Goal: Information Seeking & Learning: Learn about a topic

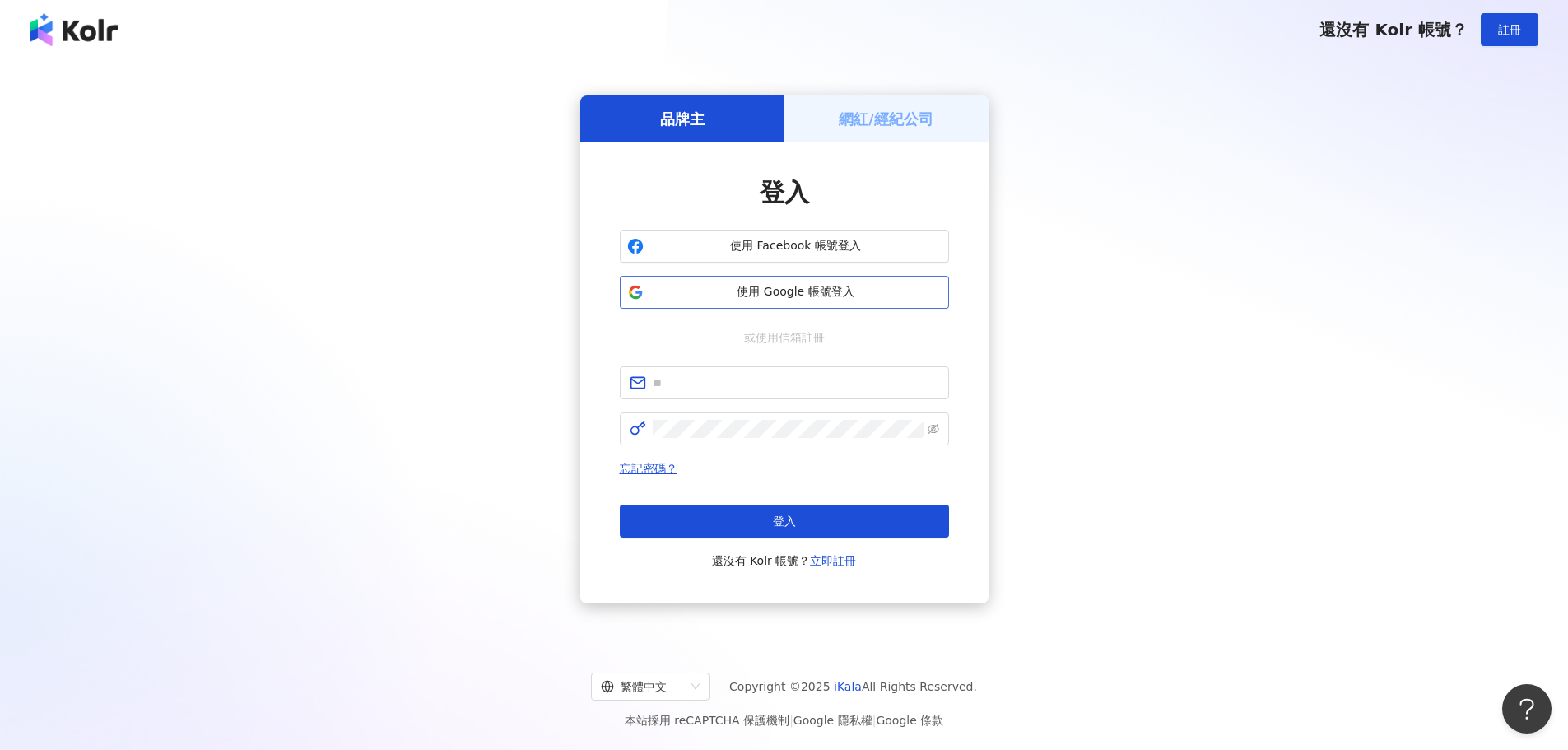
click at [830, 290] on span "使用 Google 帳號登入" at bounding box center [796, 292] width 291 height 17
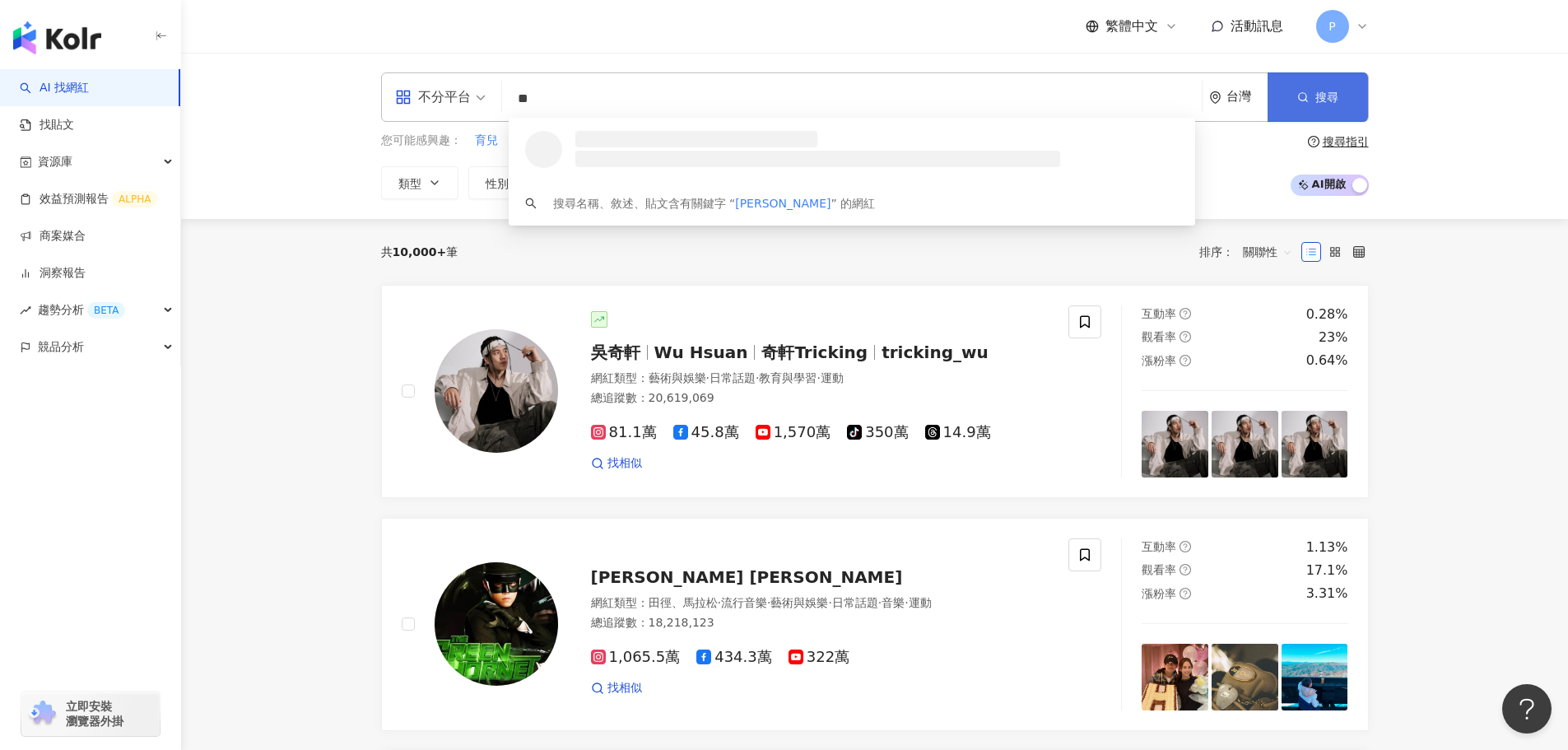
click at [1320, 100] on span "搜尋" at bounding box center [1327, 97] width 23 height 13
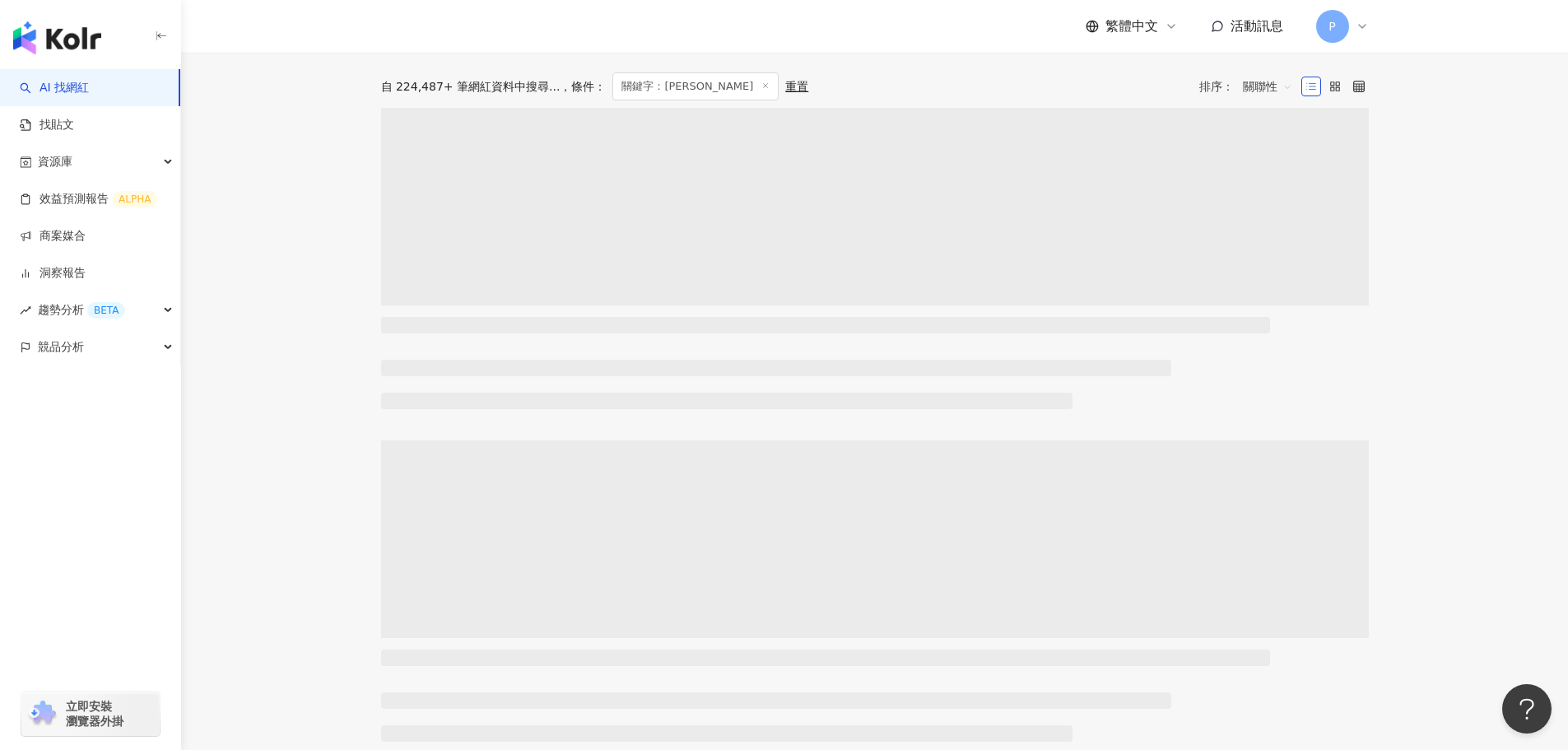
scroll to position [247, 0]
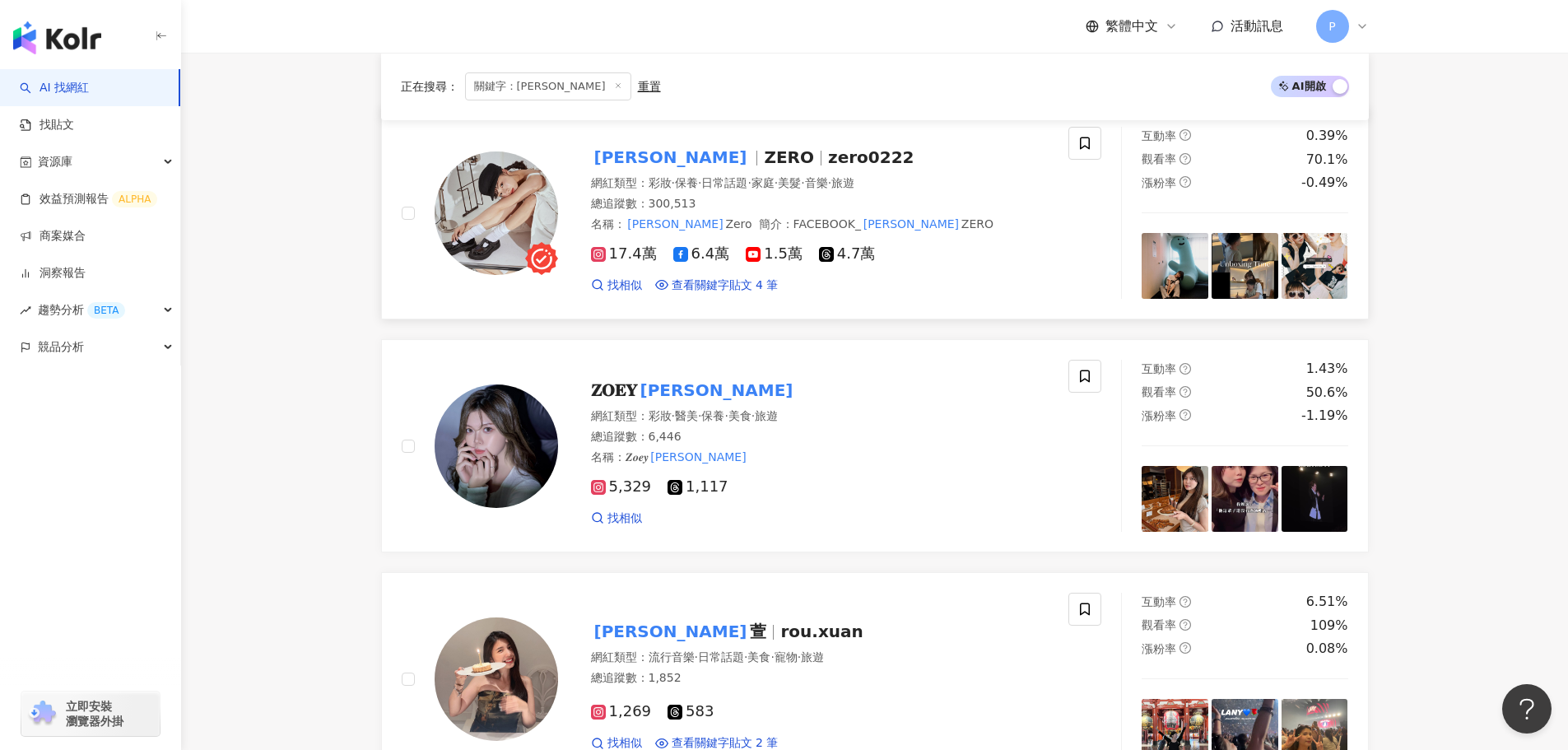
drag, startPoint x: 734, startPoint y: 155, endPoint x: 695, endPoint y: 160, distance: 39.3
click at [821, 160] on div at bounding box center [821, 158] width 1 height 15
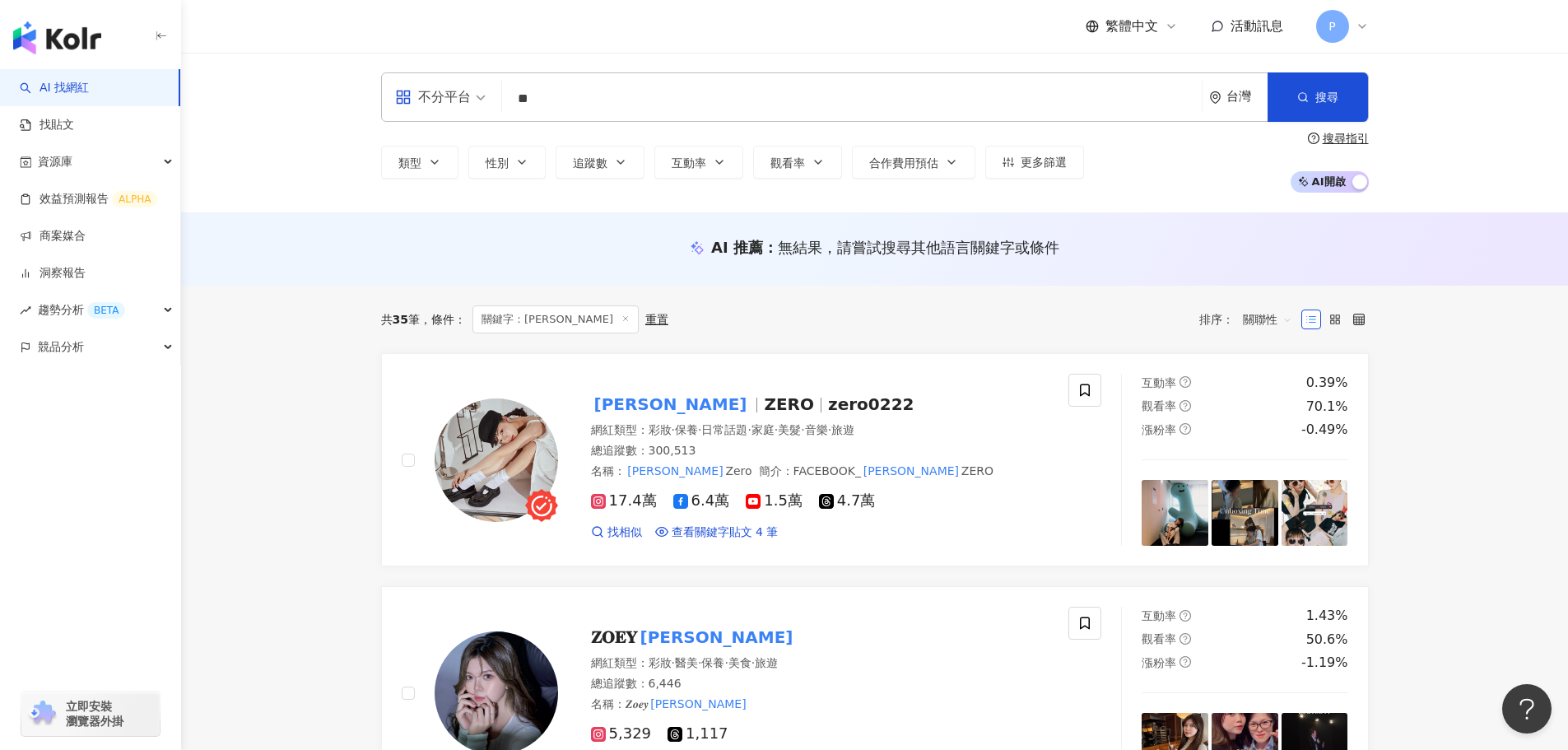
click at [655, 119] on div "不分平台 ** 台灣 搜尋 loading 搜尋名稱、敘述、貼文含有關鍵字 “ 李柔 ” 的網紅" at bounding box center [874, 97] width 988 height 50
click at [641, 110] on input "**" at bounding box center [852, 99] width 687 height 31
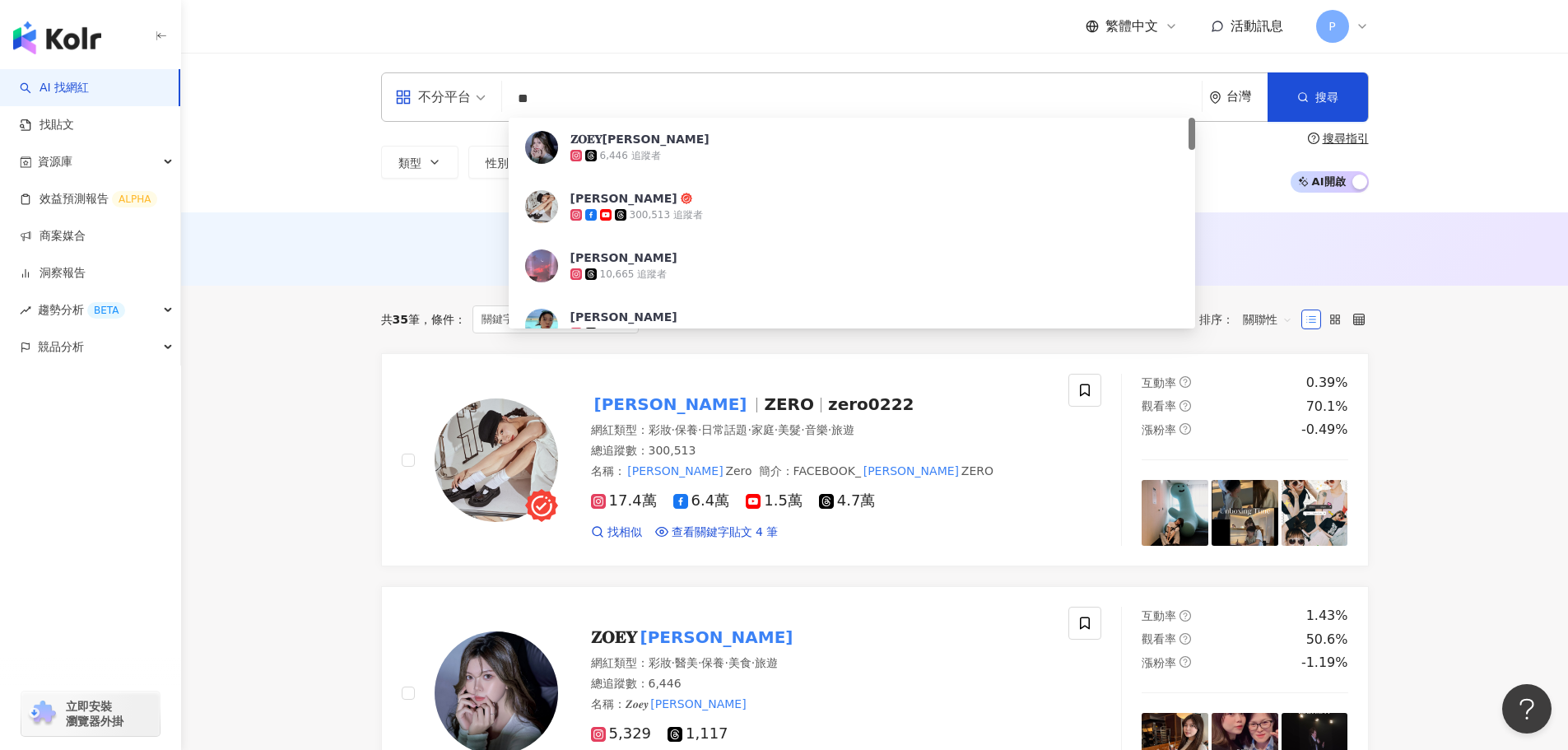
type input "*"
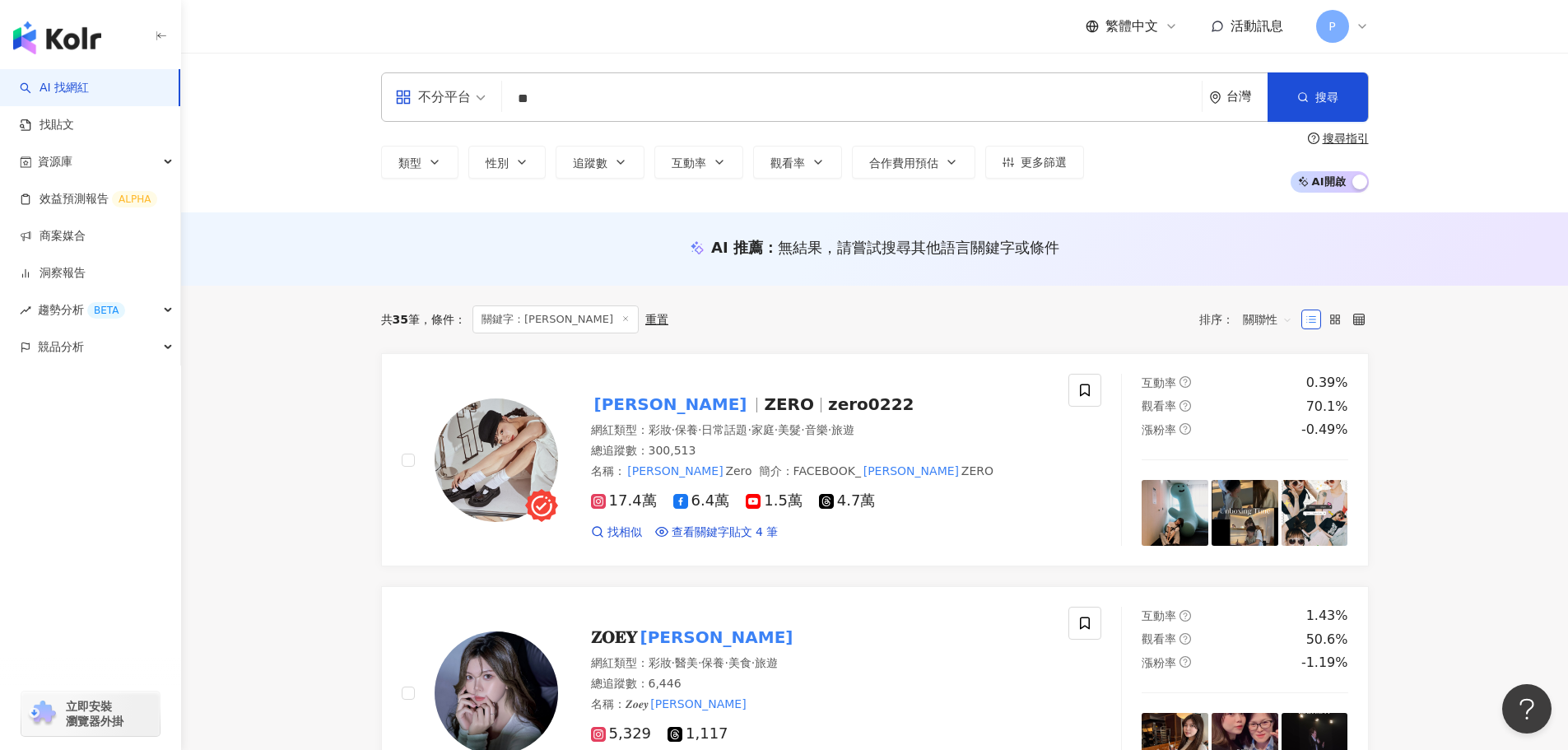
type input "**"
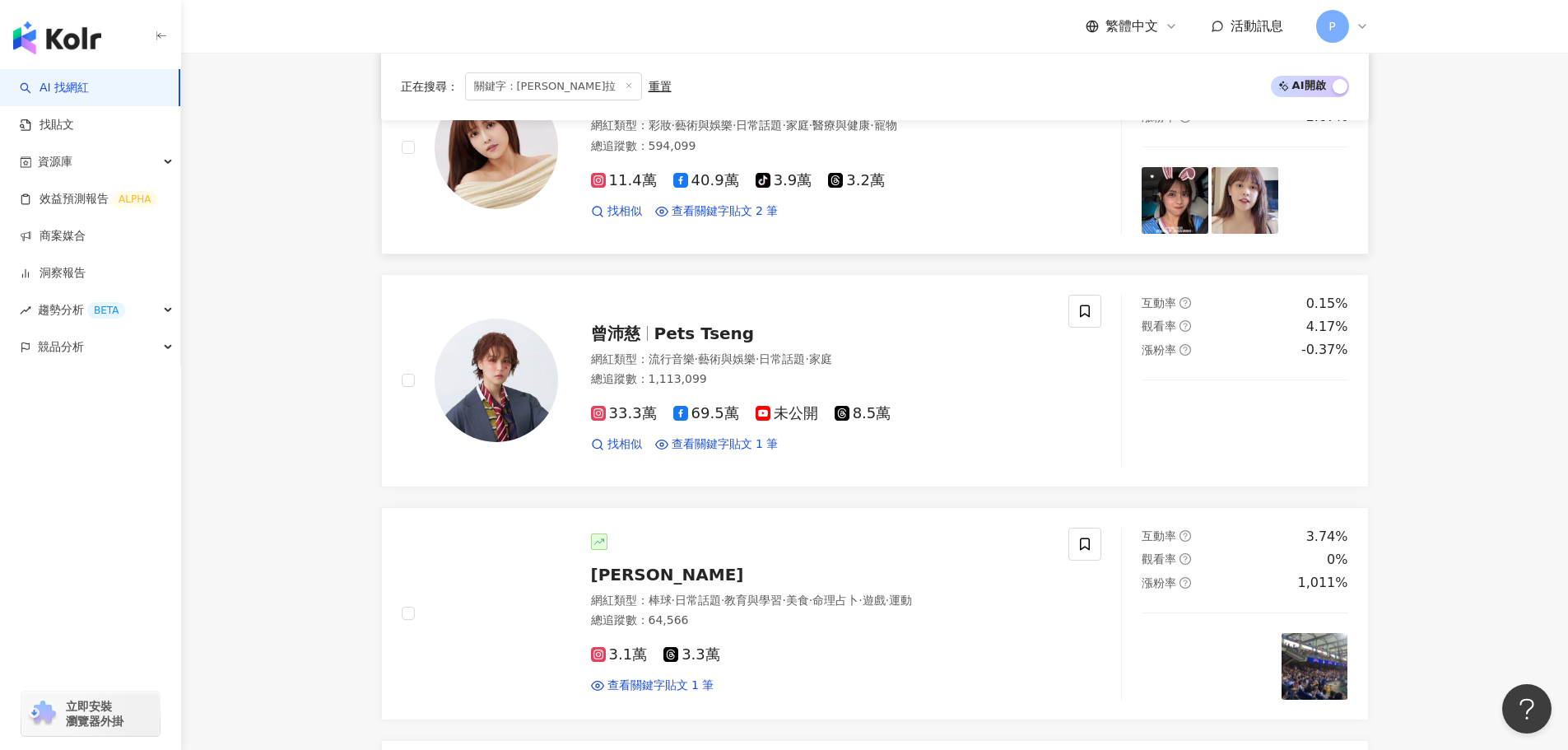
scroll to position [1153, 0]
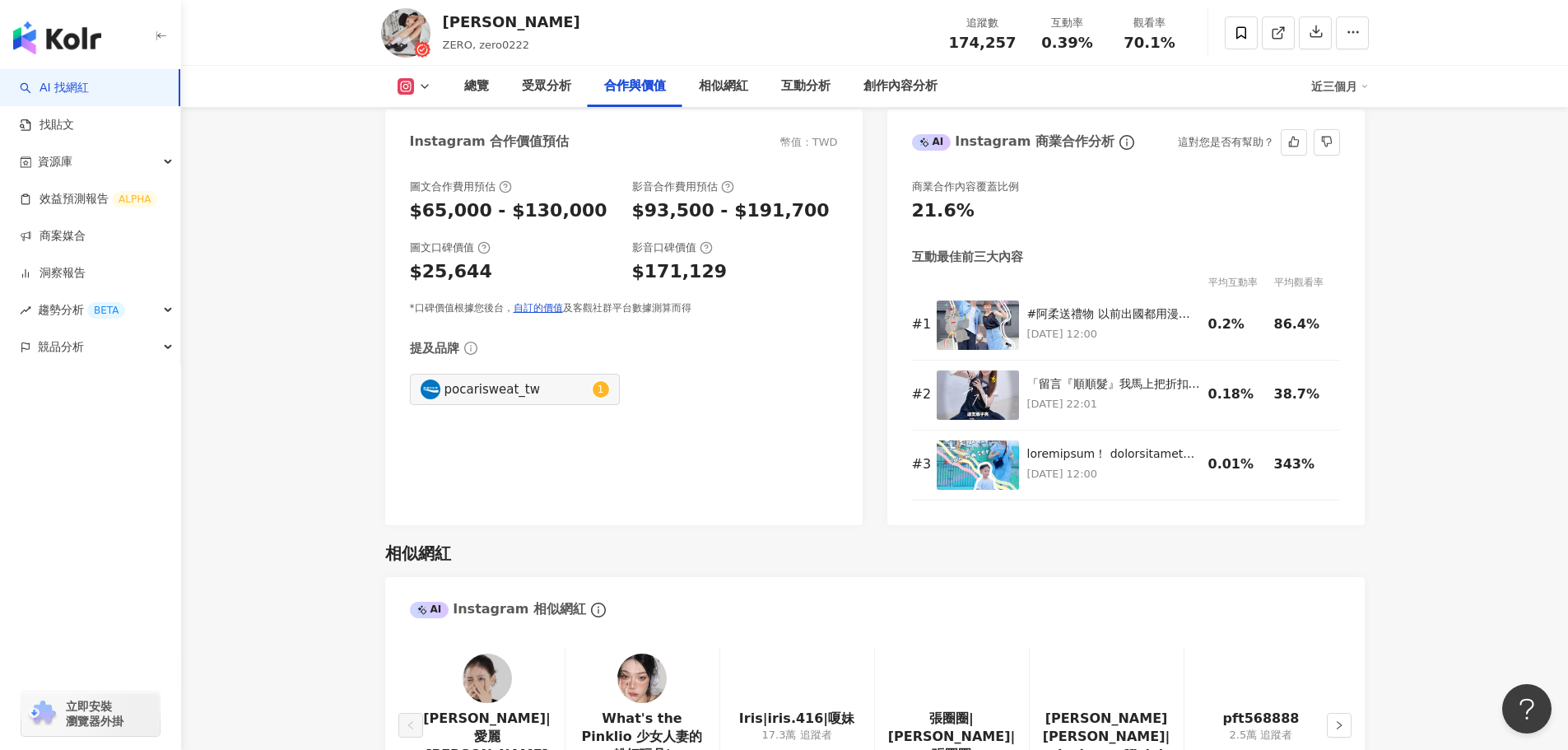
scroll to position [2306, 0]
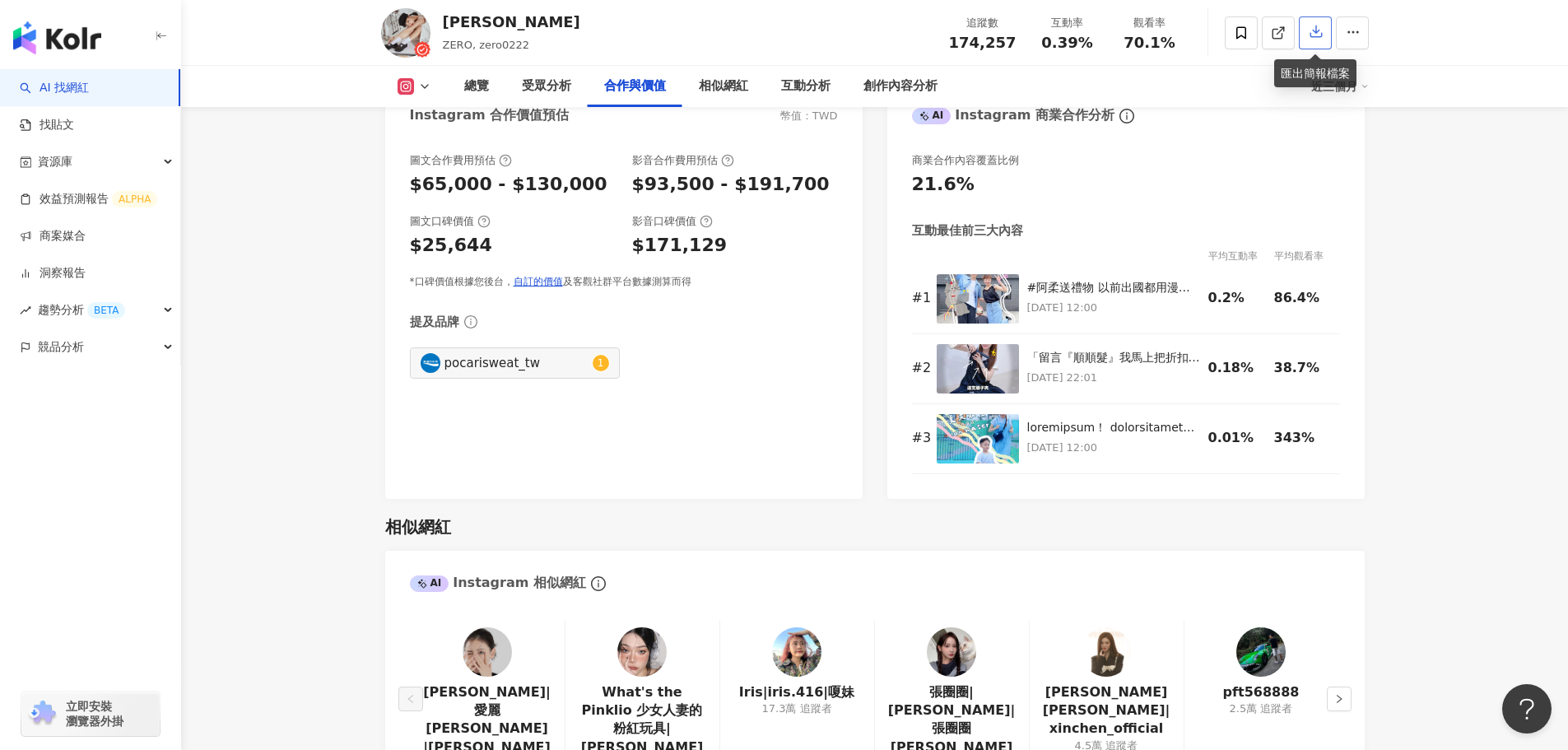
click at [1305, 36] on button "button" at bounding box center [1315, 33] width 33 height 33
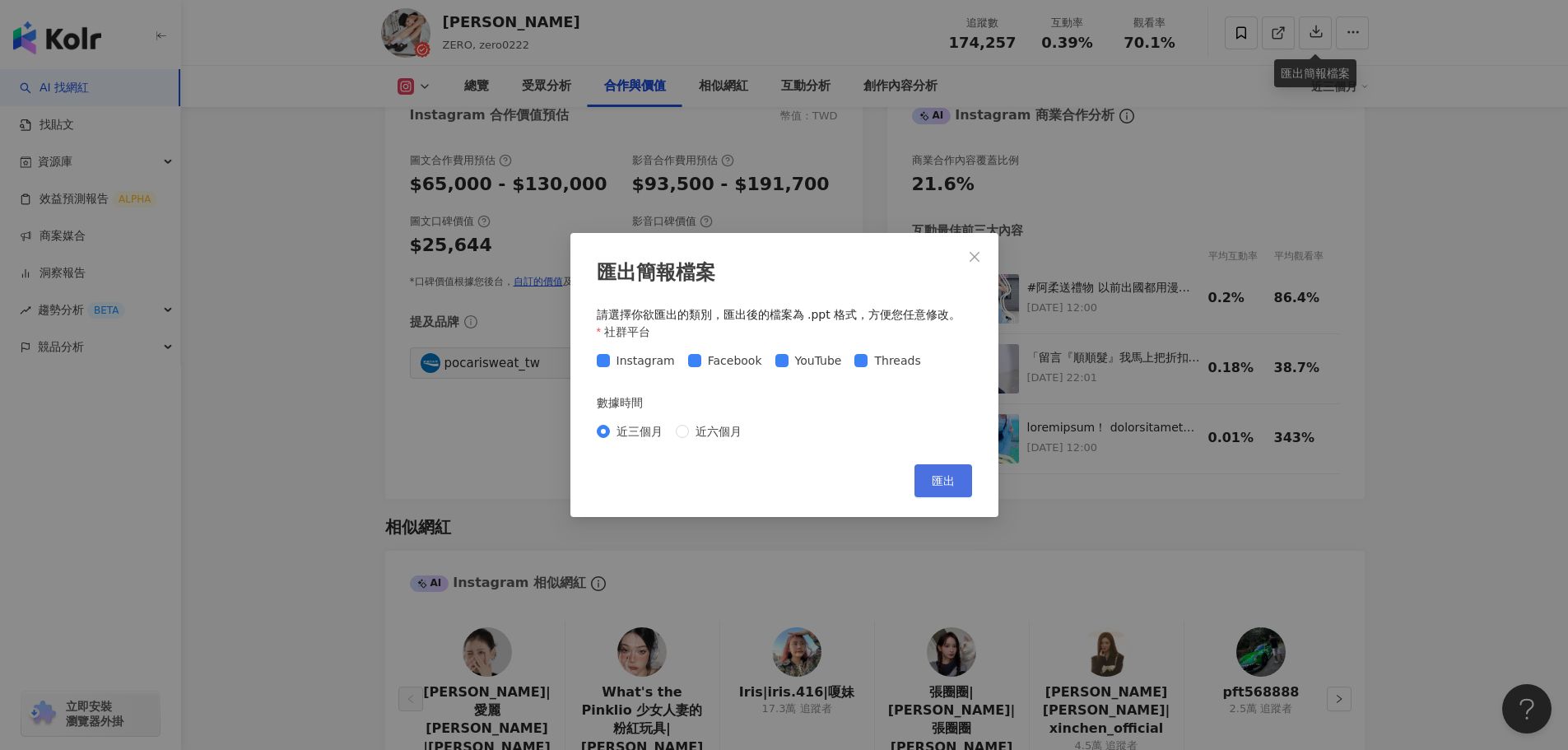
click at [951, 482] on span "匯出" at bounding box center [943, 481] width 23 height 13
click at [974, 244] on button "Close" at bounding box center [974, 257] width 33 height 33
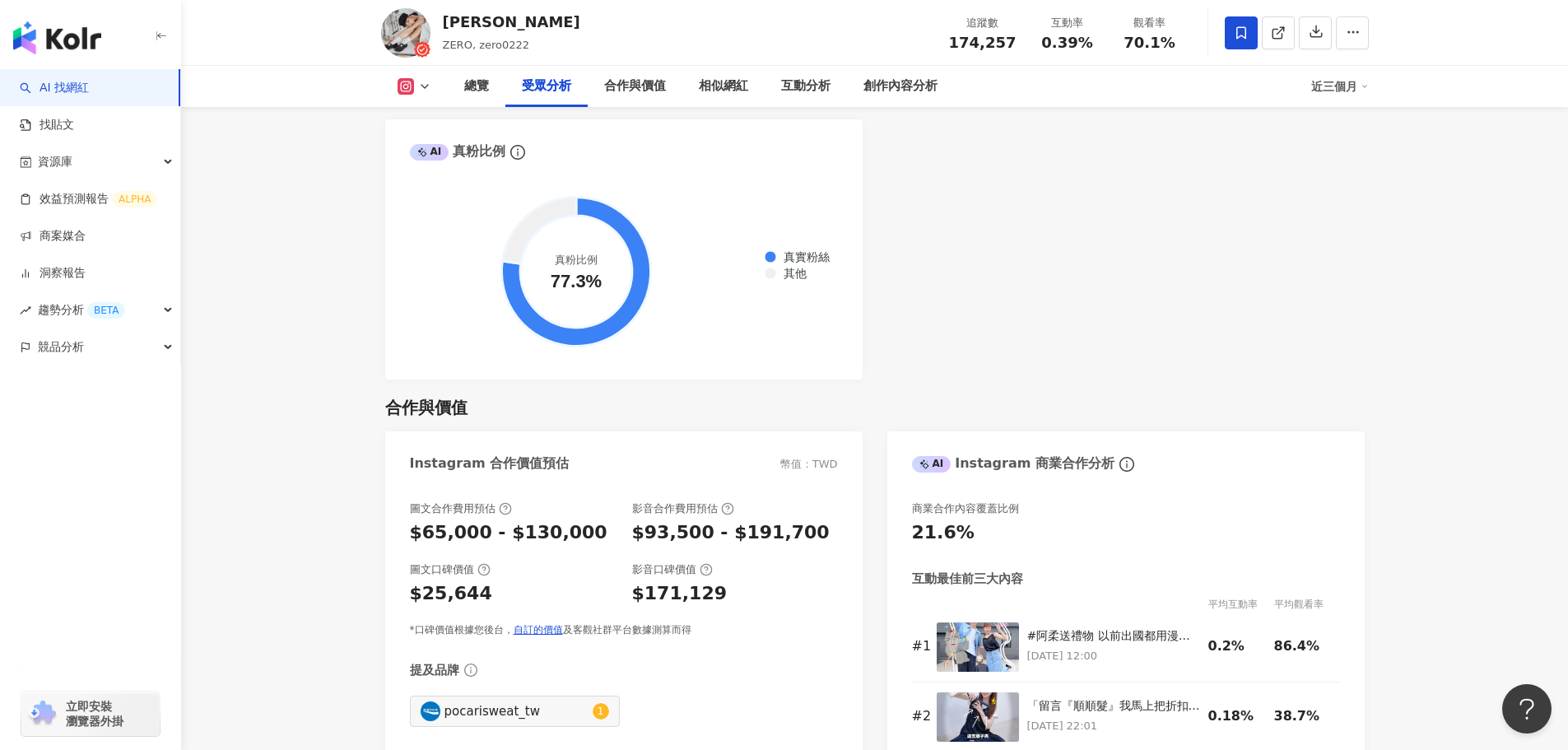
scroll to position [1647, 0]
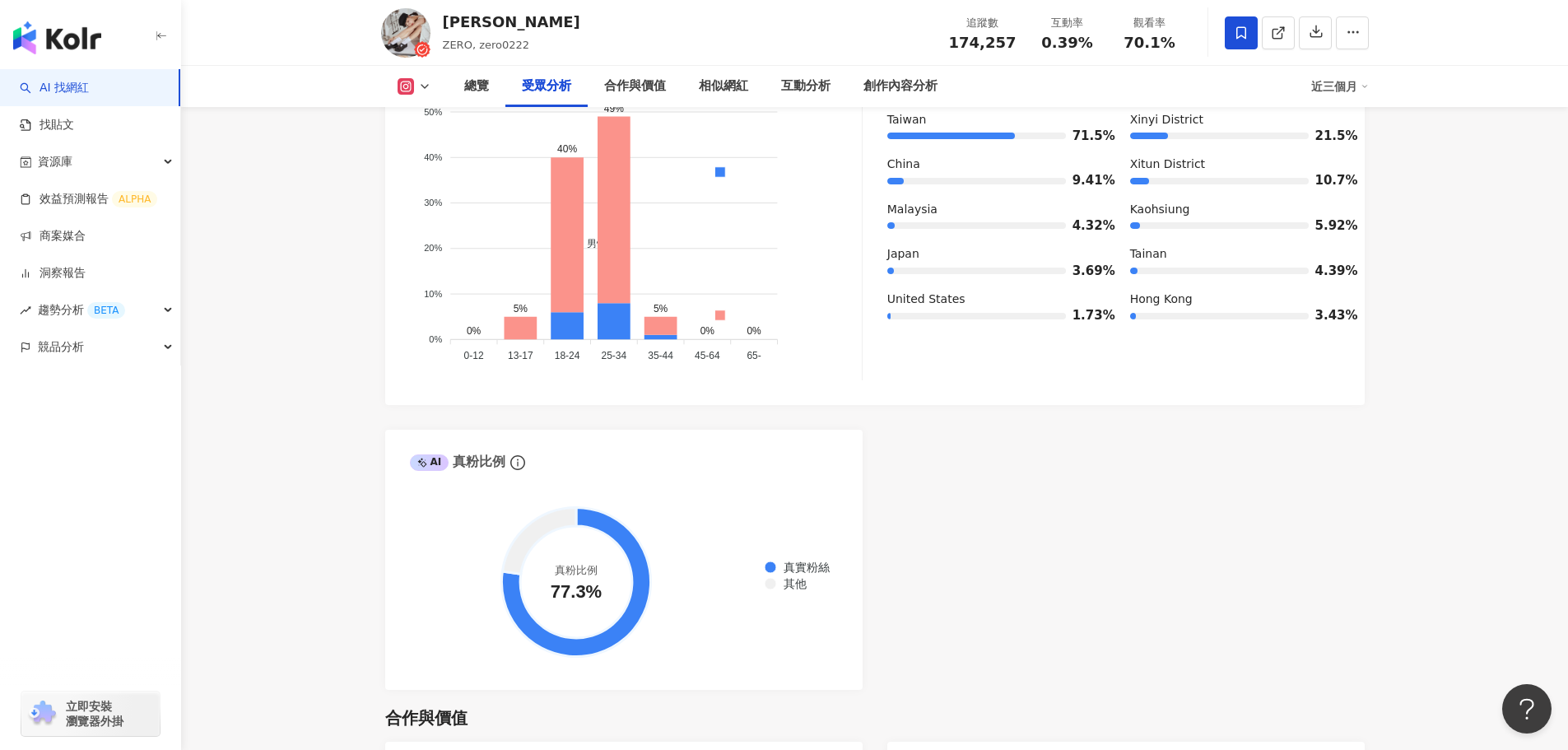
click at [1239, 40] on span at bounding box center [1241, 33] width 33 height 33
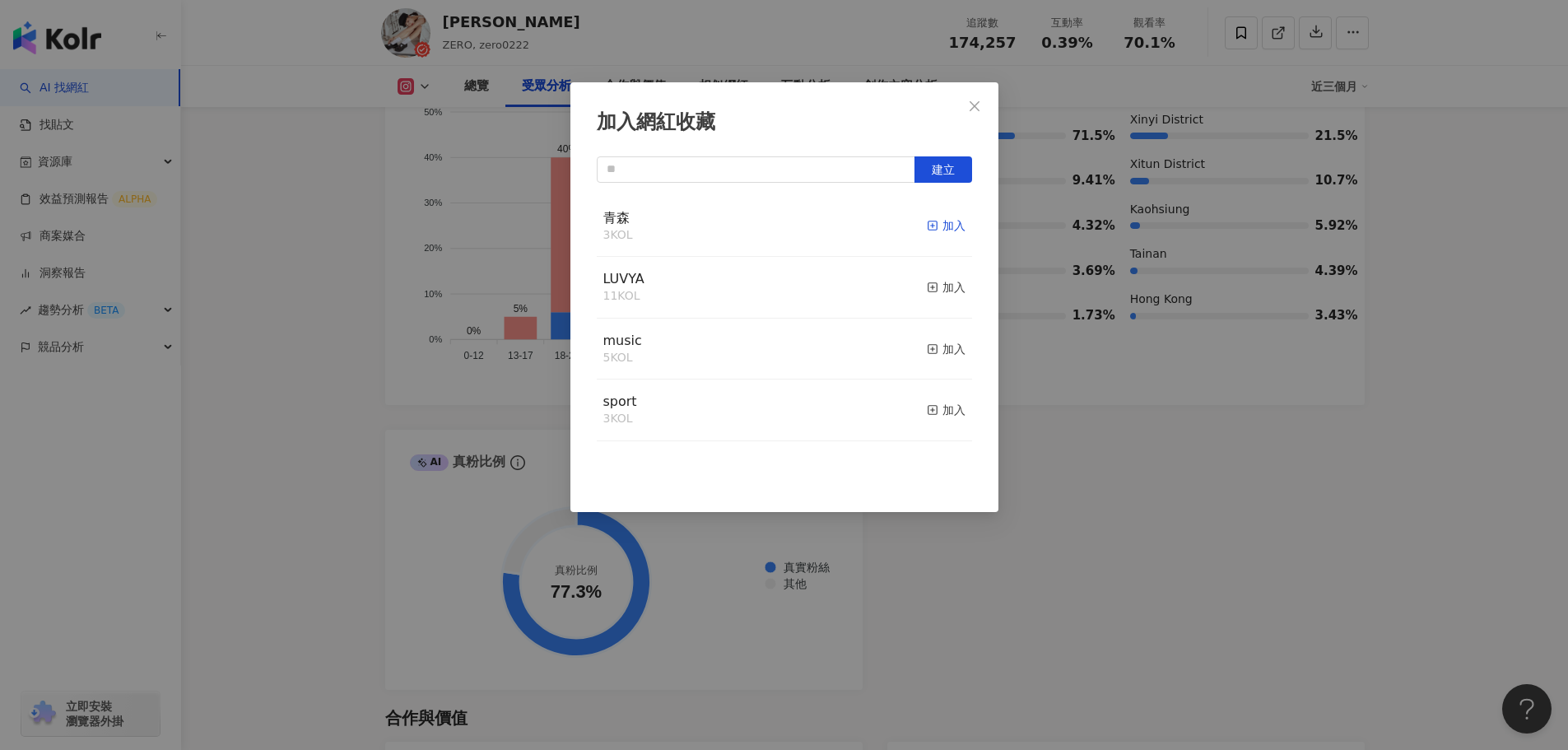
click at [934, 219] on div "加入" at bounding box center [946, 225] width 38 height 18
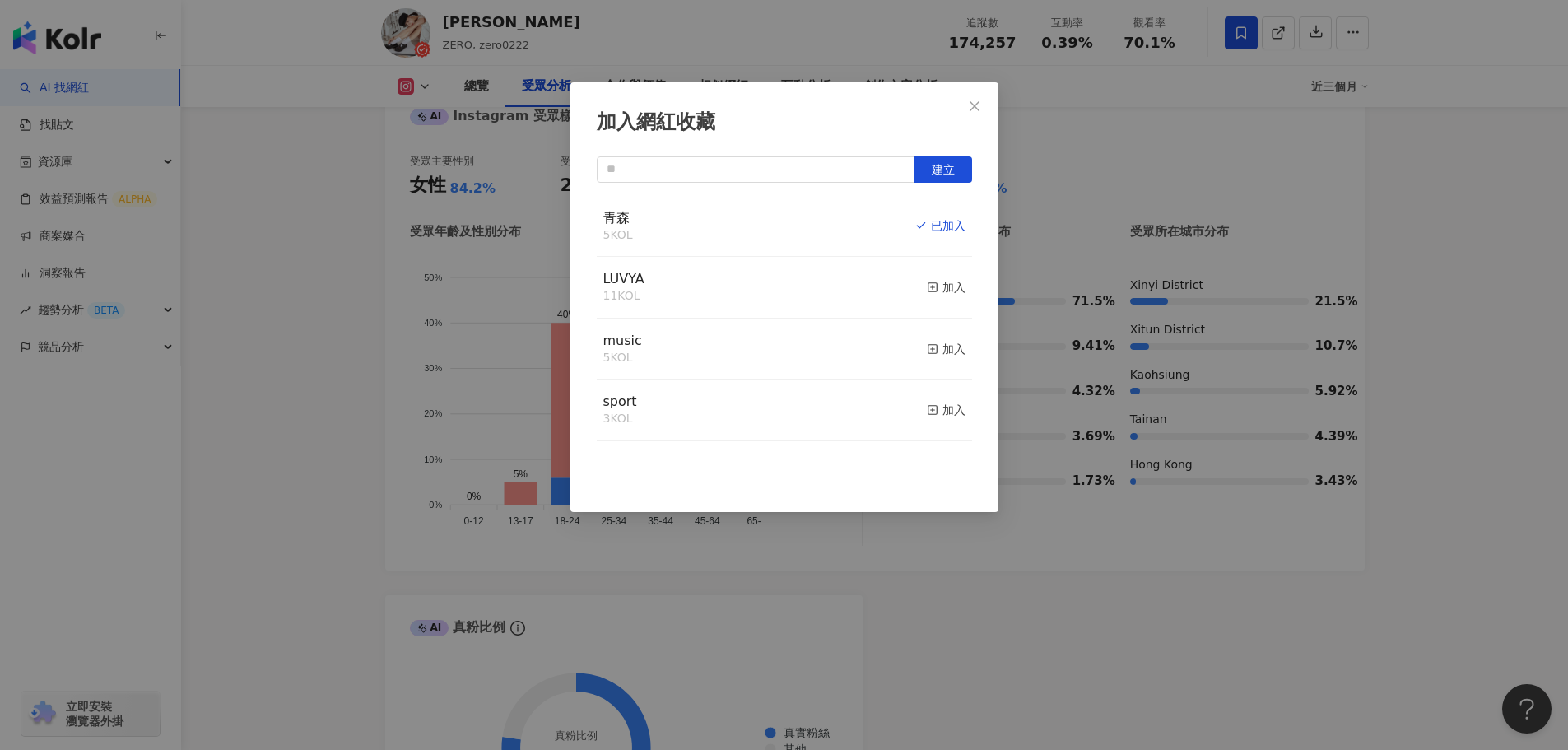
scroll to position [1629, 0]
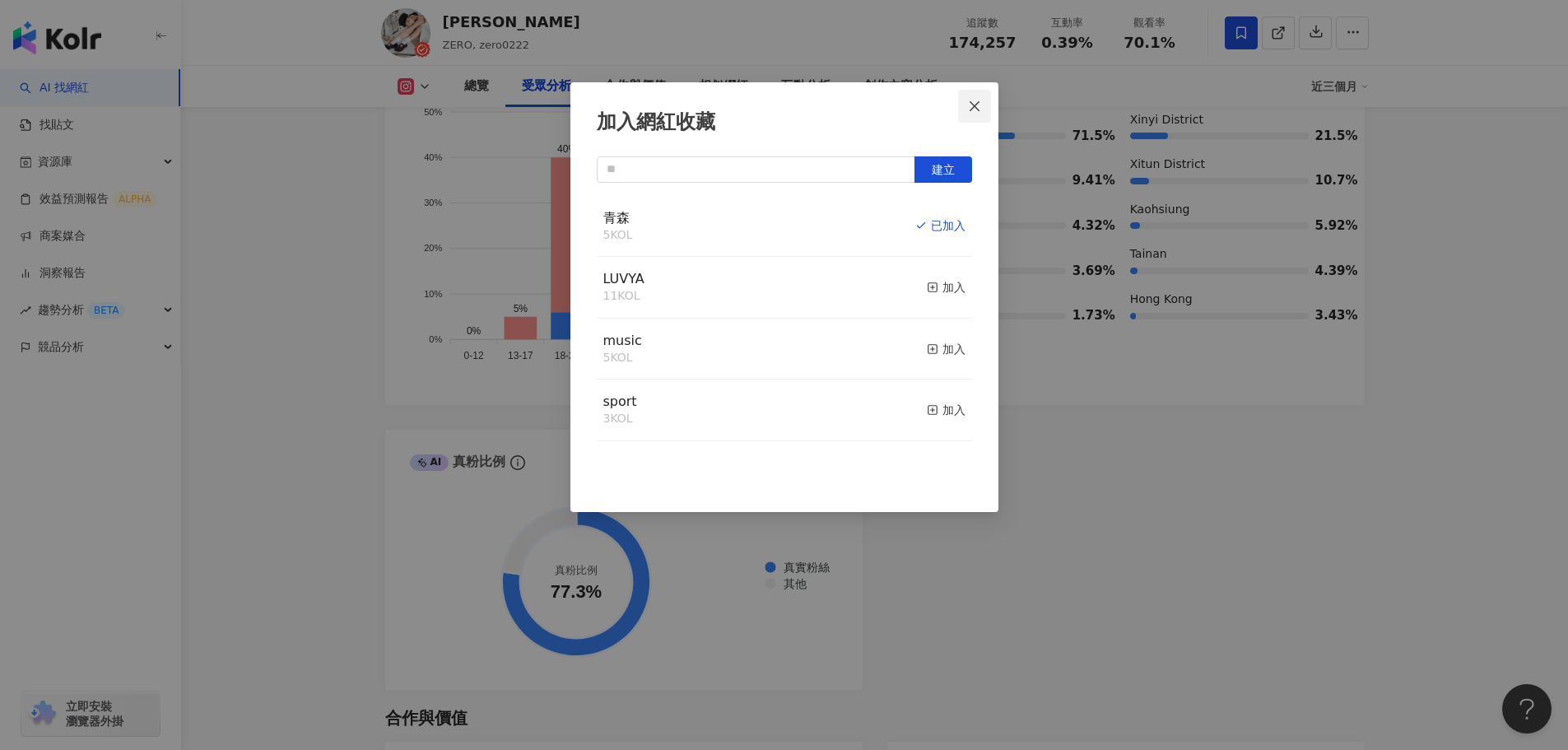
click at [975, 103] on icon "close" at bounding box center [974, 106] width 13 height 13
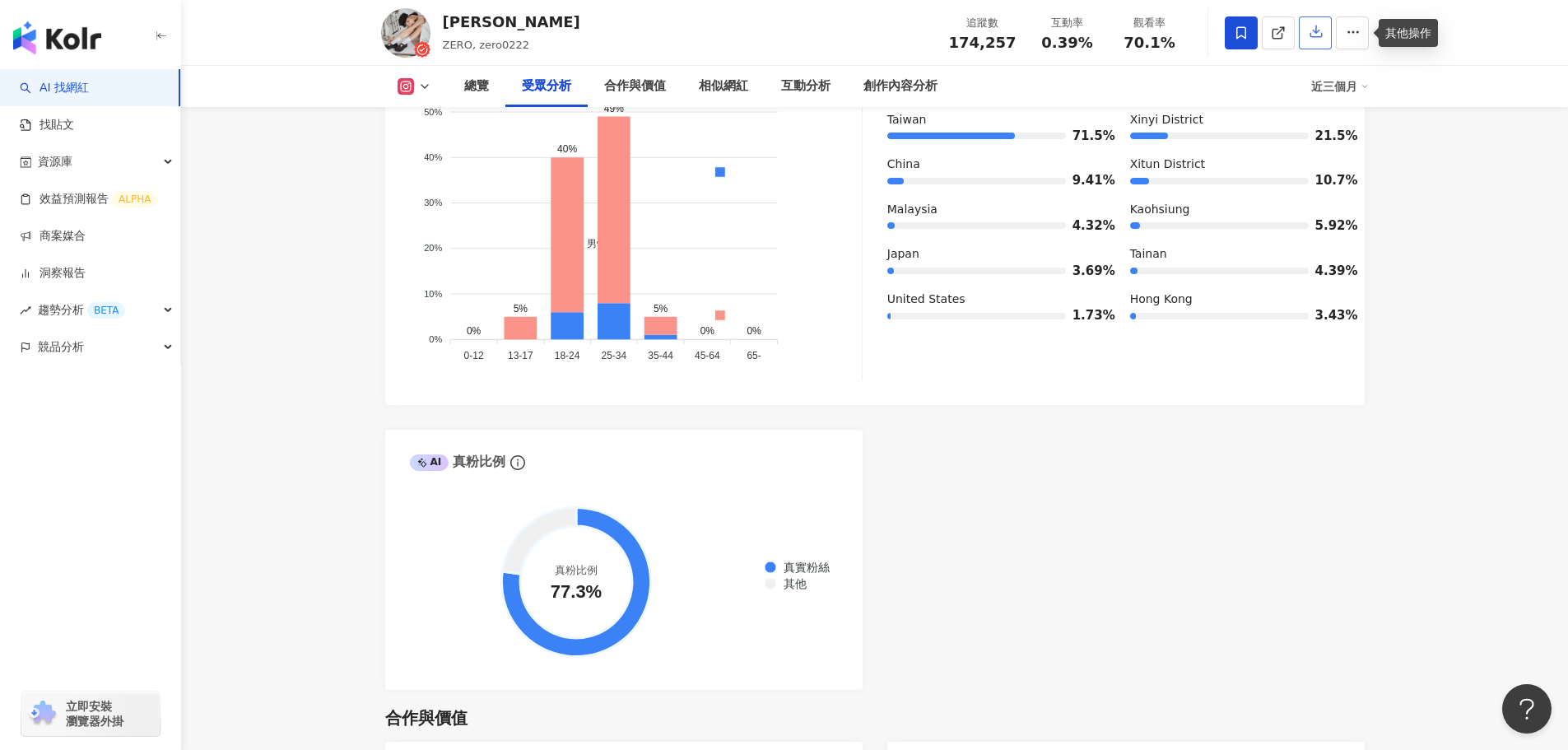
click at [1312, 41] on button "button" at bounding box center [1315, 33] width 33 height 33
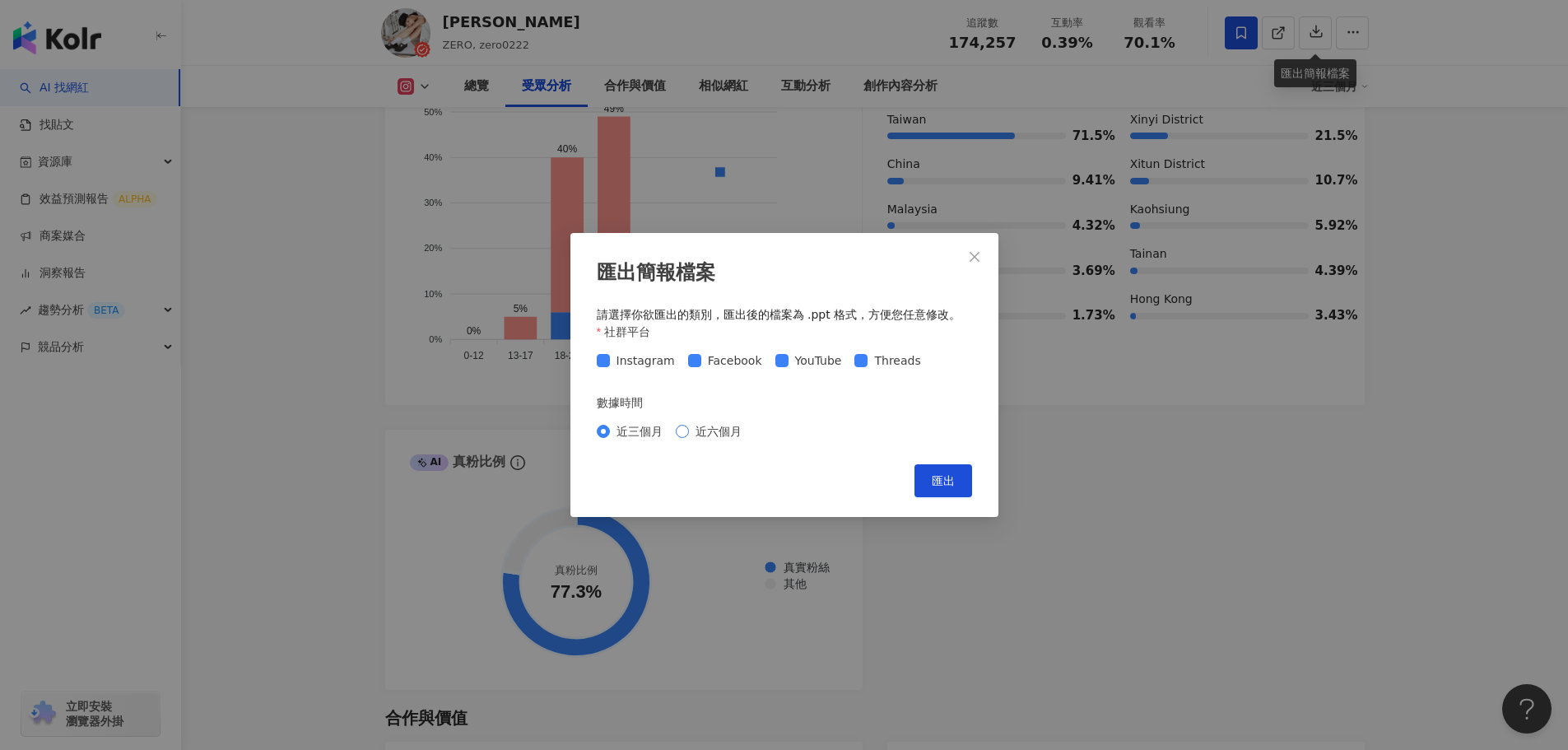
click at [689, 427] on span "近六個月" at bounding box center [718, 431] width 59 height 18
click at [963, 486] on button "匯出" at bounding box center [943, 481] width 58 height 33
click at [1071, 498] on div "匯出簡報檔案 請選擇你欲匯出的類別，匯出後的檔案為 .ppt 格式，方便您任意修改。 社群平台 Instagram Facebook YouTube Thre…" at bounding box center [784, 375] width 1568 height 750
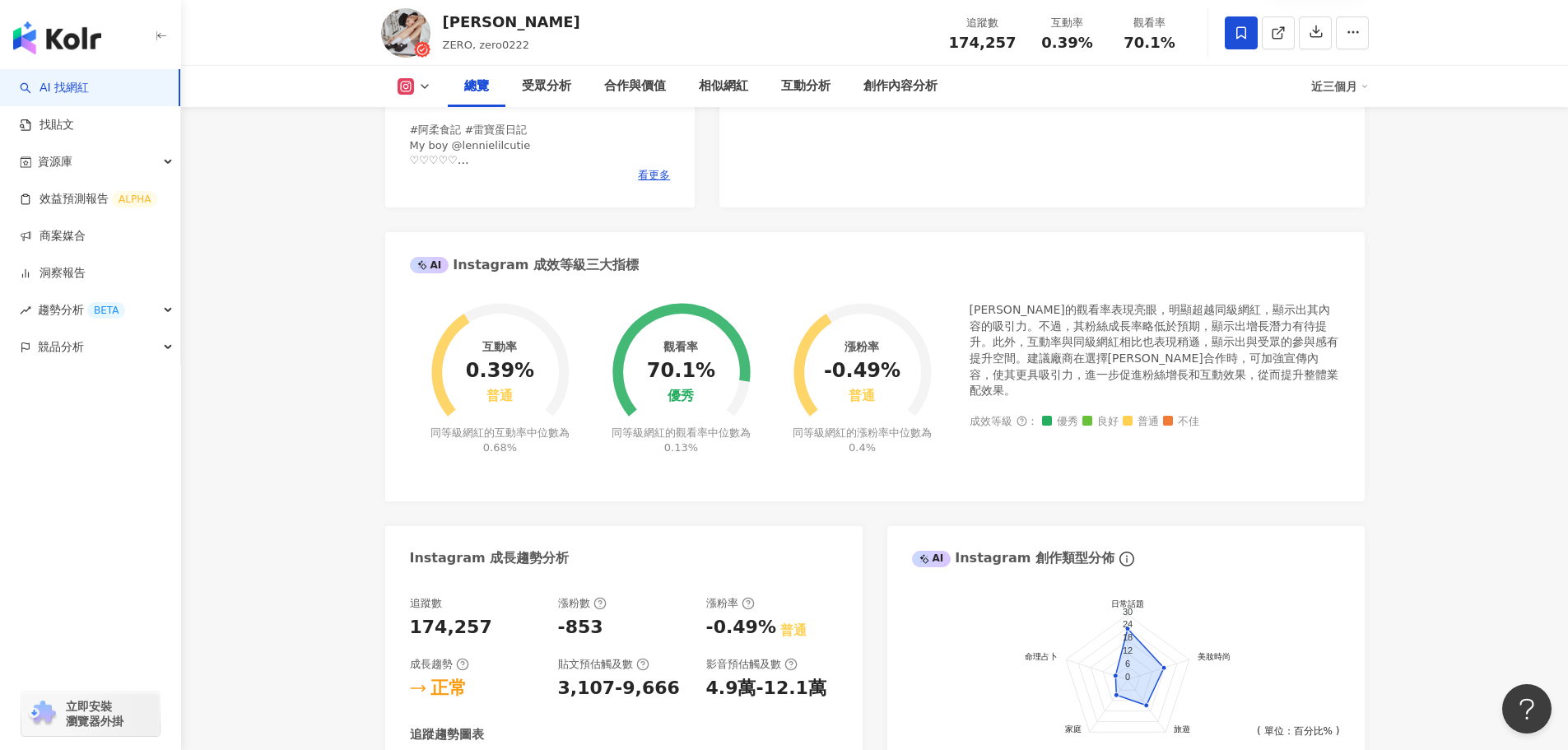
scroll to position [147, 0]
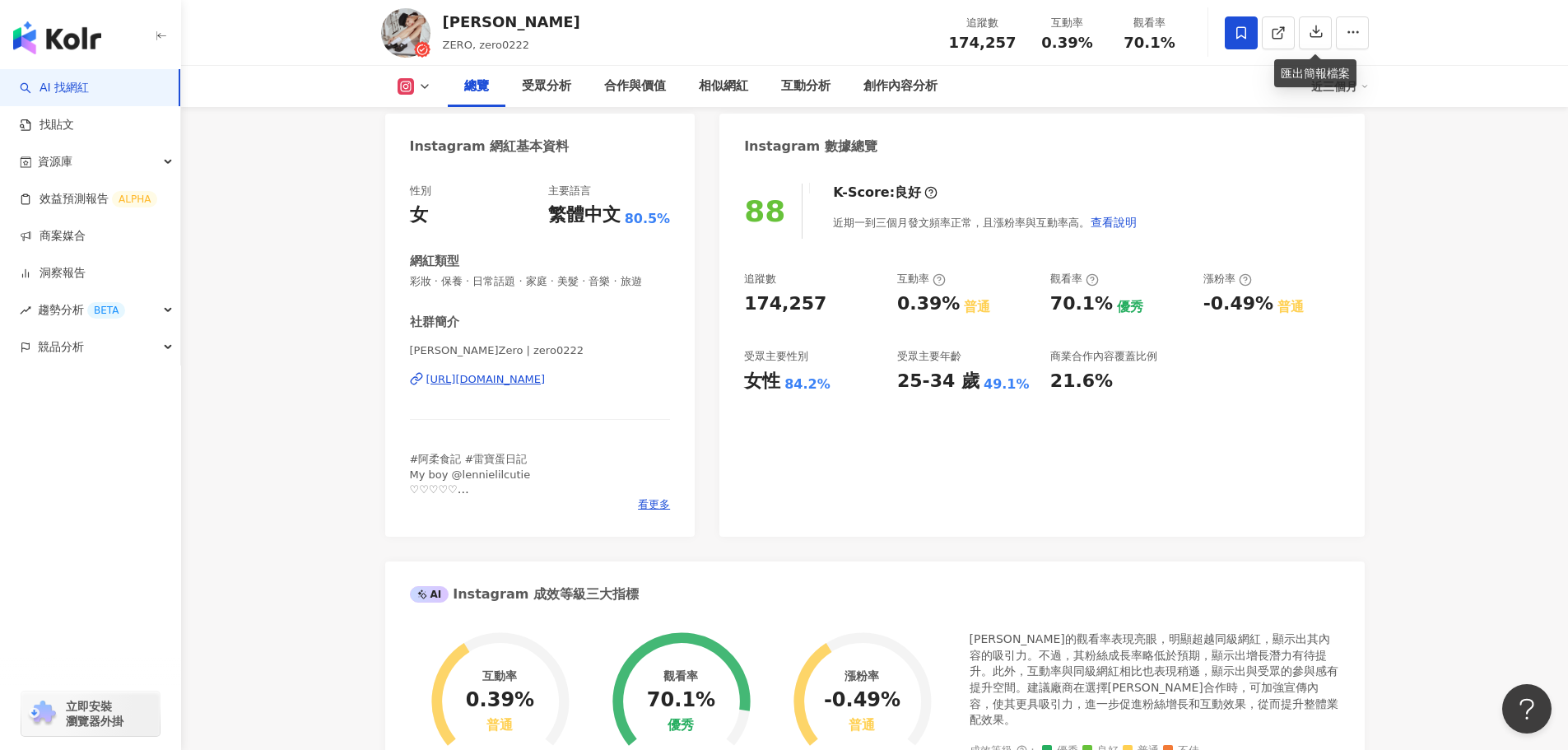
click at [517, 387] on div "[URL][DOMAIN_NAME]" at bounding box center [485, 379] width 119 height 15
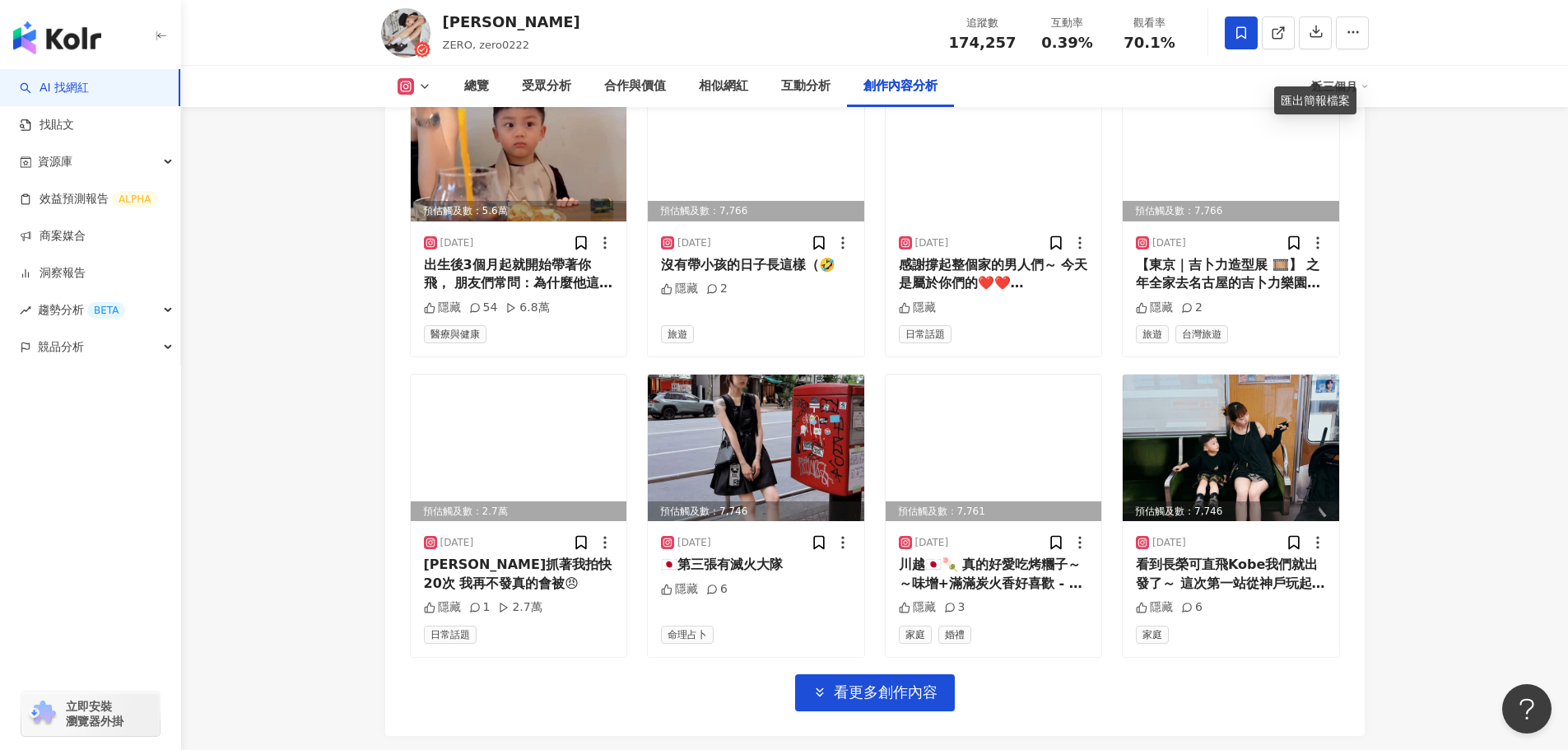
scroll to position [5664, 0]
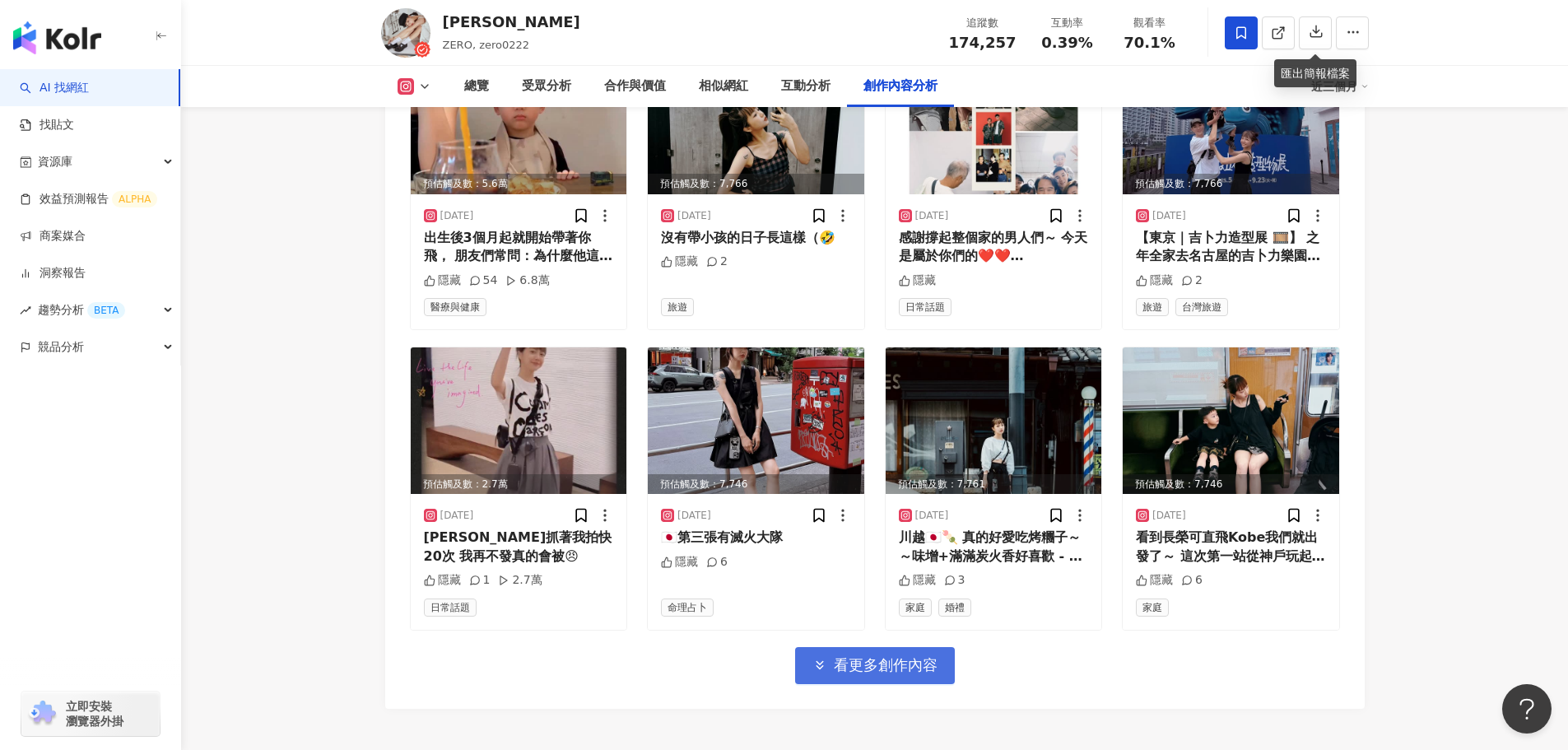
click at [865, 647] on button "看更多創作內容" at bounding box center [874, 665] width 160 height 37
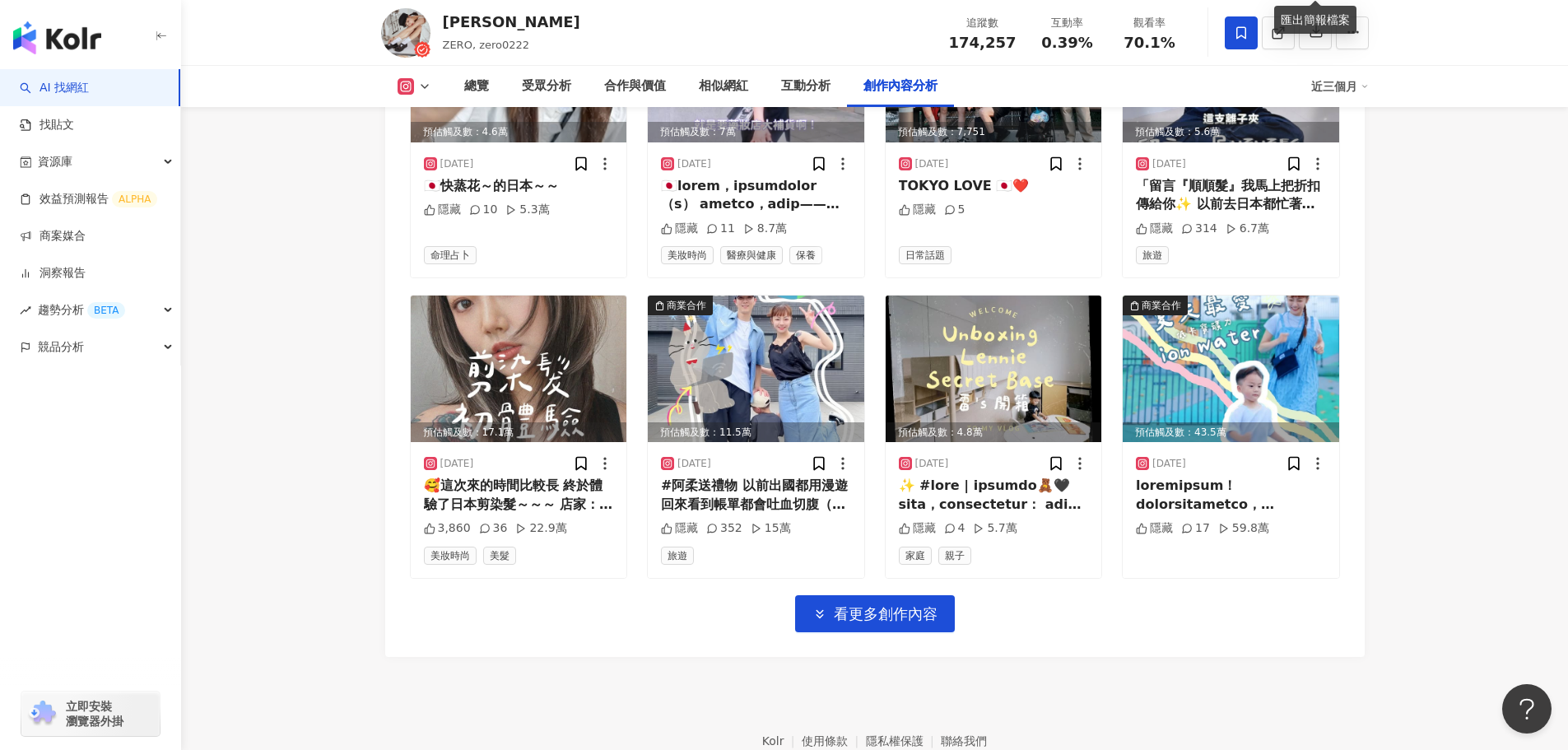
scroll to position [6652, 0]
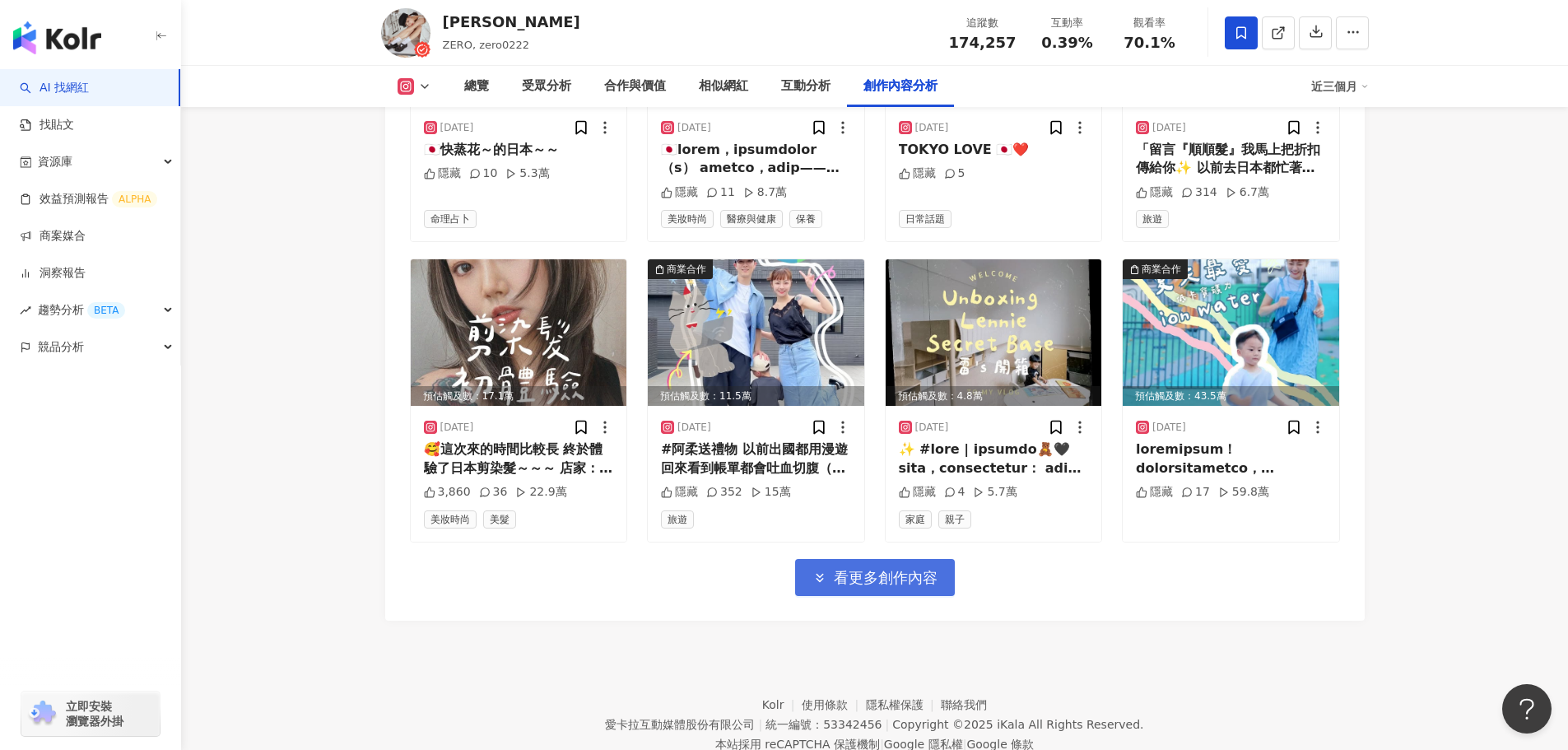
click at [895, 569] on span "看更多創作內容" at bounding box center [886, 578] width 104 height 18
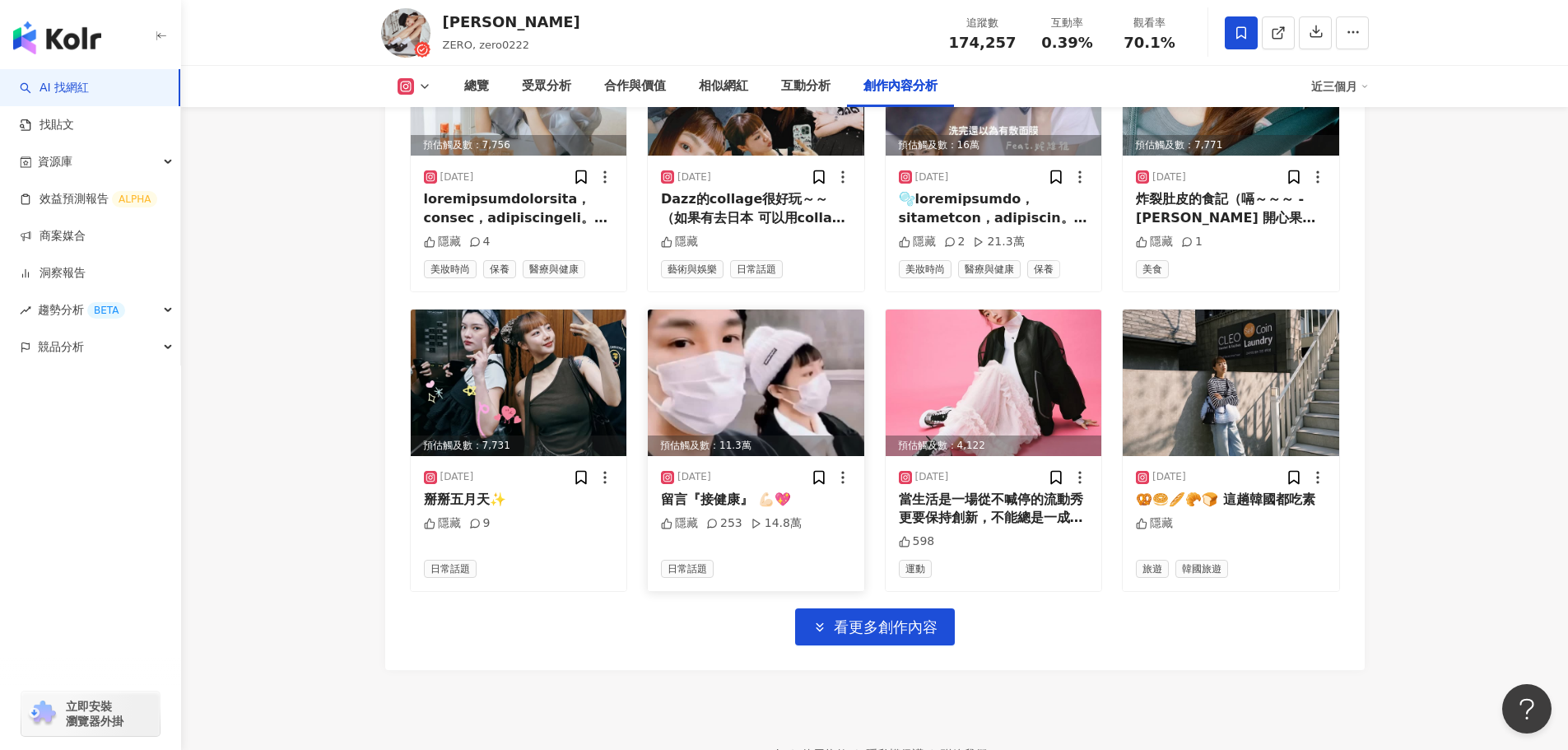
scroll to position [7477, 0]
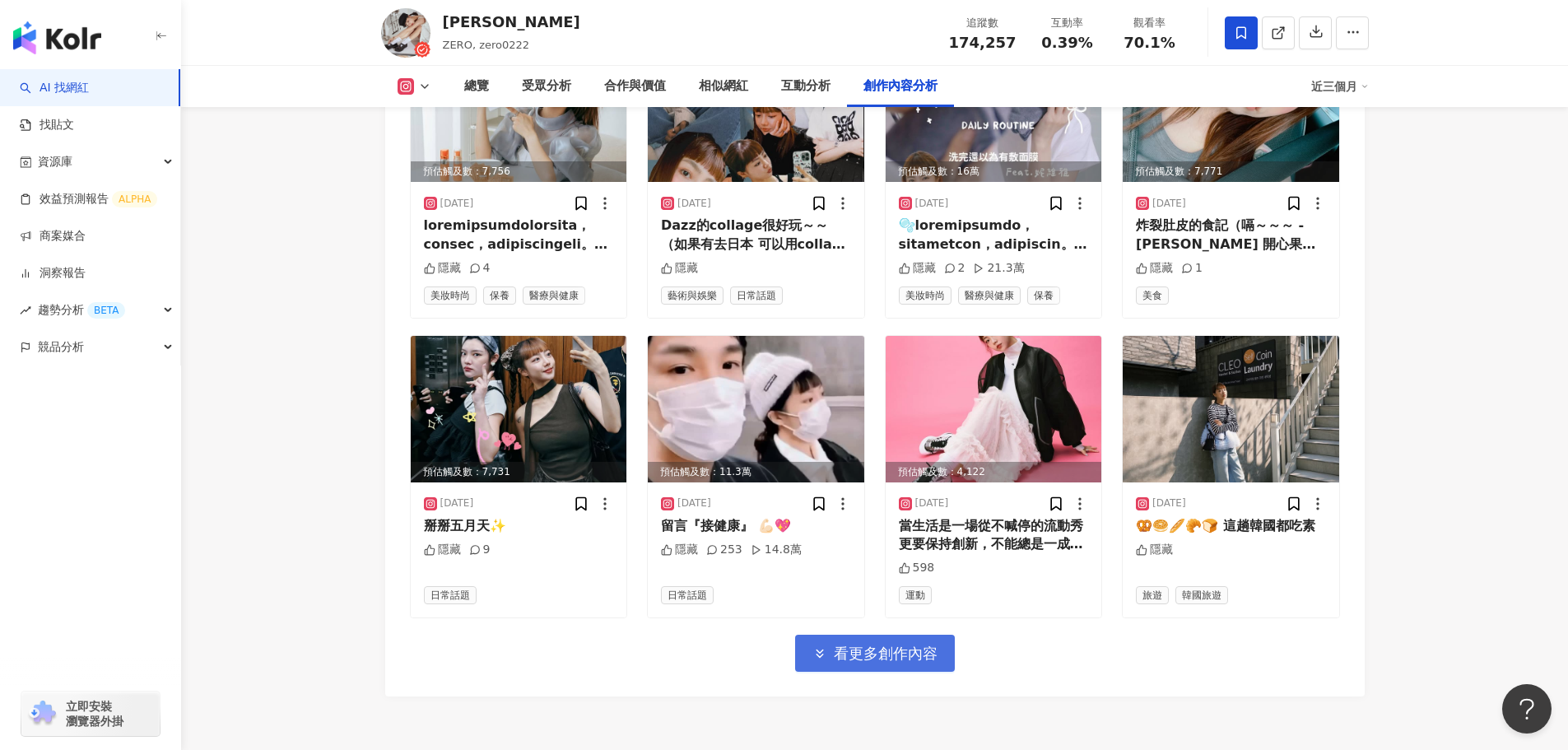
click at [879, 635] on button "看更多創作內容" at bounding box center [874, 653] width 160 height 37
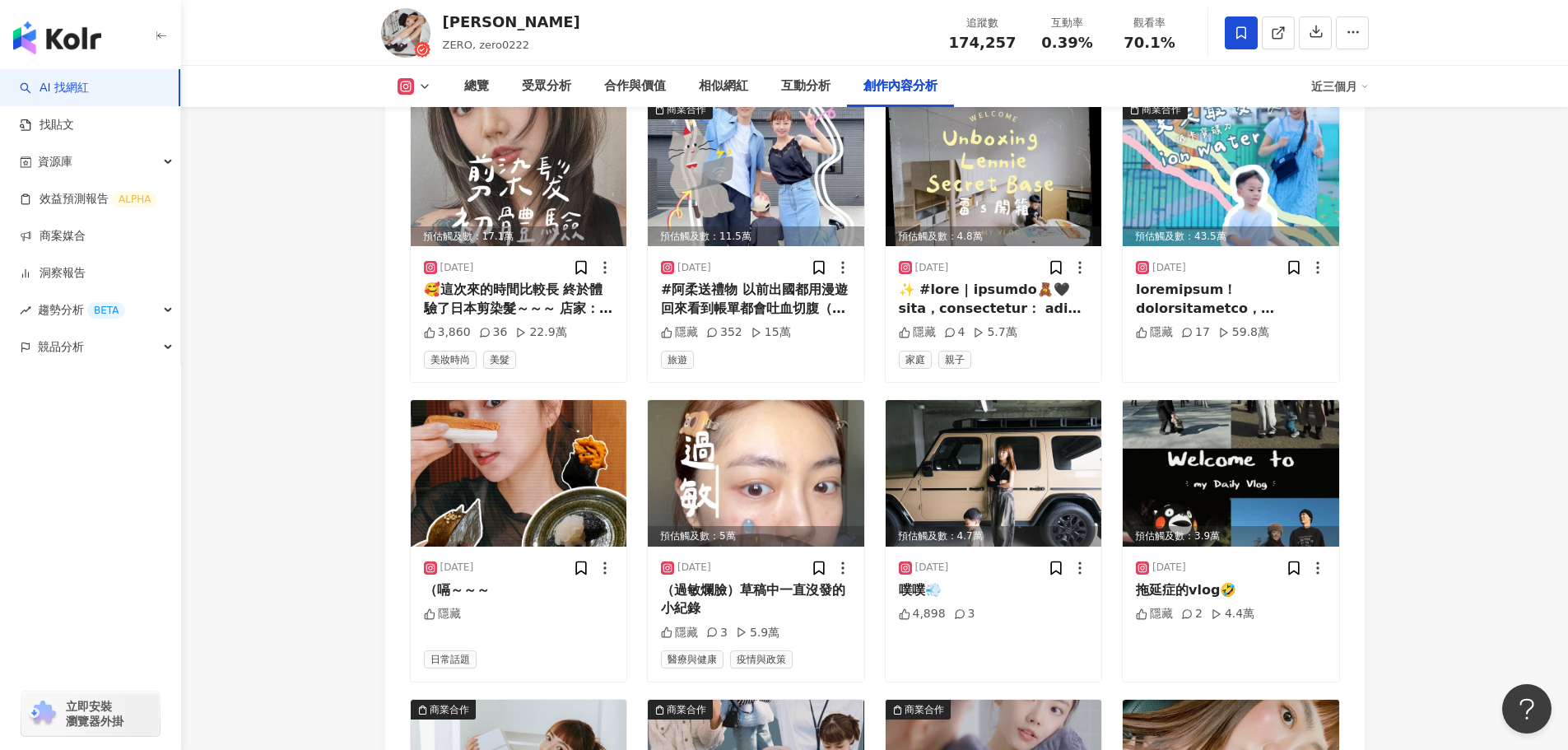
scroll to position [6731, 0]
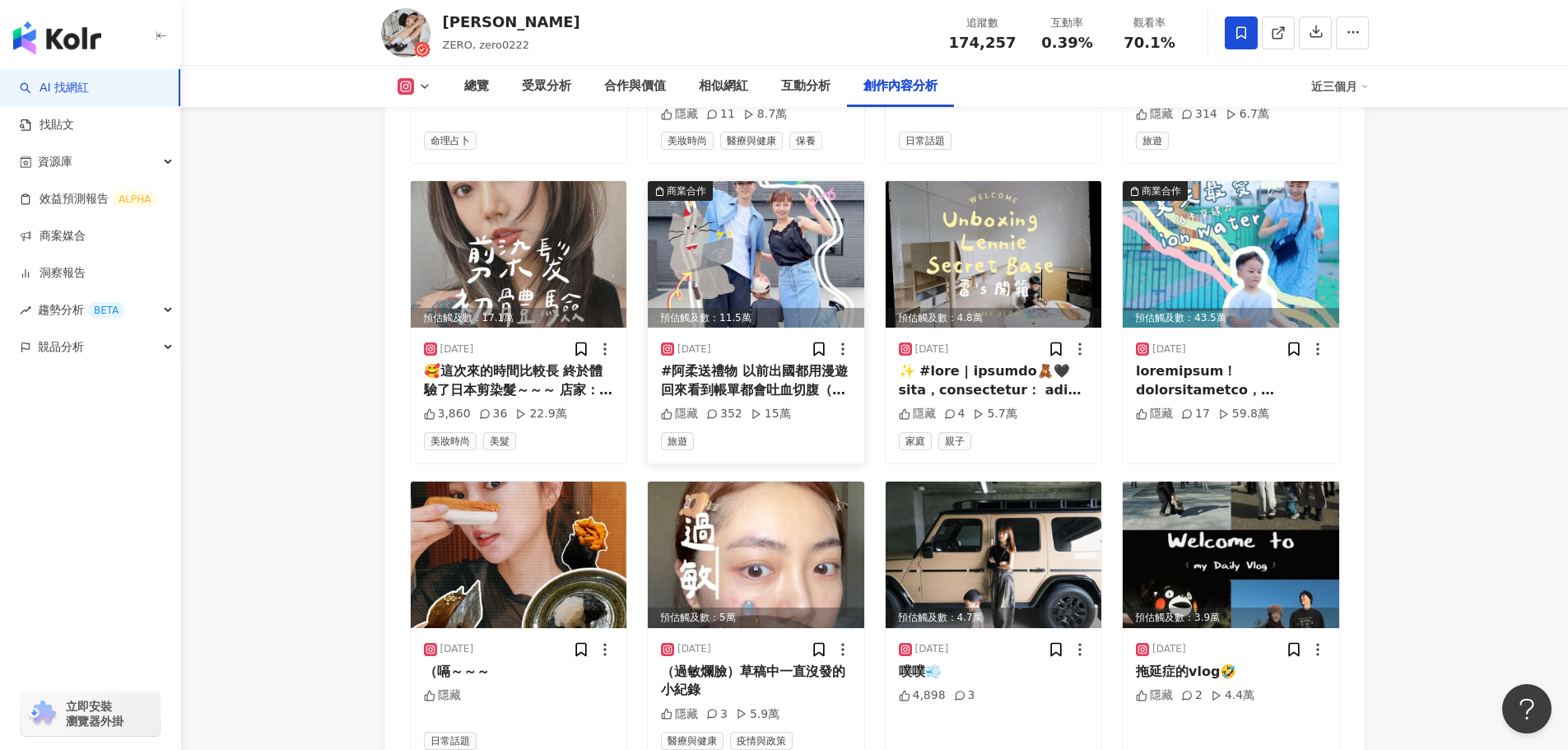
click at [801, 193] on img at bounding box center [756, 255] width 216 height 147
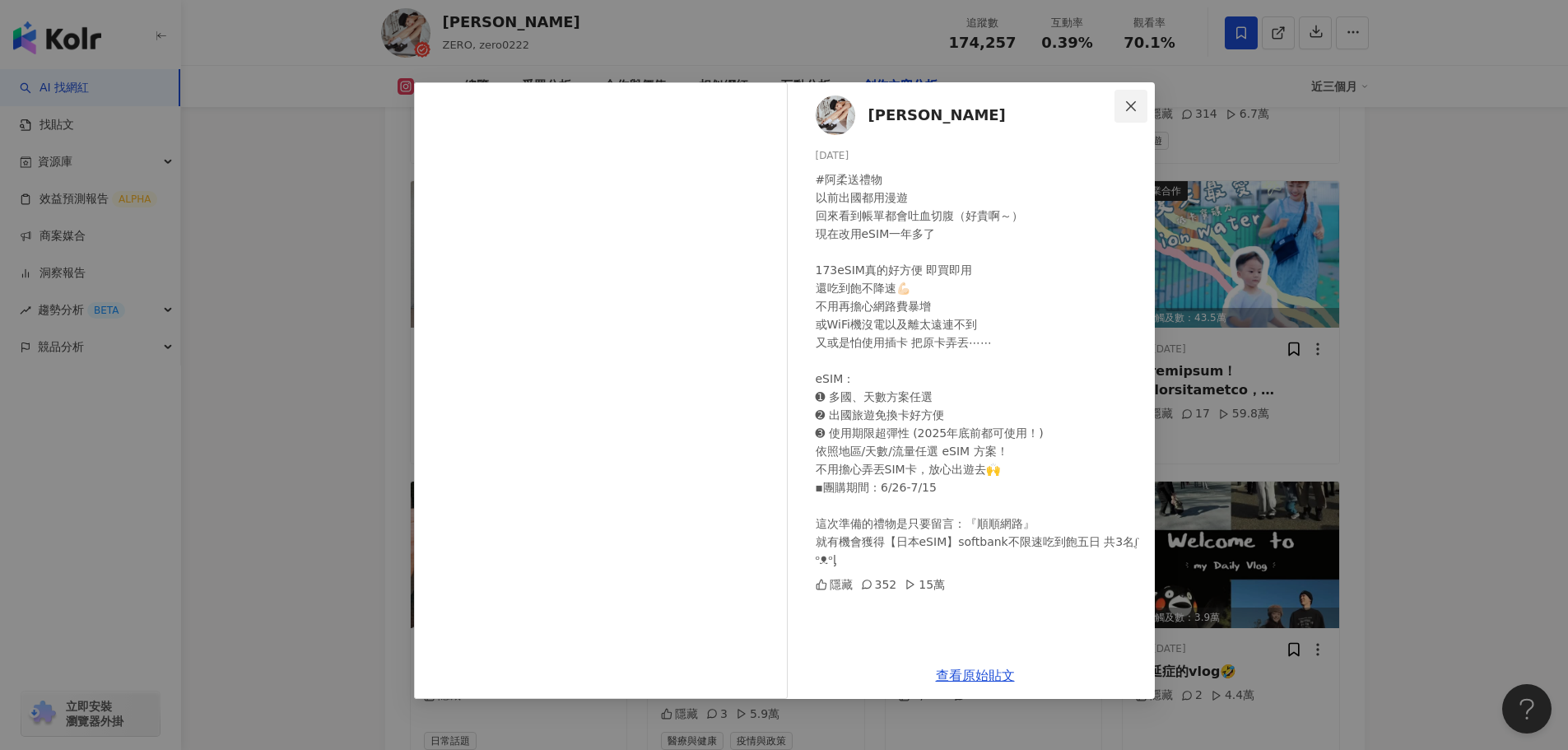
click at [1140, 99] on span "Close" at bounding box center [1131, 106] width 33 height 13
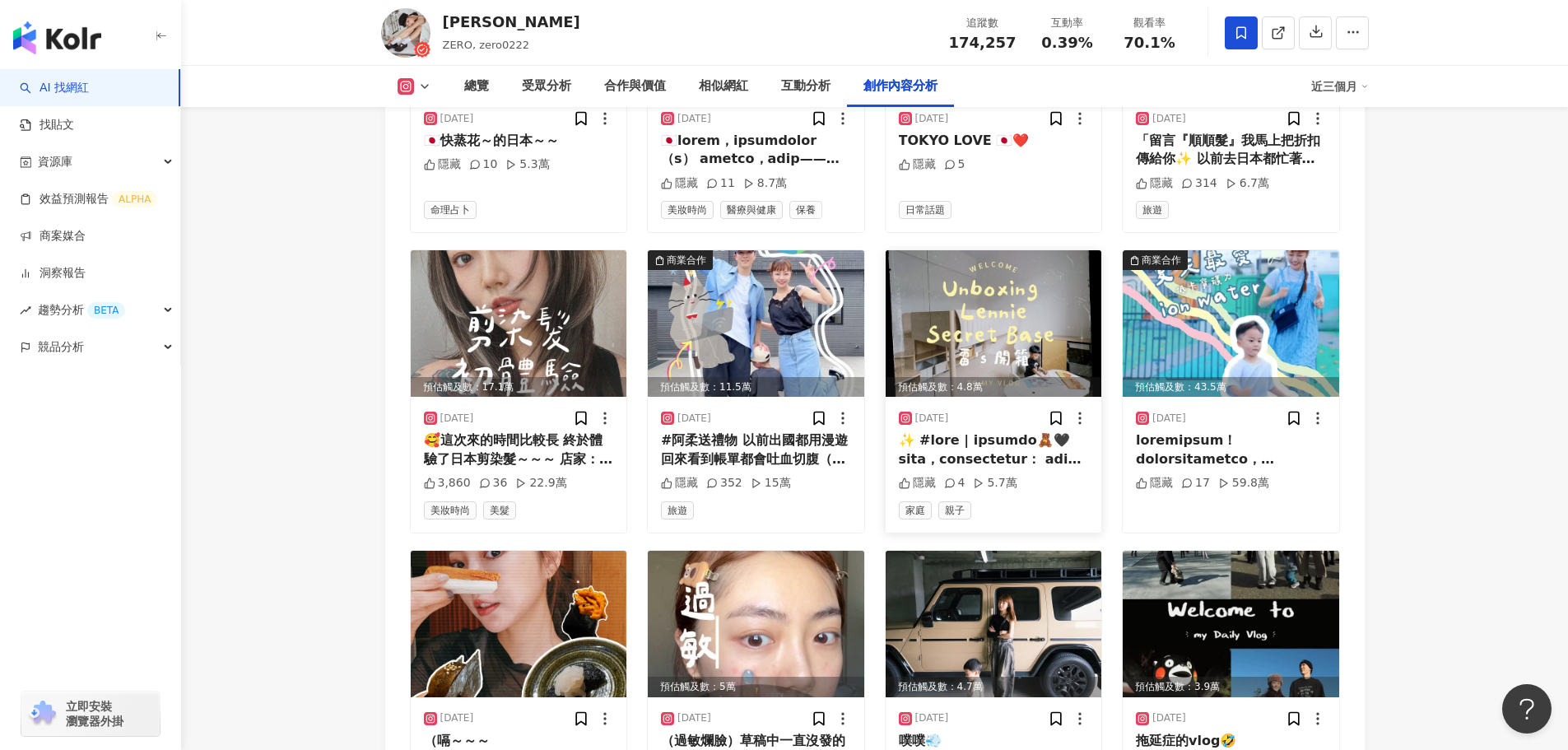
scroll to position [6566, 0]
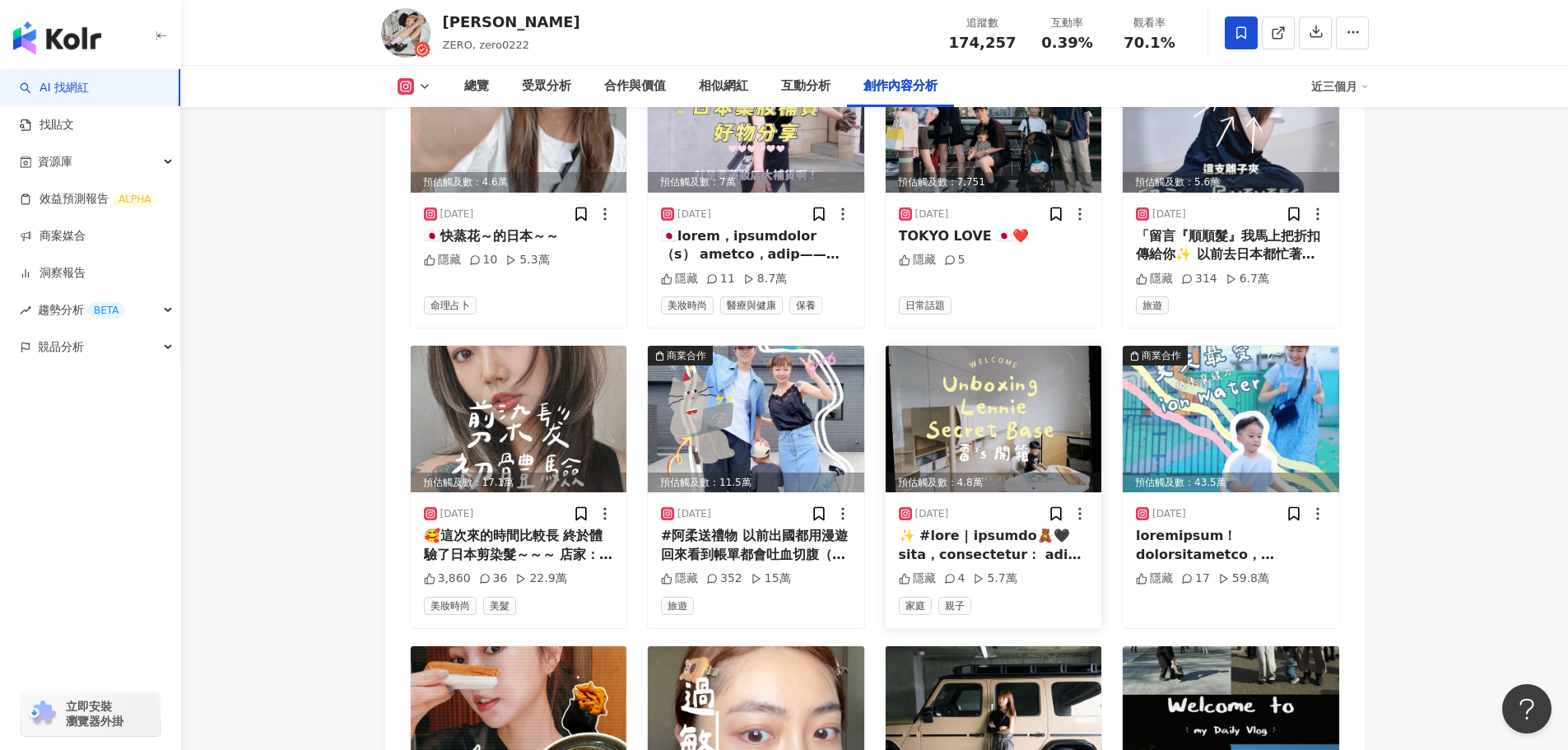
click at [983, 346] on img at bounding box center [994, 419] width 216 height 147
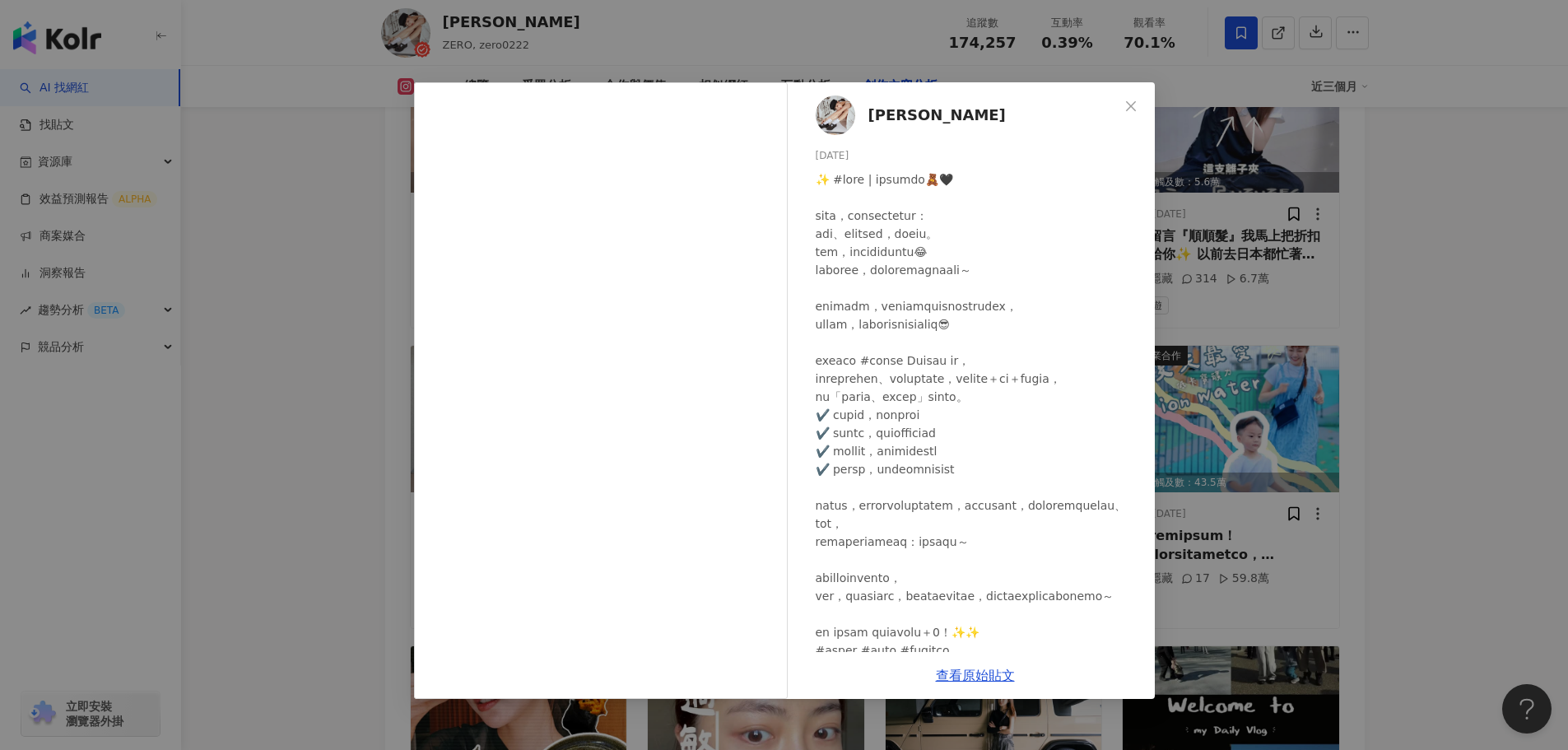
scroll to position [86, 0]
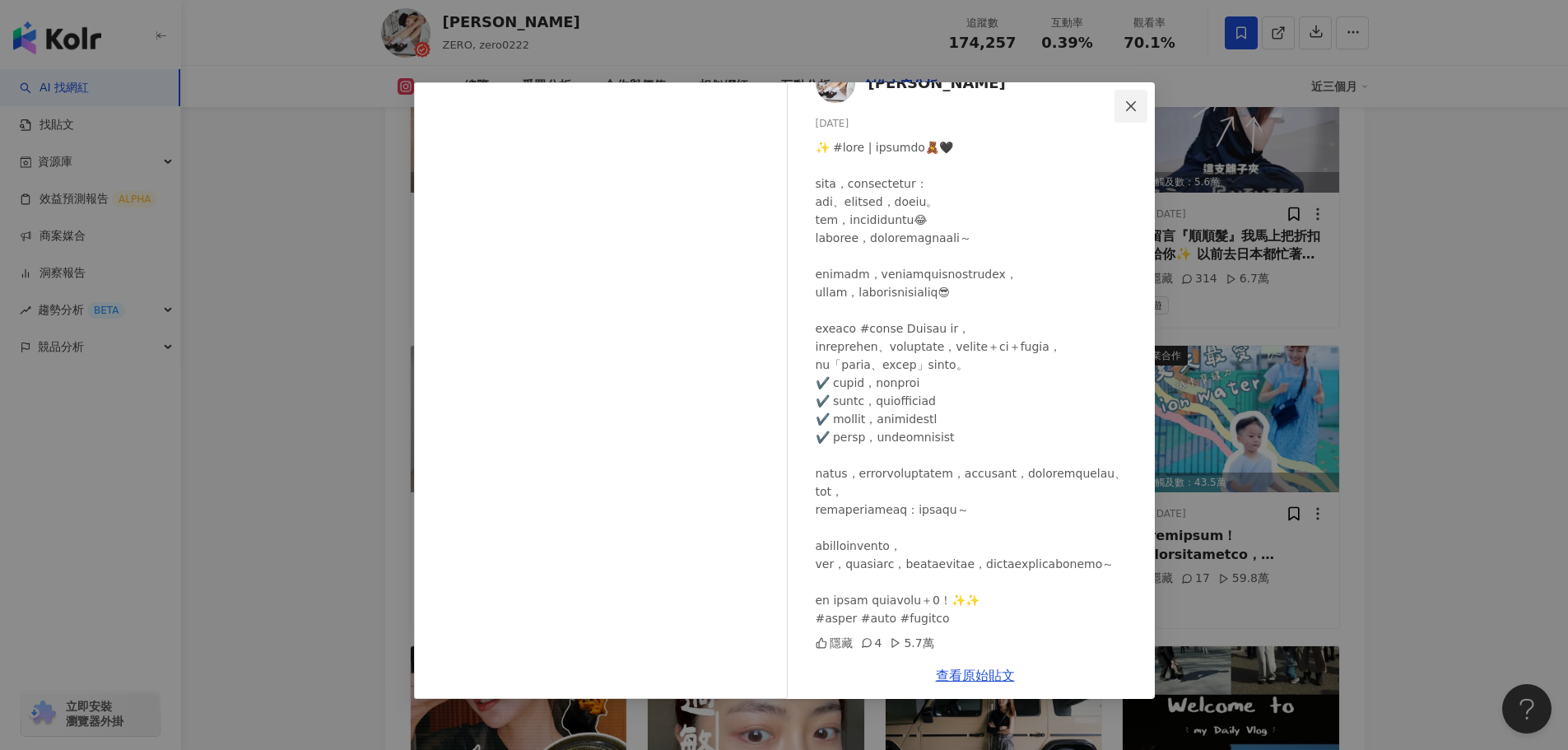
click at [1140, 98] on button "Close" at bounding box center [1131, 106] width 33 height 33
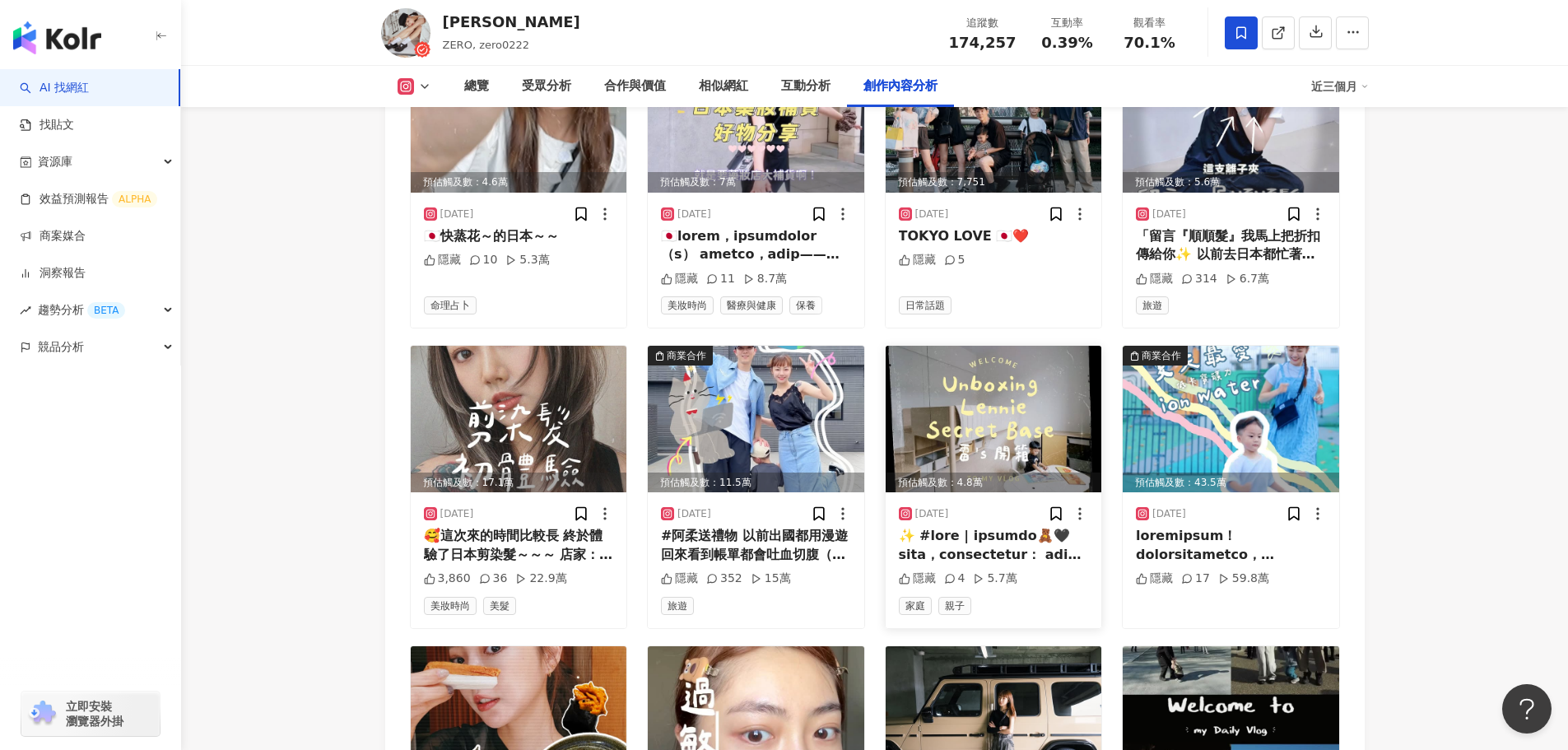
click at [924, 397] on img at bounding box center [994, 419] width 216 height 147
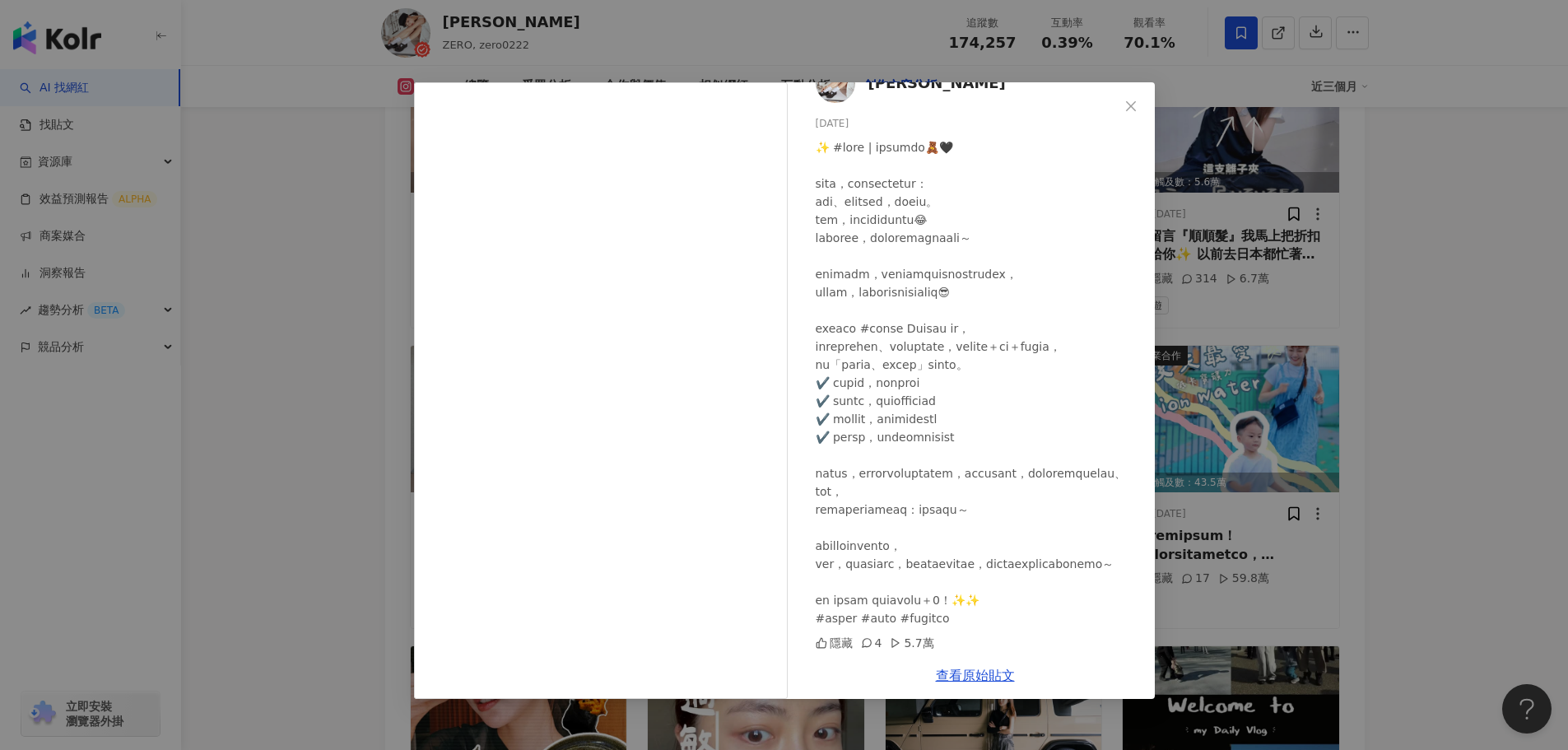
drag, startPoint x: 1139, startPoint y: 106, endPoint x: 1062, endPoint y: 214, distance: 132.6
click at [1140, 106] on span "Close" at bounding box center [1131, 106] width 33 height 13
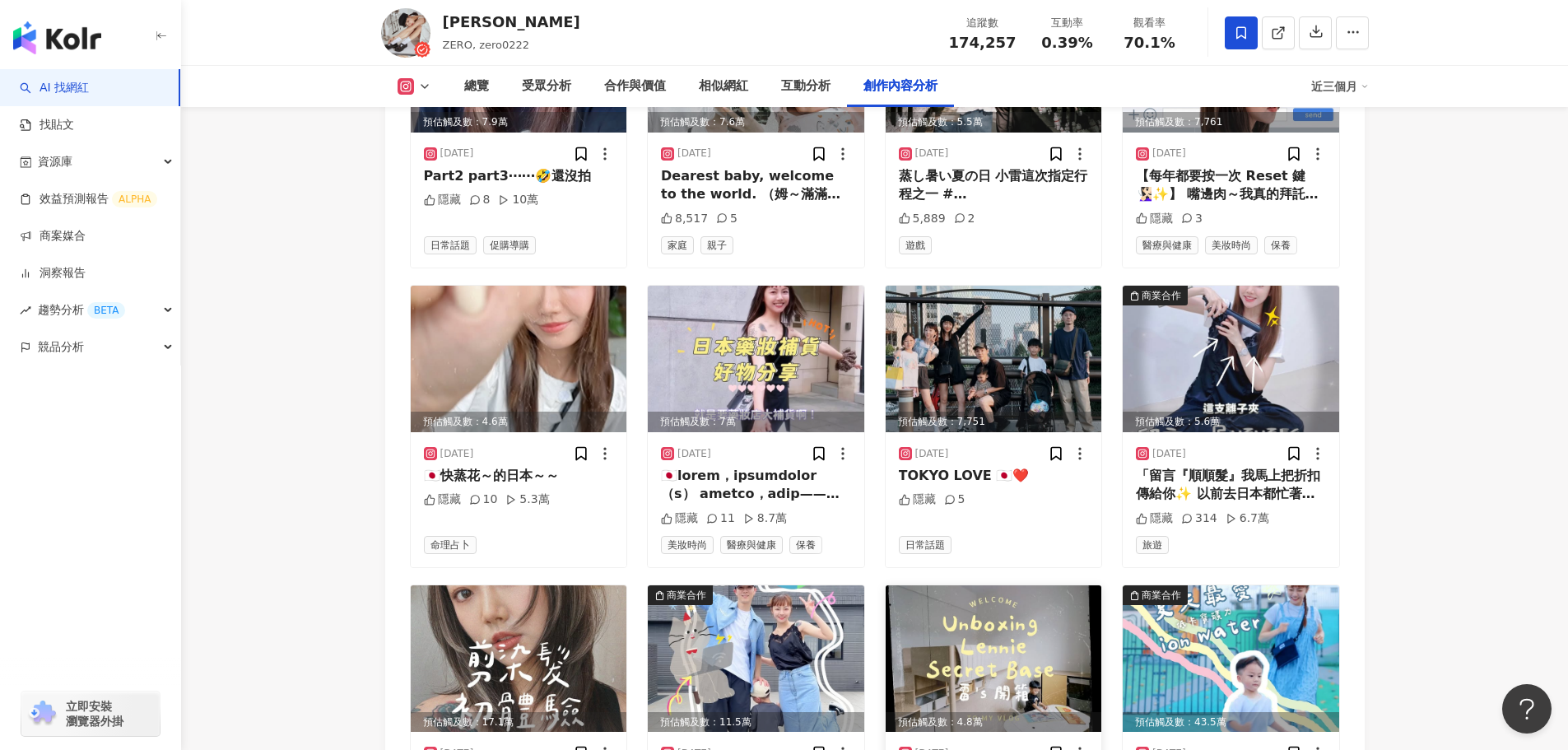
scroll to position [6319, 0]
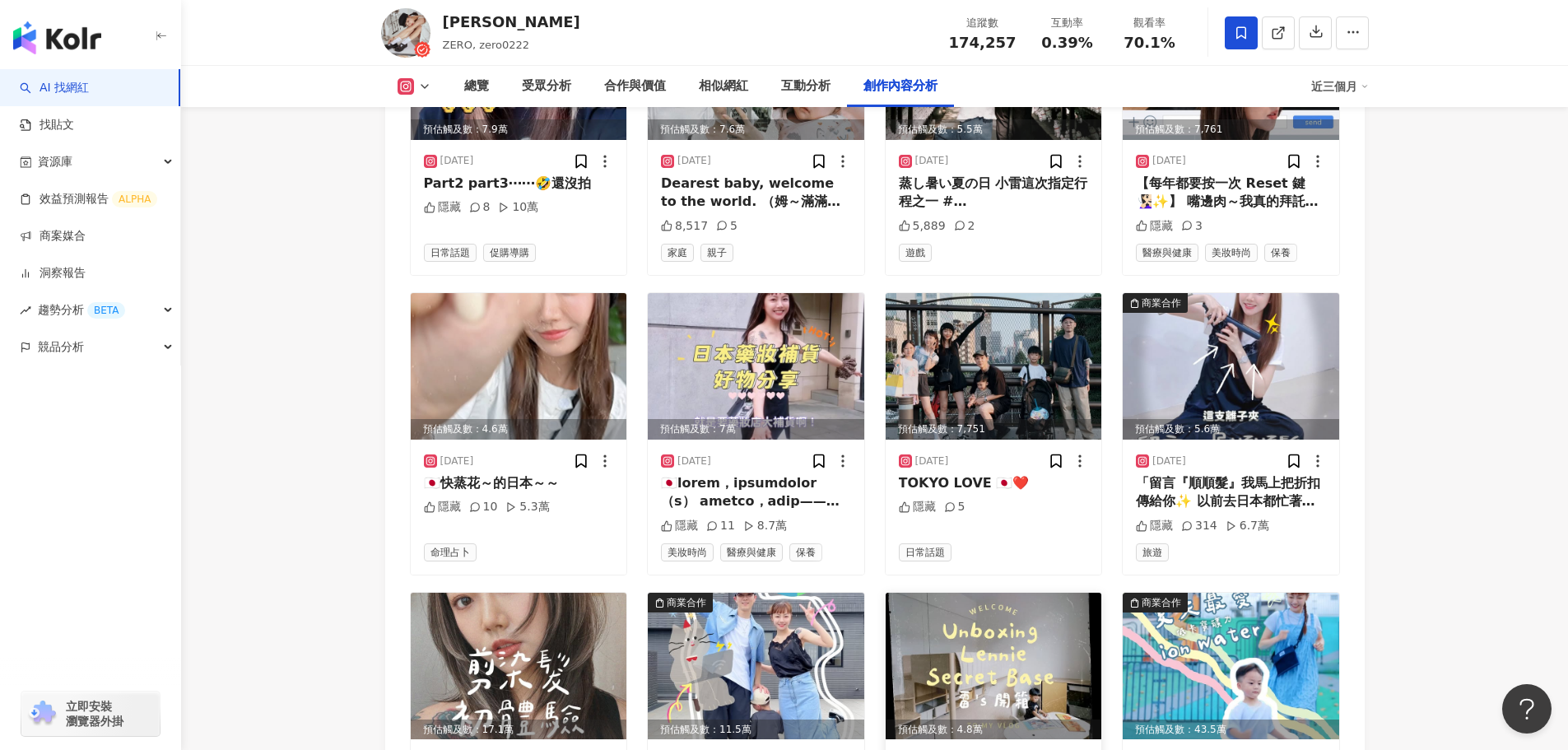
click at [982, 324] on img at bounding box center [994, 366] width 216 height 147
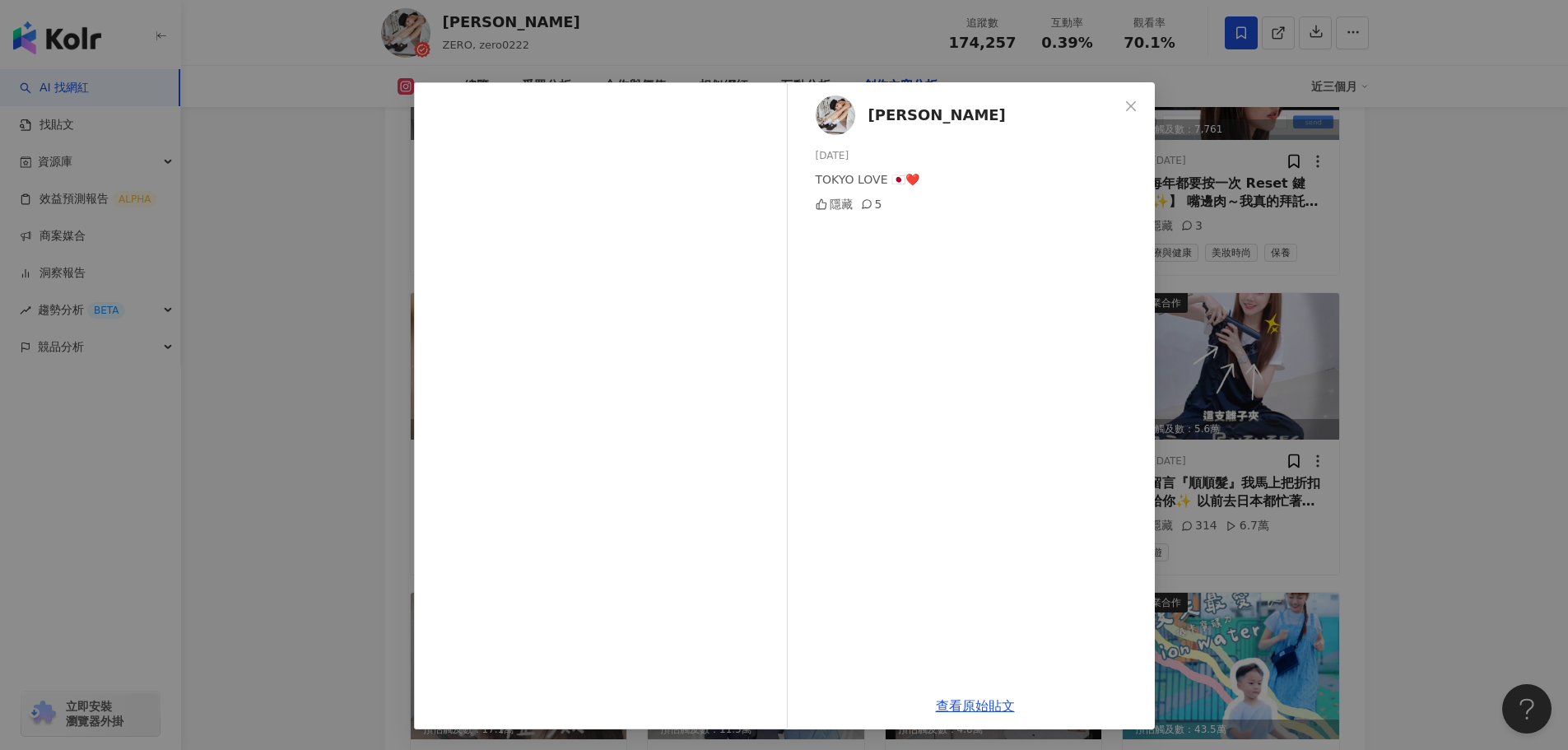
click at [1456, 295] on div "李柔 2025/7/13 TOKYO LOVE 🇯🇵❤️ 隱藏 5 查看原始貼文" at bounding box center [784, 375] width 1568 height 750
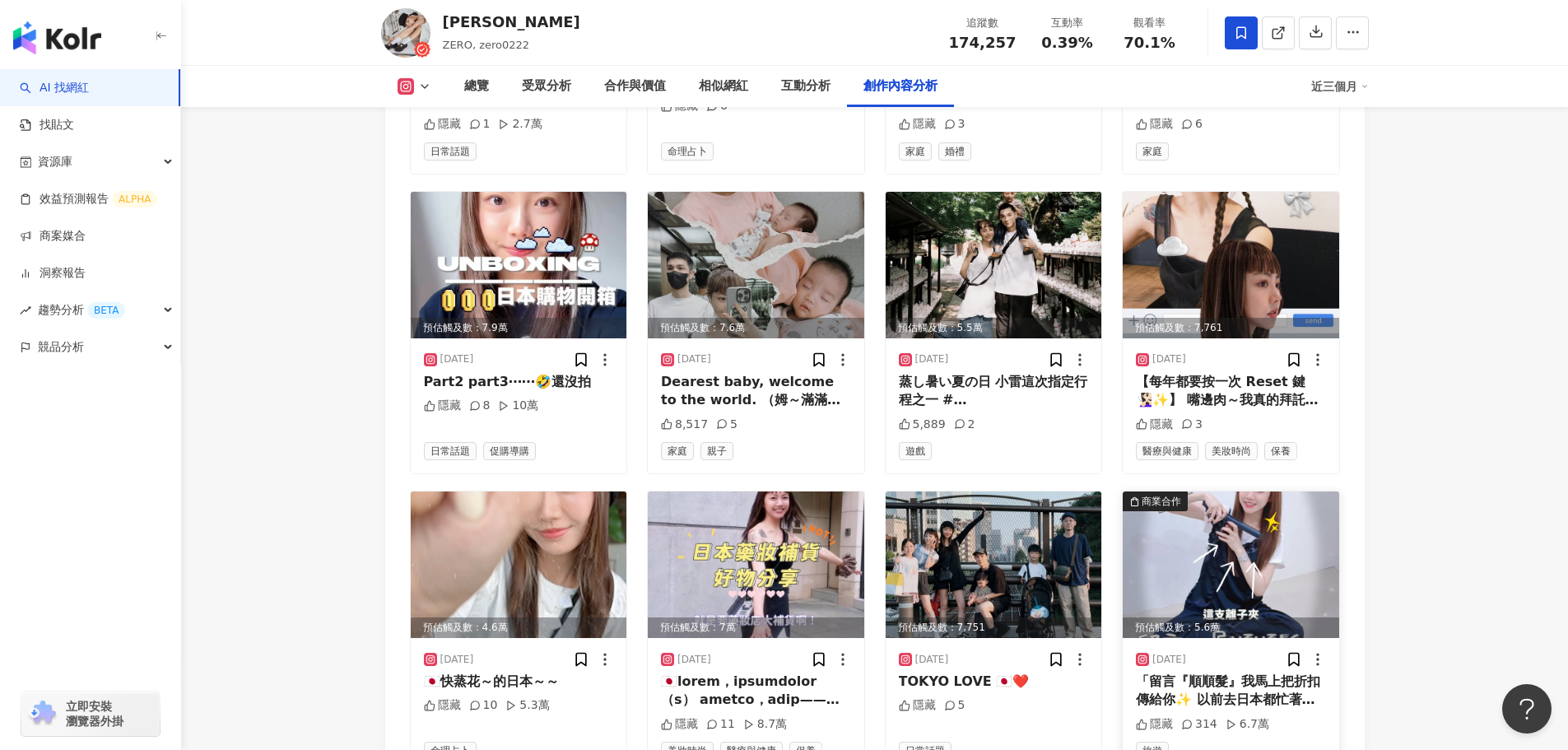
scroll to position [6072, 0]
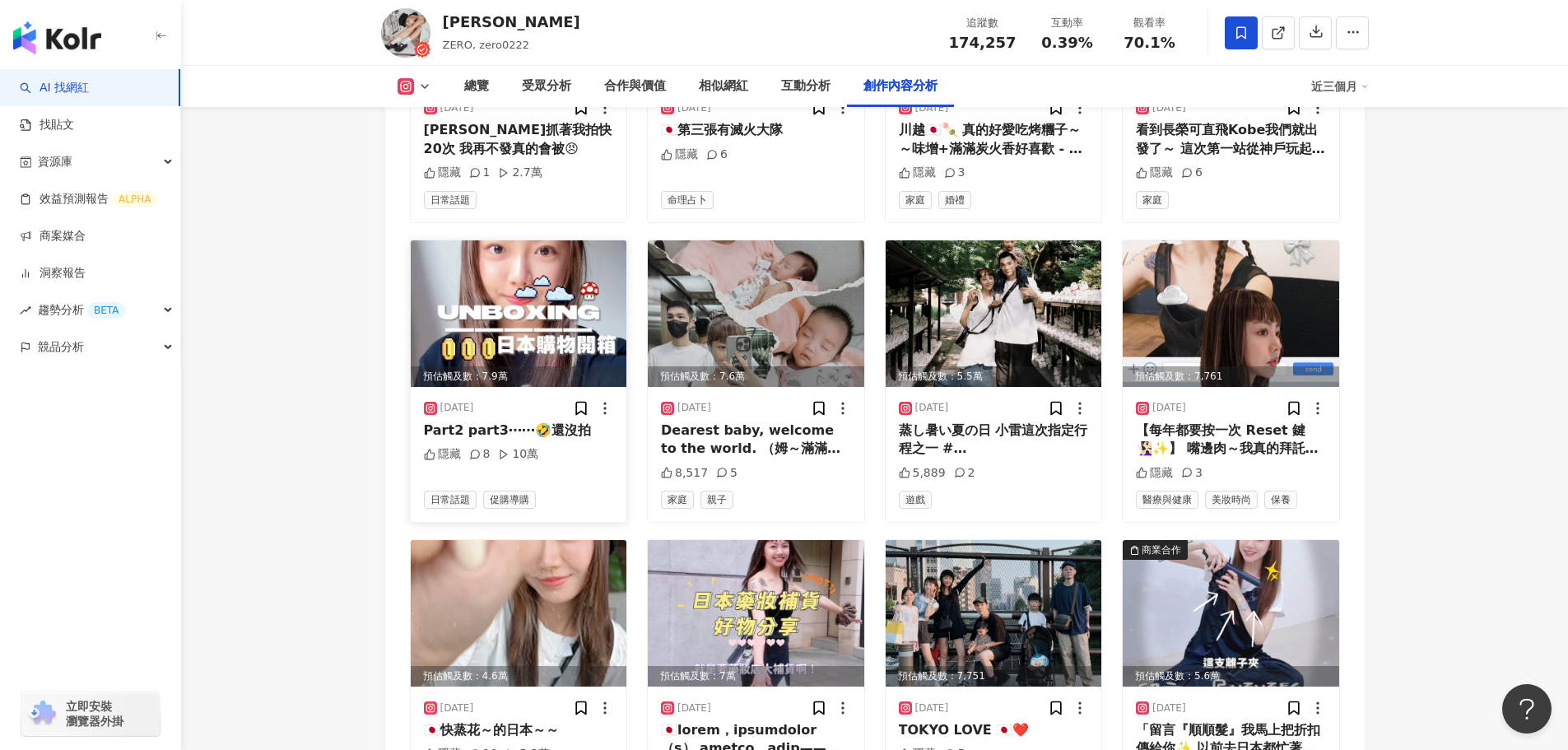
click at [549, 241] on img at bounding box center [519, 314] width 216 height 147
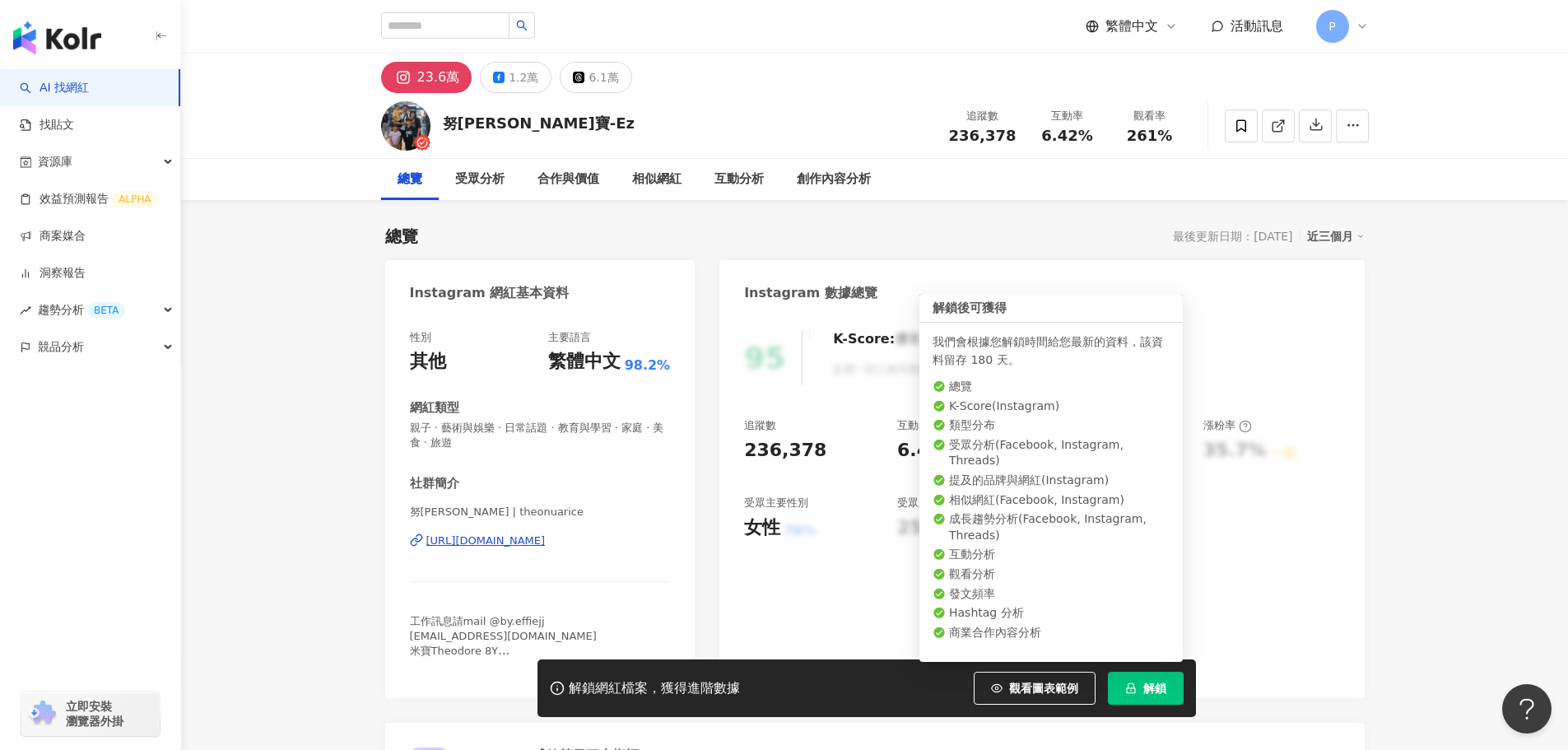
click at [1134, 683] on icon "lock" at bounding box center [1130, 688] width 11 height 11
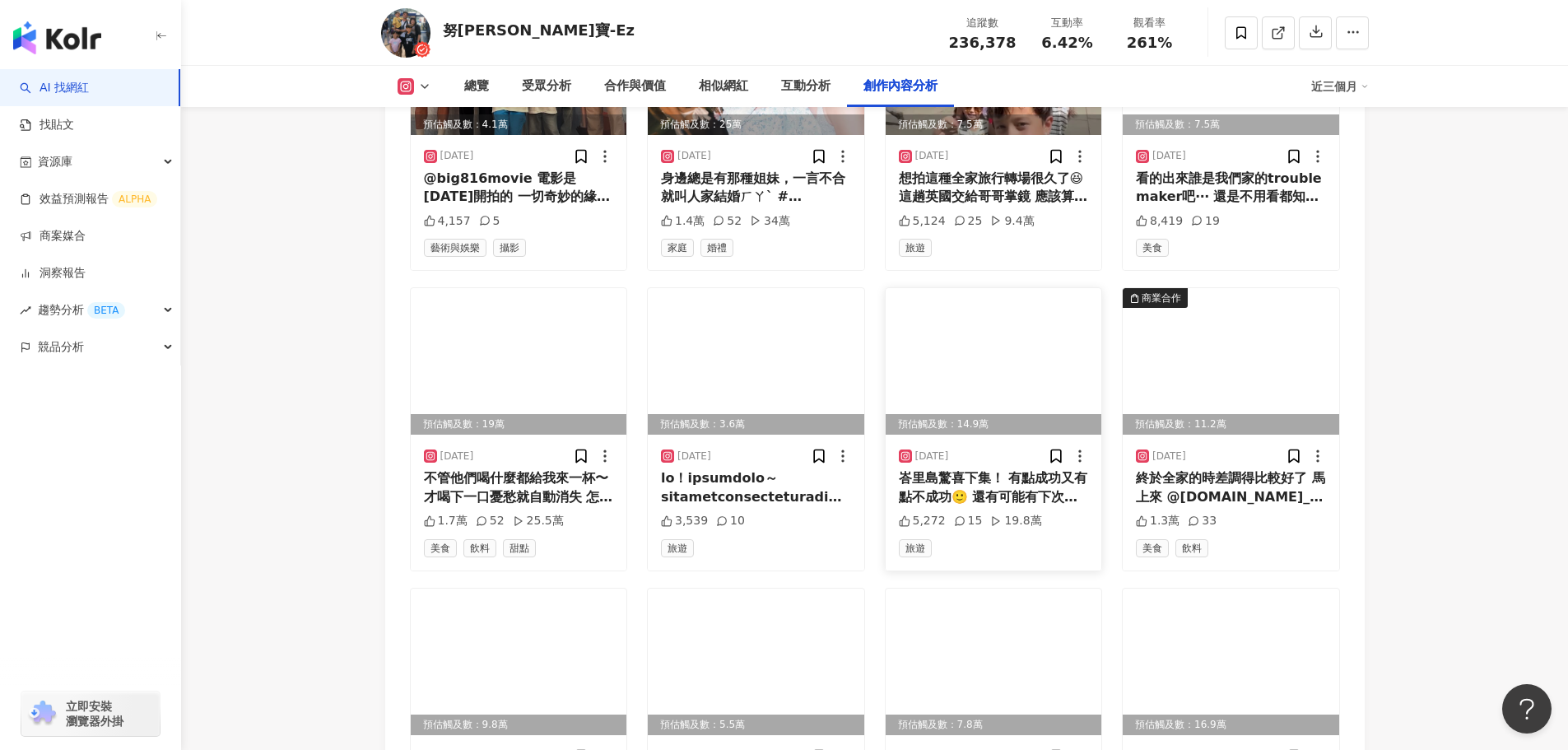
scroll to position [5430, 0]
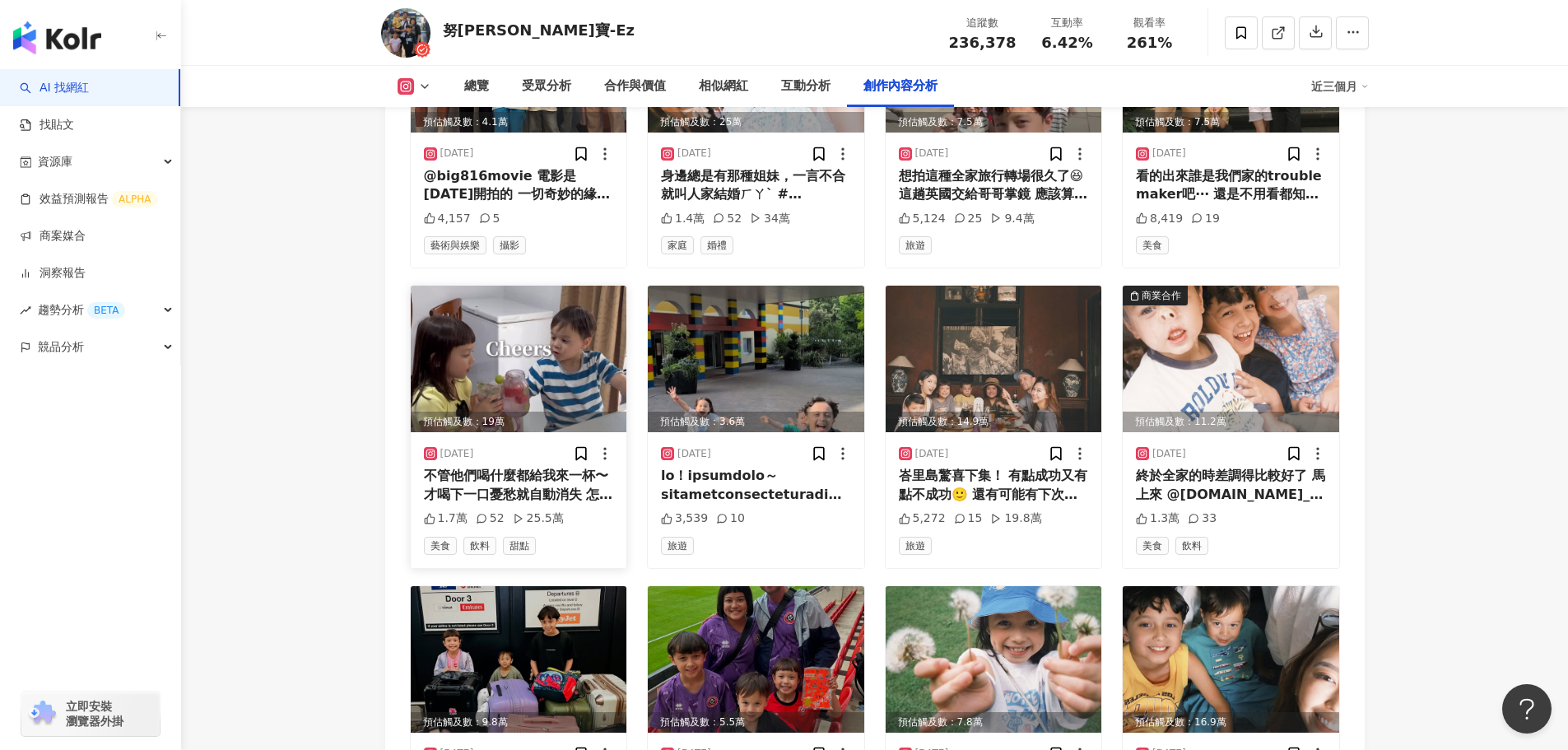
click at [525, 467] on div "不管他們喝什麼都給我來一杯〜 才喝下一口憂愁就自動消失 怎麼這麼好! 弟弟喝的是UNISPARKLING原味氣泡水水+一個大西瓜,簡單又清爽,[PERSON_…" at bounding box center [519, 485] width 190 height 37
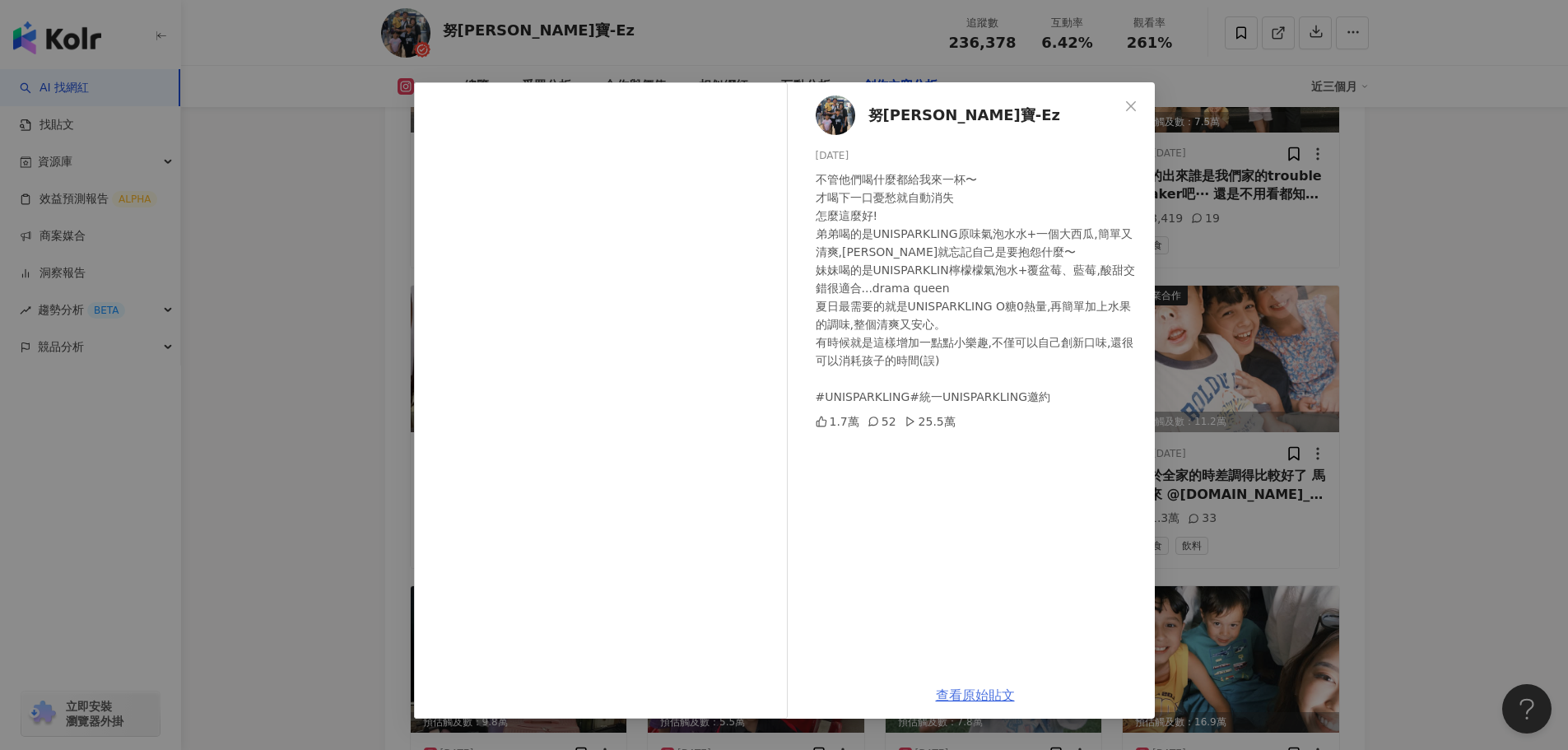
click at [940, 692] on link "查看原始貼文" at bounding box center [975, 696] width 79 height 16
click at [1138, 107] on span "Close" at bounding box center [1131, 106] width 33 height 13
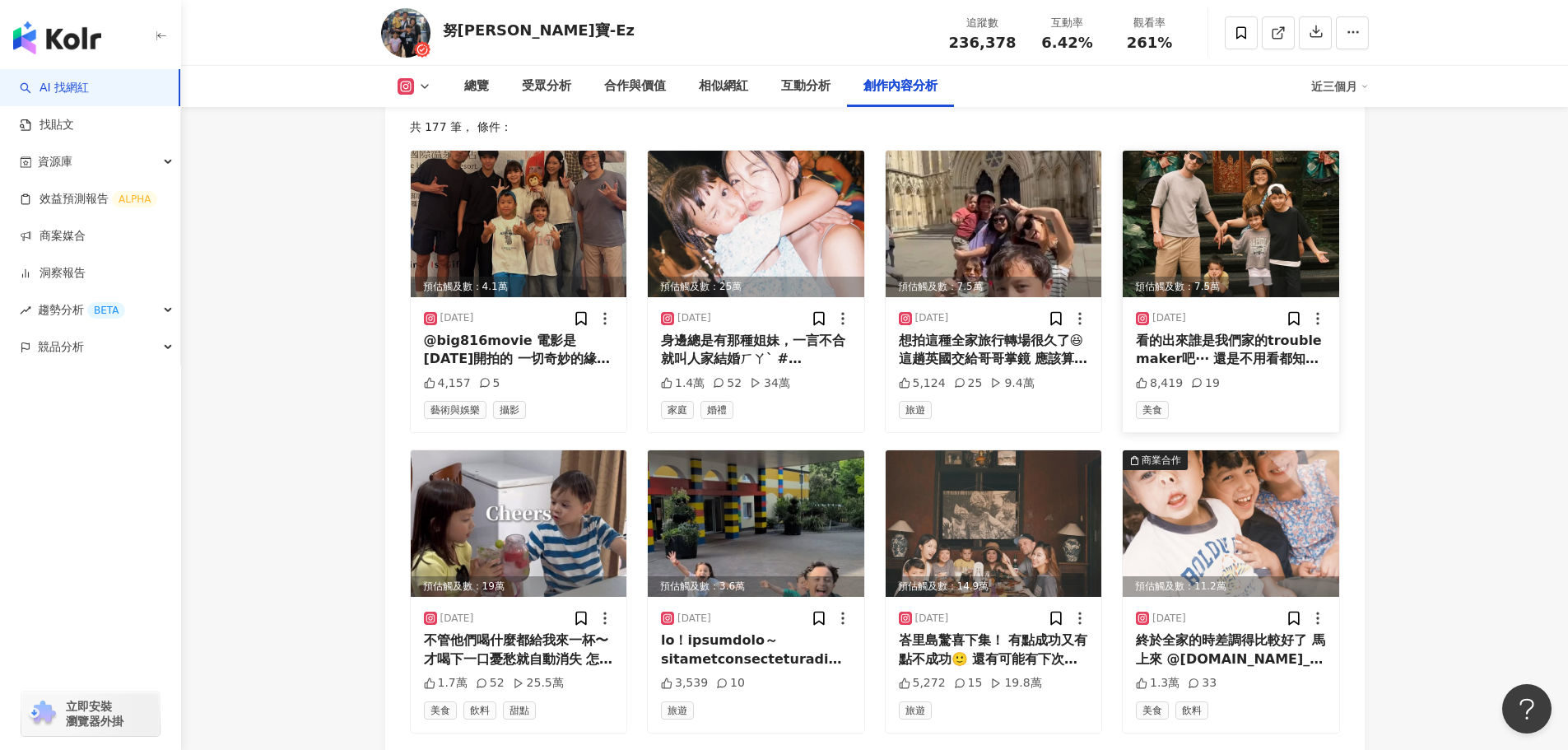
scroll to position [5348, 0]
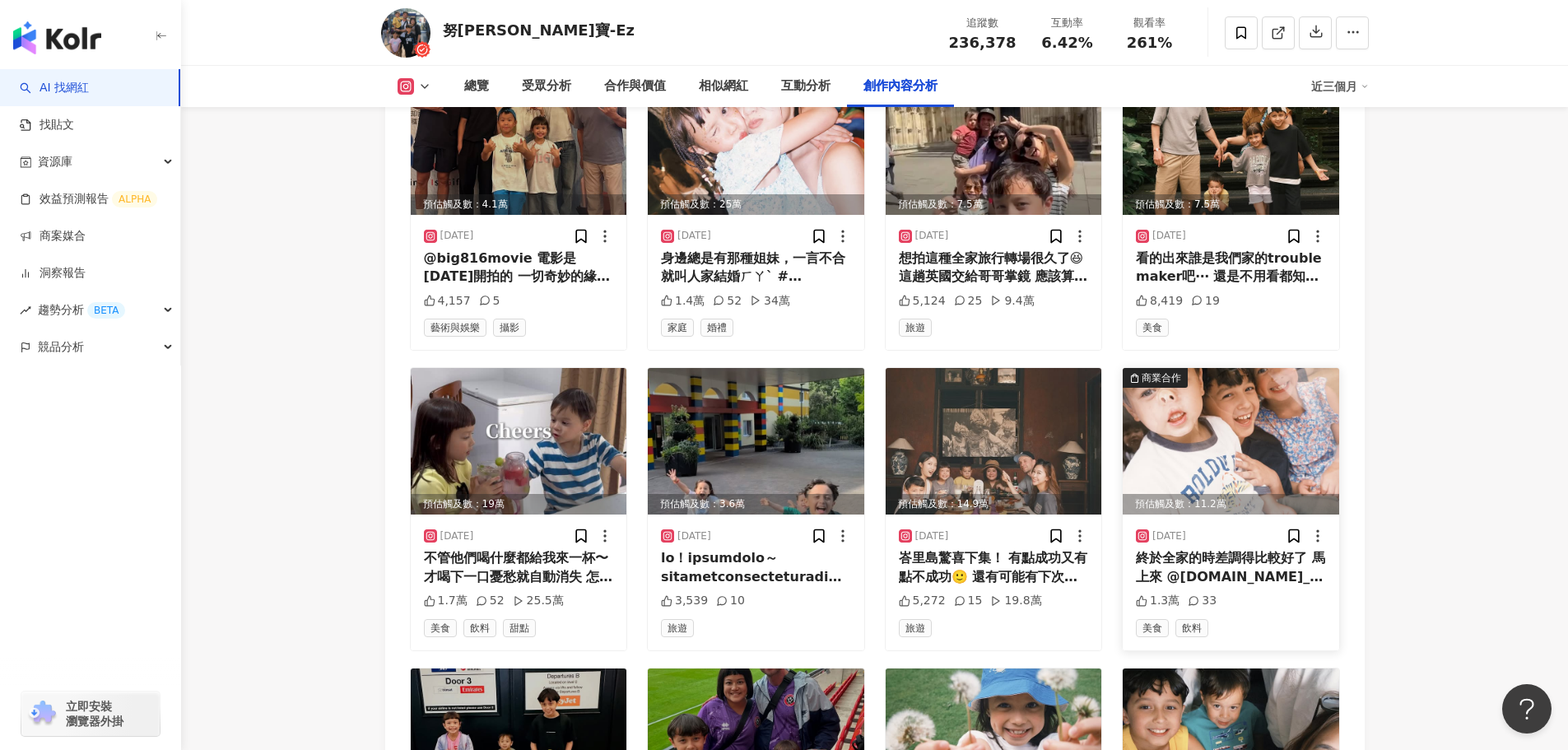
click at [1206, 368] on img at bounding box center [1231, 441] width 216 height 147
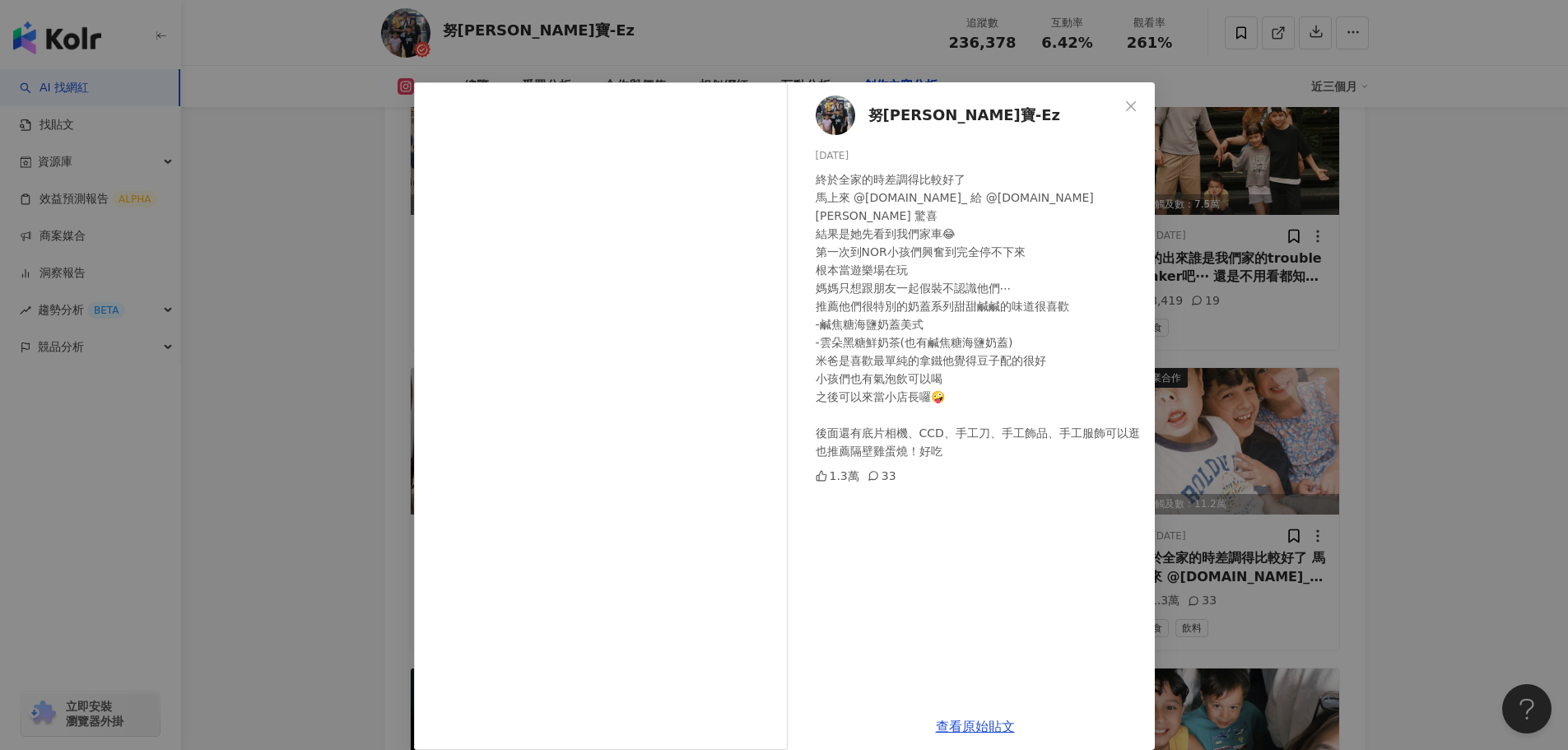
click at [1497, 317] on div "努拉-米寶-Ez 2025/7/26 終於全家的時差調得比較好了 馬上來 @nor.coffee_ 給 @by.effiejj 驚喜 結果是她先看到我們家車😂…" at bounding box center [784, 375] width 1568 height 750
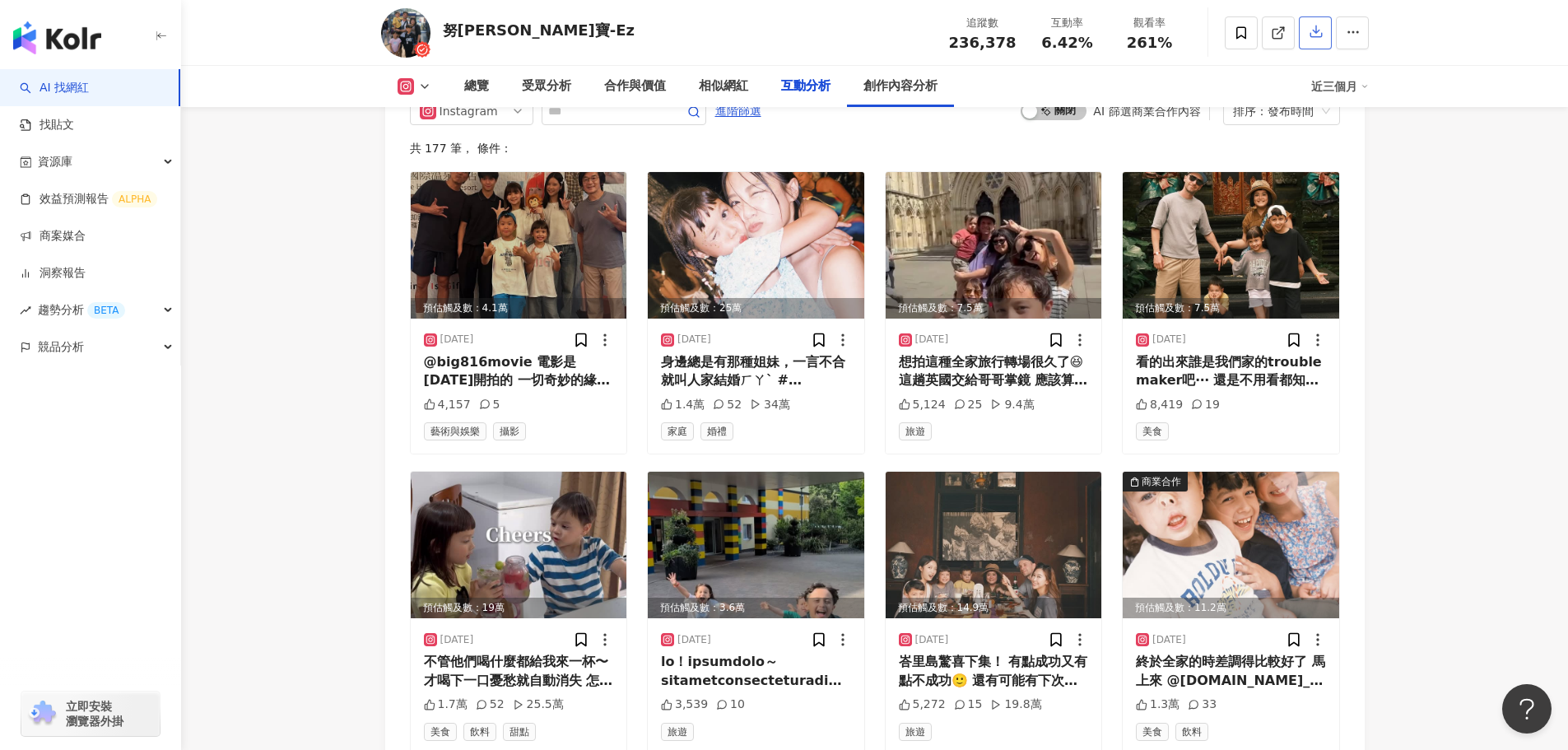
scroll to position [4442, 0]
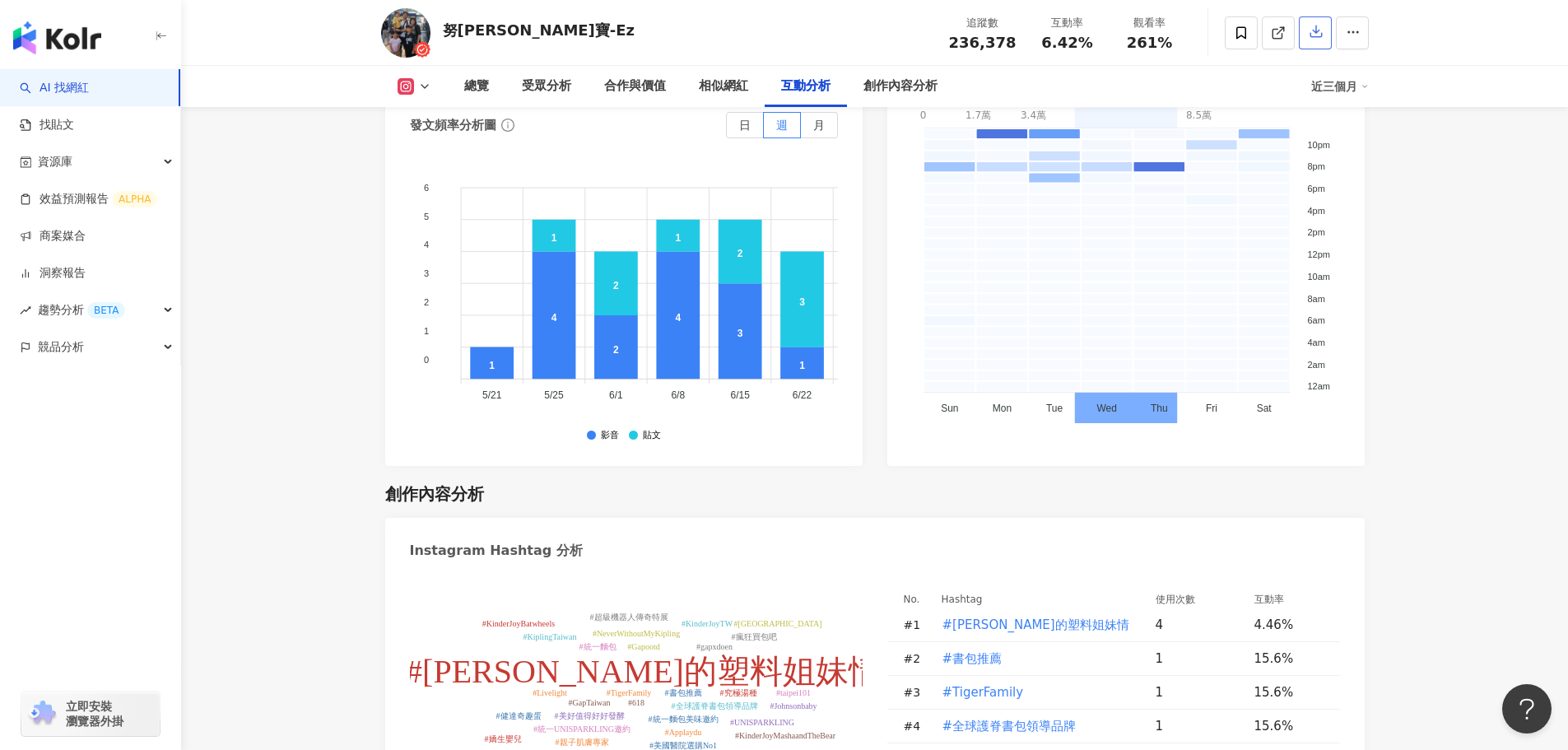
click at [1304, 42] on button "button" at bounding box center [1315, 33] width 33 height 33
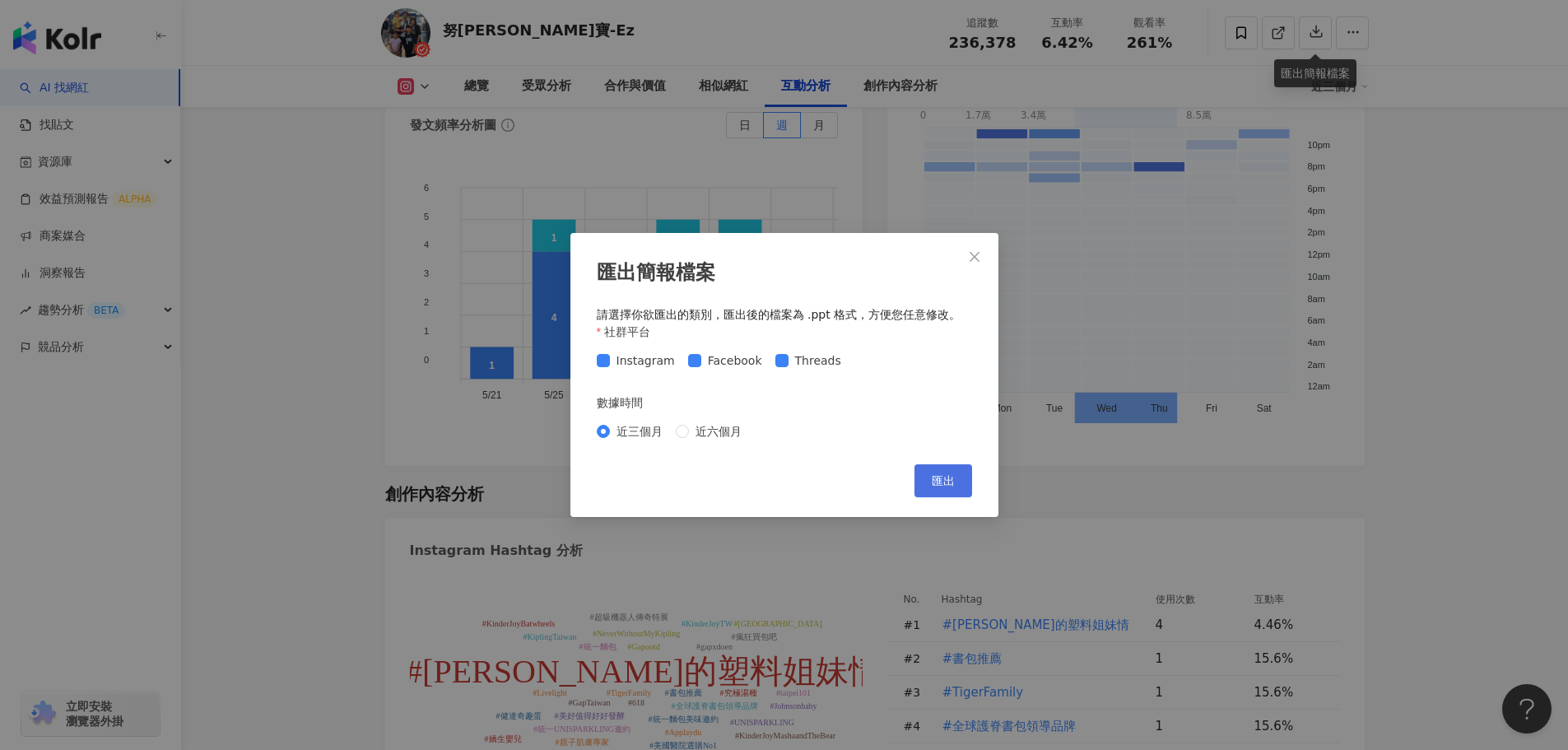
click at [924, 484] on button "匯出" at bounding box center [943, 481] width 58 height 33
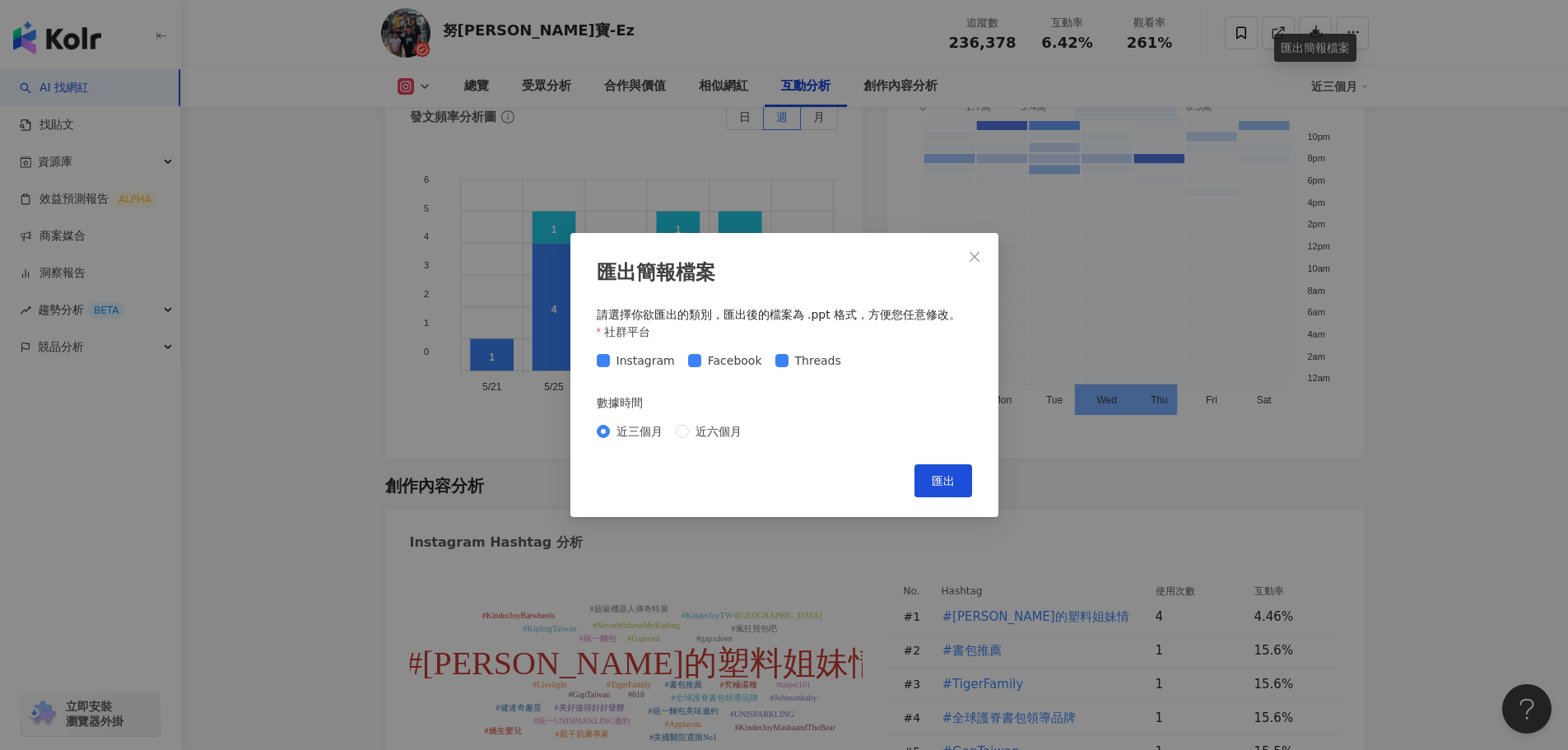
scroll to position [4359, 0]
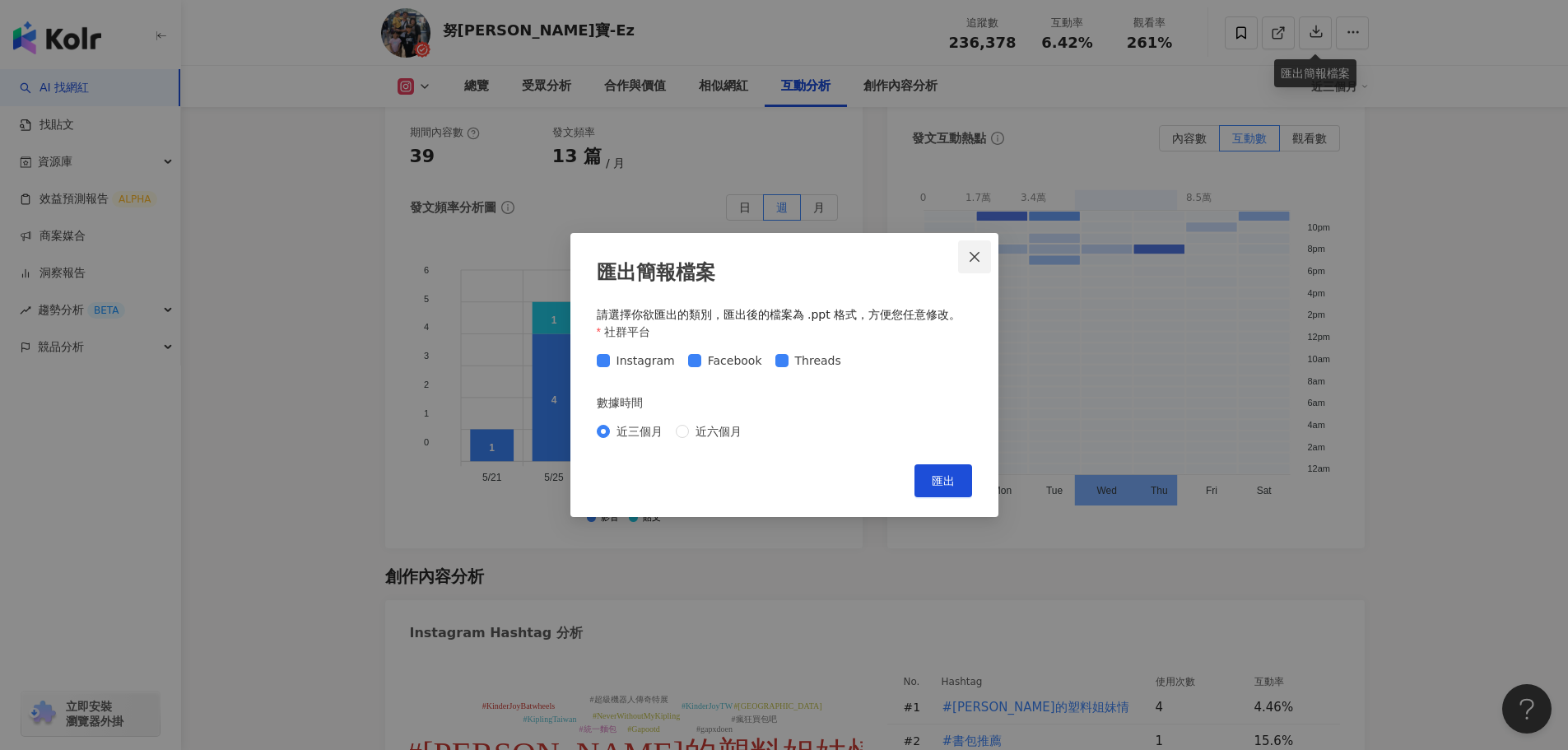
click at [975, 260] on icon "close" at bounding box center [974, 256] width 13 height 13
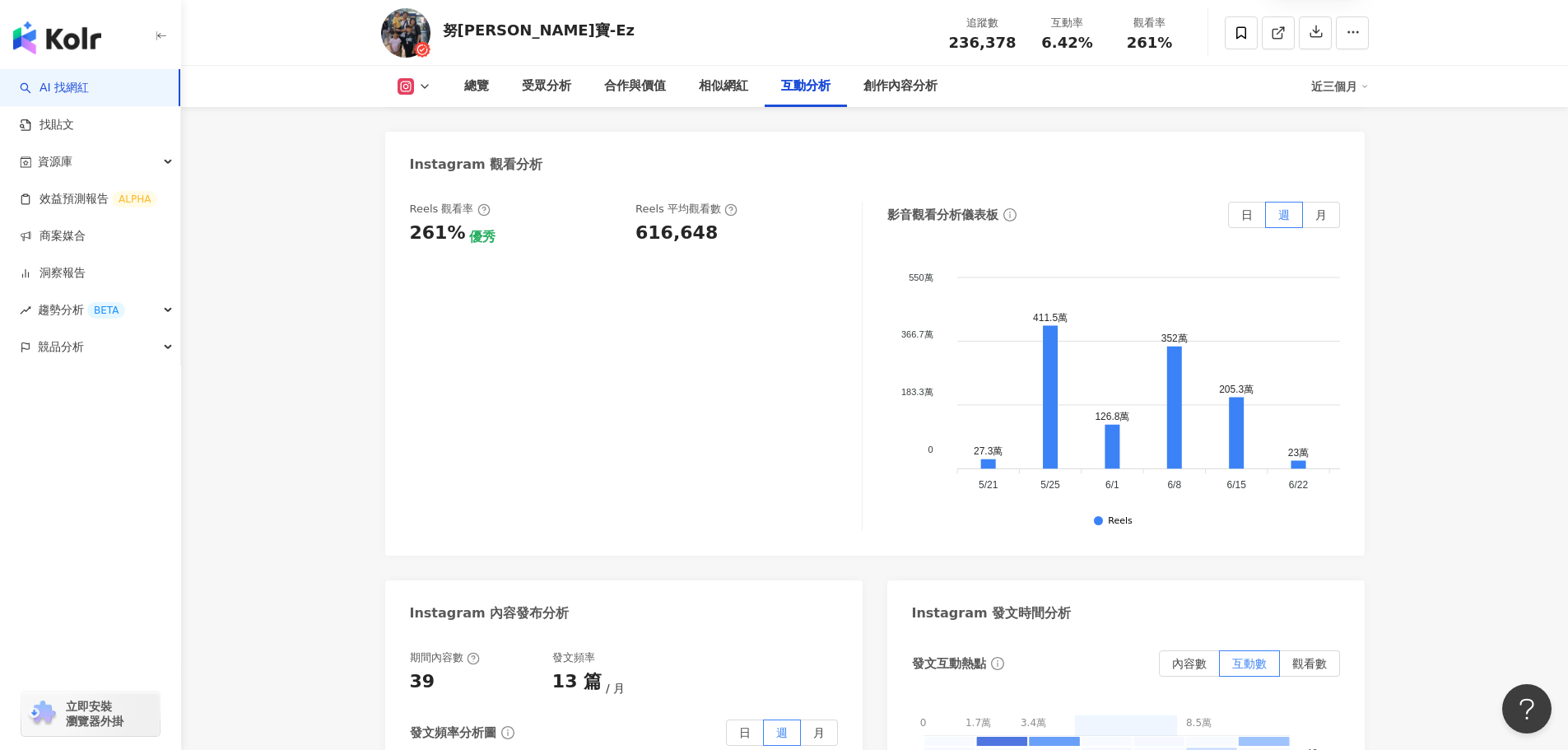
scroll to position [3700, 0]
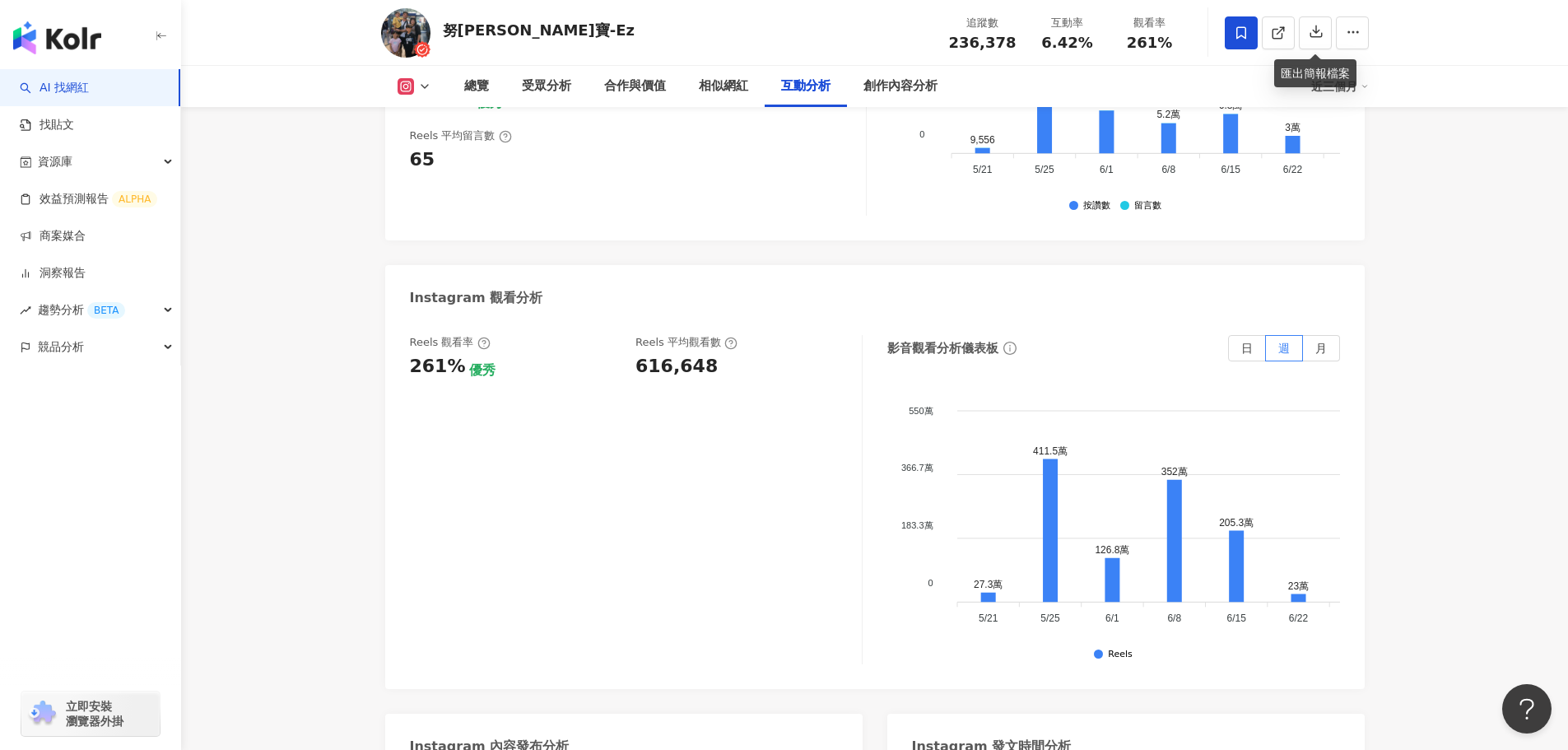
click at [1233, 41] on span at bounding box center [1241, 33] width 33 height 33
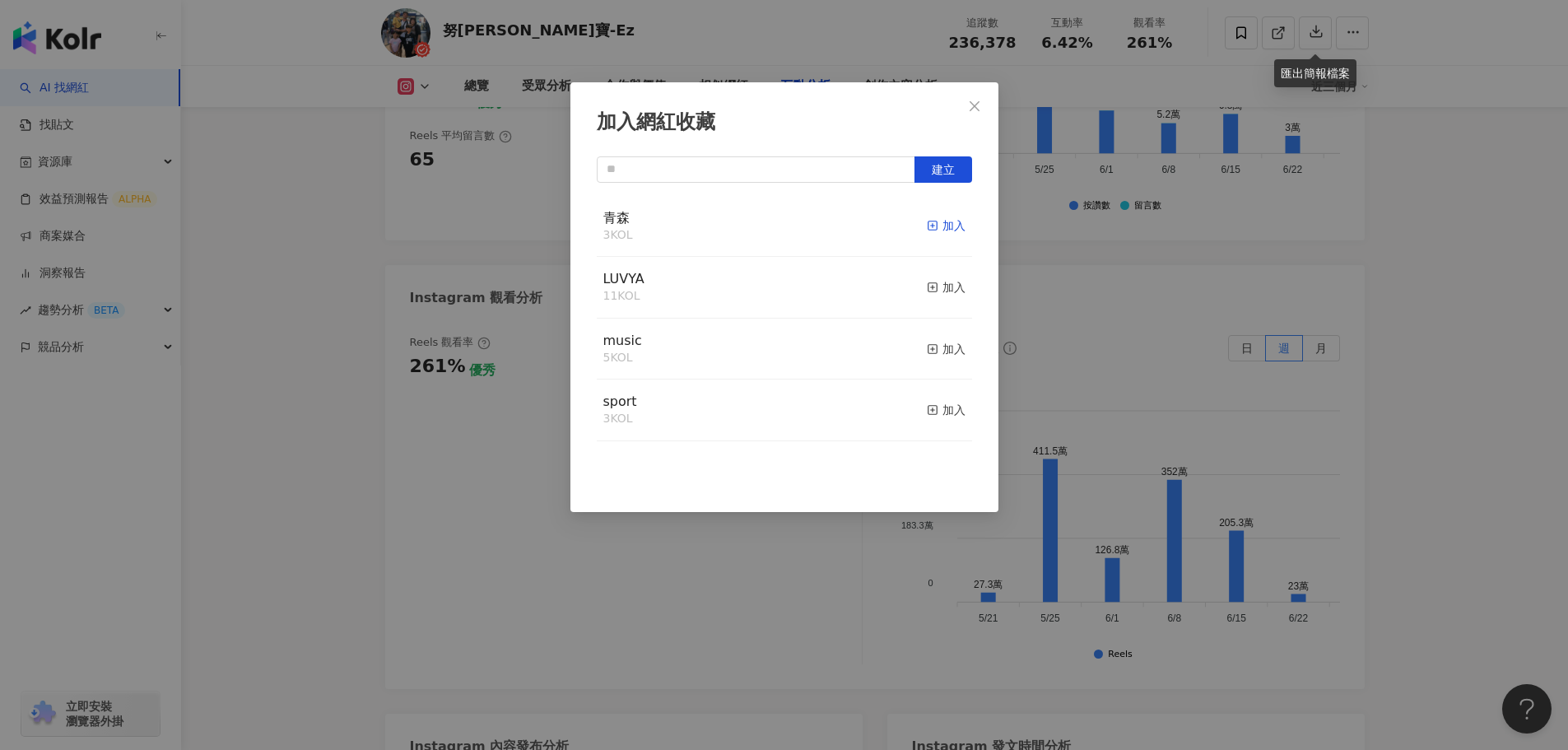
click at [927, 223] on div "加入" at bounding box center [946, 225] width 38 height 18
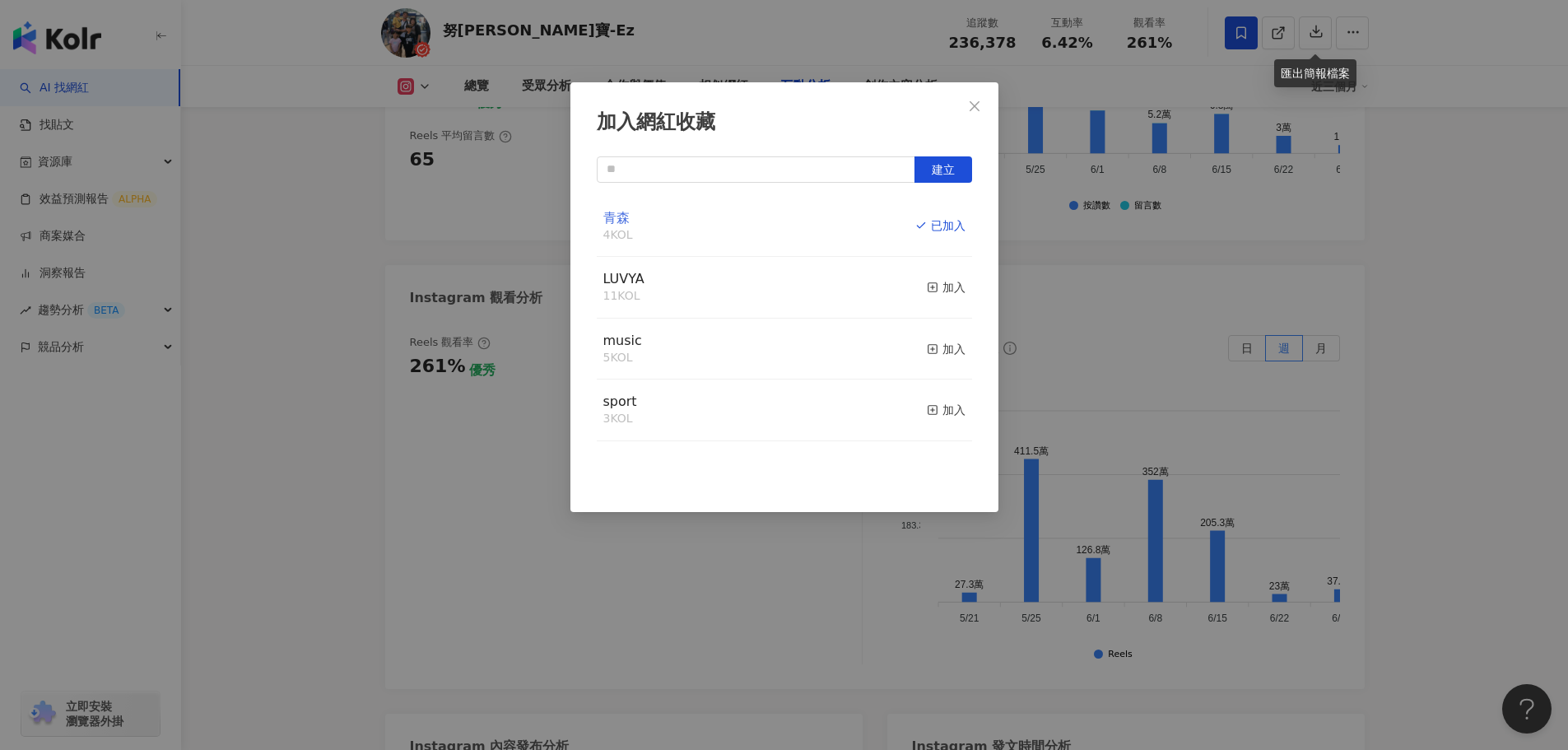
click at [617, 220] on span "青森" at bounding box center [616, 218] width 26 height 16
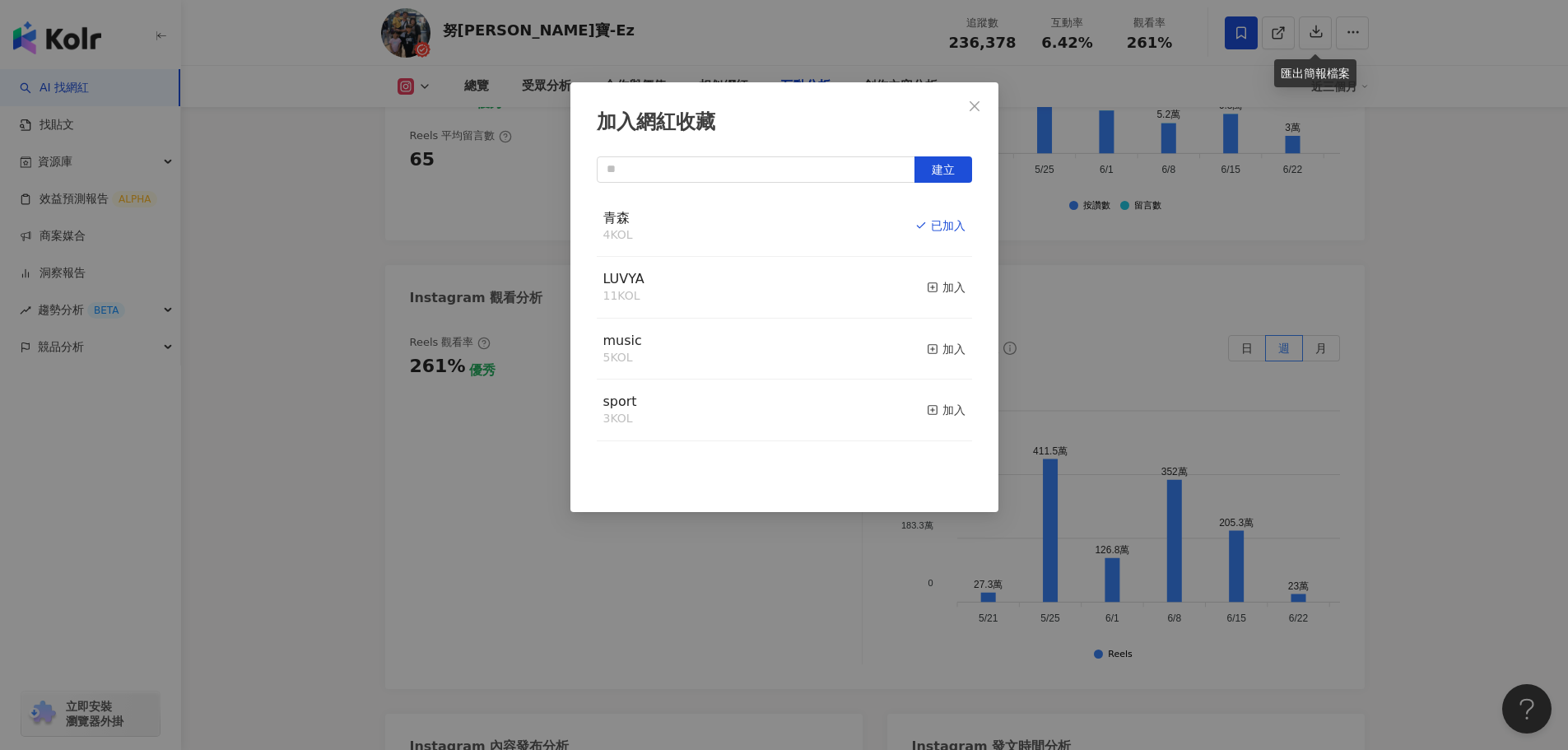
click at [981, 106] on span "Close" at bounding box center [974, 106] width 33 height 13
click at [1509, 256] on div "加入網紅收藏 建立 青森 4 KOL 已加入 LUVYA 11 KOL 加入 music 5 KOL 加入 sport 3 KOL 加入" at bounding box center [784, 375] width 1568 height 750
click at [969, 106] on div "加入網紅收藏 建立 青森 4 KOL 已加入 LUVYA 11 KOL 加入 music 5 KOL 加入 sport 3 KOL 加入" at bounding box center [784, 375] width 1568 height 750
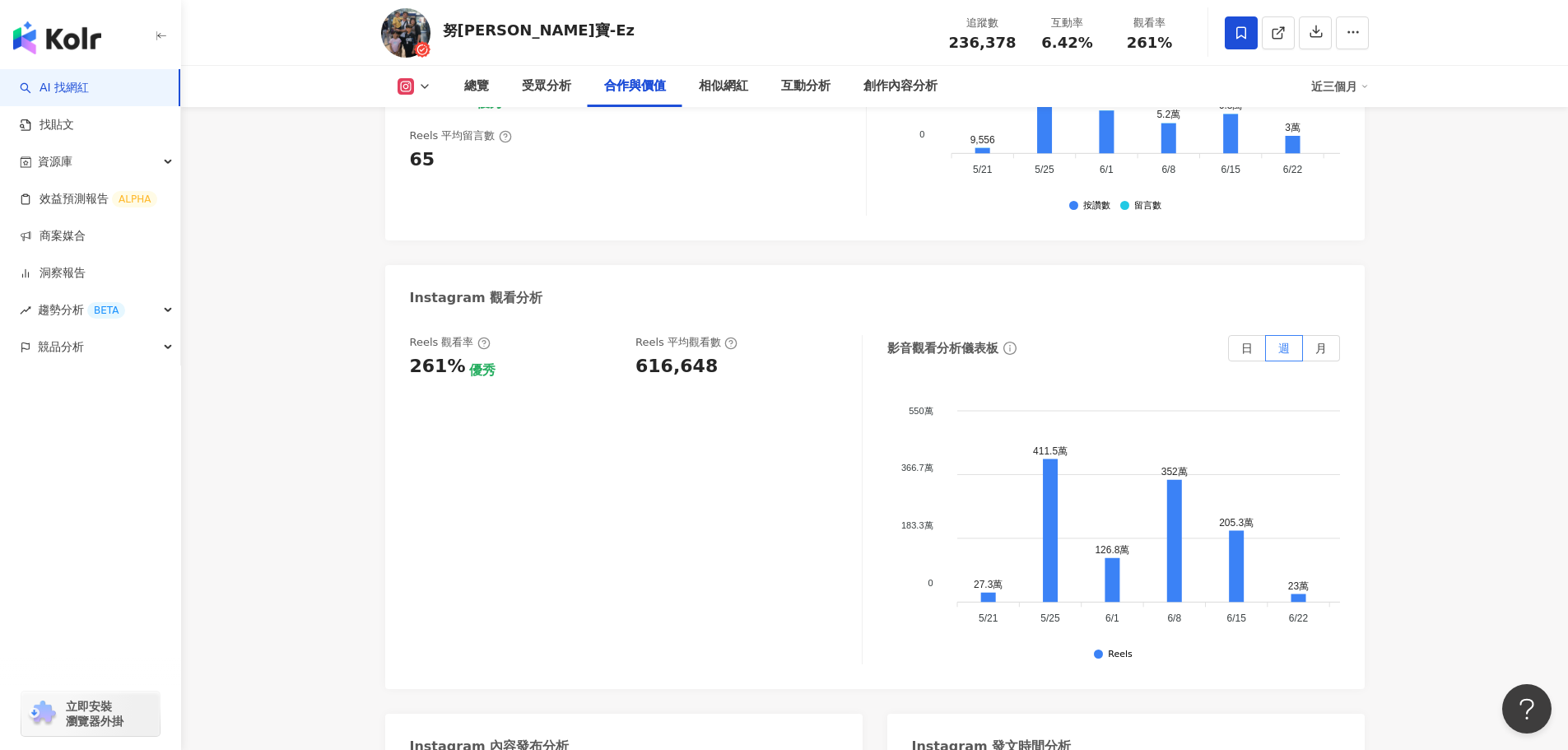
scroll to position [2547, 0]
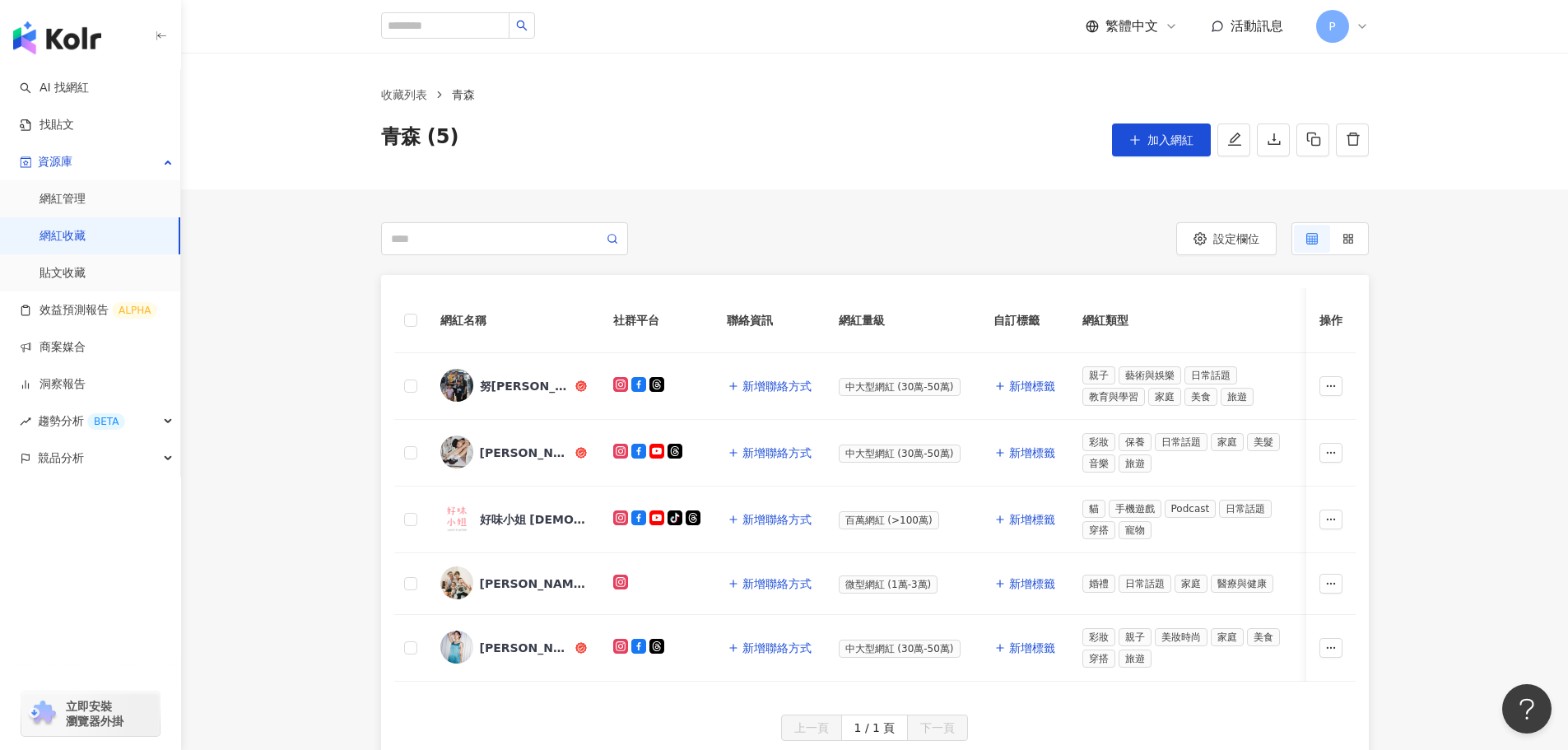
click at [95, 41] on img "button" at bounding box center [57, 38] width 88 height 33
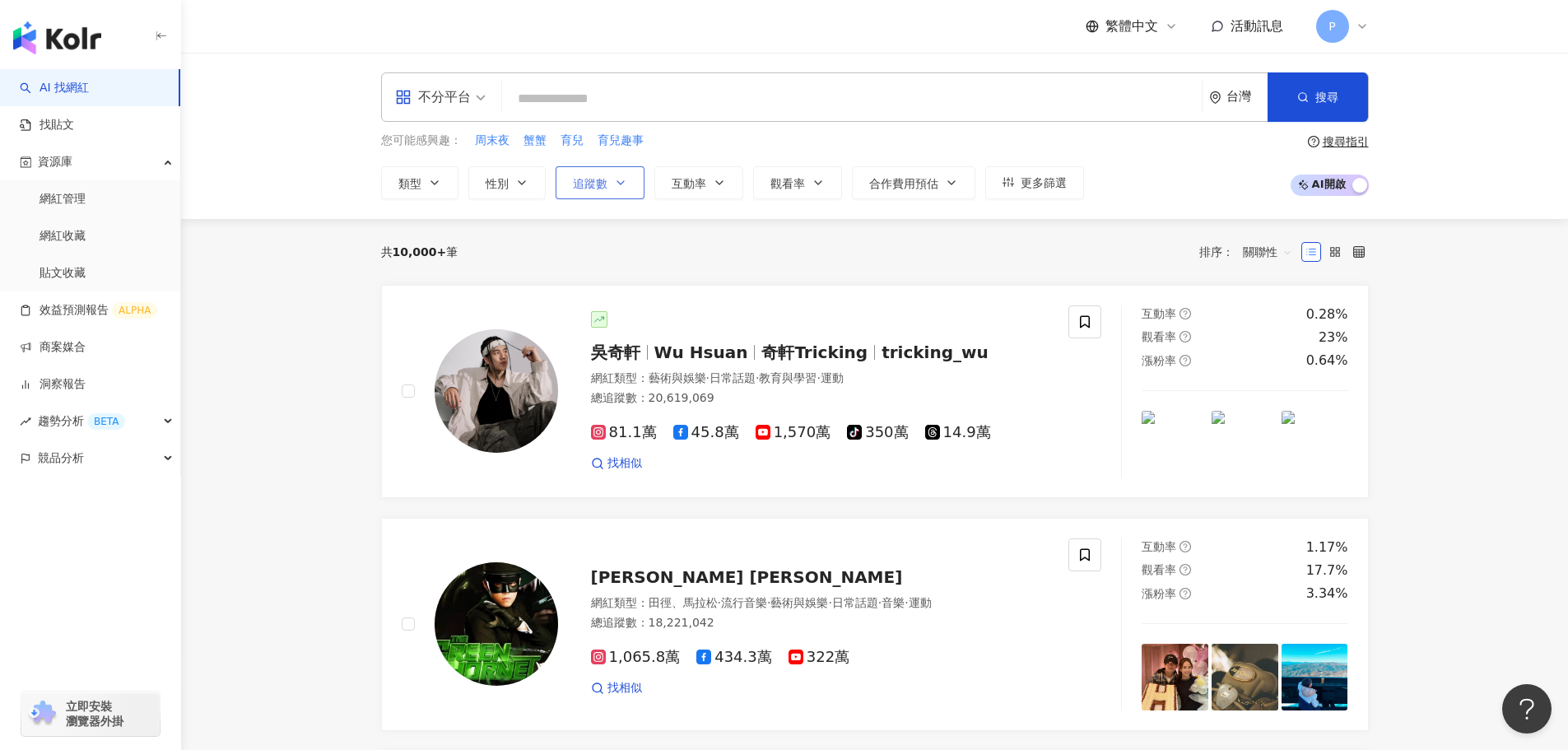
click at [618, 183] on icon "button" at bounding box center [621, 183] width 7 height 3
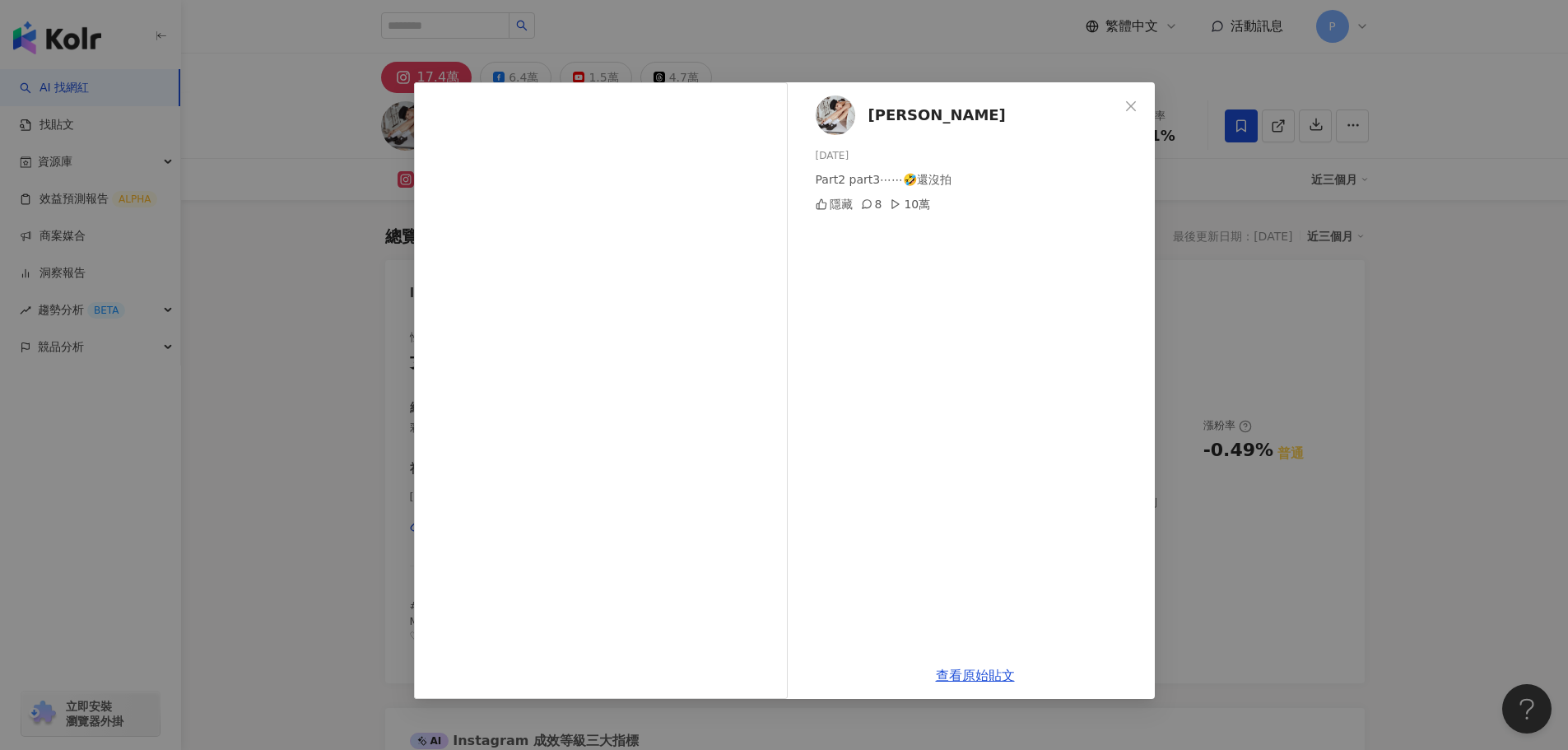
click at [1134, 113] on button "Close" at bounding box center [1131, 106] width 33 height 33
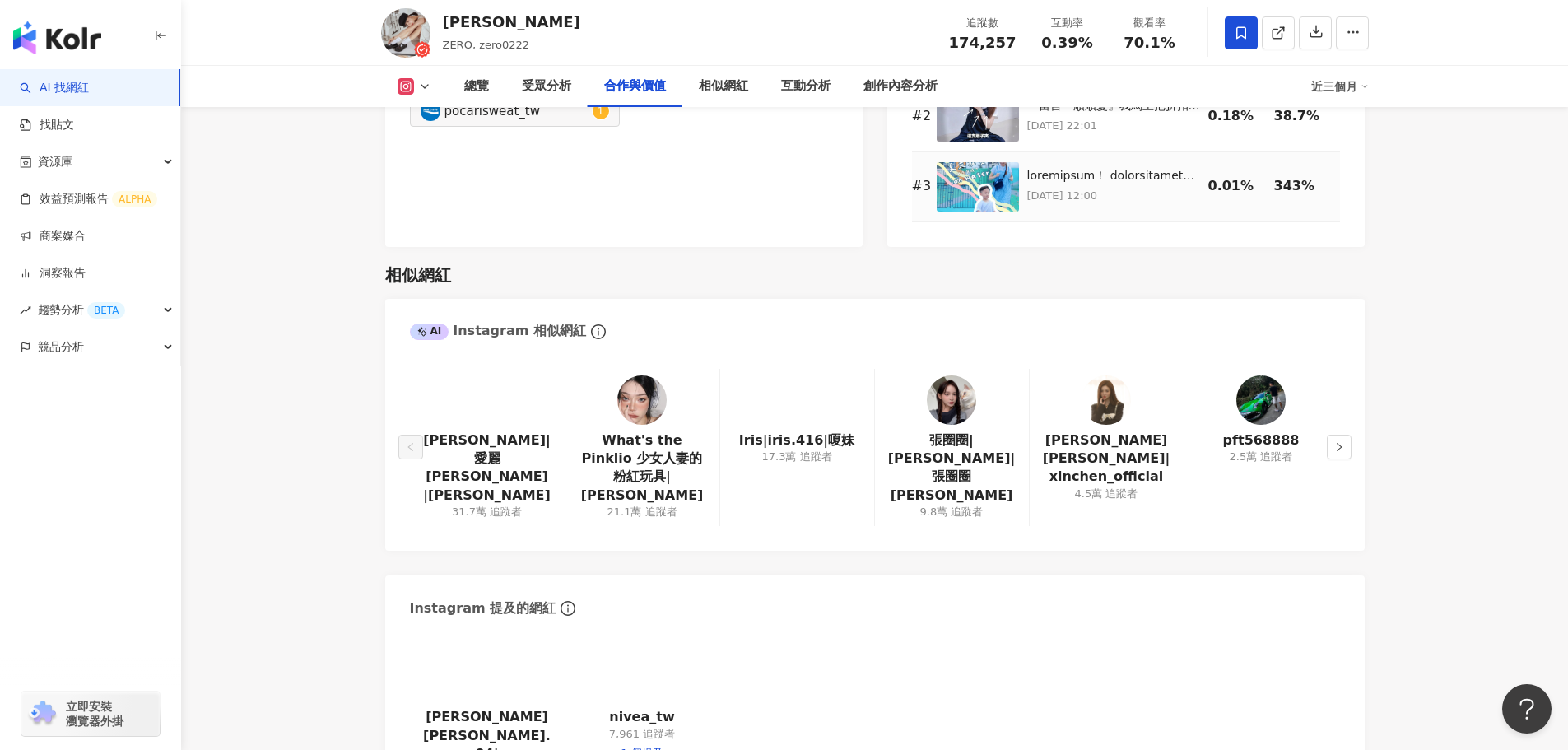
scroll to position [2201, 0]
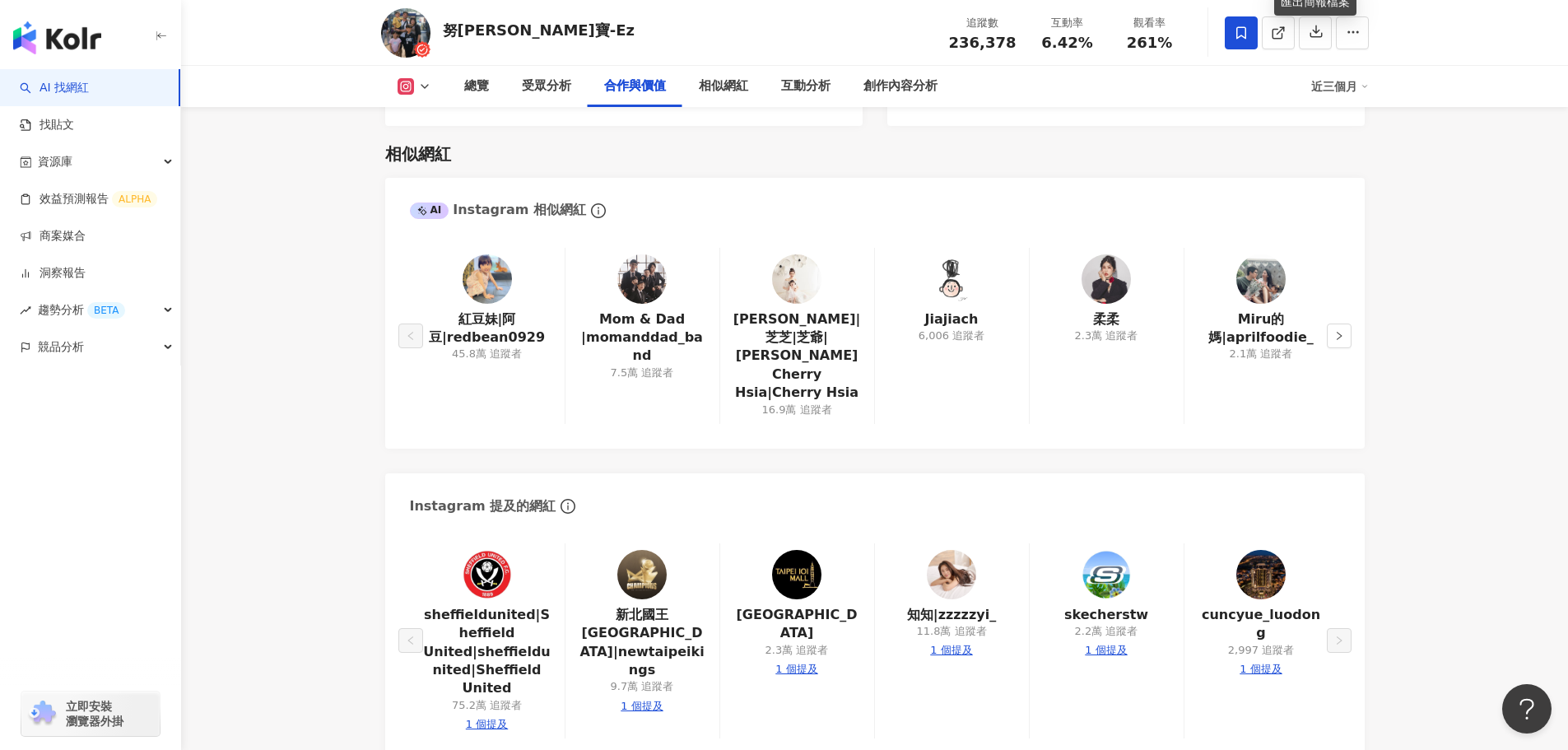
scroll to position [2629, 0]
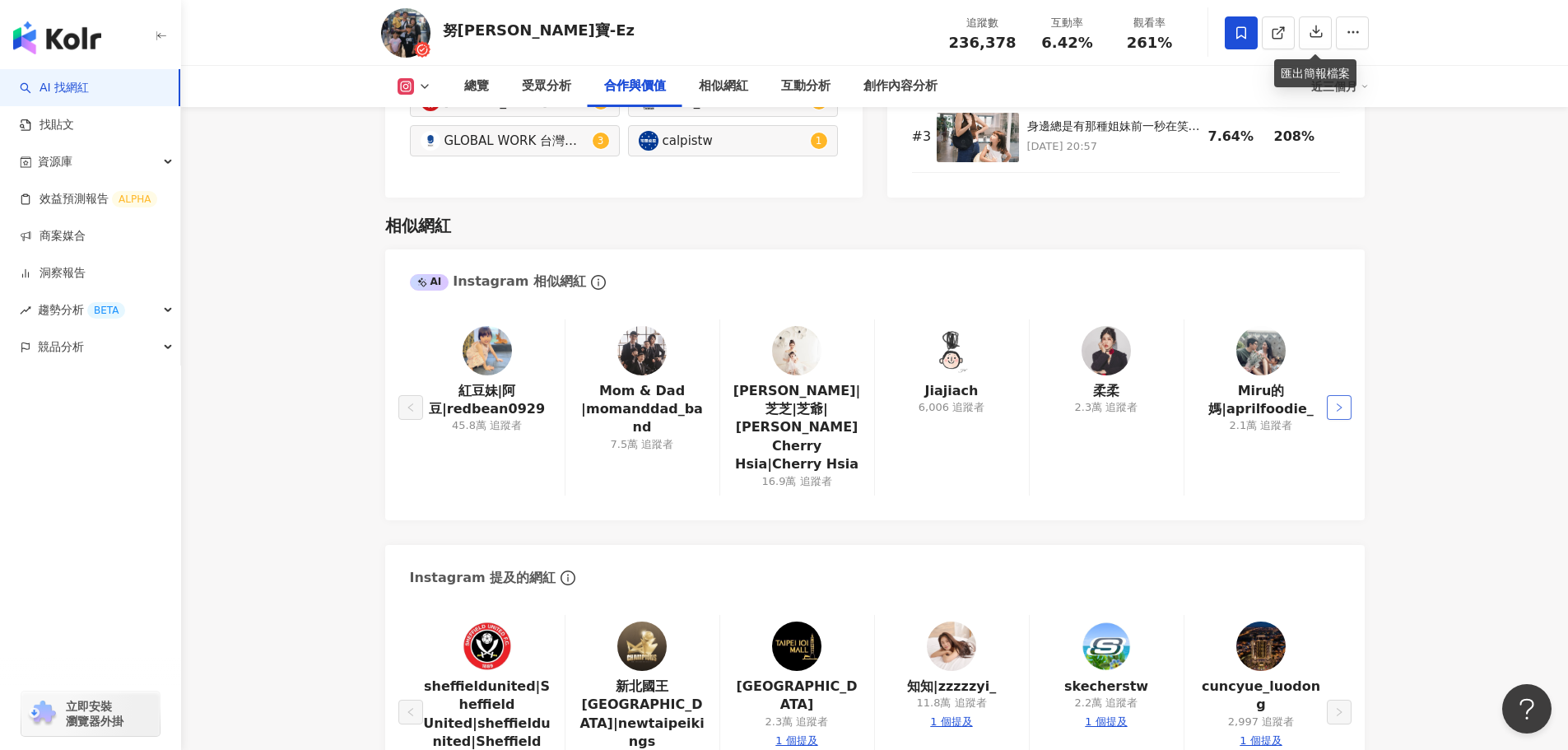
click at [1336, 403] on icon "right" at bounding box center [1339, 407] width 10 height 10
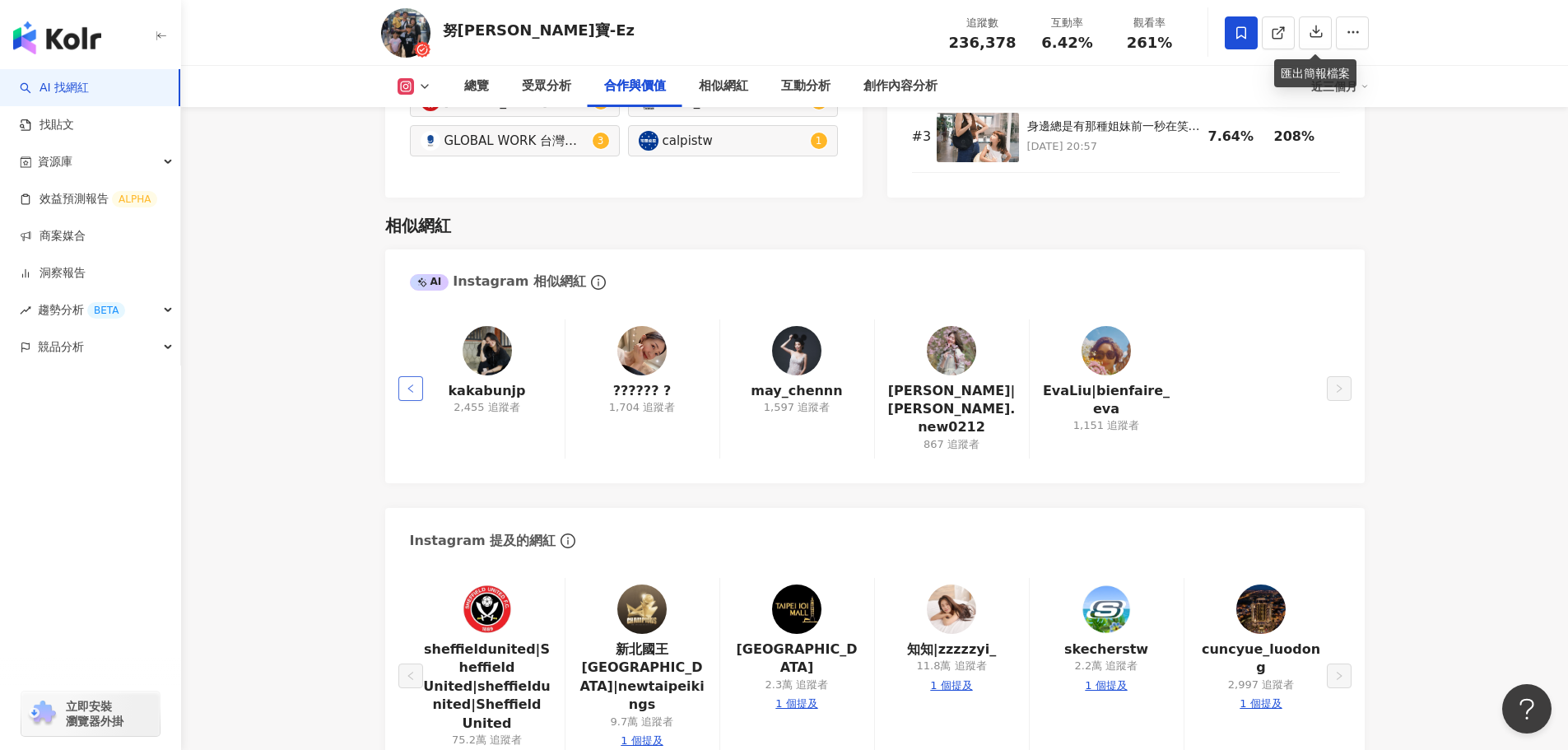
click at [404, 377] on button "button" at bounding box center [411, 389] width 24 height 24
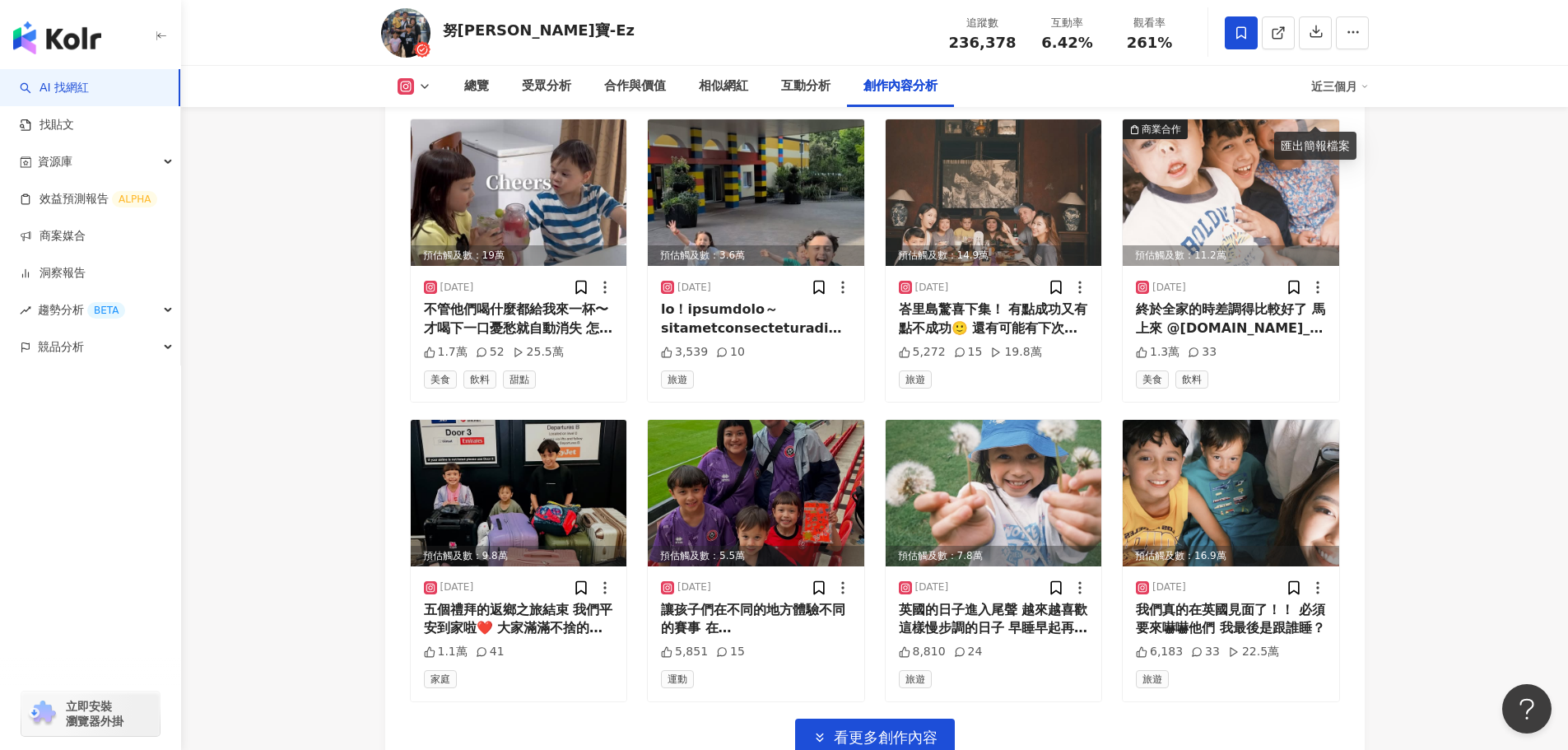
scroll to position [5759, 0]
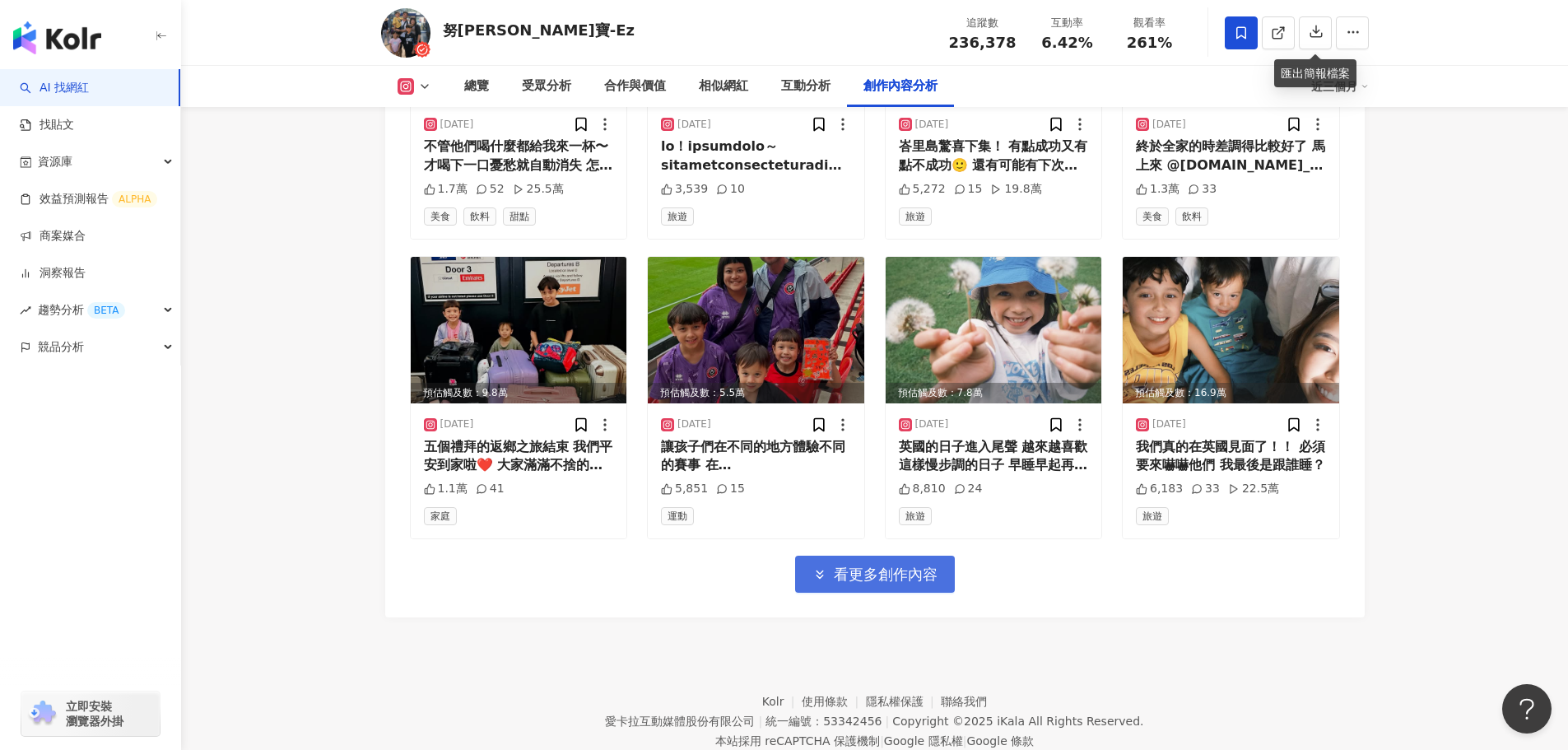
click at [920, 556] on button "看更多創作內容" at bounding box center [874, 574] width 160 height 37
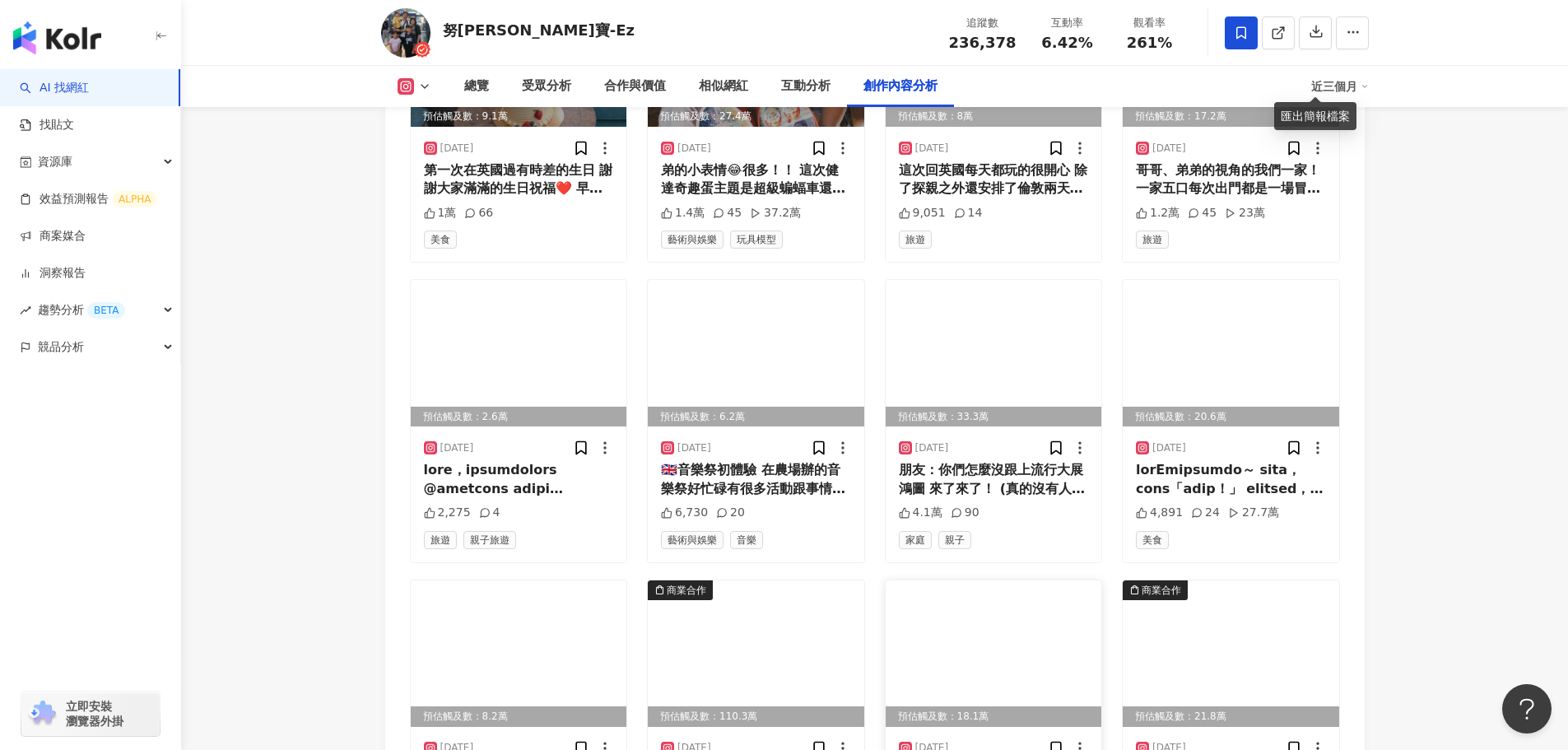
scroll to position [6418, 0]
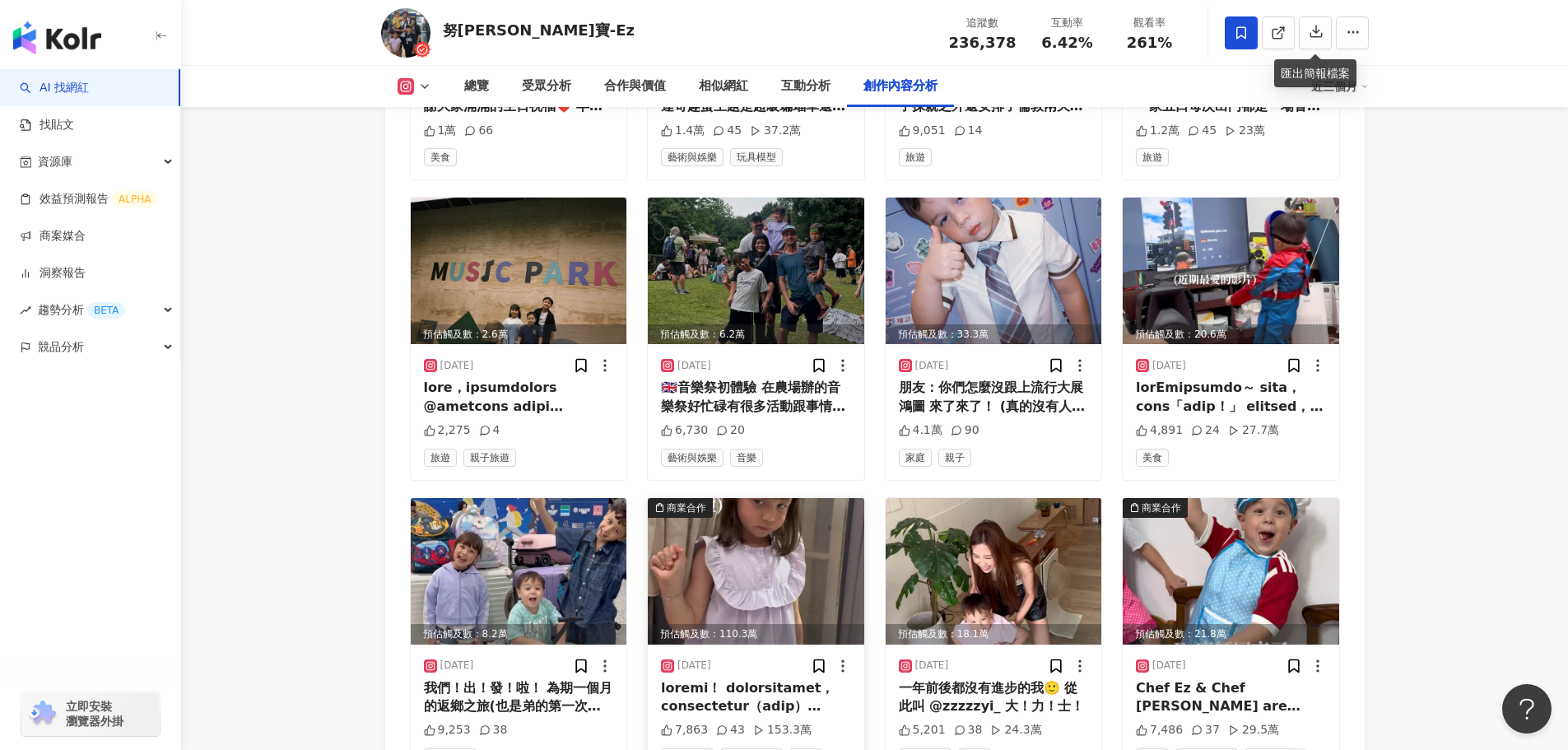
click at [691, 548] on img at bounding box center [756, 571] width 216 height 147
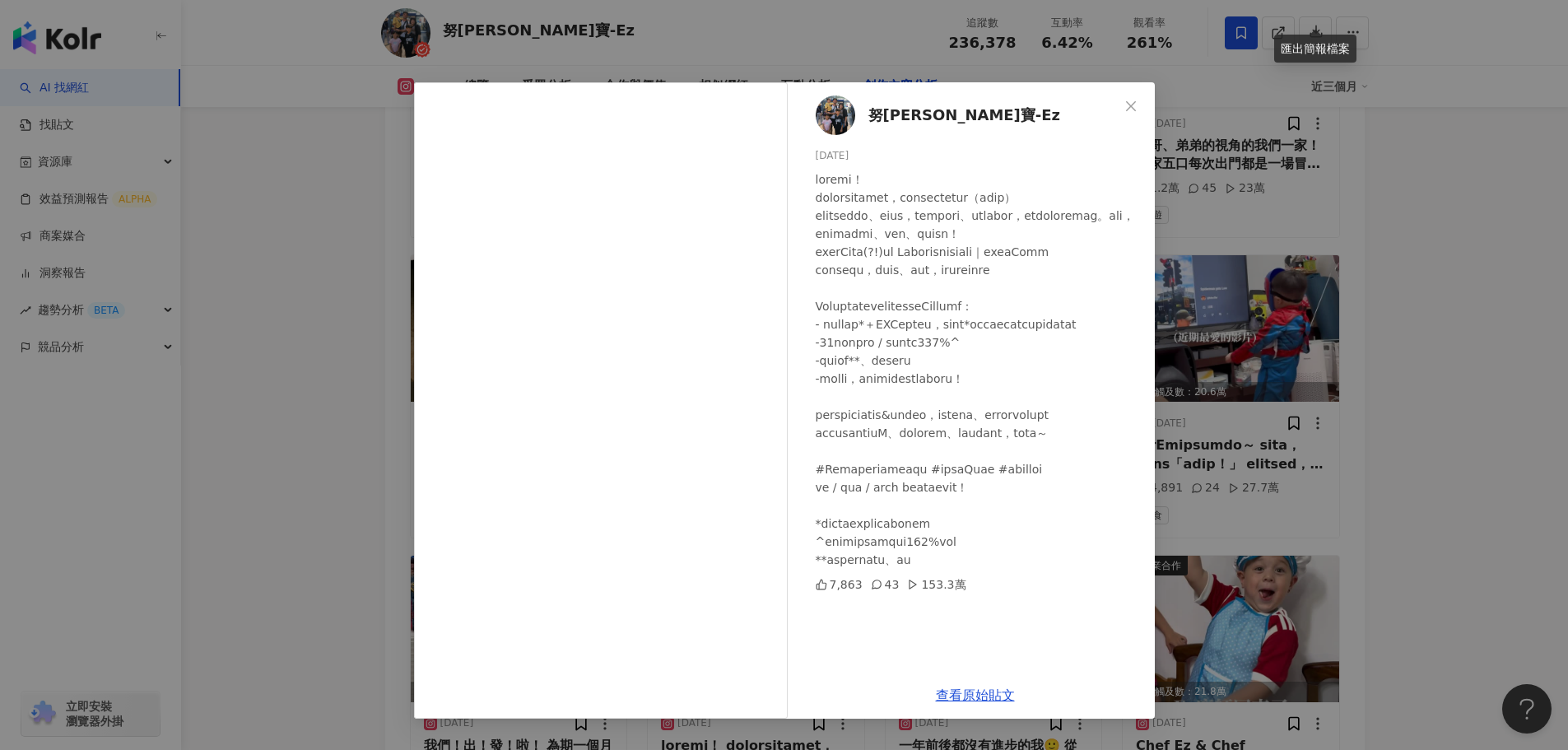
scroll to position [6336, 0]
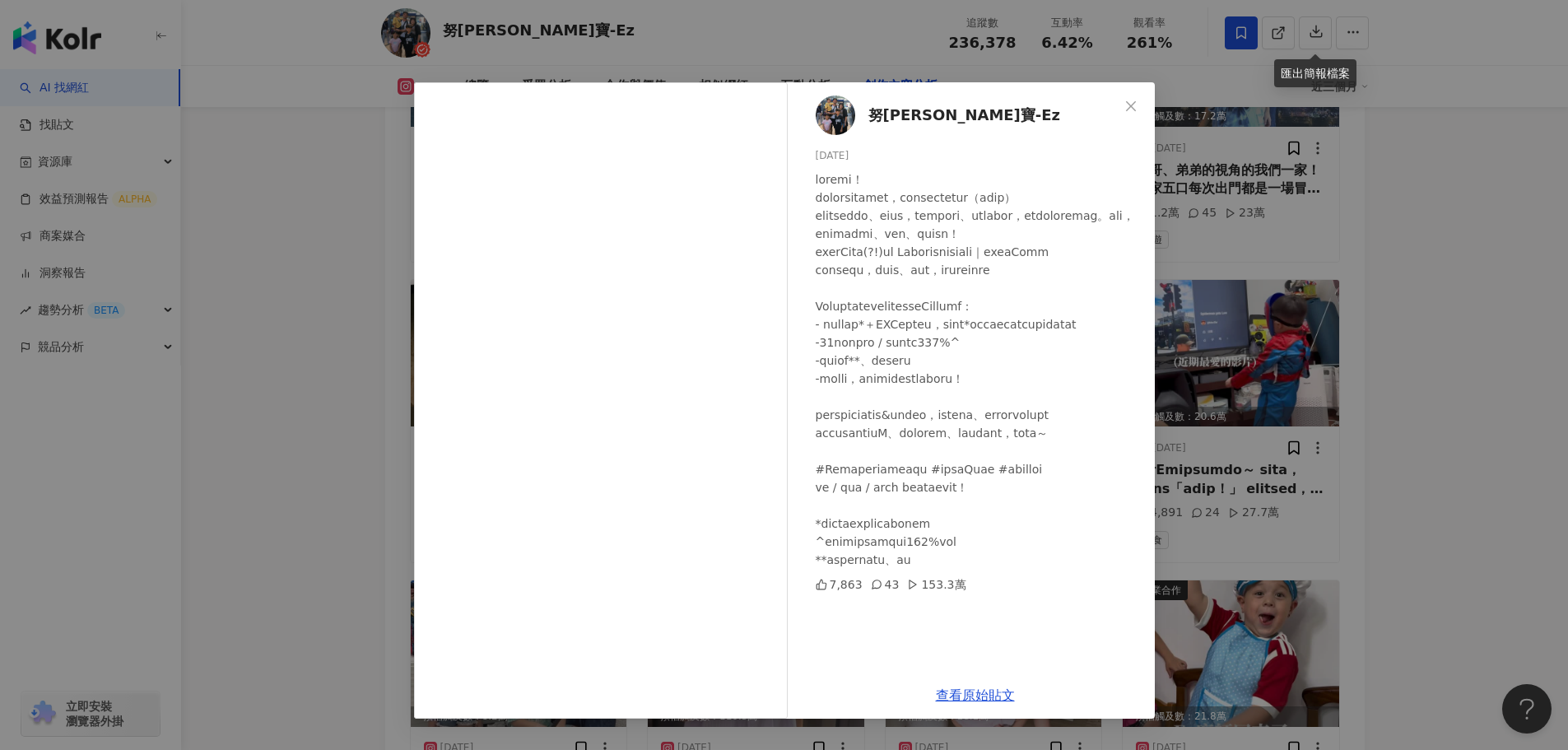
click at [1124, 106] on icon "close" at bounding box center [1130, 106] width 13 height 13
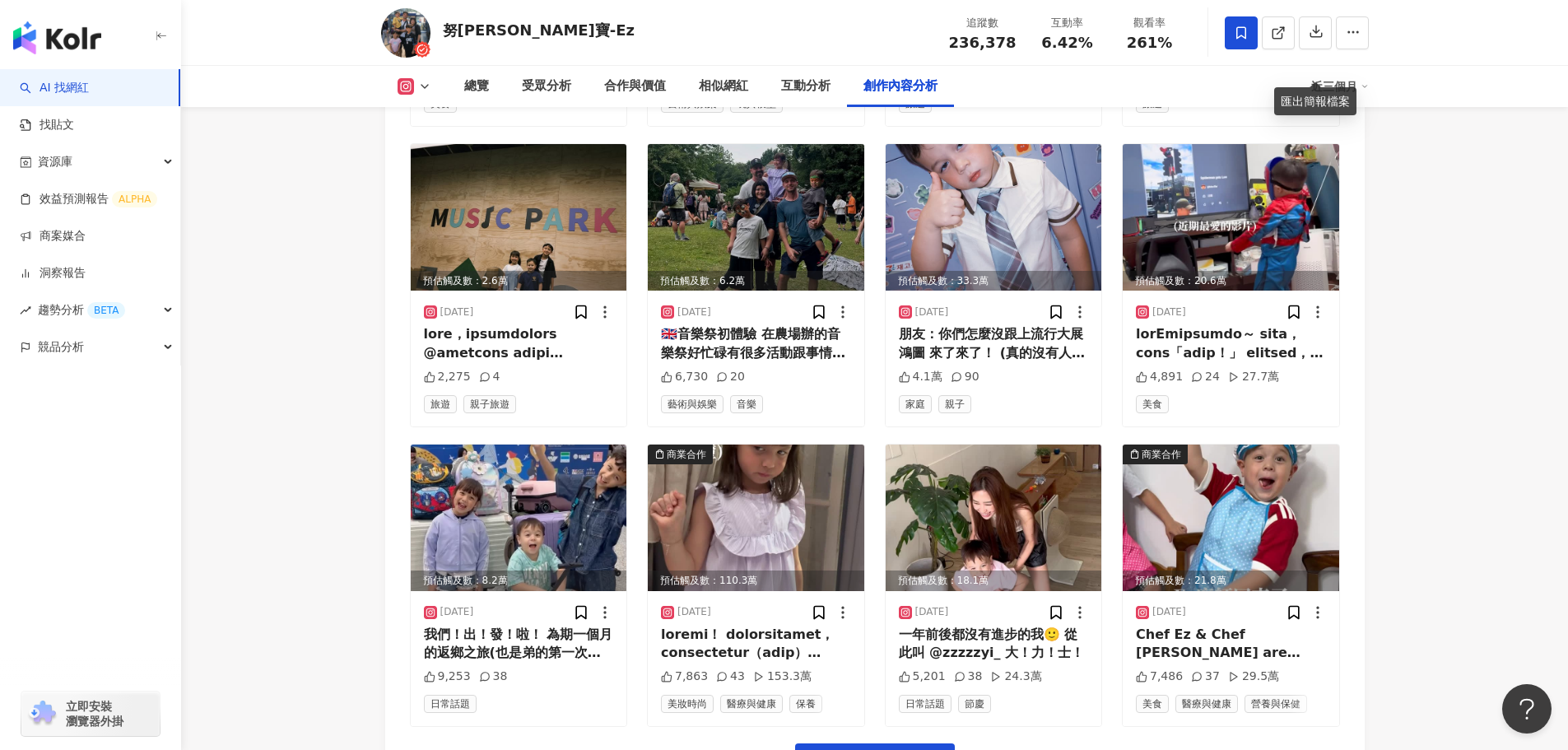
scroll to position [6501, 0]
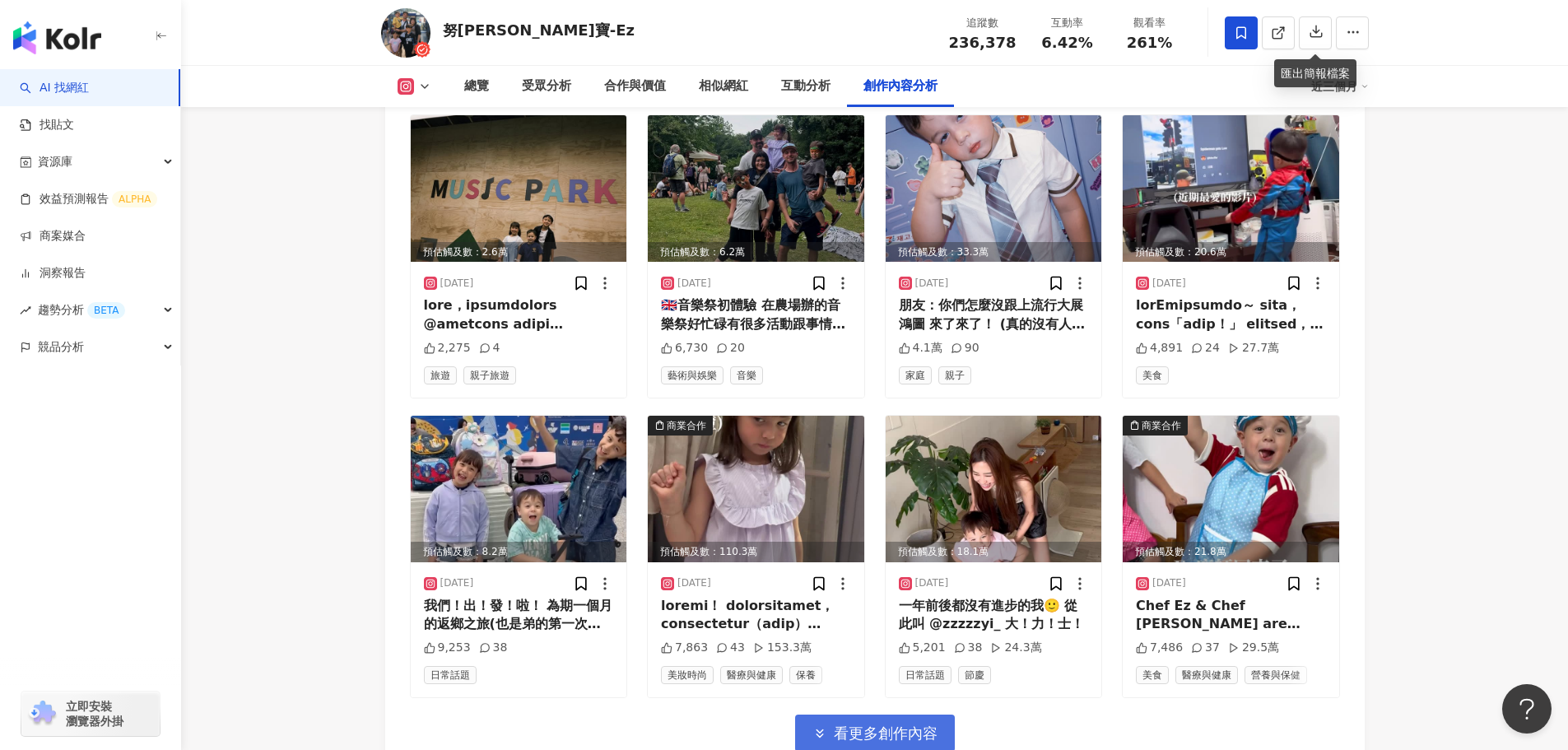
click at [899, 725] on span "看更多創作內容" at bounding box center [886, 733] width 104 height 18
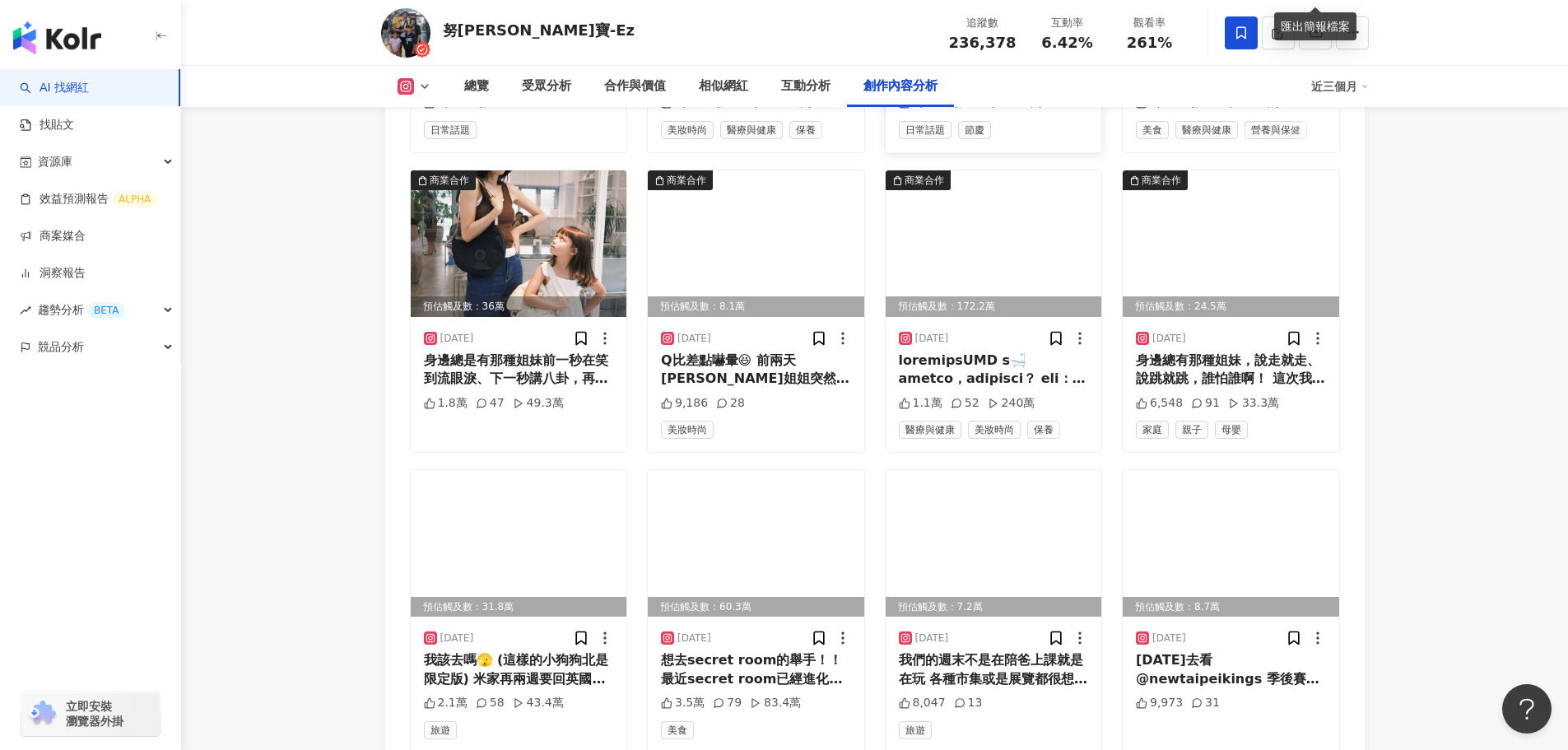
scroll to position [6994, 0]
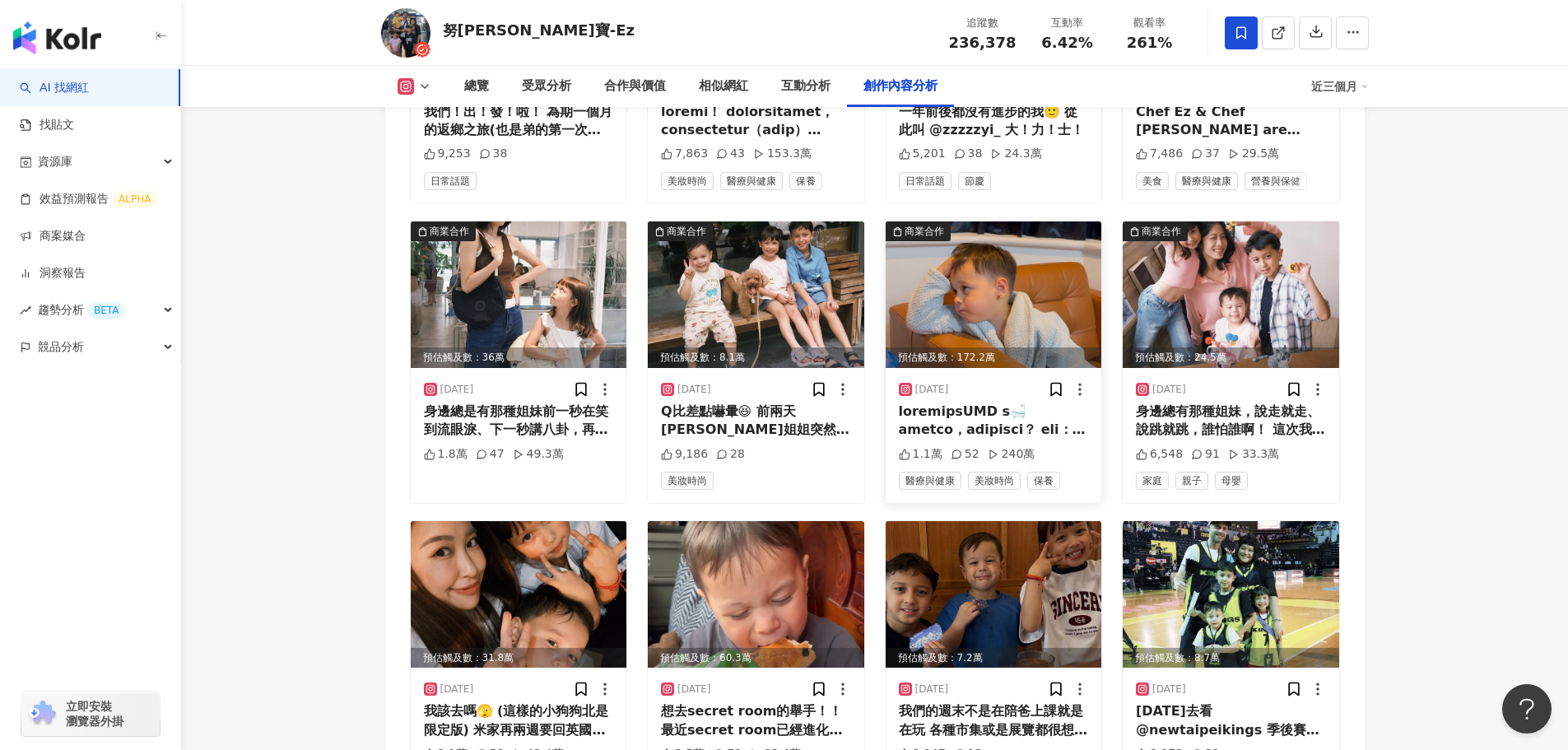
click at [958, 250] on img at bounding box center [994, 295] width 216 height 147
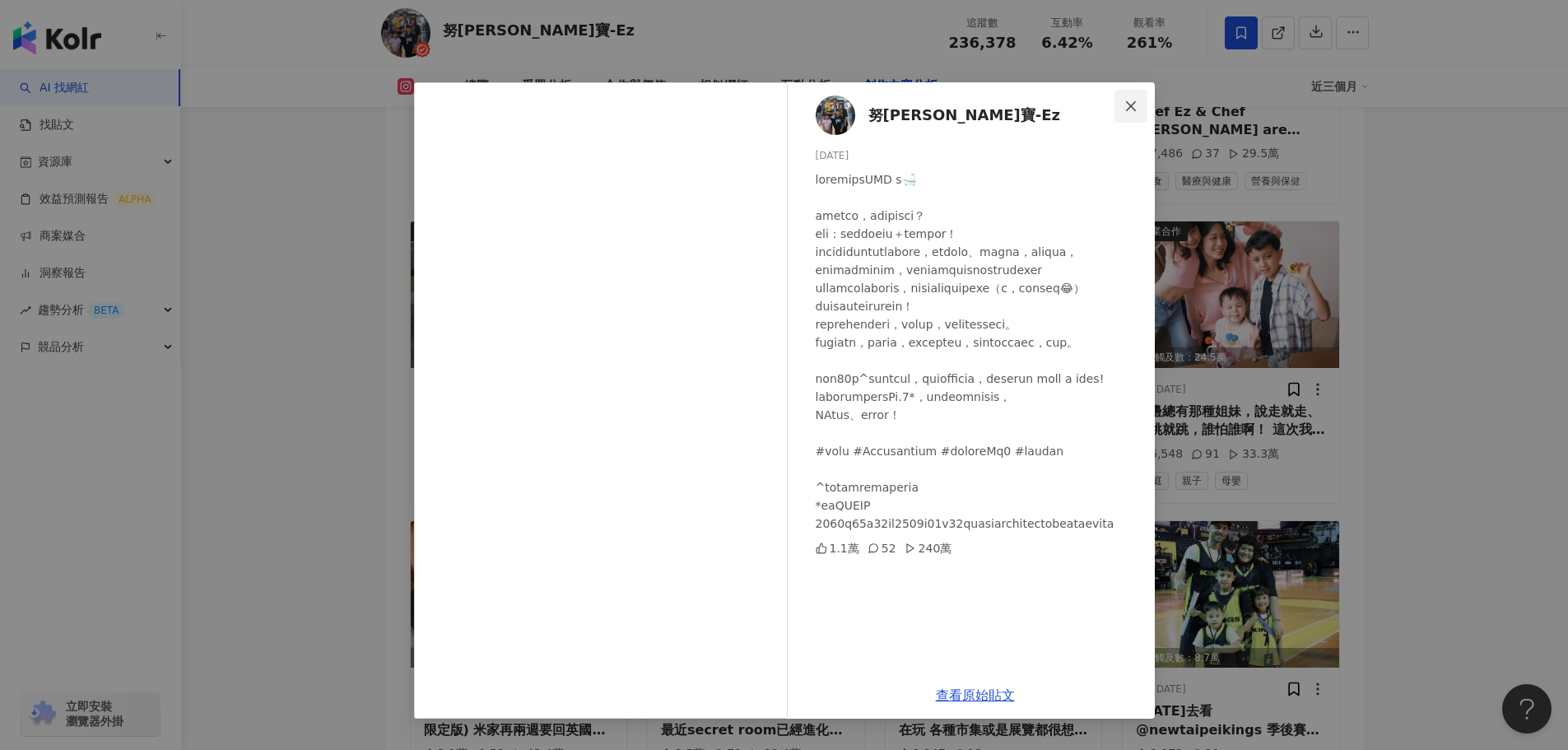
click at [1130, 102] on icon "close" at bounding box center [1130, 106] width 13 height 13
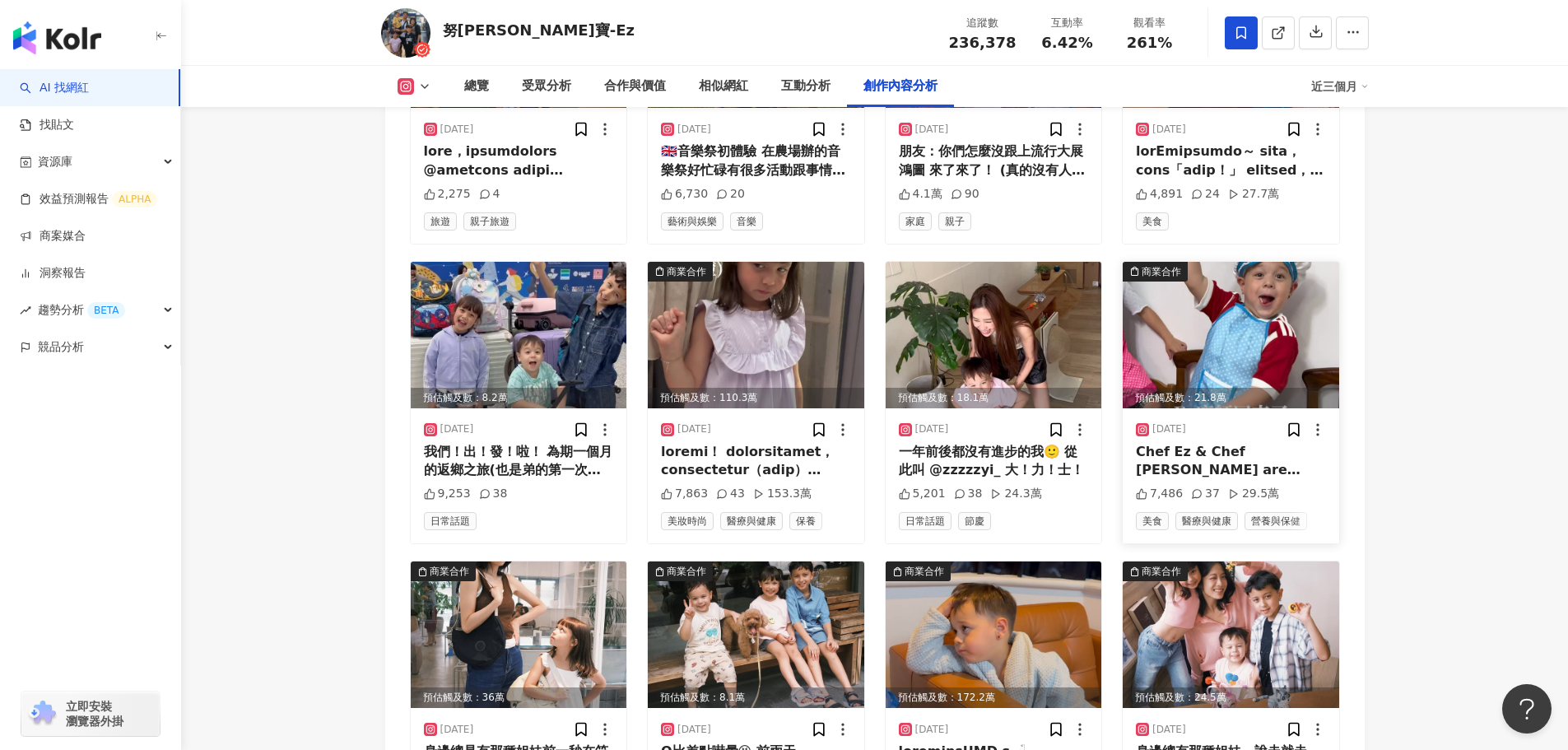
scroll to position [6665, 0]
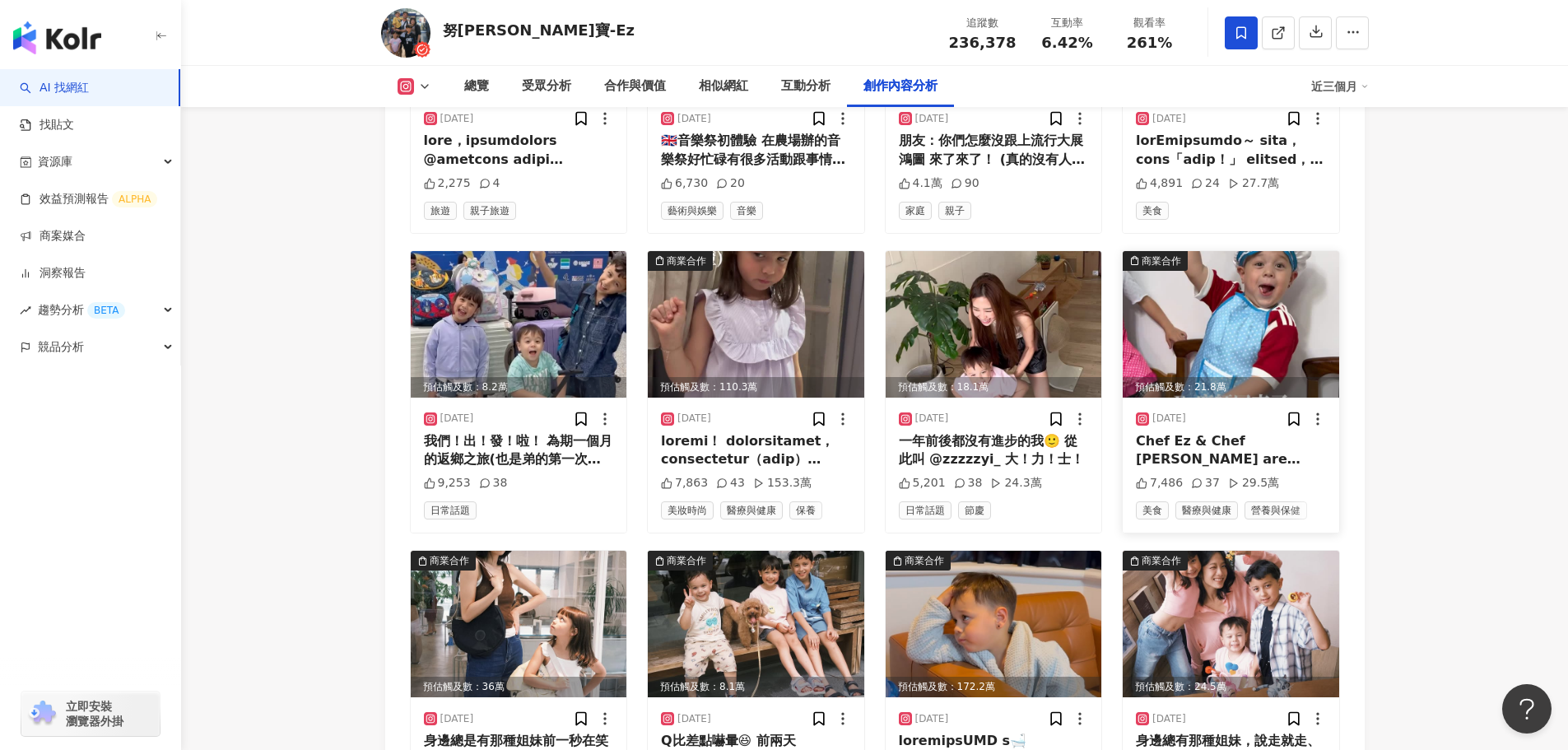
click at [1279, 304] on img at bounding box center [1231, 324] width 216 height 147
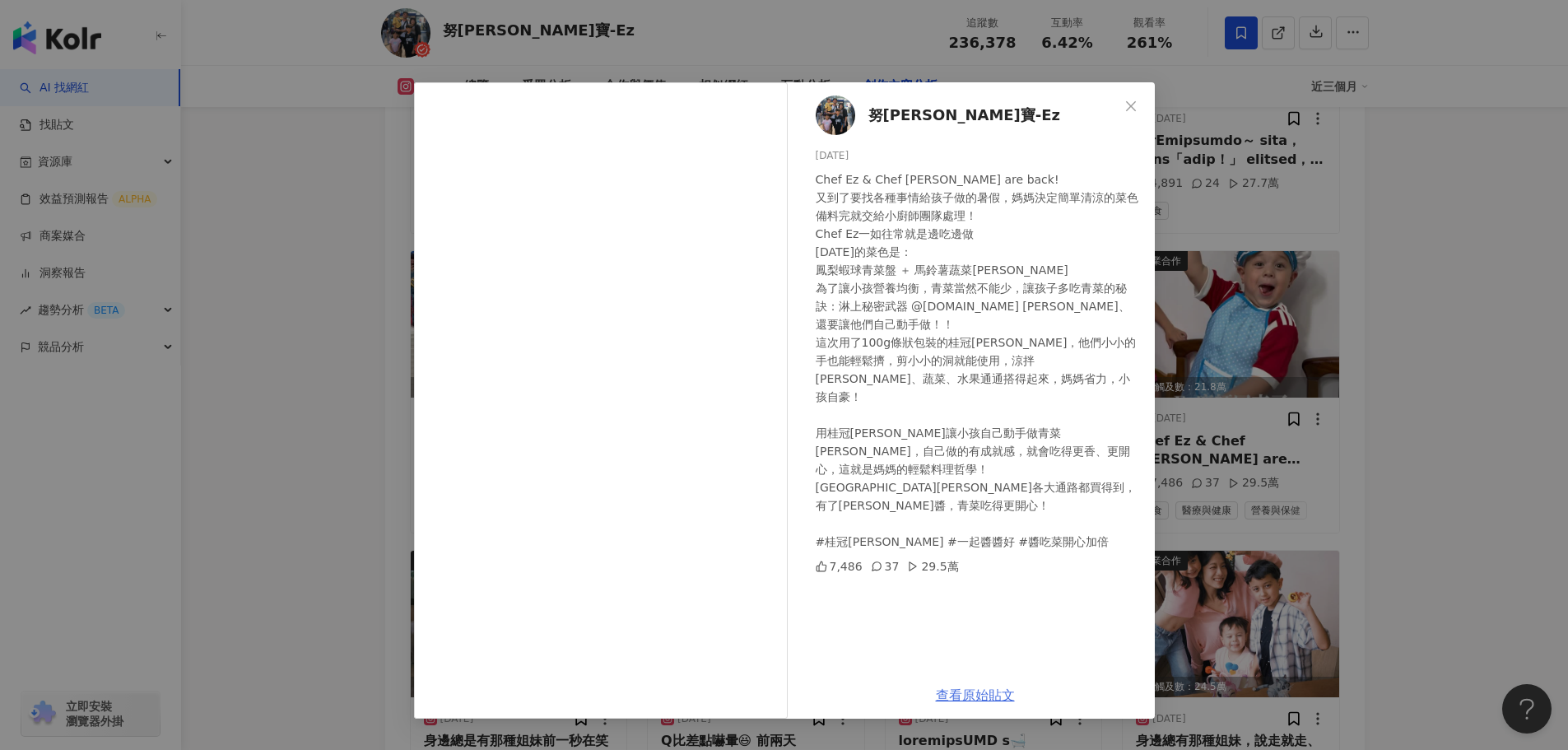
click at [955, 697] on link "查看原始貼文" at bounding box center [975, 696] width 79 height 16
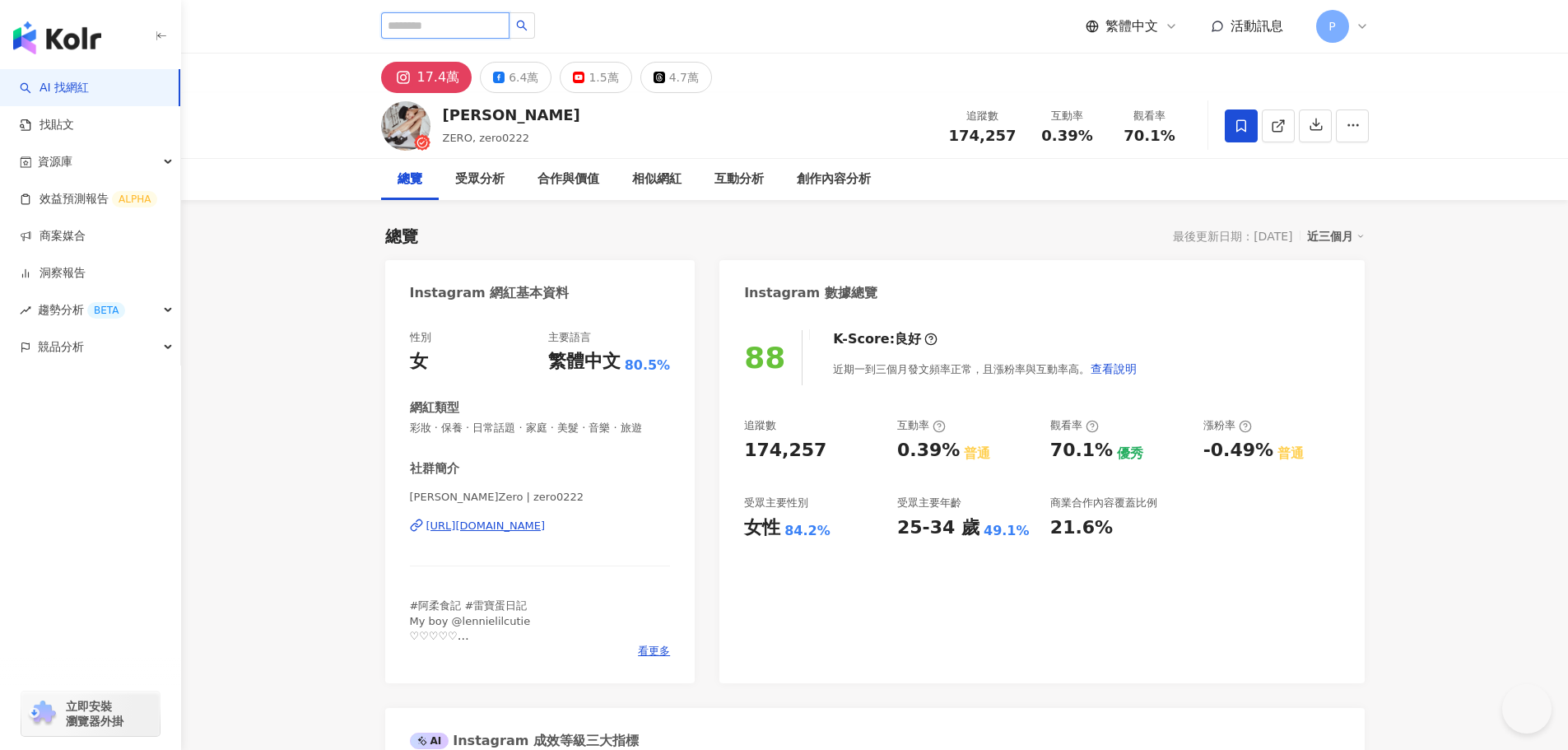
click at [476, 20] on input "search" at bounding box center [445, 25] width 128 height 26
click at [475, 22] on input "search" at bounding box center [445, 25] width 128 height 26
paste input "**********"
type input "**********"
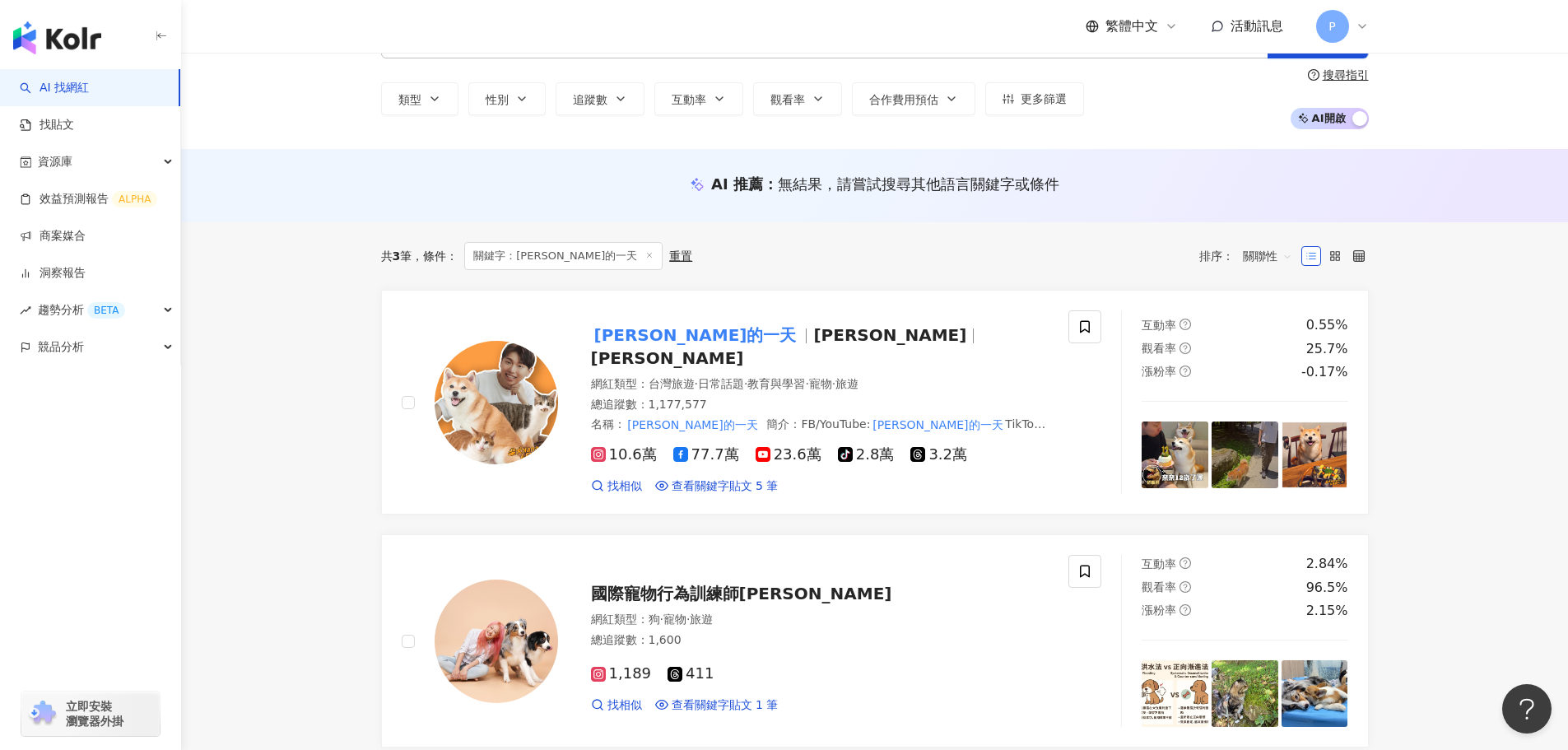
scroll to position [165, 0]
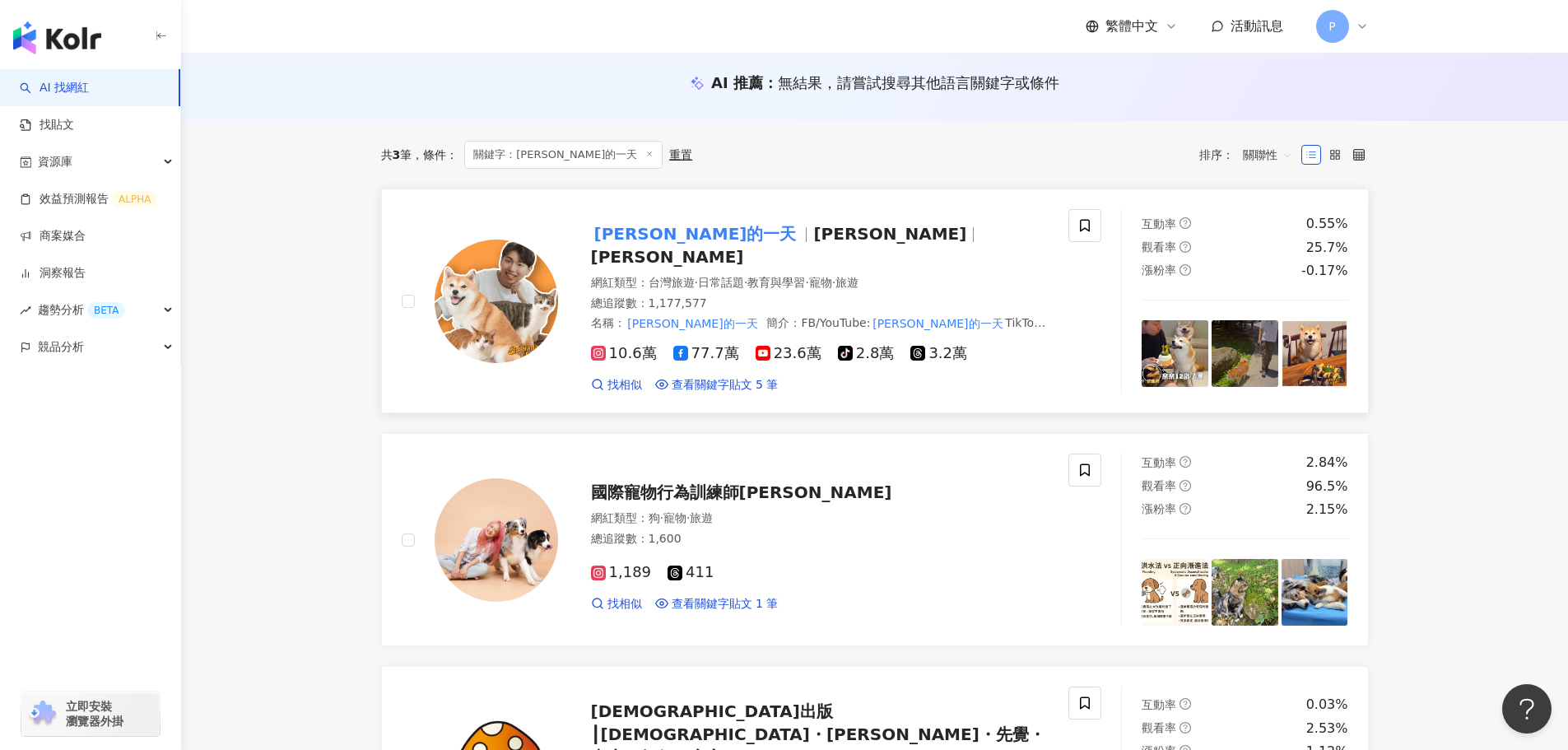
drag, startPoint x: 728, startPoint y: 237, endPoint x: 682, endPoint y: 235, distance: 46.0
click at [682, 235] on mark "柴犬Nana和阿楞的一天" at bounding box center [696, 234] width 209 height 26
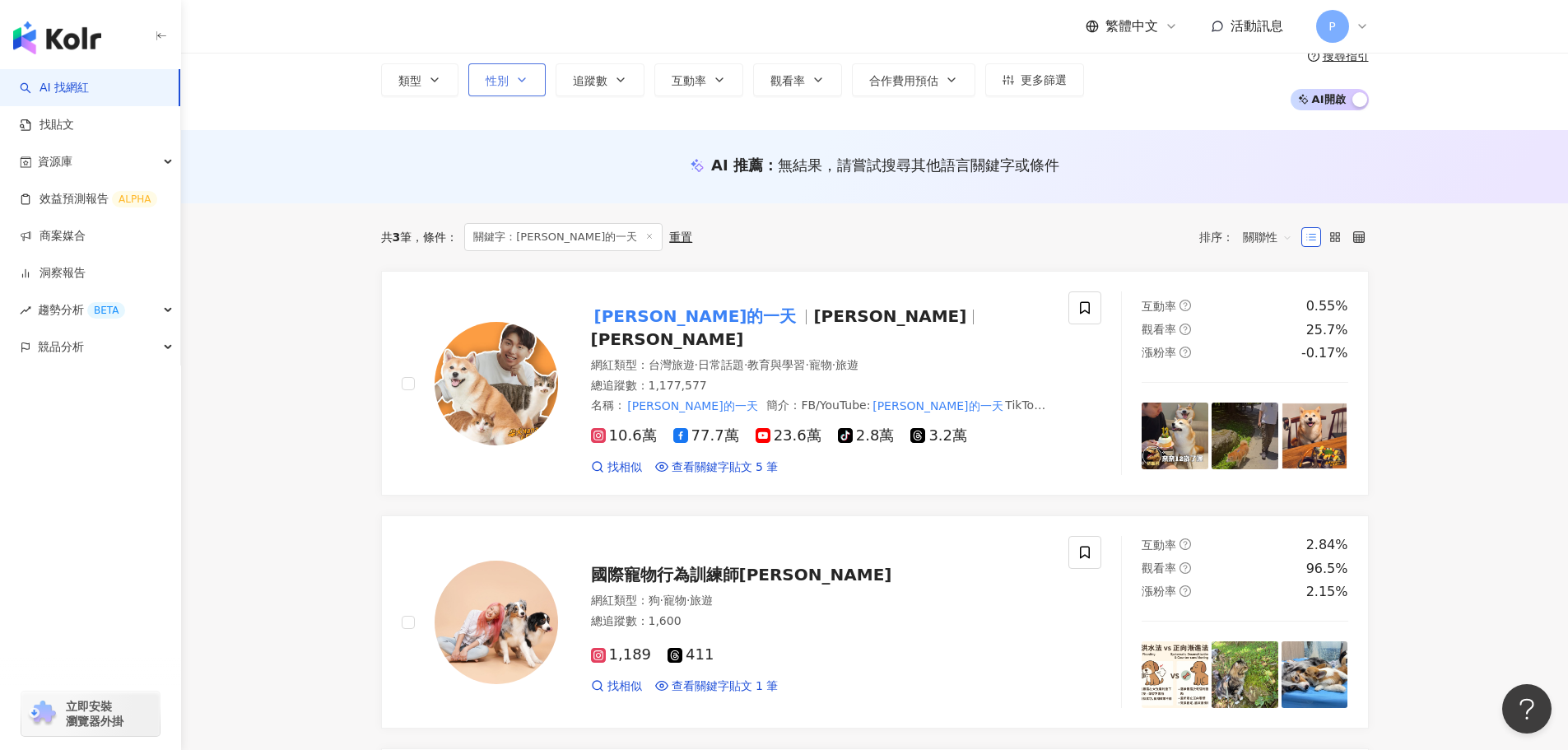
scroll to position [18, 0]
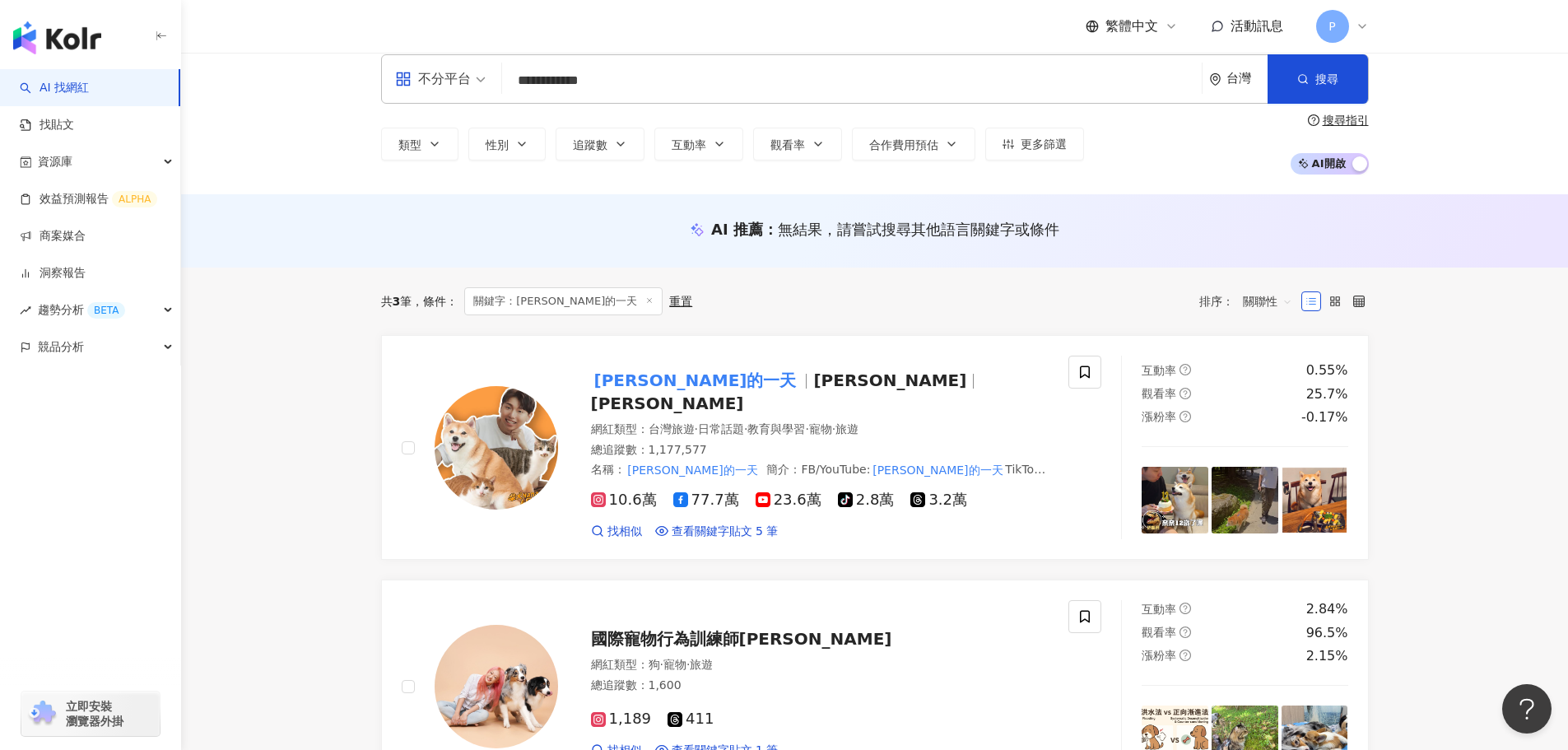
click at [503, 92] on div "**********" at bounding box center [874, 78] width 988 height 50
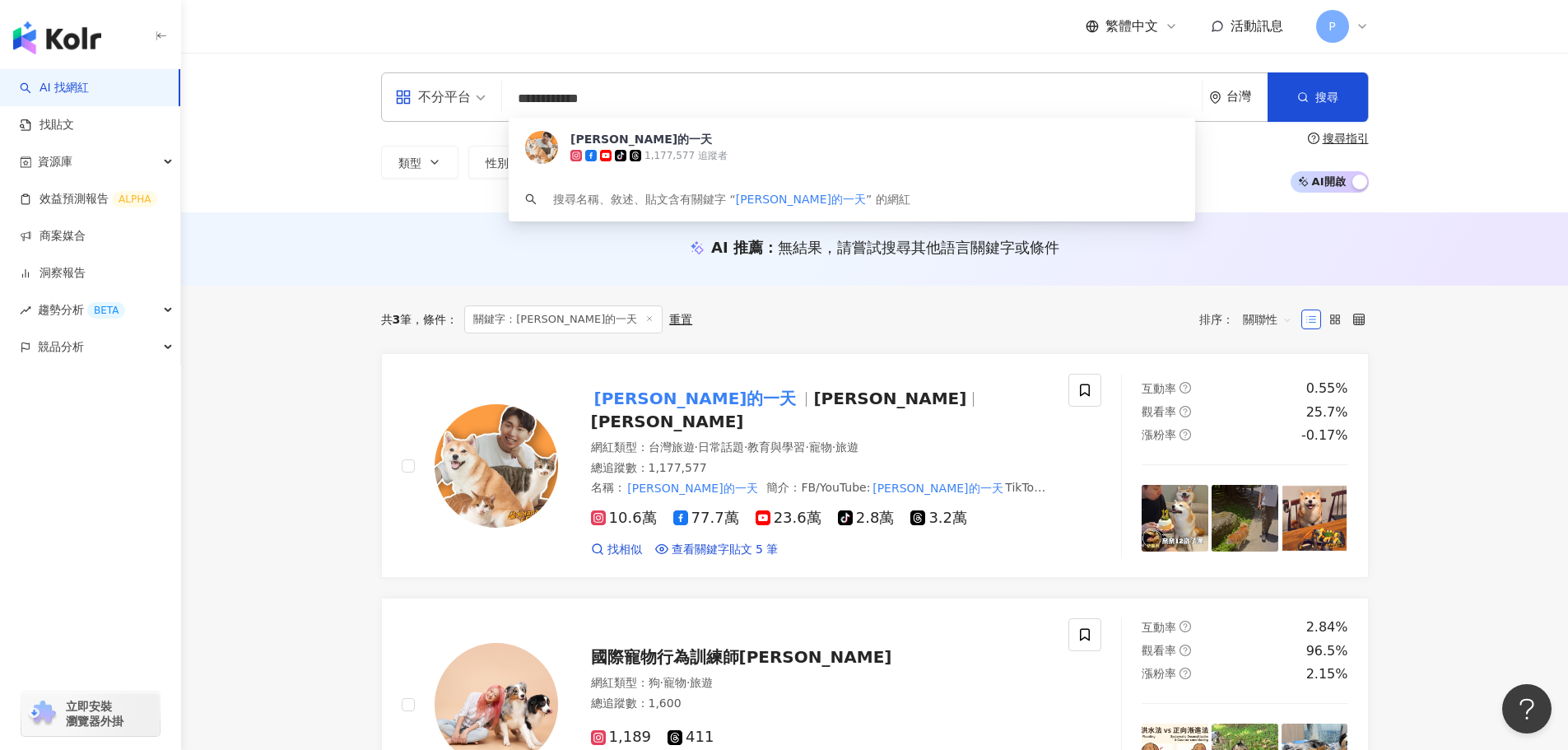
click at [715, 101] on input "**********" at bounding box center [852, 99] width 687 height 31
drag, startPoint x: 688, startPoint y: 105, endPoint x: 727, endPoint y: 106, distance: 39.0
click at [486, 96] on div "**********" at bounding box center [874, 97] width 988 height 50
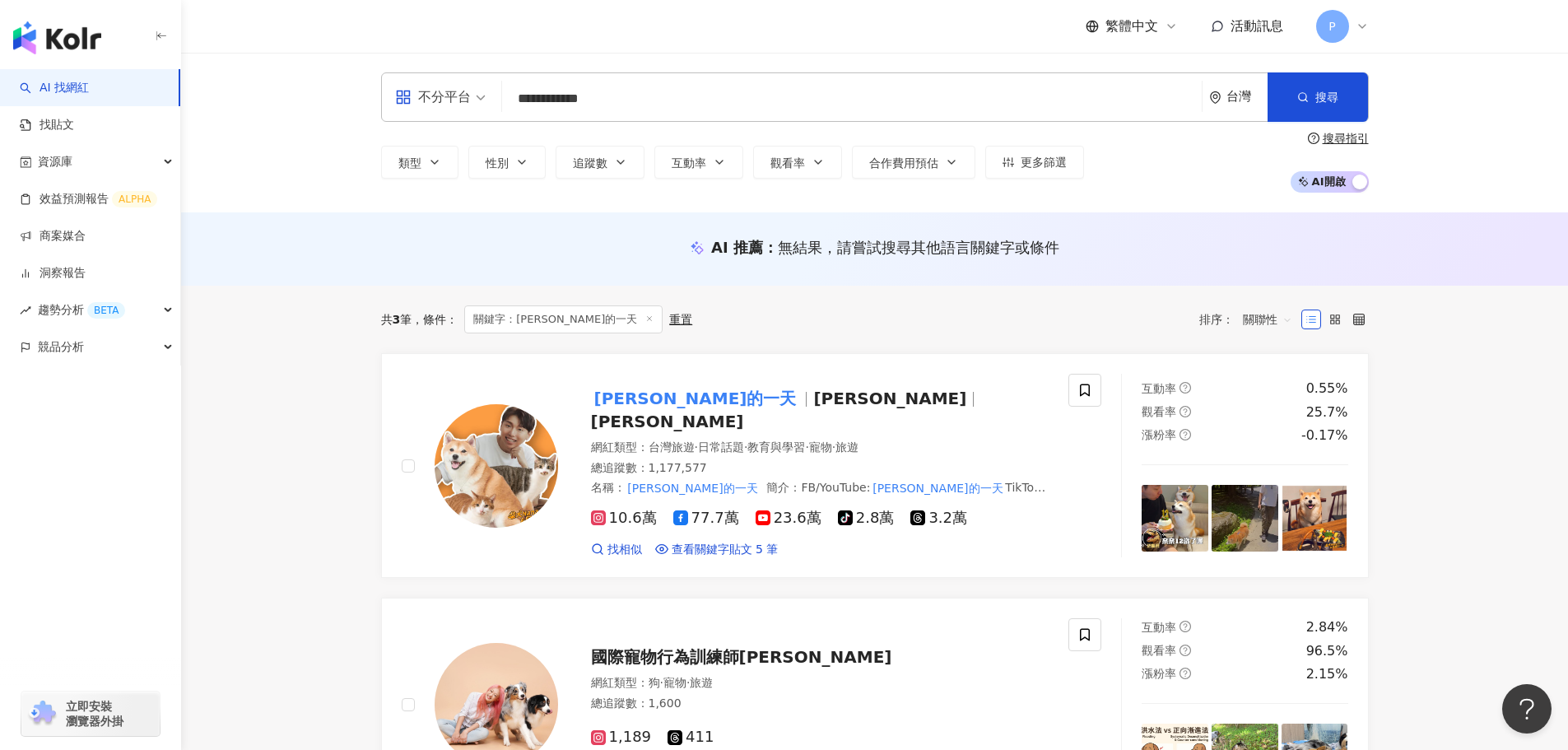
click at [708, 96] on input "**********" at bounding box center [852, 99] width 687 height 31
drag, startPoint x: 679, startPoint y: 96, endPoint x: 513, endPoint y: 87, distance: 166.2
click at [513, 87] on input "**********" at bounding box center [852, 99] width 687 height 31
type input "******"
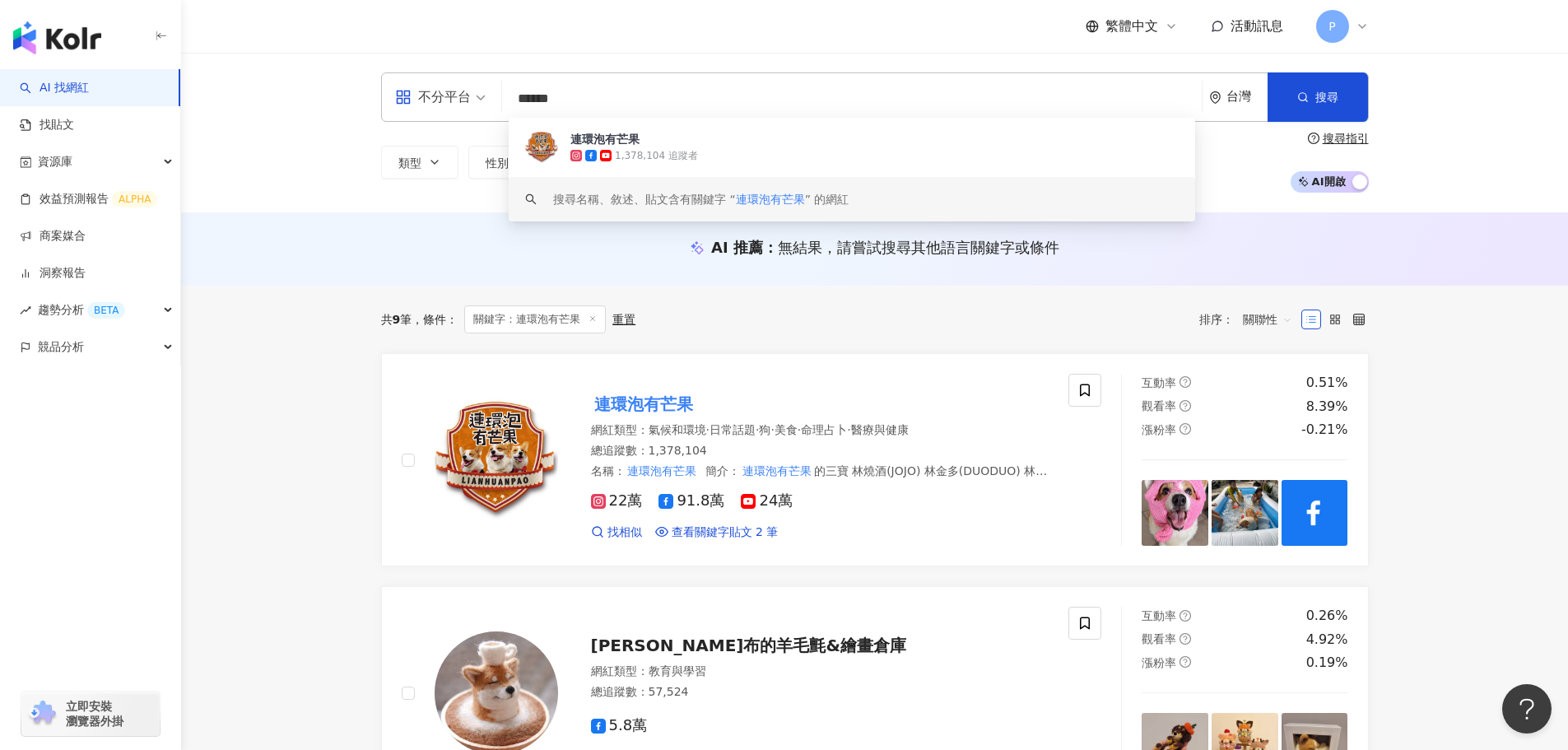
drag, startPoint x: 626, startPoint y: 108, endPoint x: 465, endPoint y: 93, distance: 161.7
click at [465, 93] on div "不分平台 ****** 台灣 搜尋 3ca2905c-fd9d-4fdc-a7ab-66ac80ff392a keyword 連環泡有芒果 1,378,104…" at bounding box center [874, 97] width 988 height 50
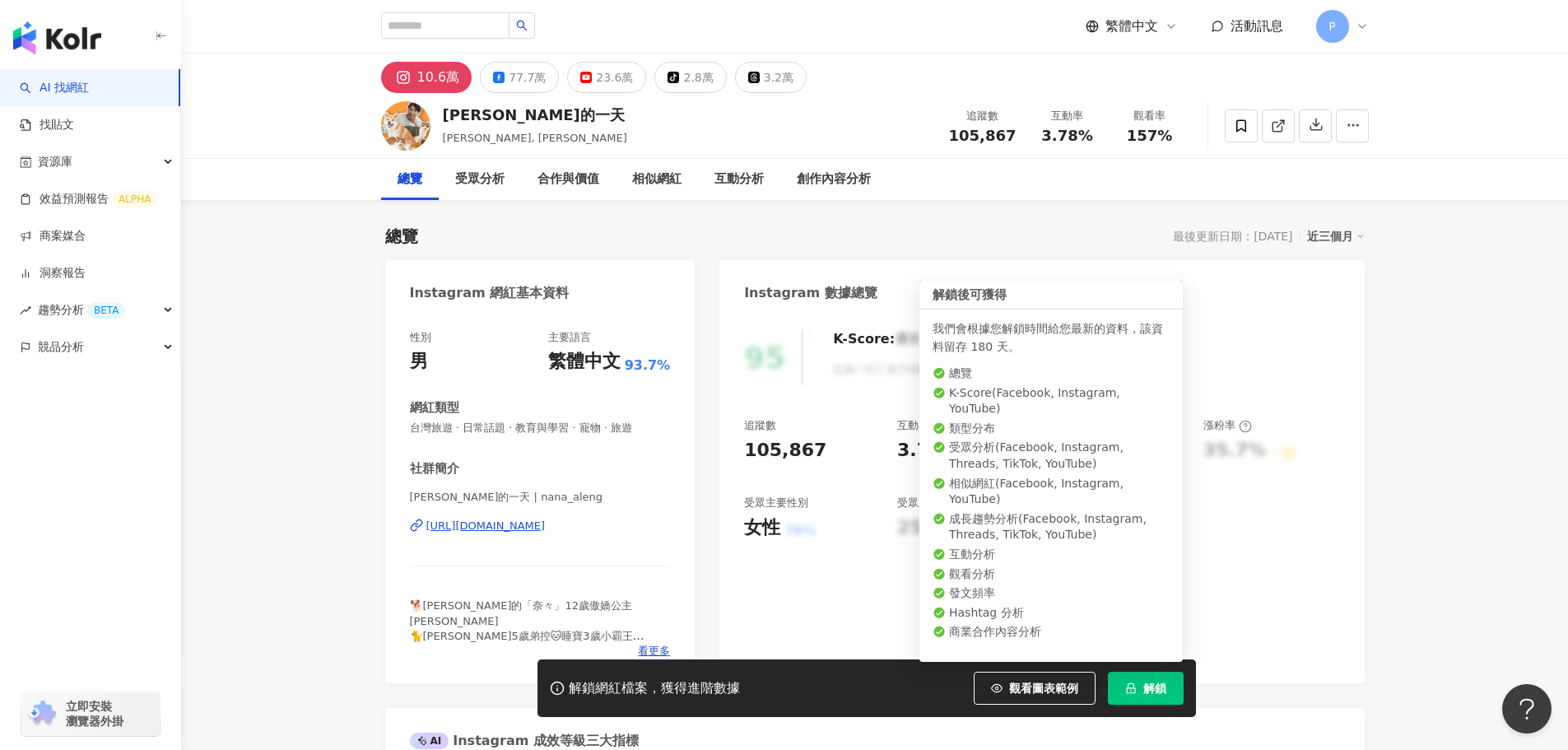
click at [1166, 689] on button "解鎖" at bounding box center [1145, 689] width 76 height 33
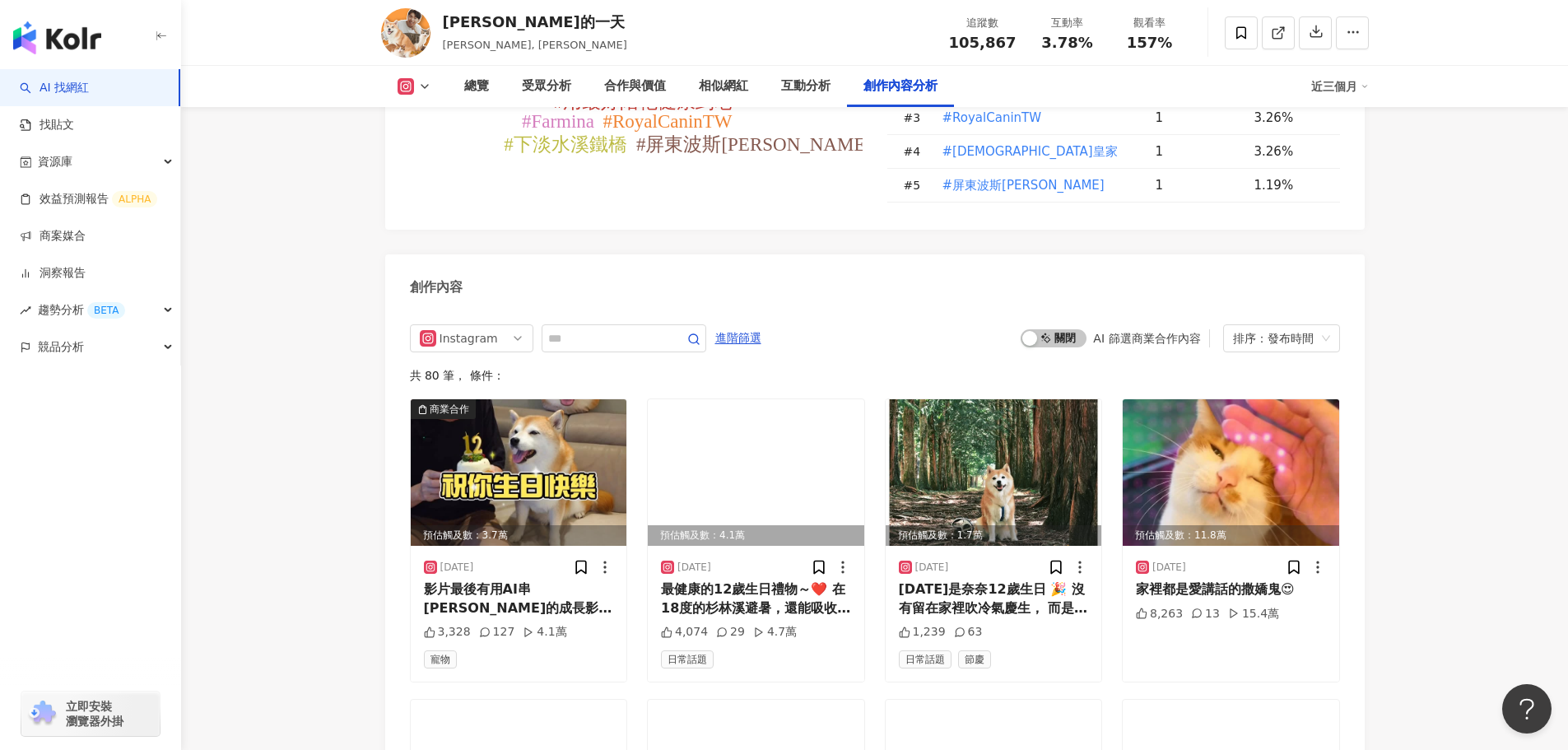
scroll to position [5106, 0]
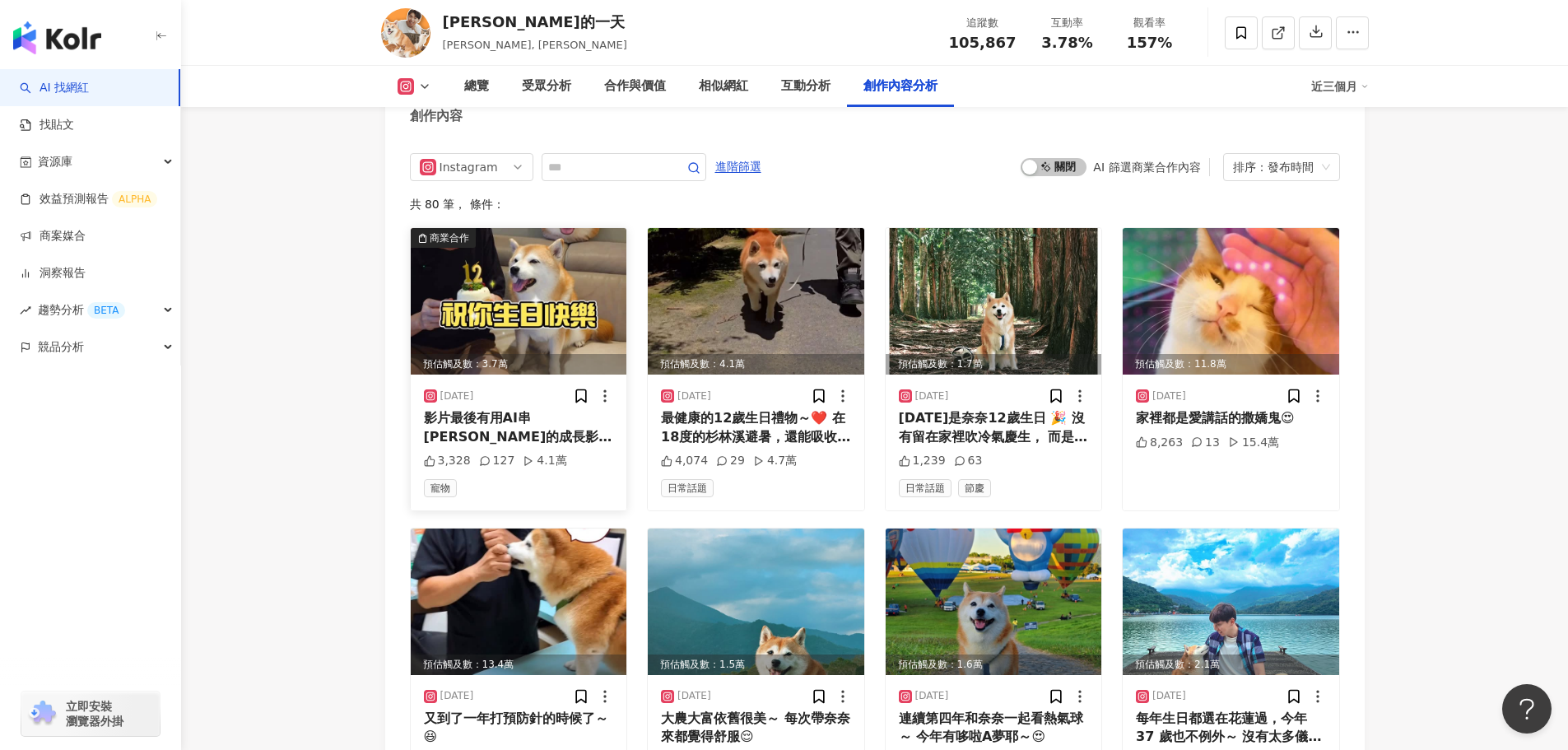
click at [480, 409] on div "影片最後有用AI串成 奈奈的成長影片看了很感動耶🥹 奈奈今年已經12歲了 雖然是老齡犬，快要變成老奶奶的年紀 但很多人都說奈奈看起來還很年輕、很健康 所以今天…" at bounding box center [519, 427] width 190 height 37
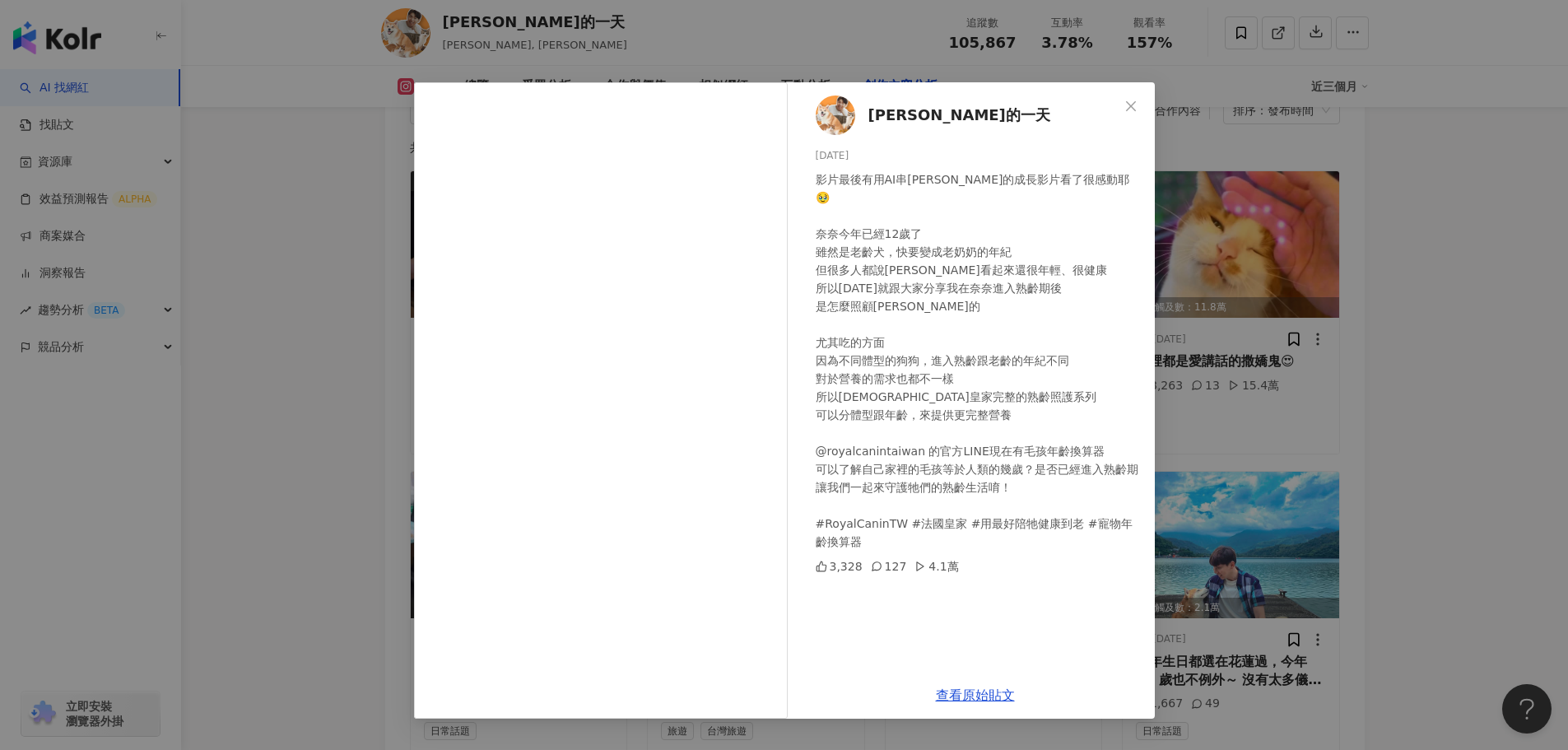
scroll to position [5188, 0]
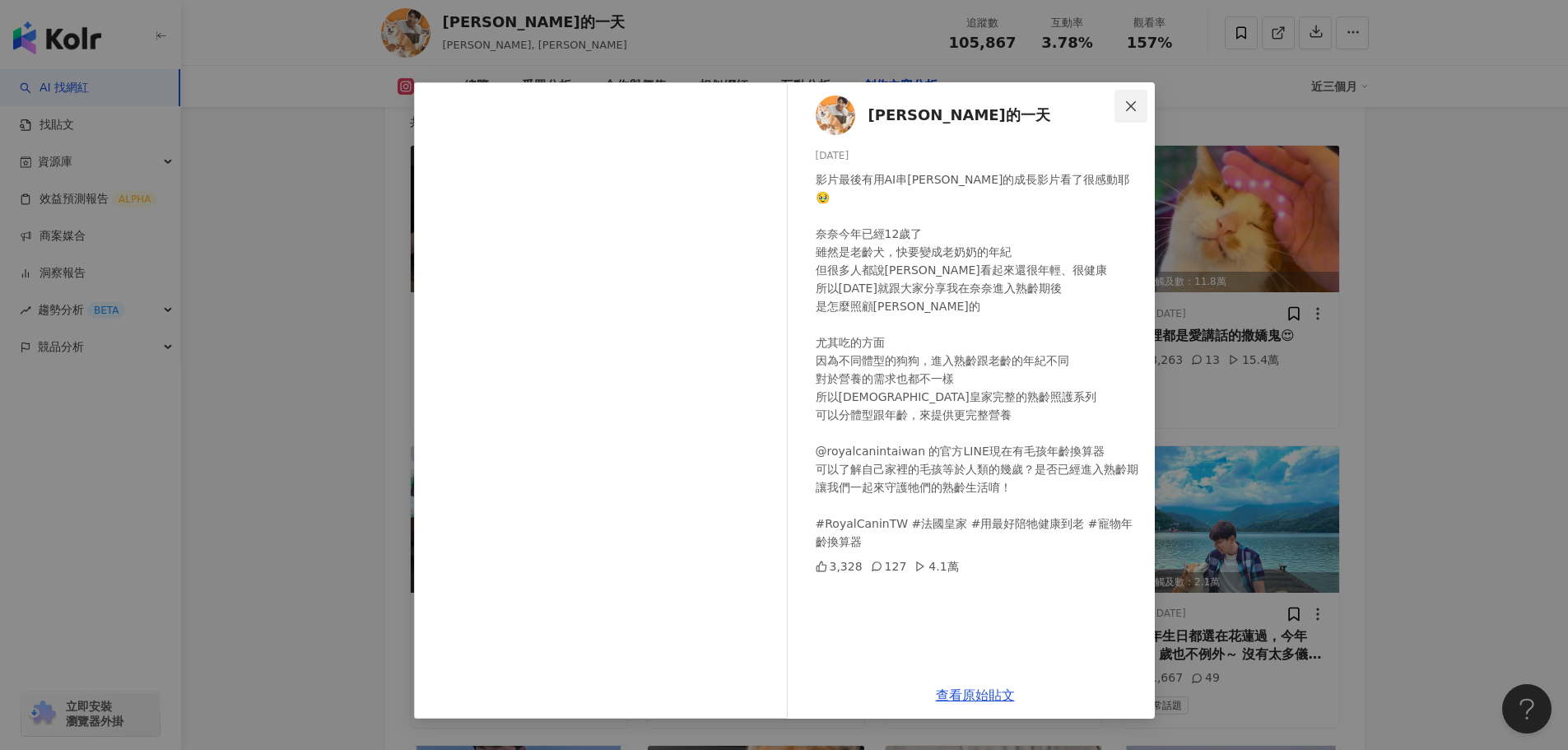
click at [1137, 107] on icon "close" at bounding box center [1130, 106] width 13 height 13
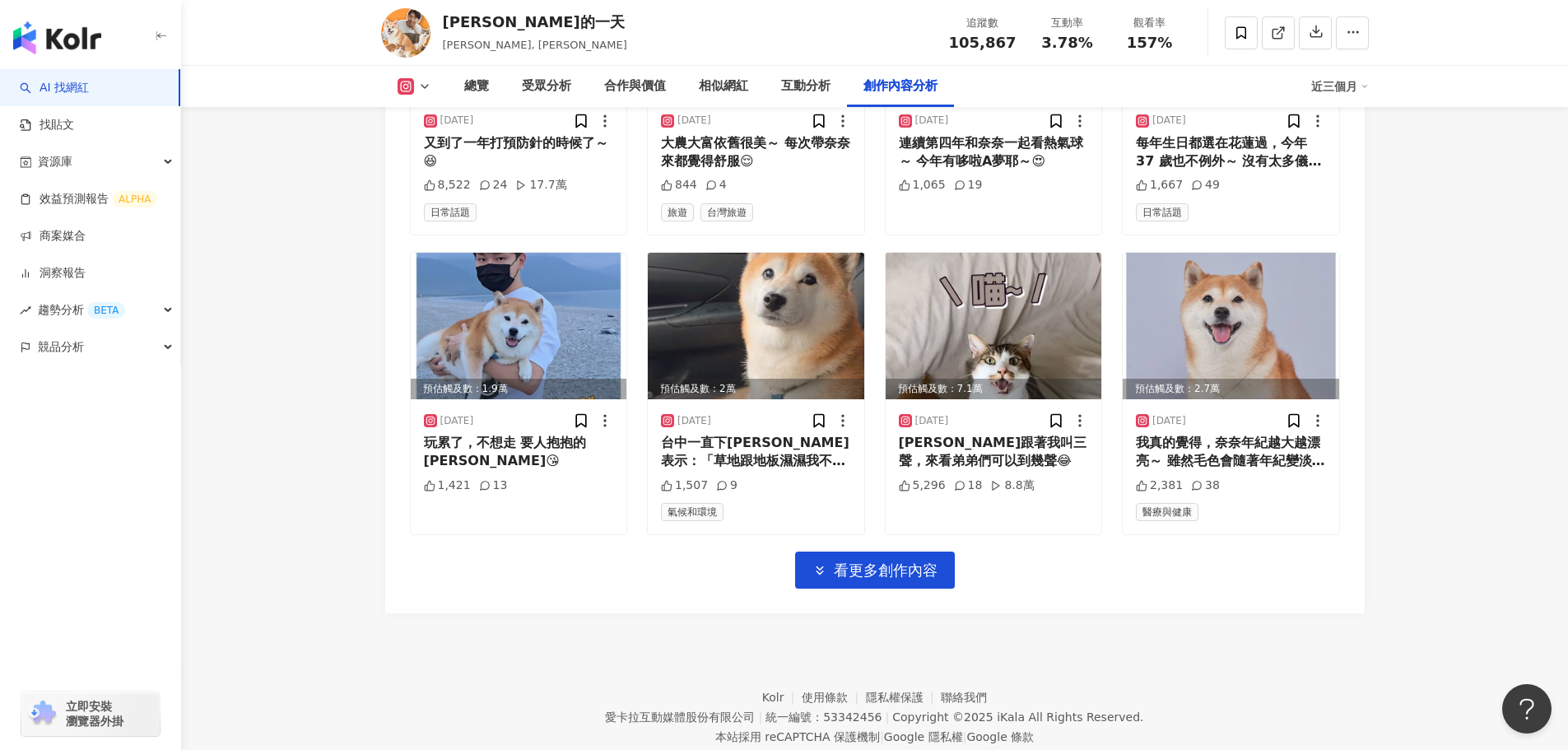
scroll to position [5683, 0]
click at [899, 551] on button "看更多創作內容" at bounding box center [874, 569] width 160 height 37
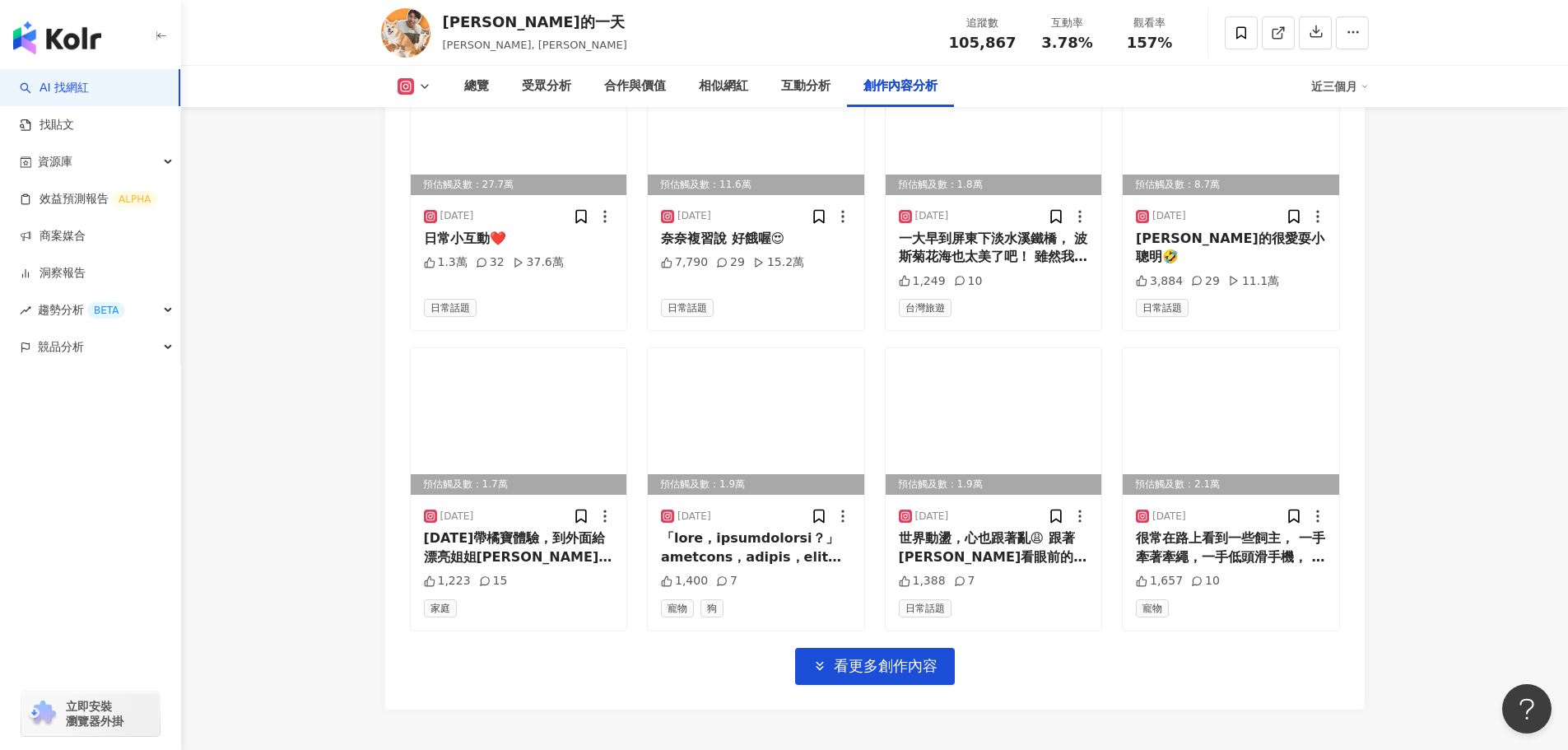
scroll to position [6506, 0]
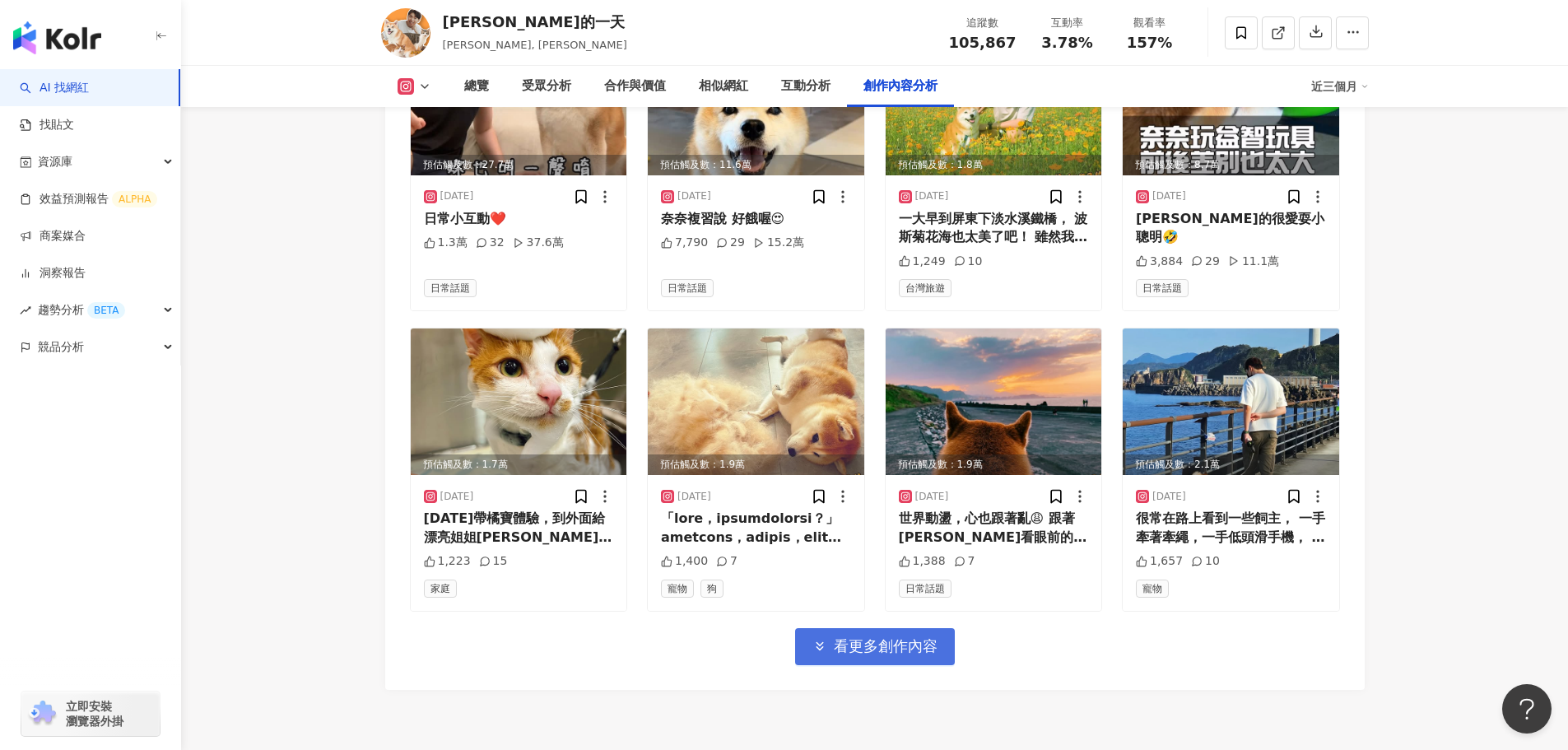
click at [893, 638] on span "看更多創作內容" at bounding box center [886, 646] width 104 height 18
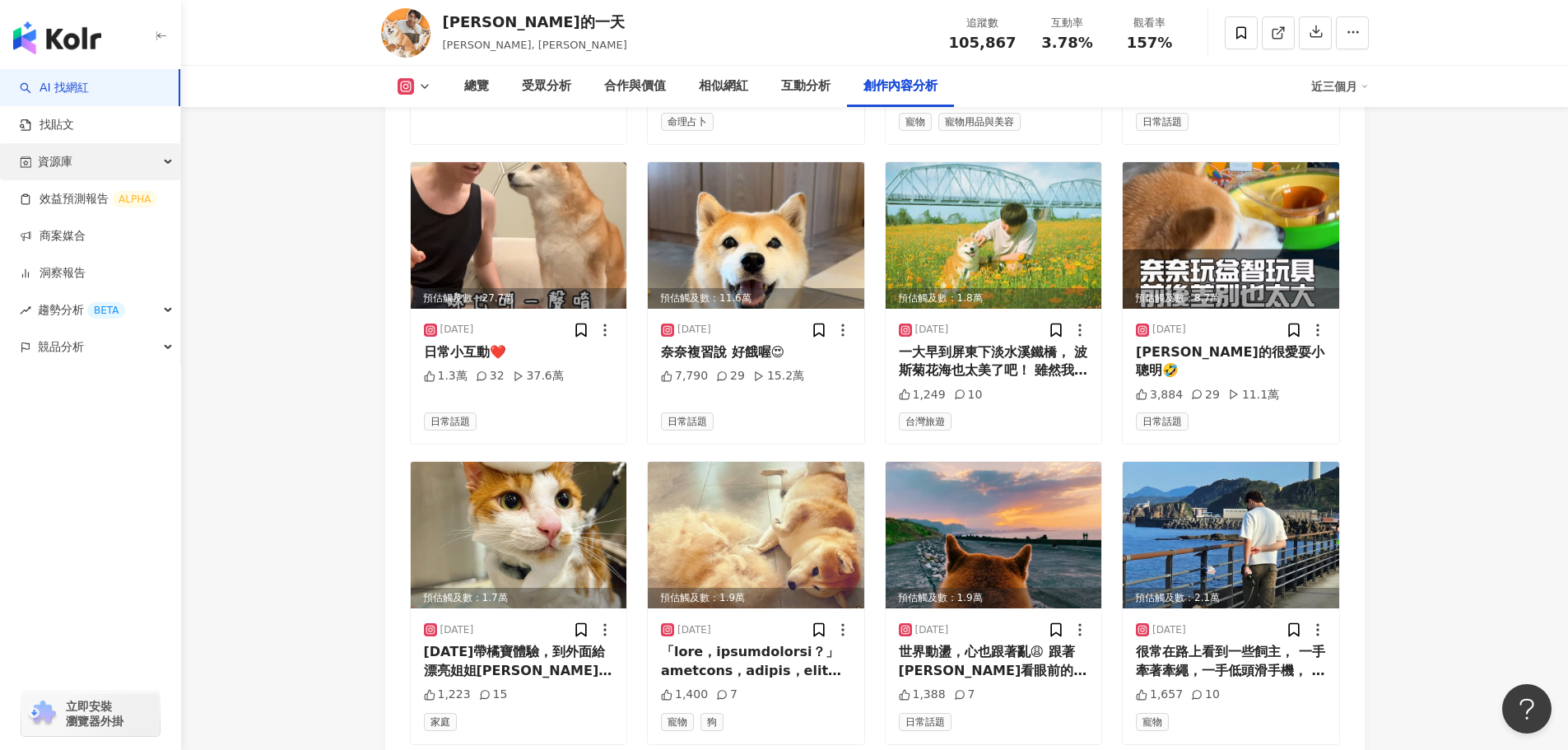
scroll to position [6259, 0]
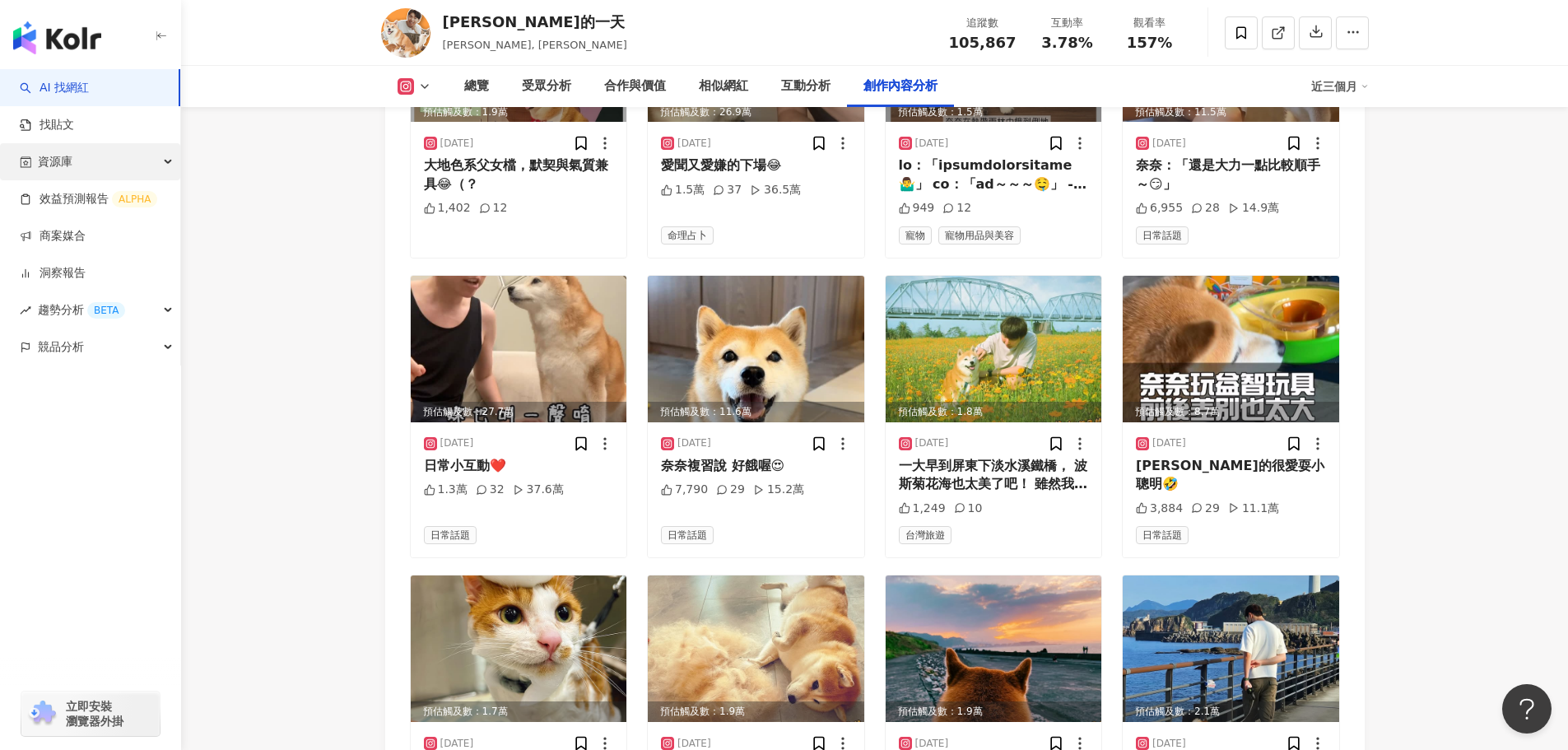
click at [166, 162] on icon "button" at bounding box center [169, 162] width 8 height 0
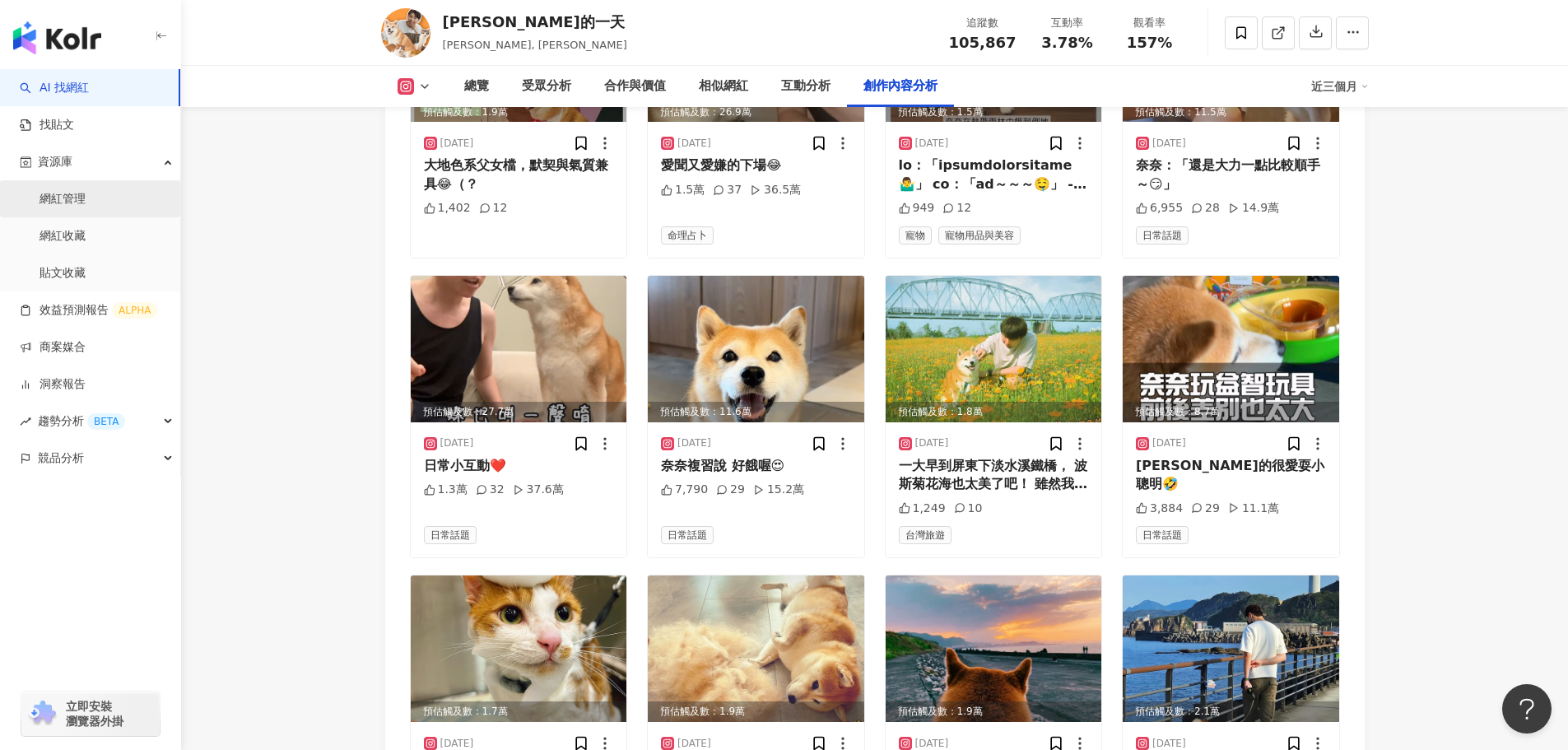
click at [85, 203] on link "網紅管理" at bounding box center [62, 199] width 46 height 17
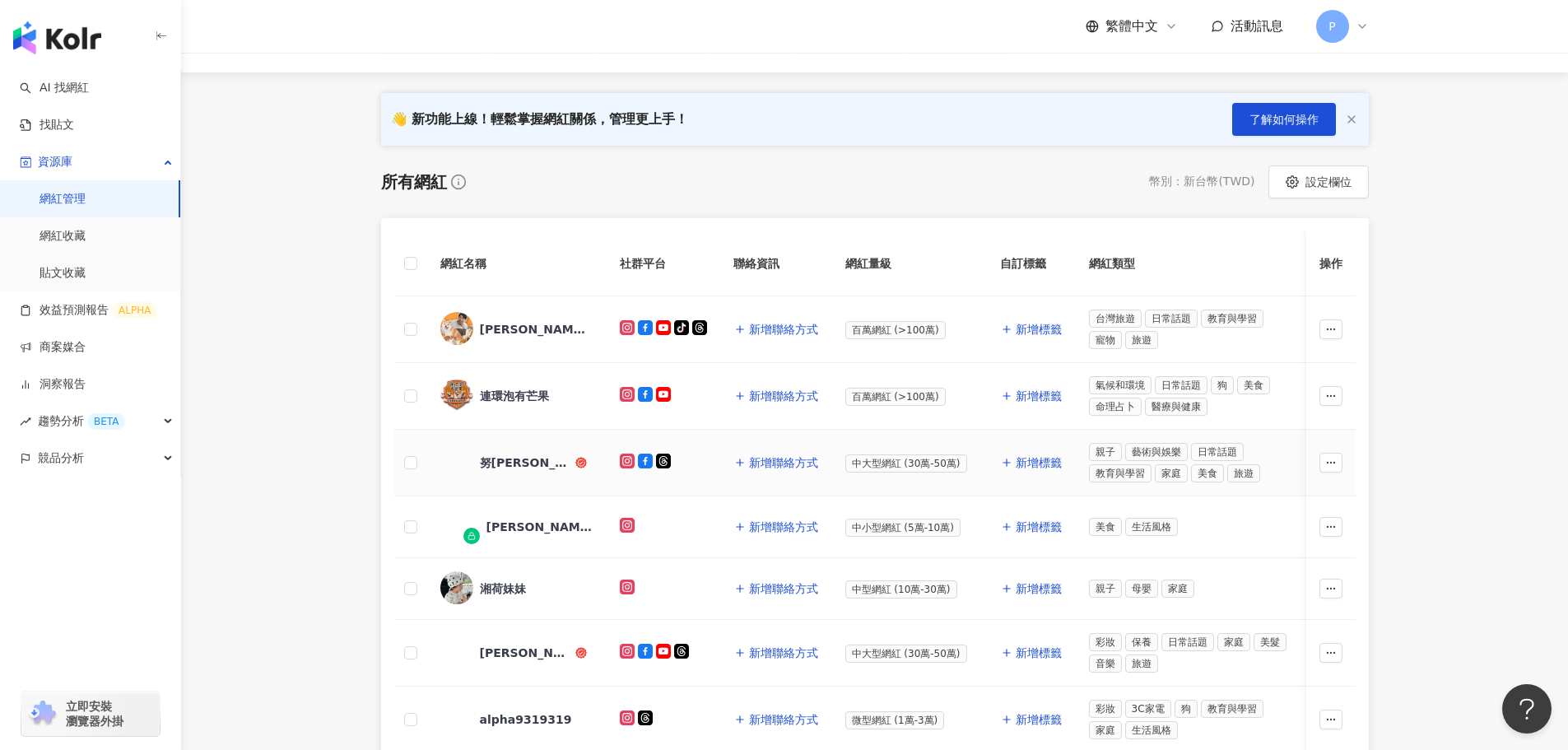
scroll to position [165, 0]
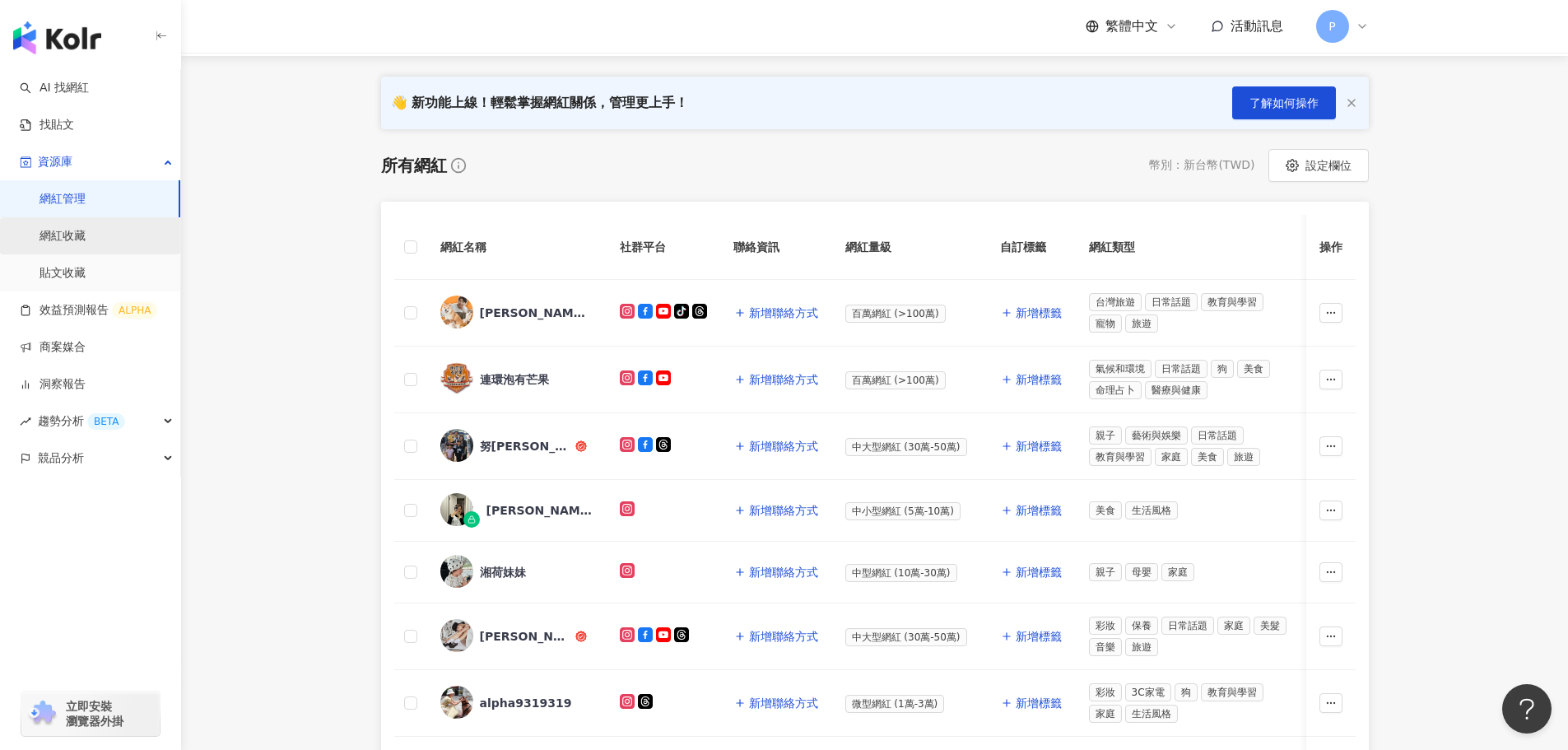
click at [85, 229] on link "網紅收藏" at bounding box center [62, 236] width 46 height 17
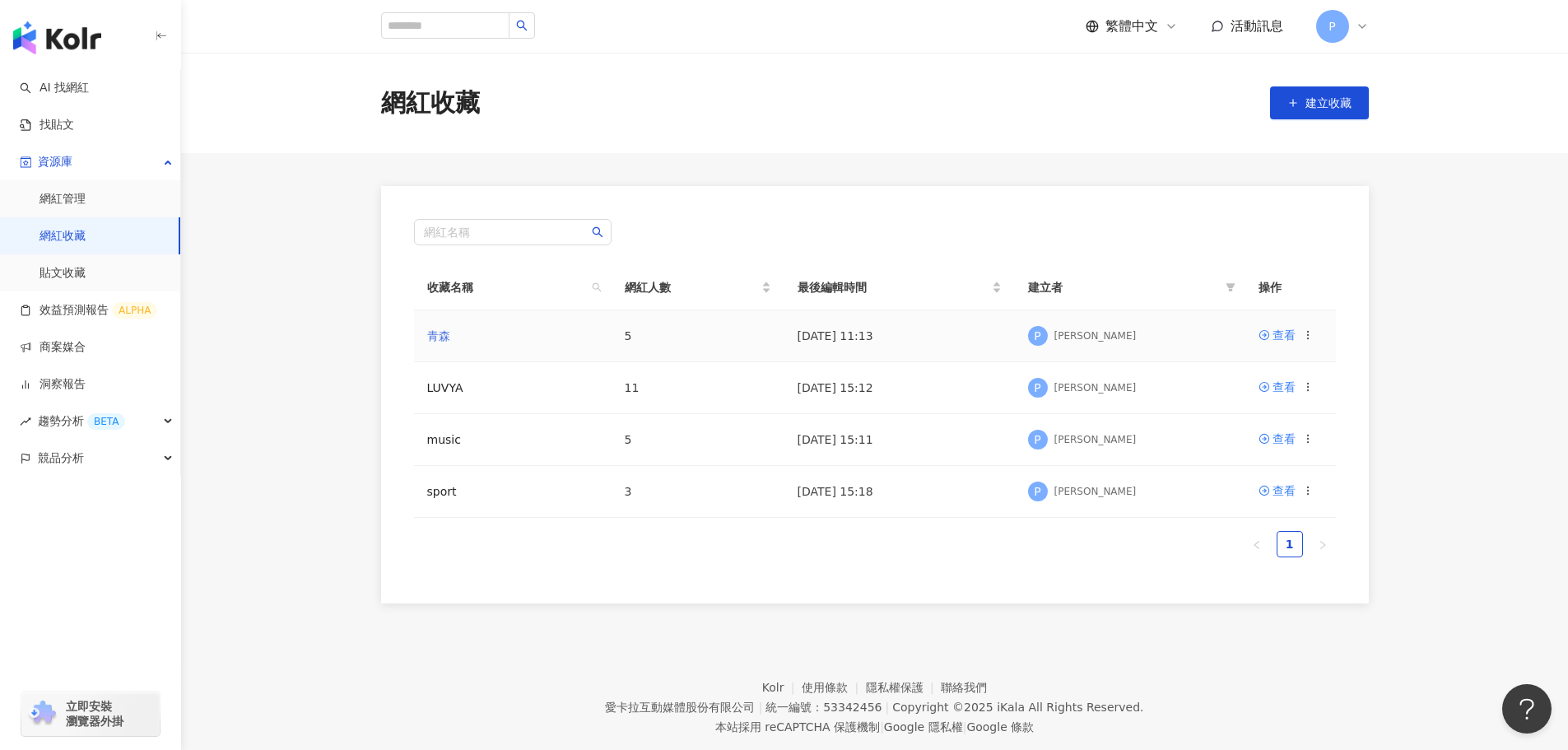
click at [437, 340] on link "青森" at bounding box center [438, 336] width 23 height 13
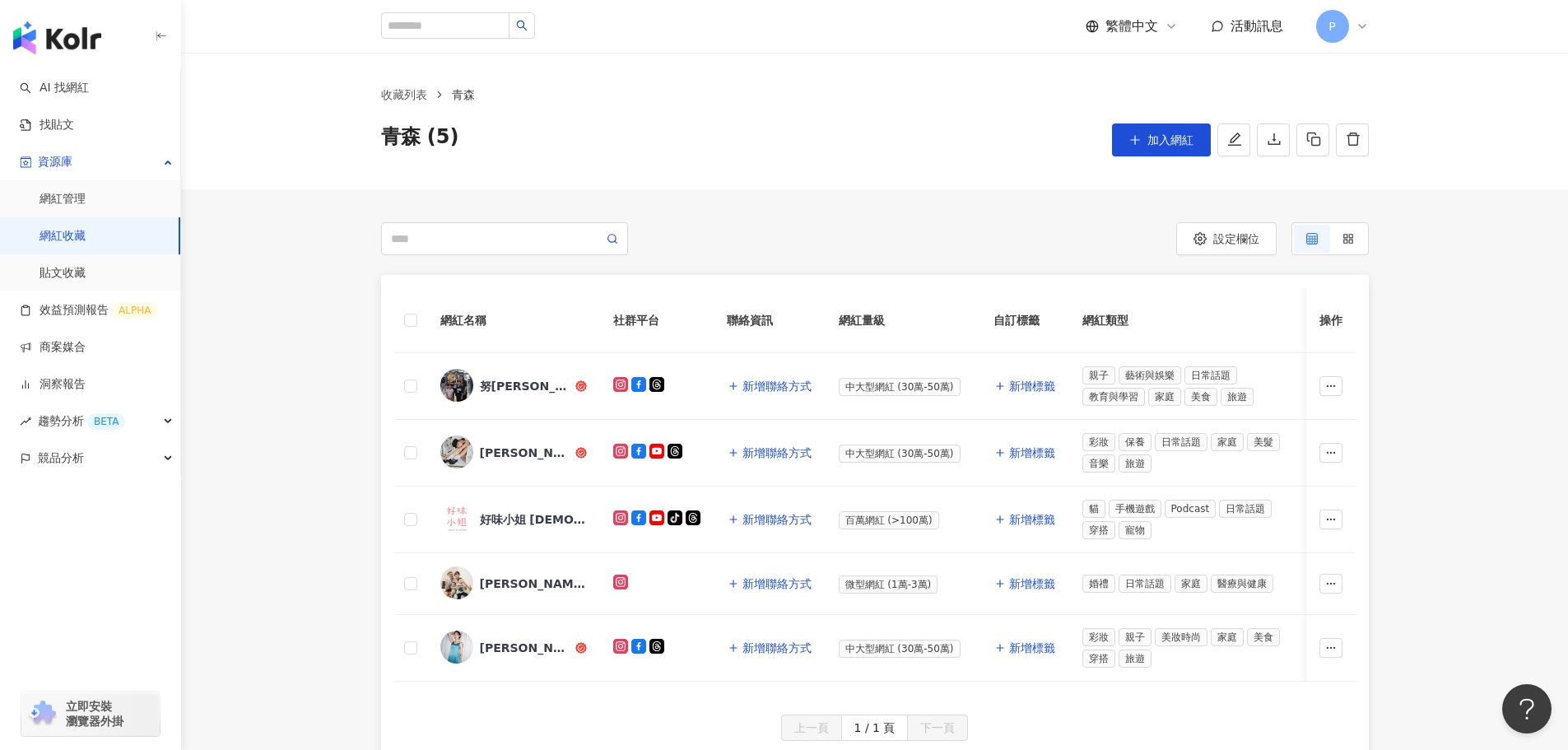
click at [81, 31] on img "button" at bounding box center [57, 38] width 88 height 33
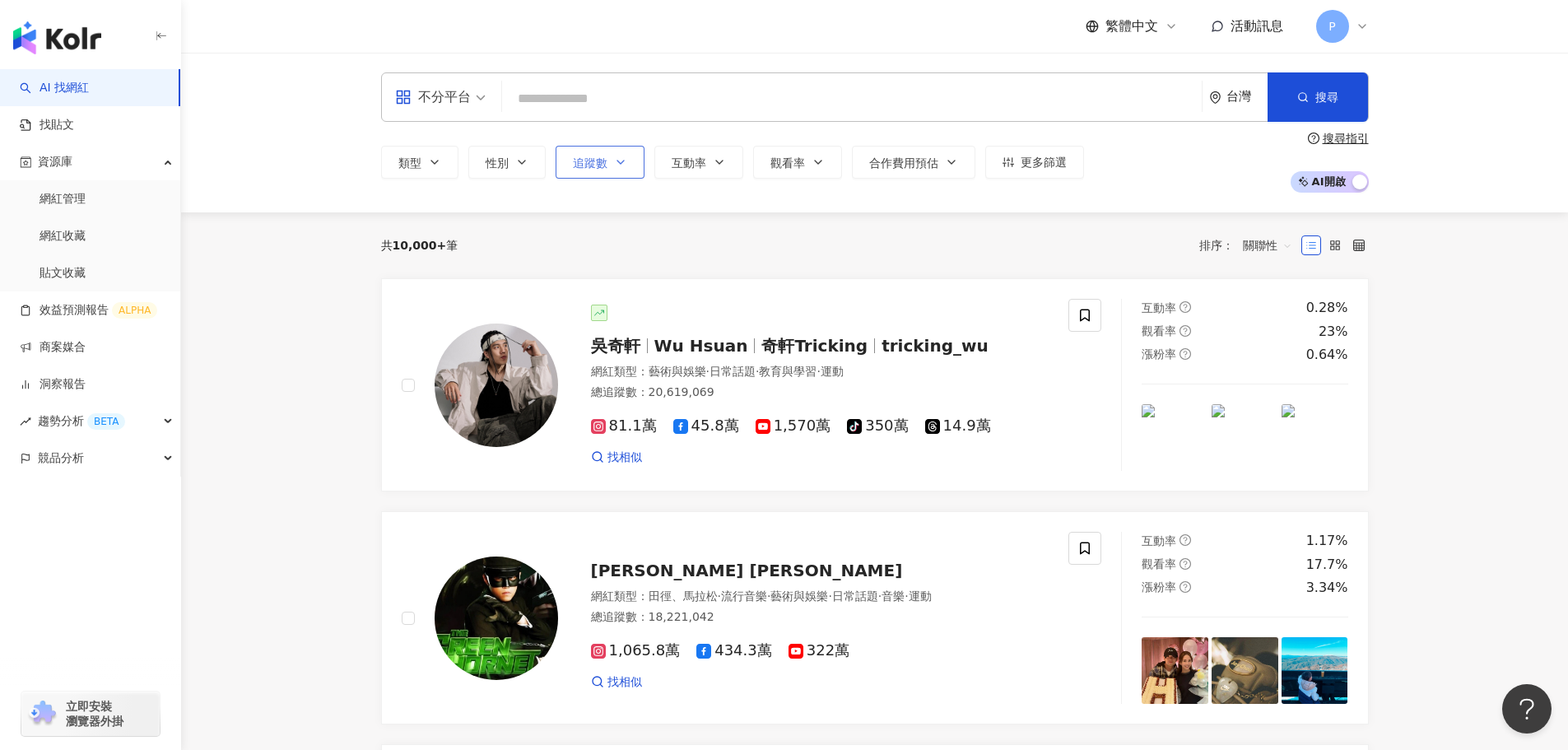
click at [599, 175] on button "追蹤數" at bounding box center [600, 162] width 89 height 33
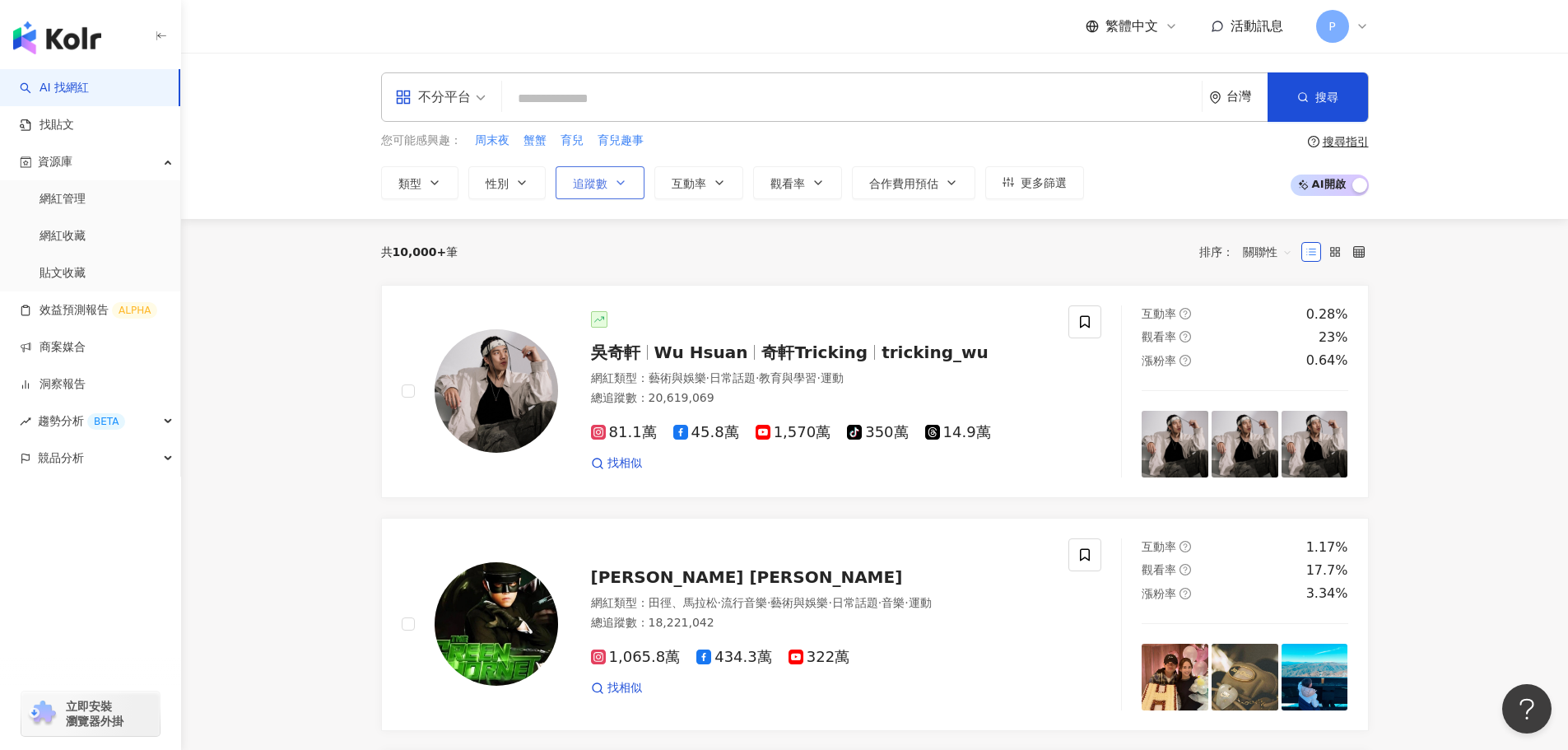
click at [612, 170] on button "追蹤數" at bounding box center [600, 183] width 89 height 33
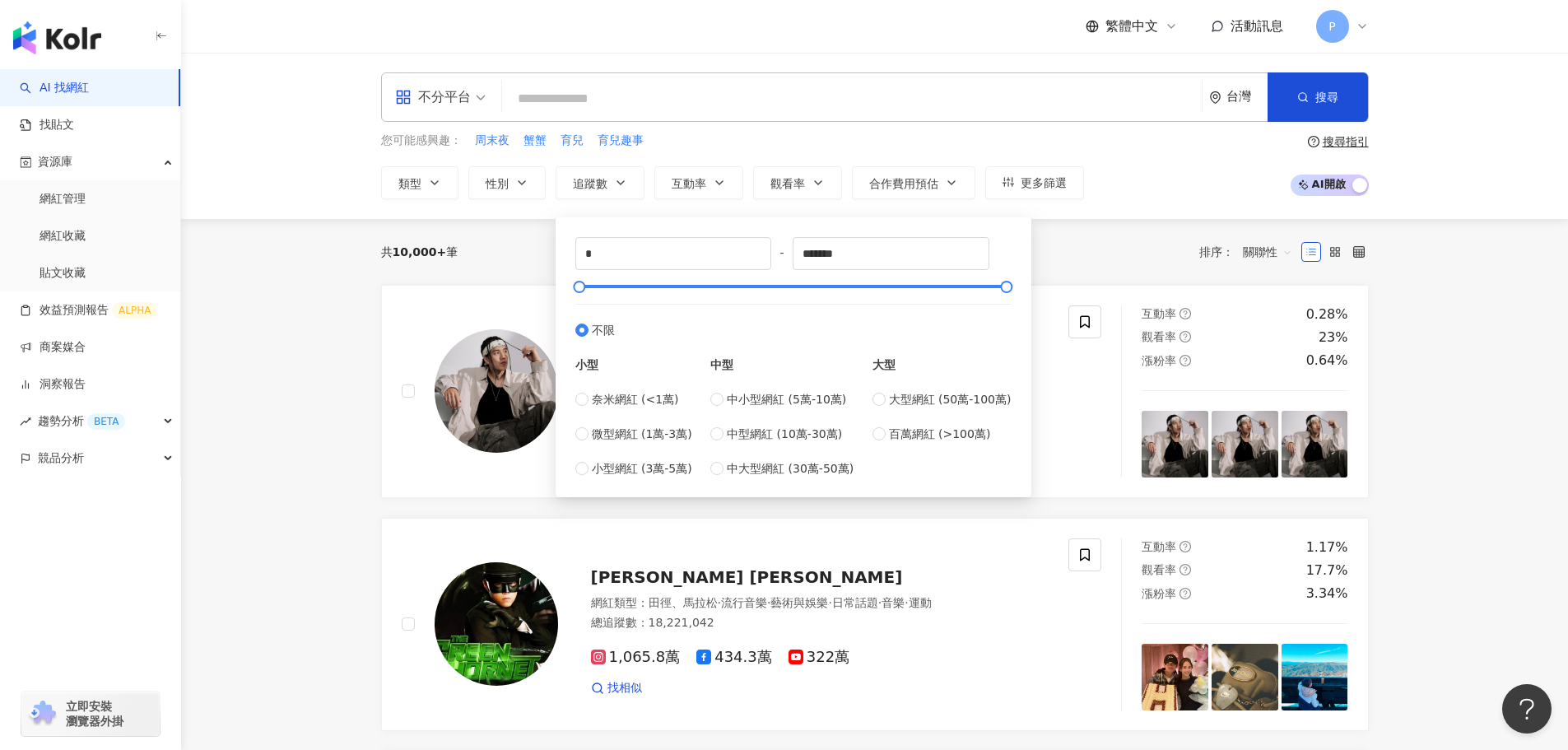
click at [556, 104] on input "search" at bounding box center [852, 99] width 687 height 31
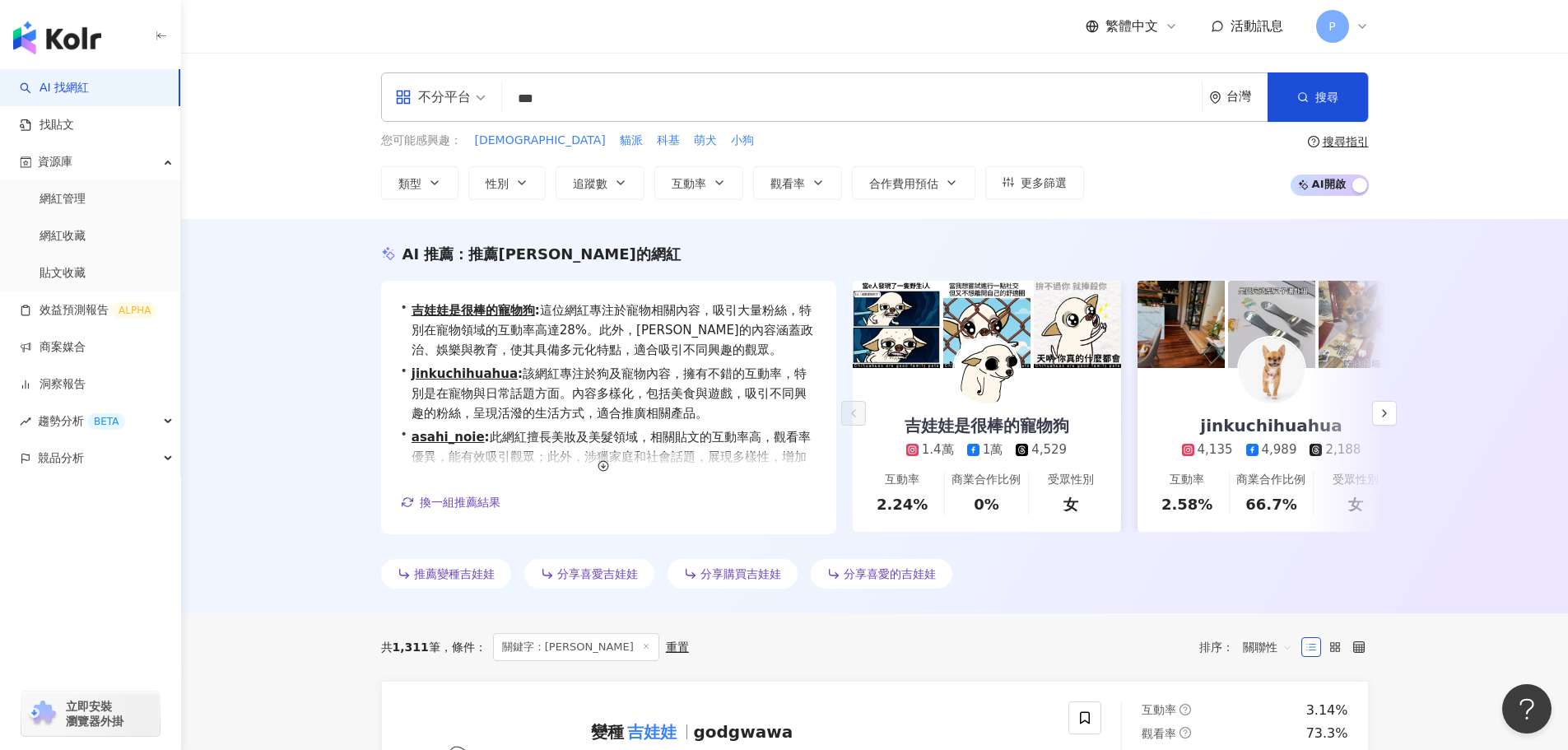
click at [472, 92] on div "不分平台 *** 台灣 搜尋 loading 搜尋名稱、敘述、貼文含有關鍵字 “ 吉娃娃 ” 的網紅" at bounding box center [874, 97] width 988 height 50
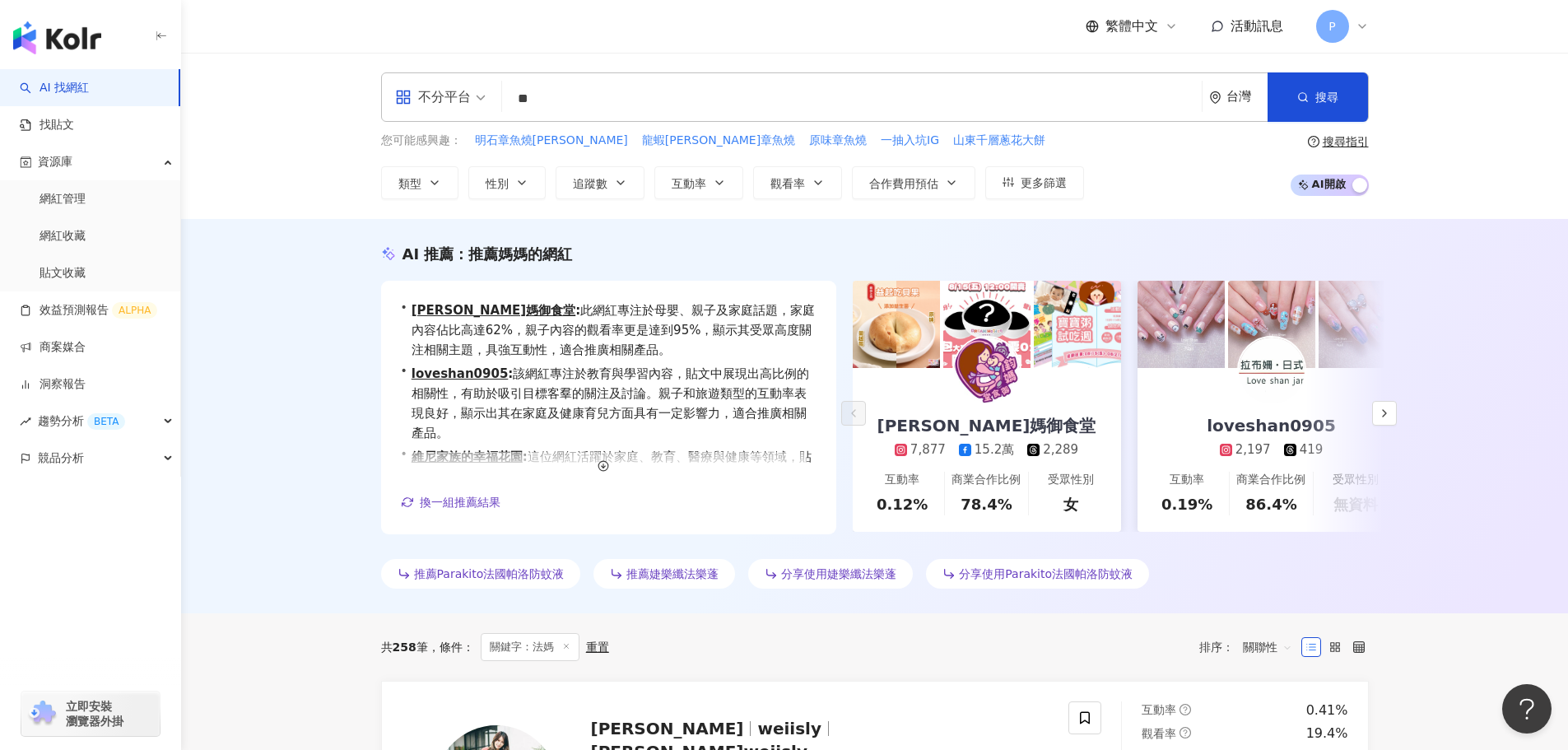
drag, startPoint x: 558, startPoint y: 99, endPoint x: 476, endPoint y: 93, distance: 82.2
click at [476, 93] on div "不分平台 法媽 ** 台灣 搜尋 loading 搜尋名稱、敘述、貼文含有關鍵字 “ 法媽 ” 的網紅" at bounding box center [874, 97] width 988 height 50
type input "**"
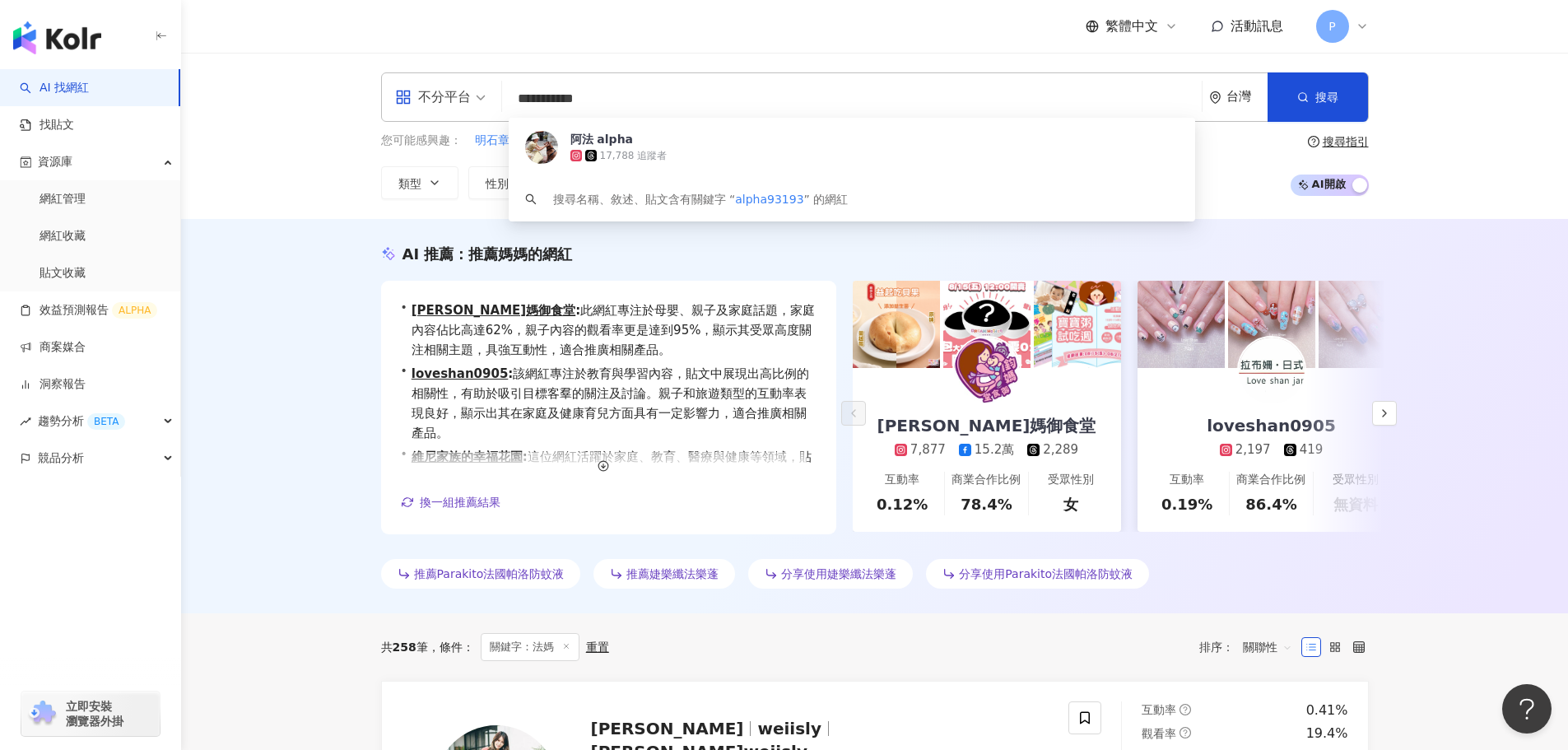
type input "**********"
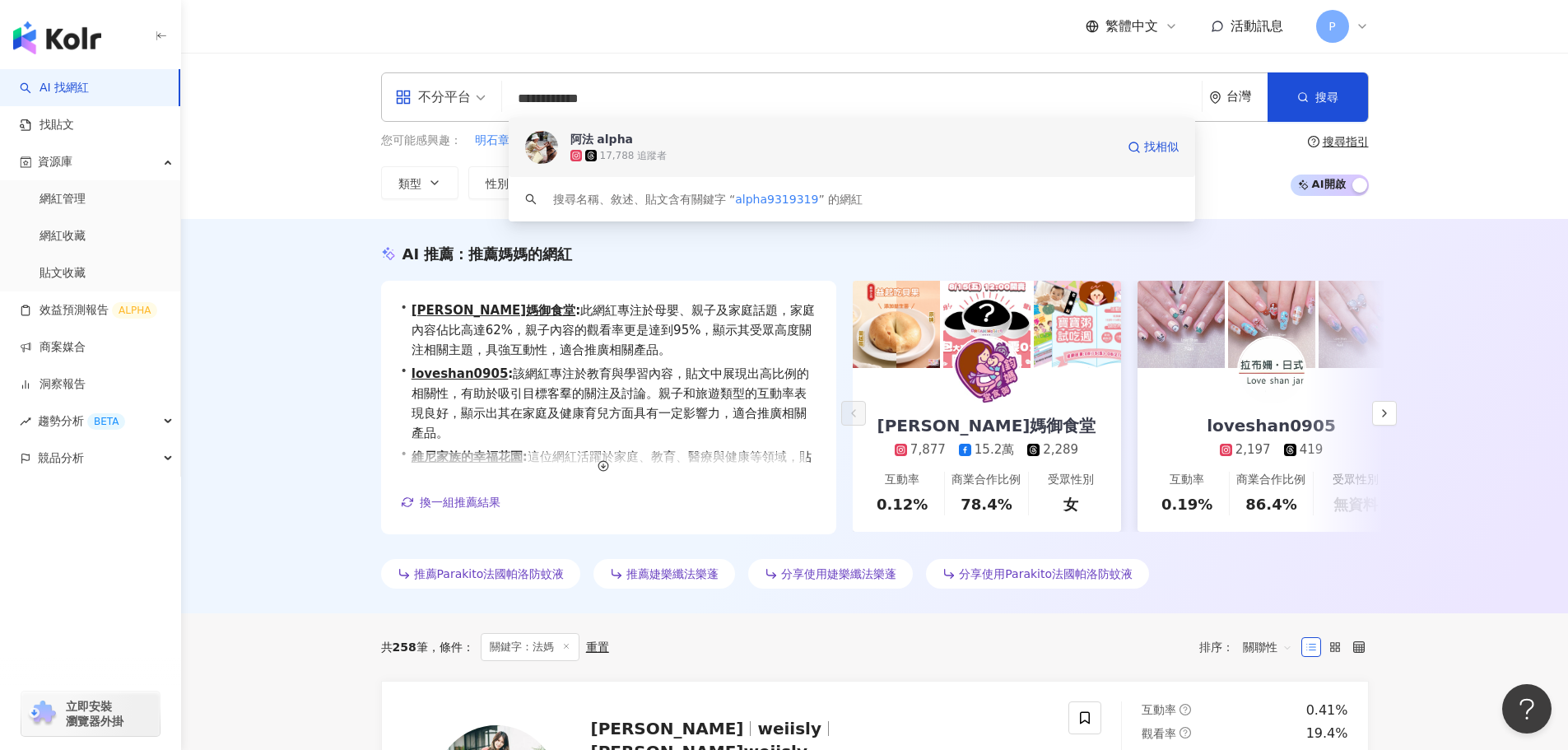
click at [689, 148] on div "17,788 追蹤者" at bounding box center [842, 155] width 545 height 17
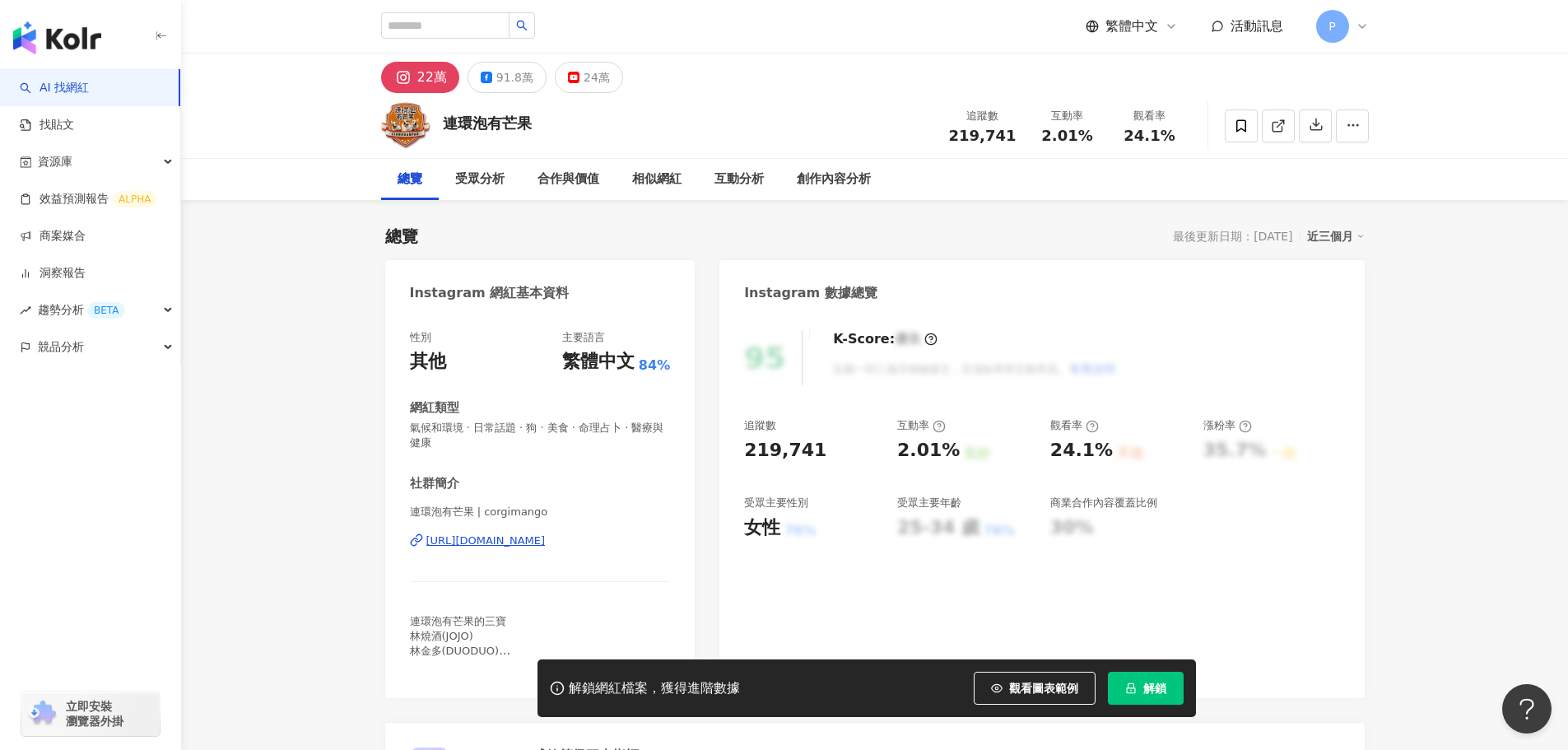
click at [1162, 672] on button "解鎖" at bounding box center [1145, 689] width 76 height 33
click at [1154, 682] on span "解鎖" at bounding box center [1155, 688] width 23 height 13
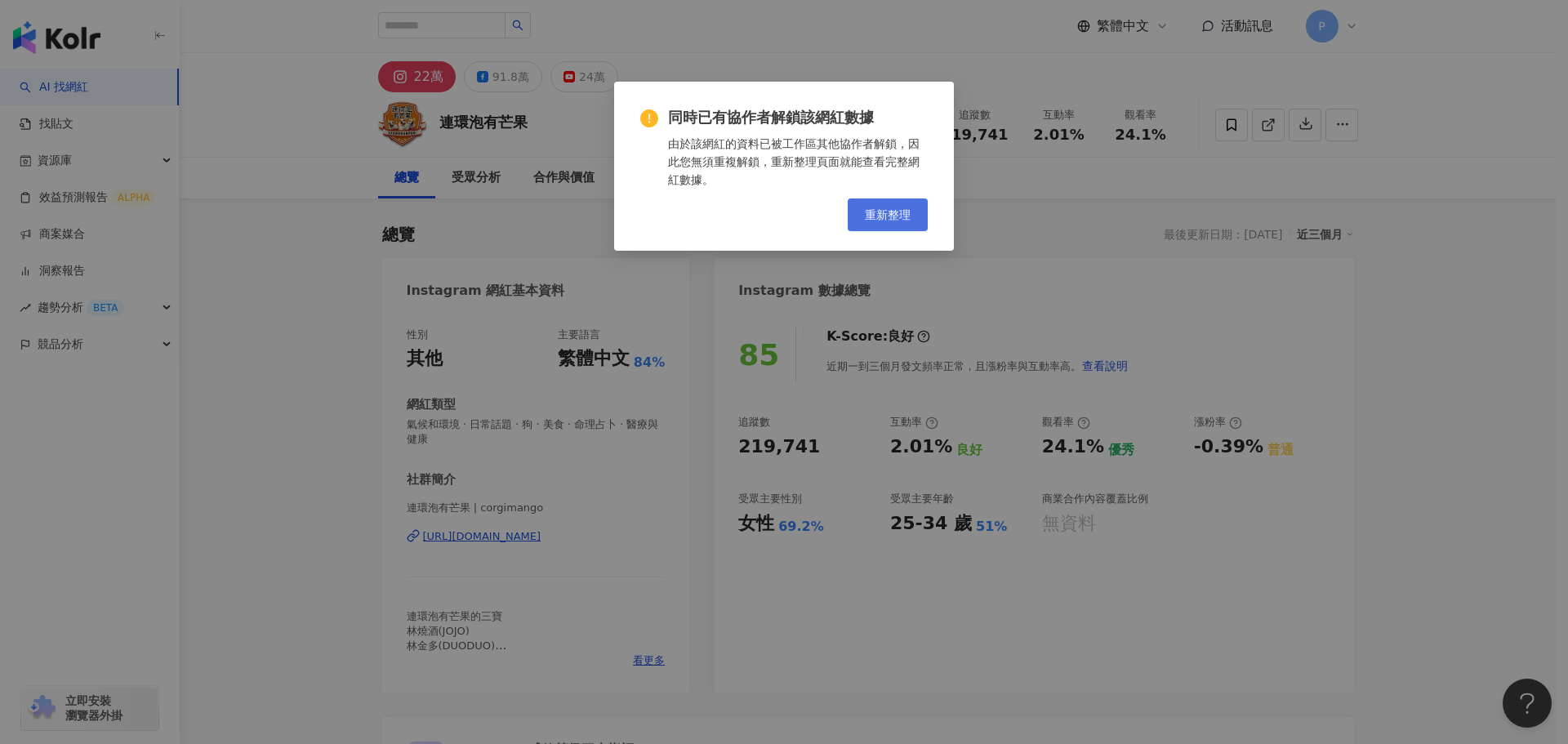
click at [888, 215] on span "重新整理" at bounding box center [887, 215] width 46 height 13
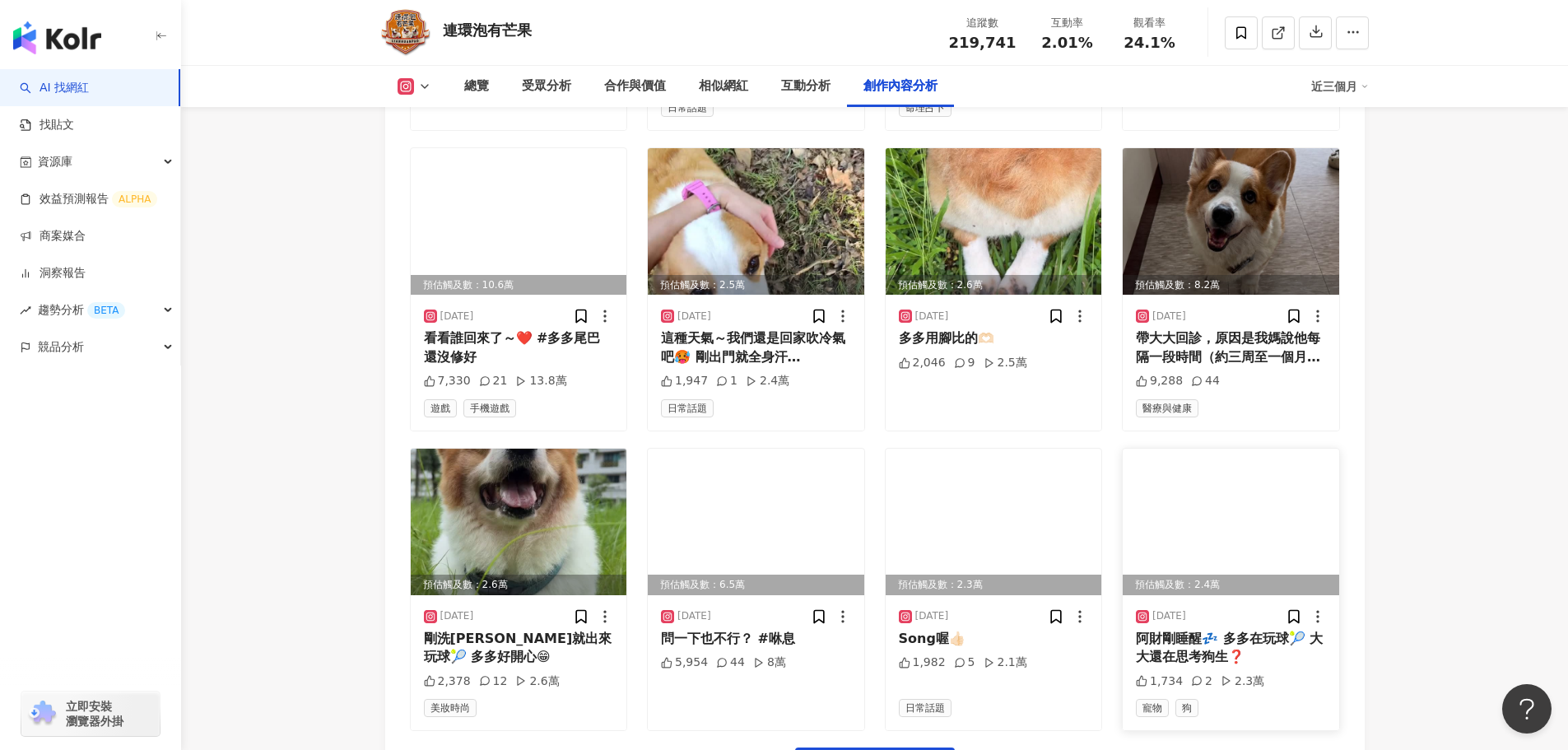
scroll to position [5719, 0]
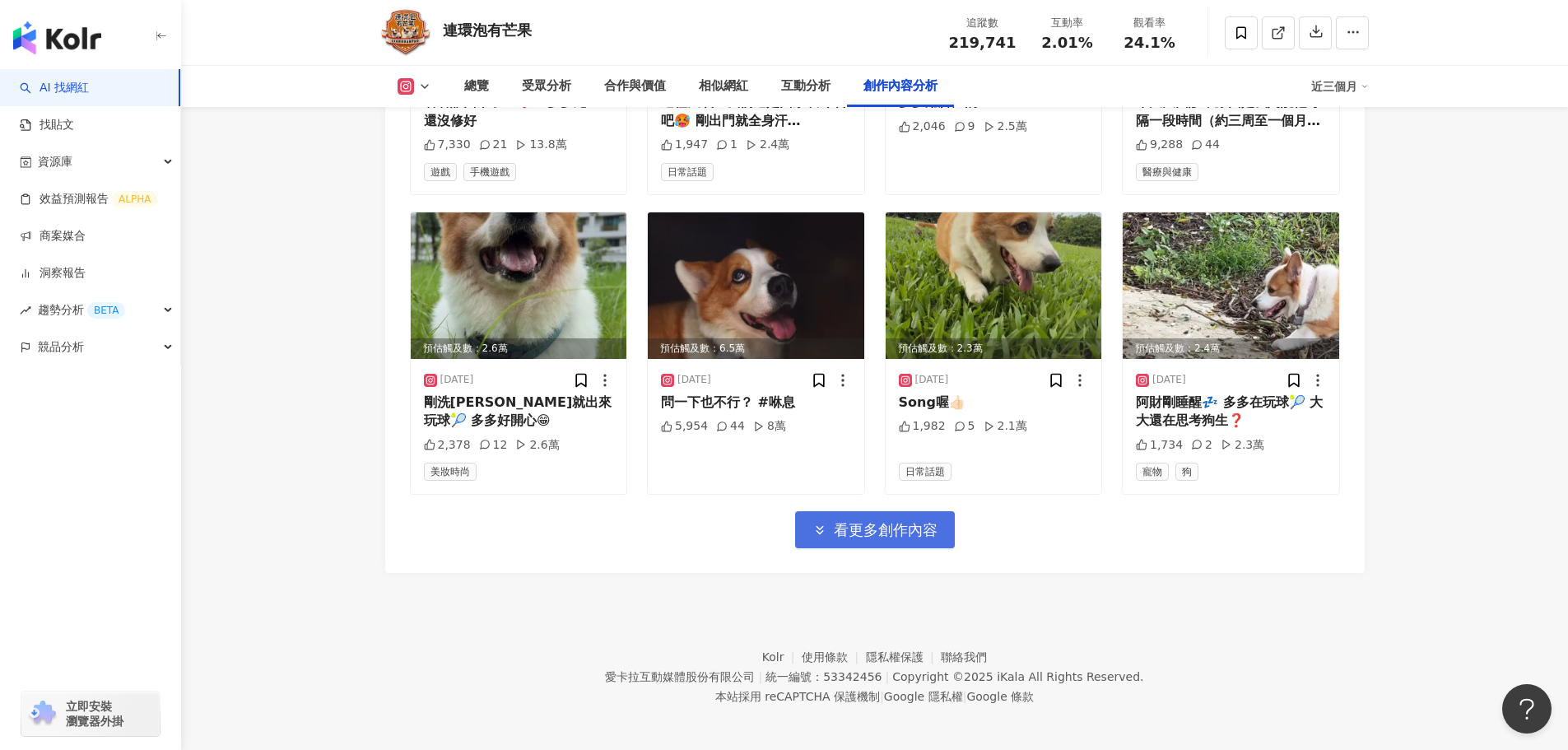
click at [834, 522] on span "看更多創作內容" at bounding box center [886, 530] width 104 height 18
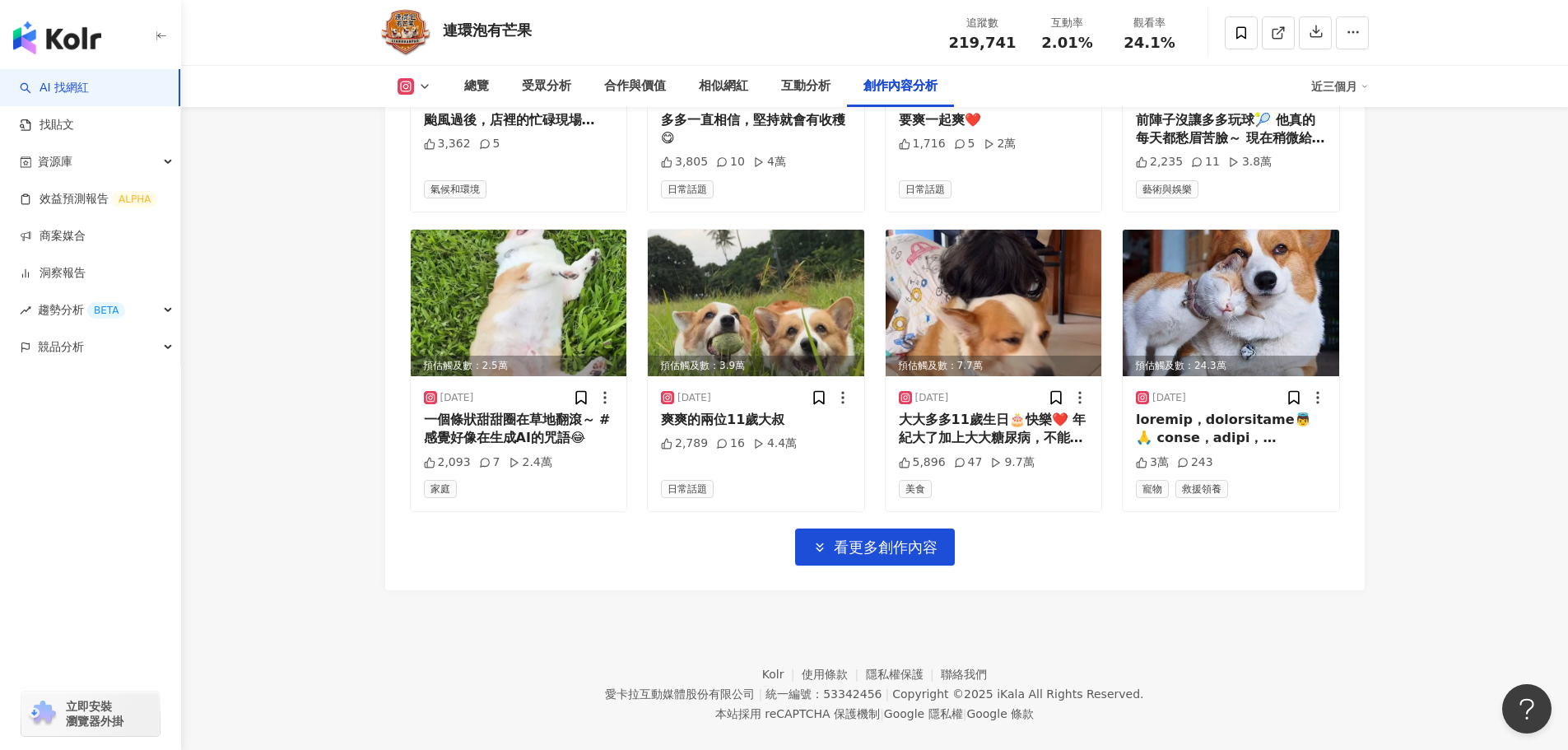
scroll to position [6619, 0]
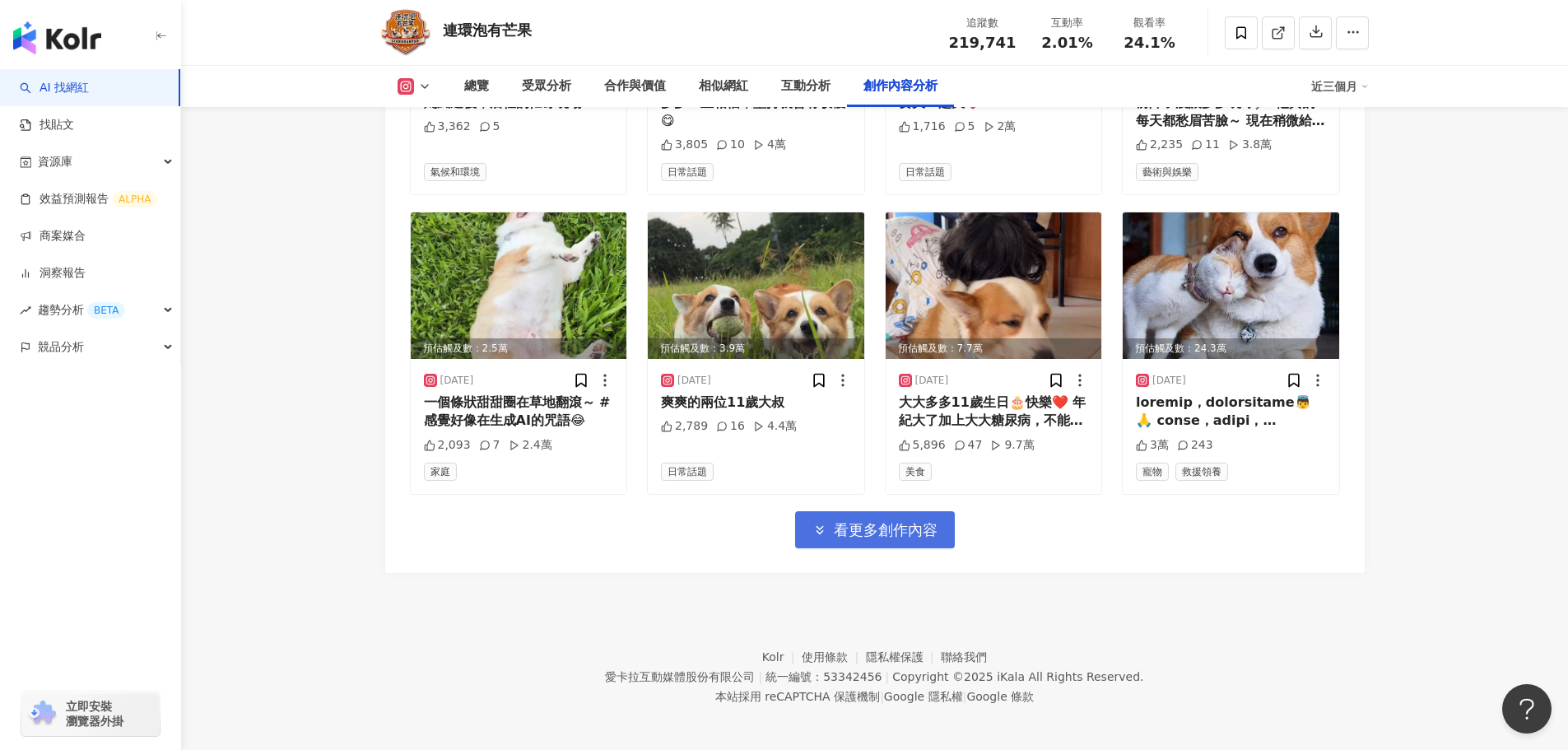
click at [886, 522] on span "看更多創作內容" at bounding box center [886, 530] width 104 height 18
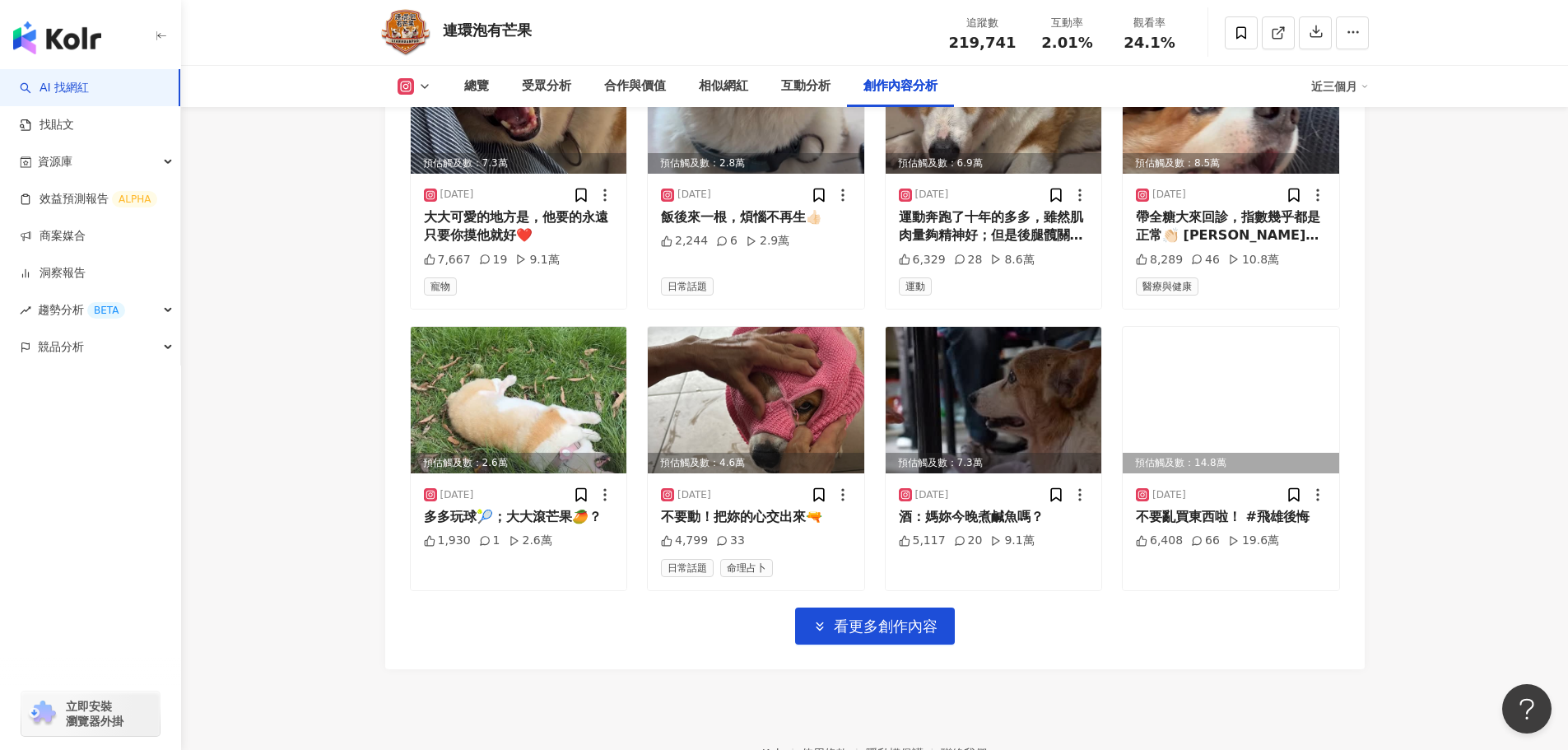
scroll to position [7442, 0]
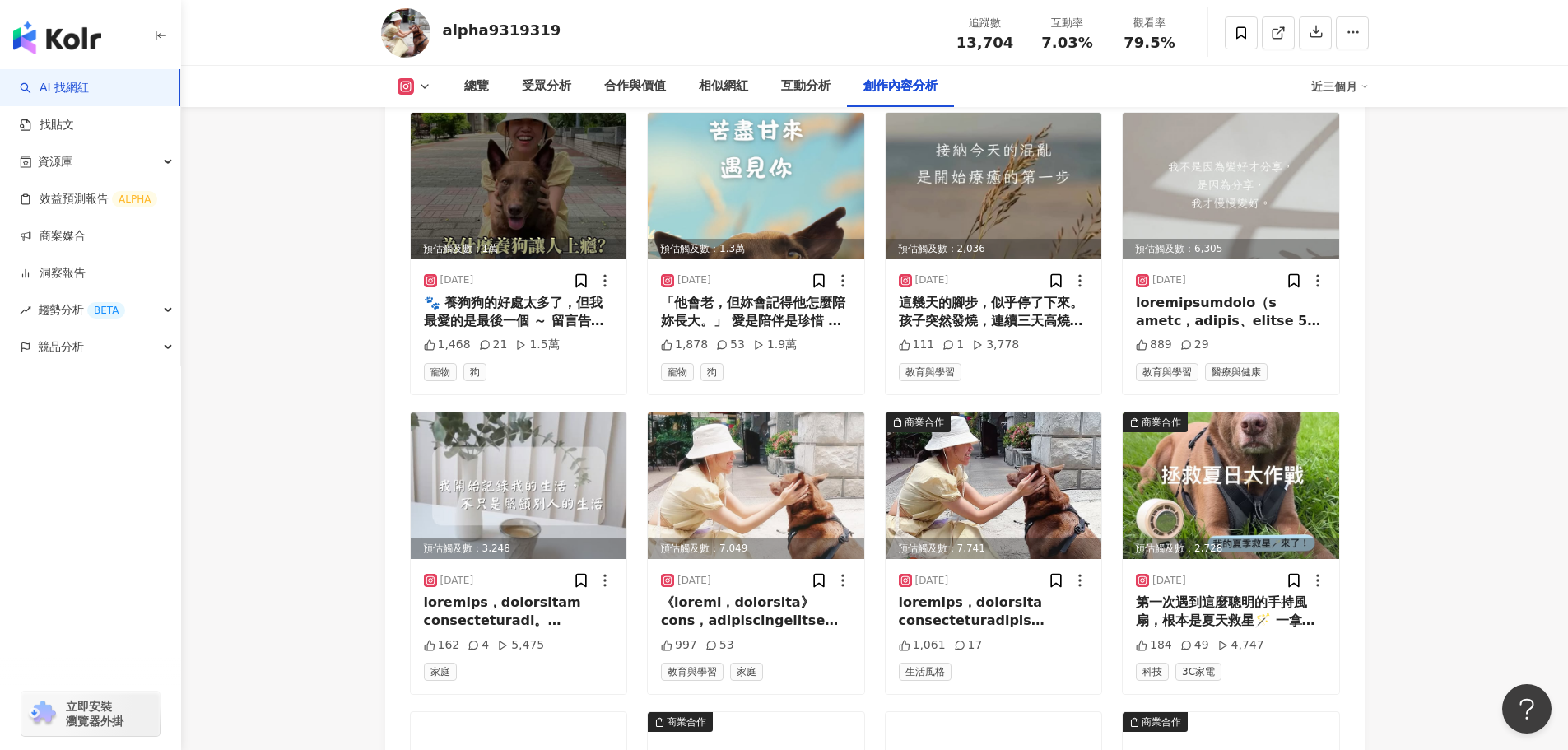
scroll to position [5271, 0]
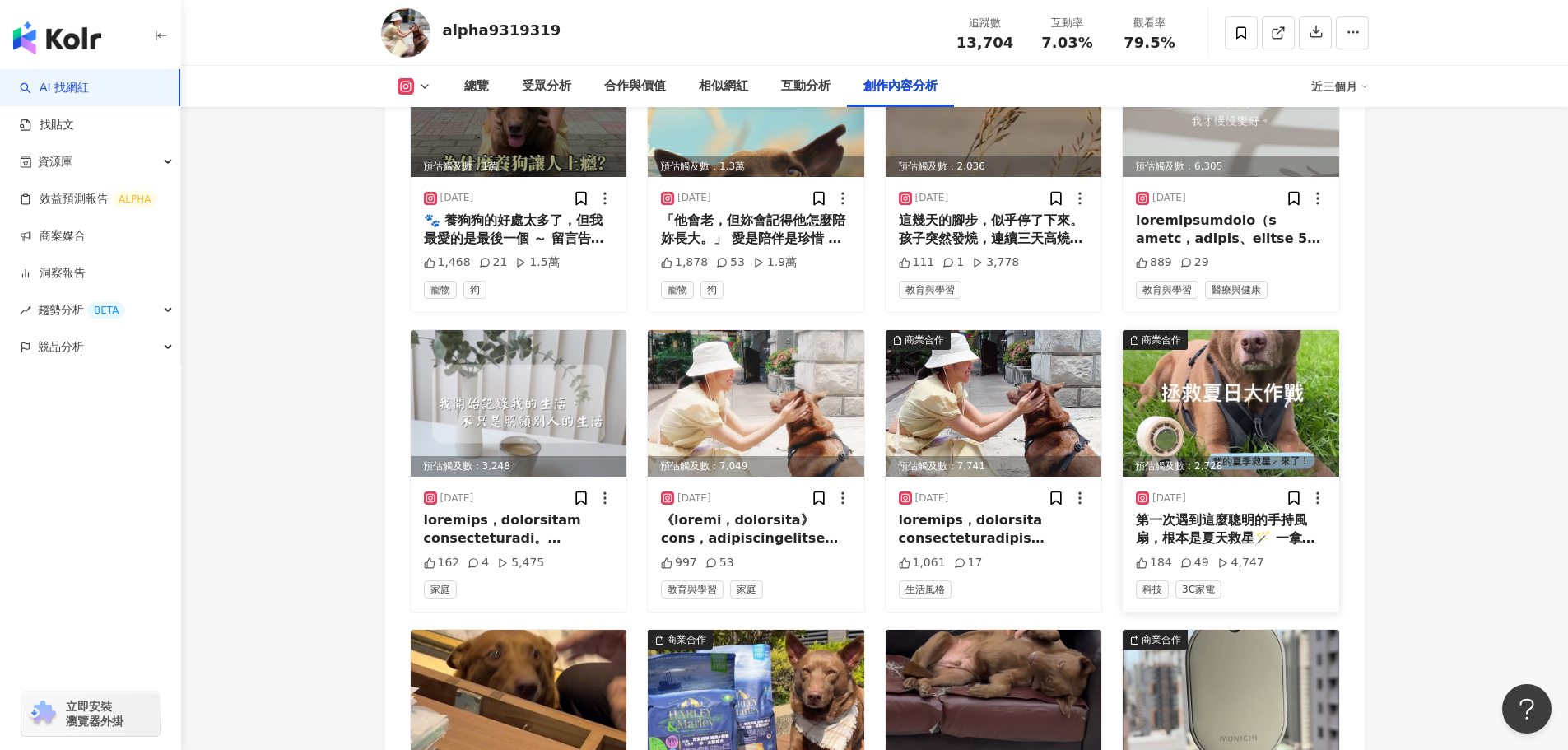
click at [1264, 456] on img at bounding box center [1231, 404] width 216 height 147
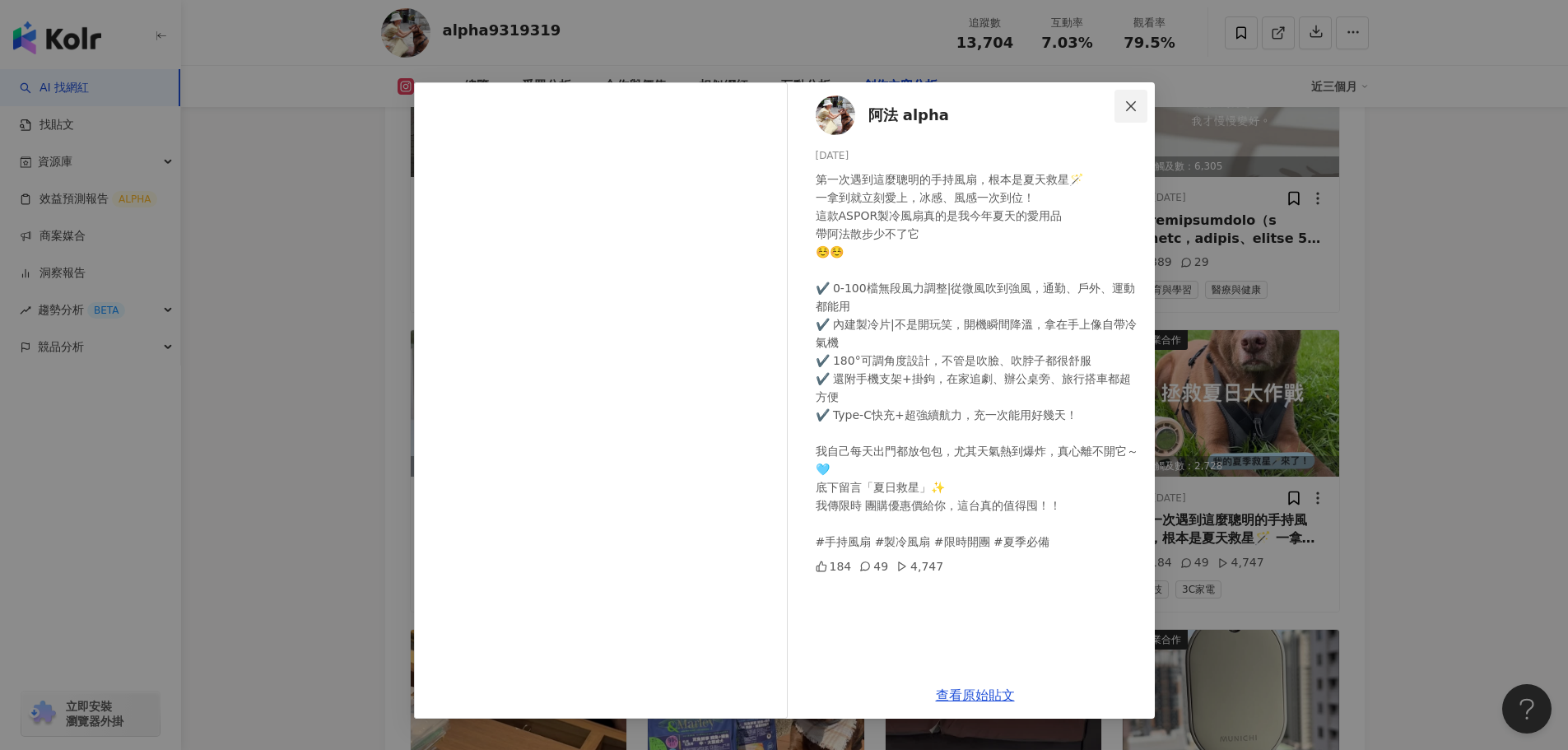
click at [1135, 97] on button "Close" at bounding box center [1131, 106] width 33 height 33
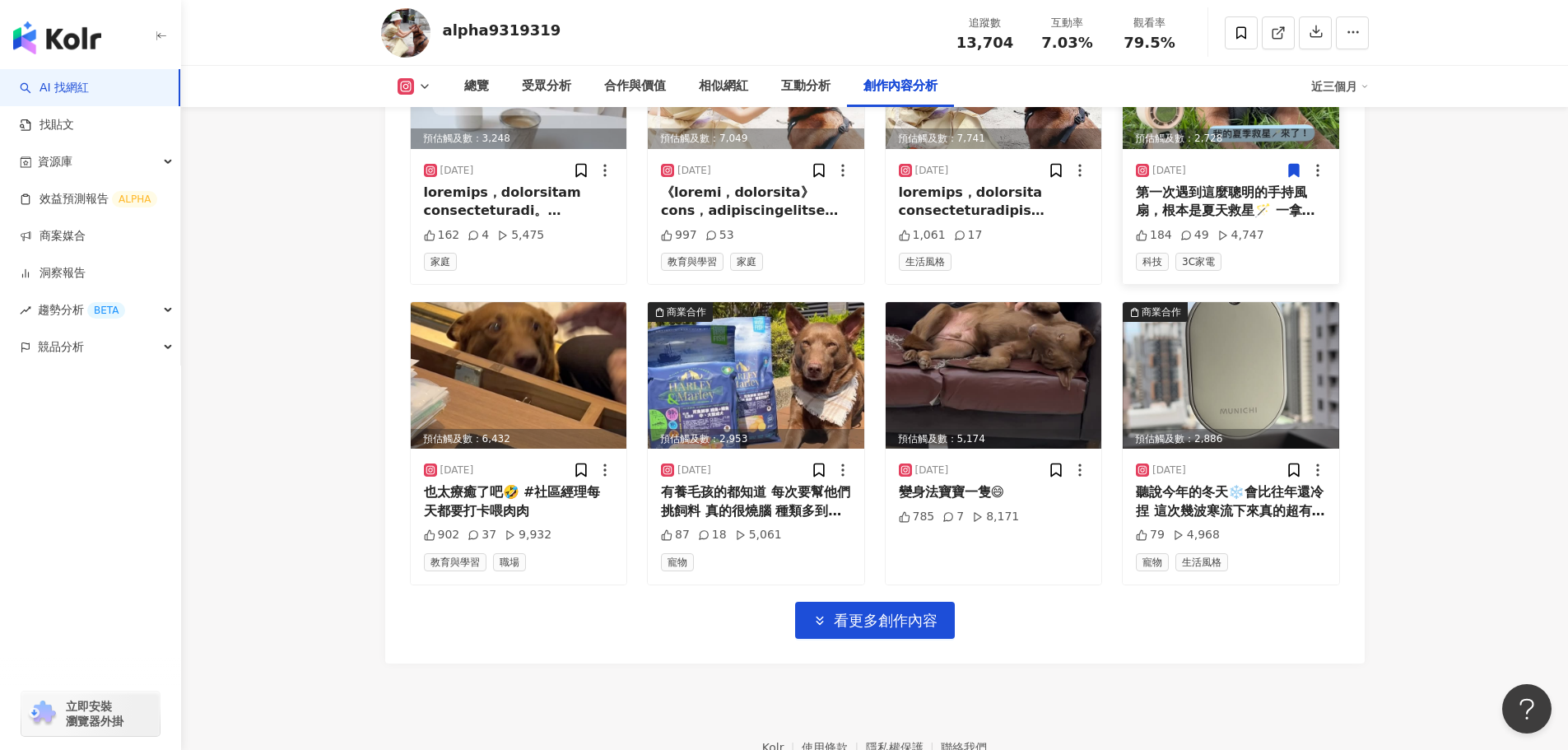
scroll to position [5683, 0]
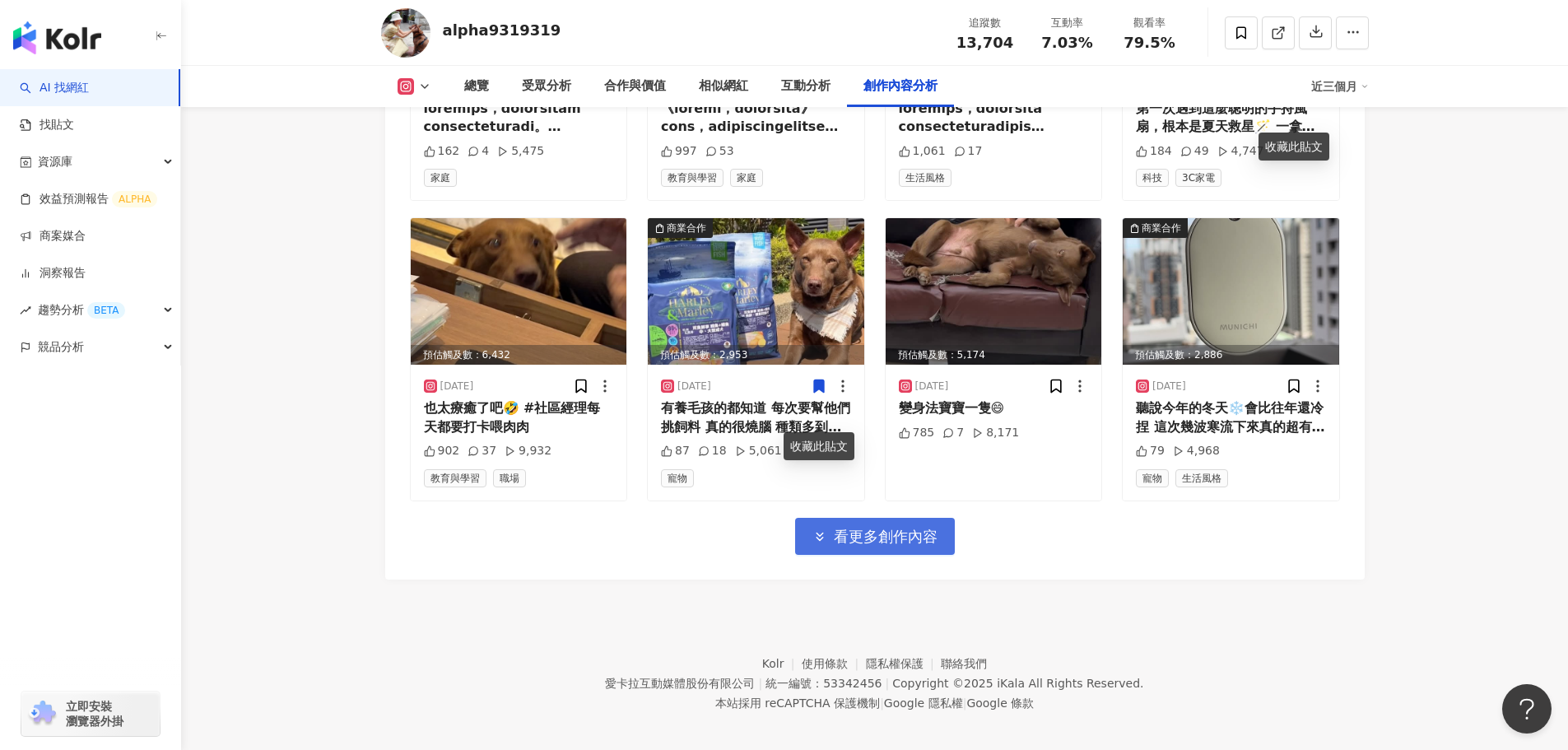
click at [861, 546] on span "看更多創作內容" at bounding box center [886, 536] width 104 height 18
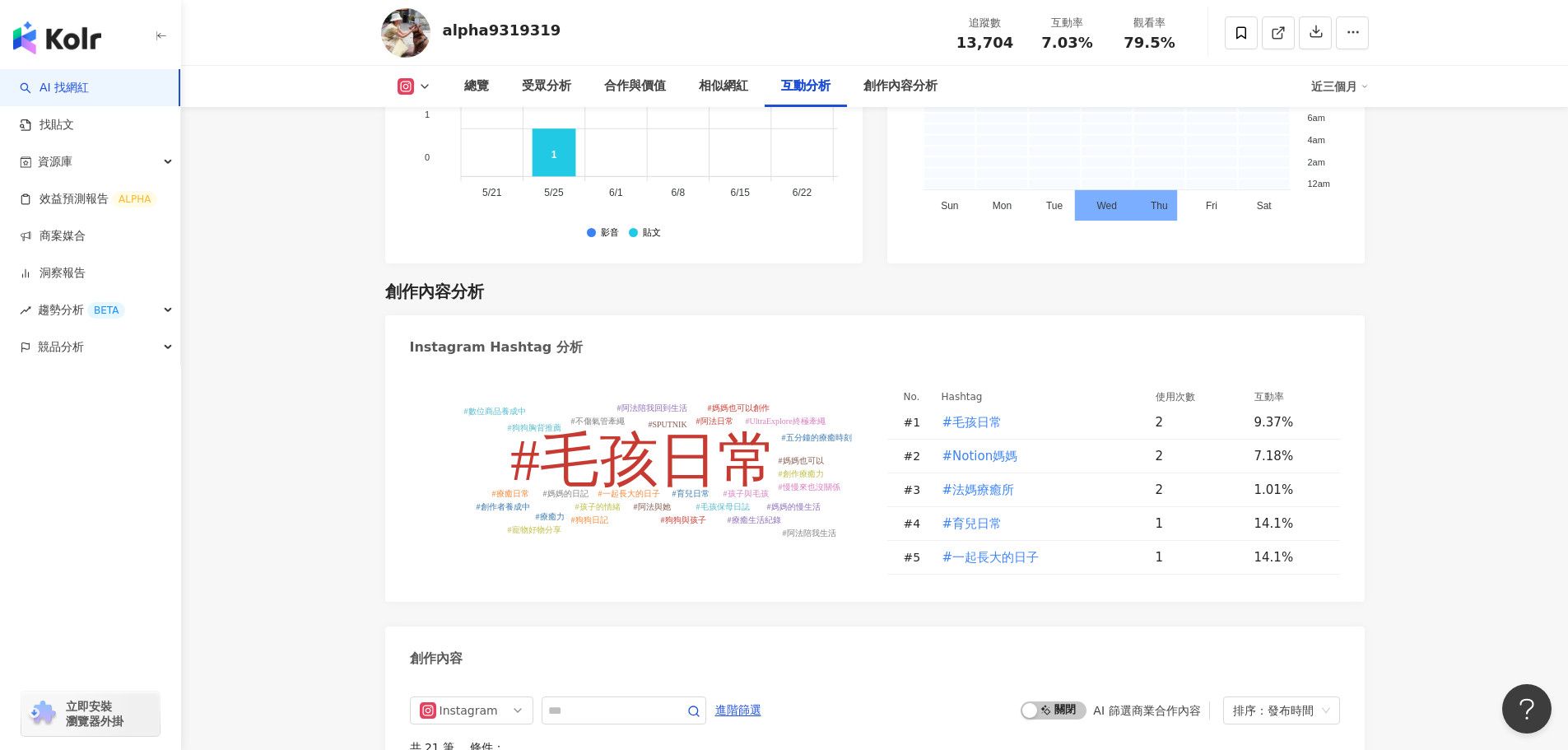
scroll to position [3953, 0]
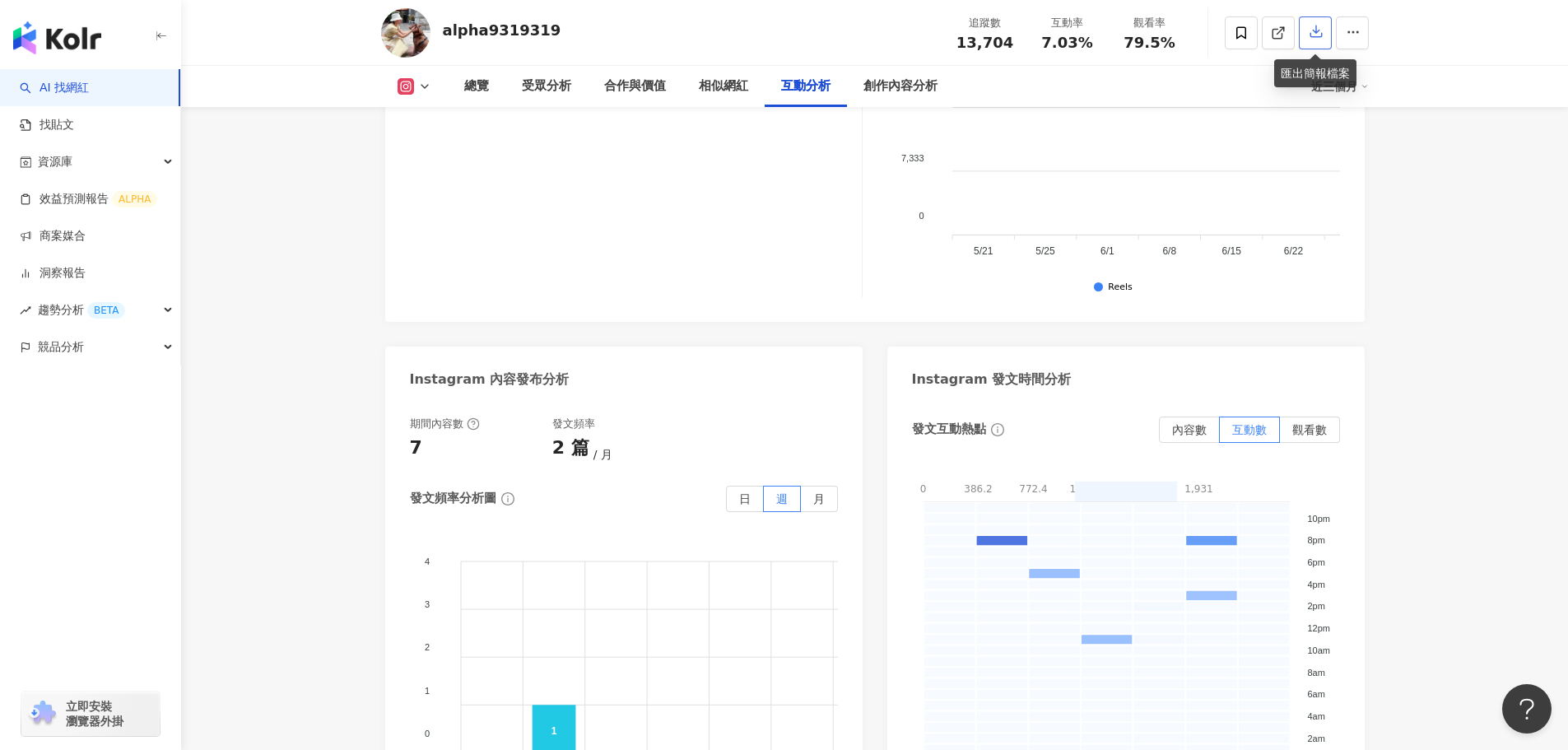
click at [1323, 37] on icon "button" at bounding box center [1316, 31] width 15 height 15
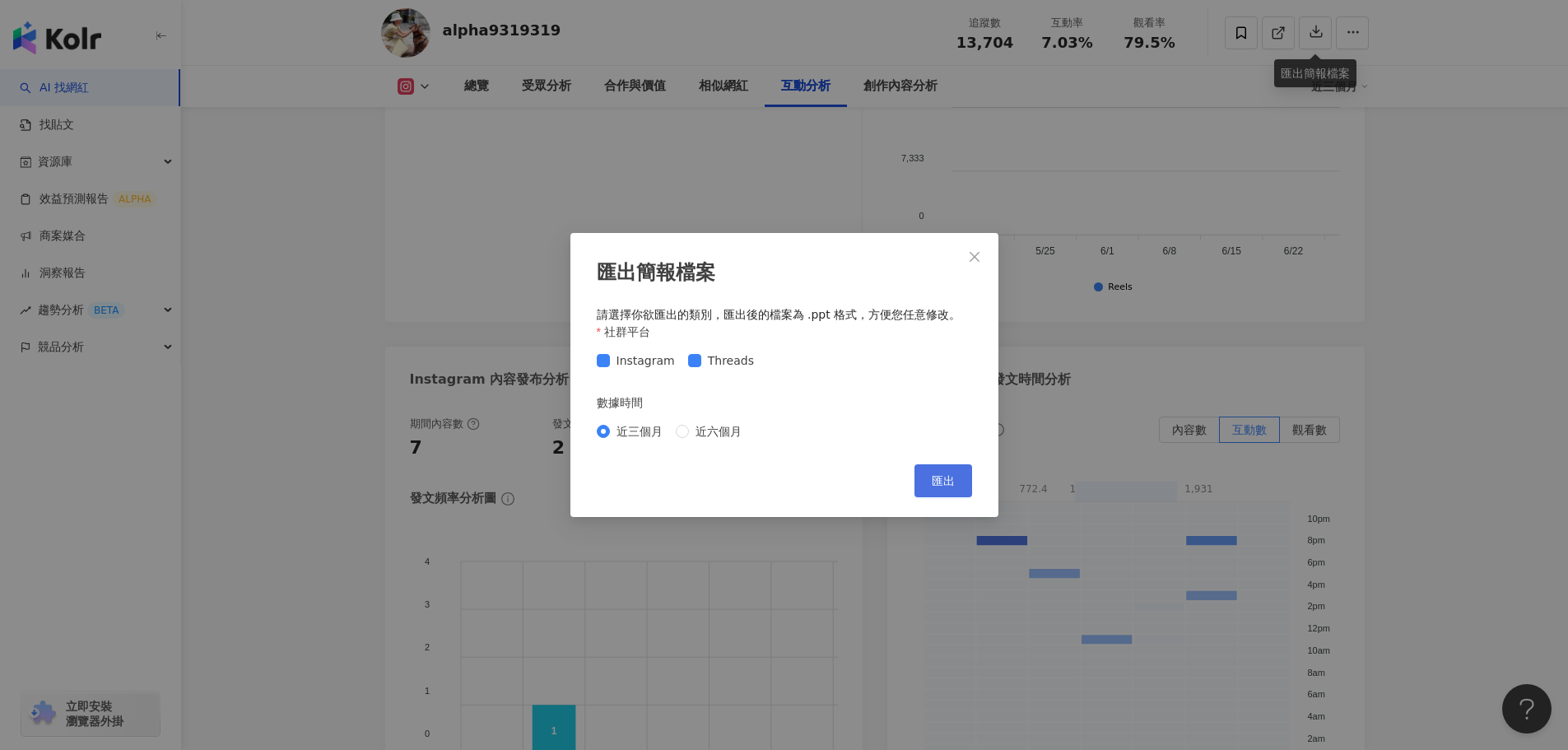
click at [944, 491] on button "匯出" at bounding box center [943, 481] width 58 height 33
